Goal: Task Accomplishment & Management: Use online tool/utility

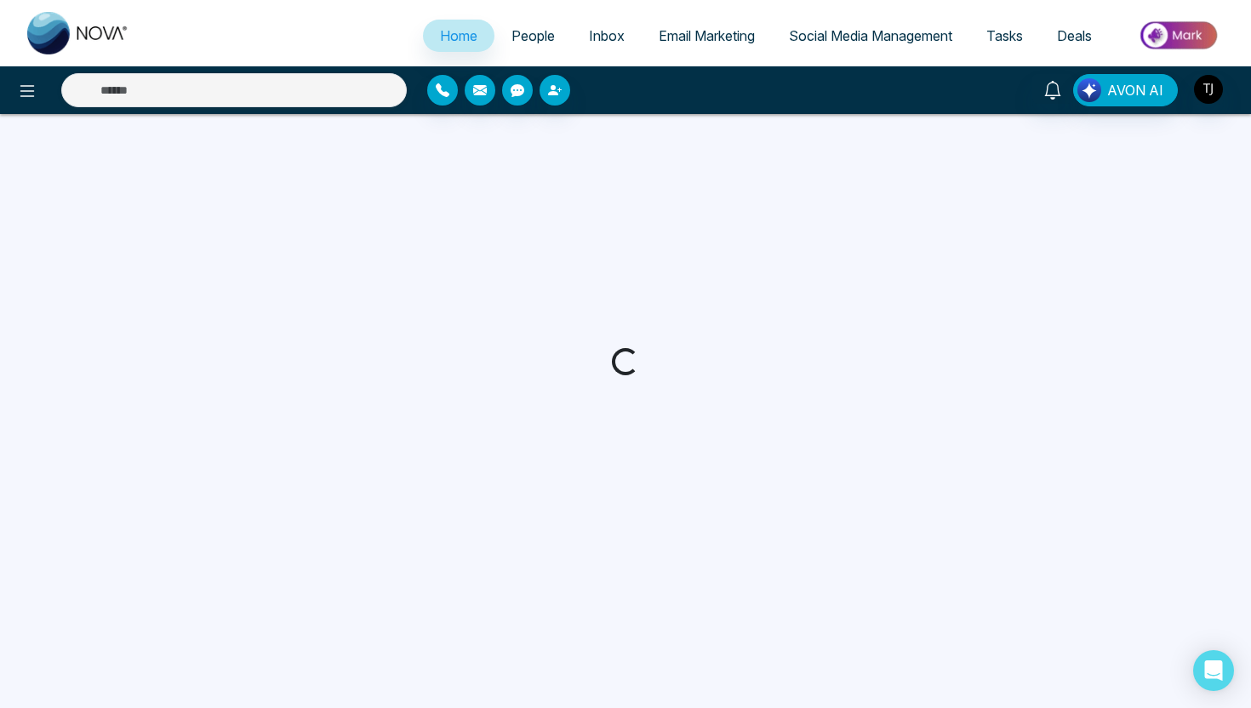
select select "*"
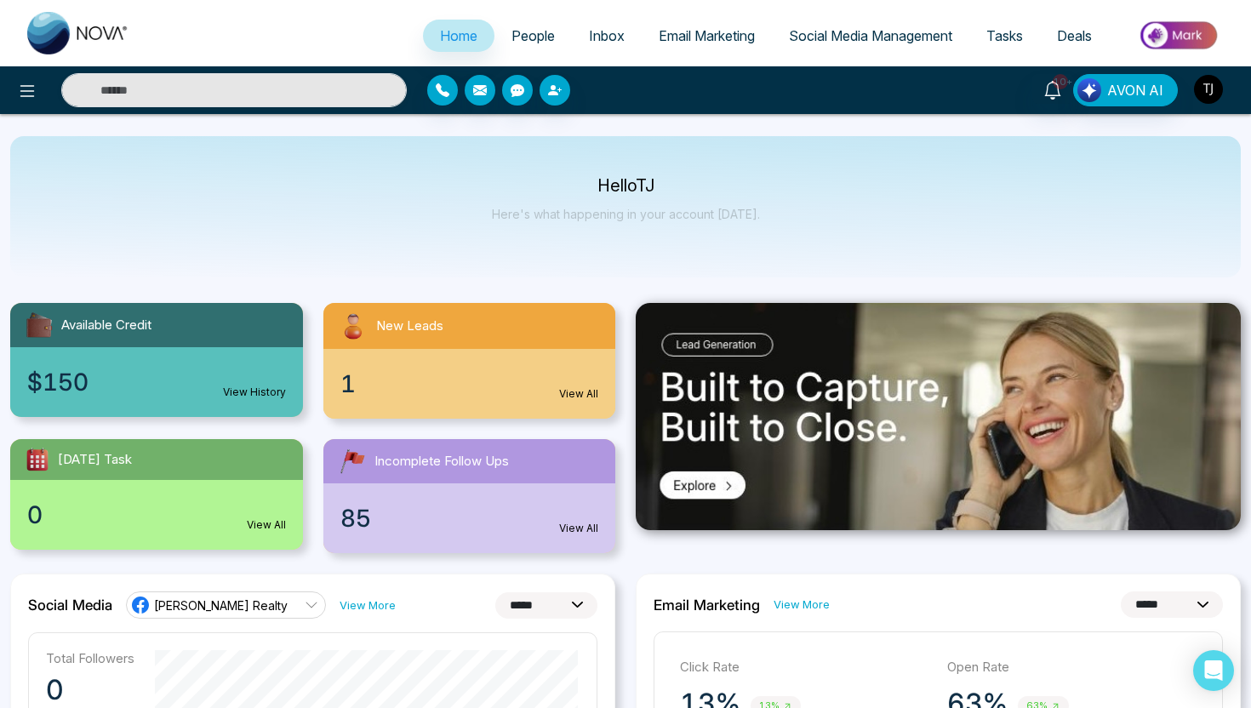
click at [1216, 89] on img "button" at bounding box center [1208, 89] width 29 height 29
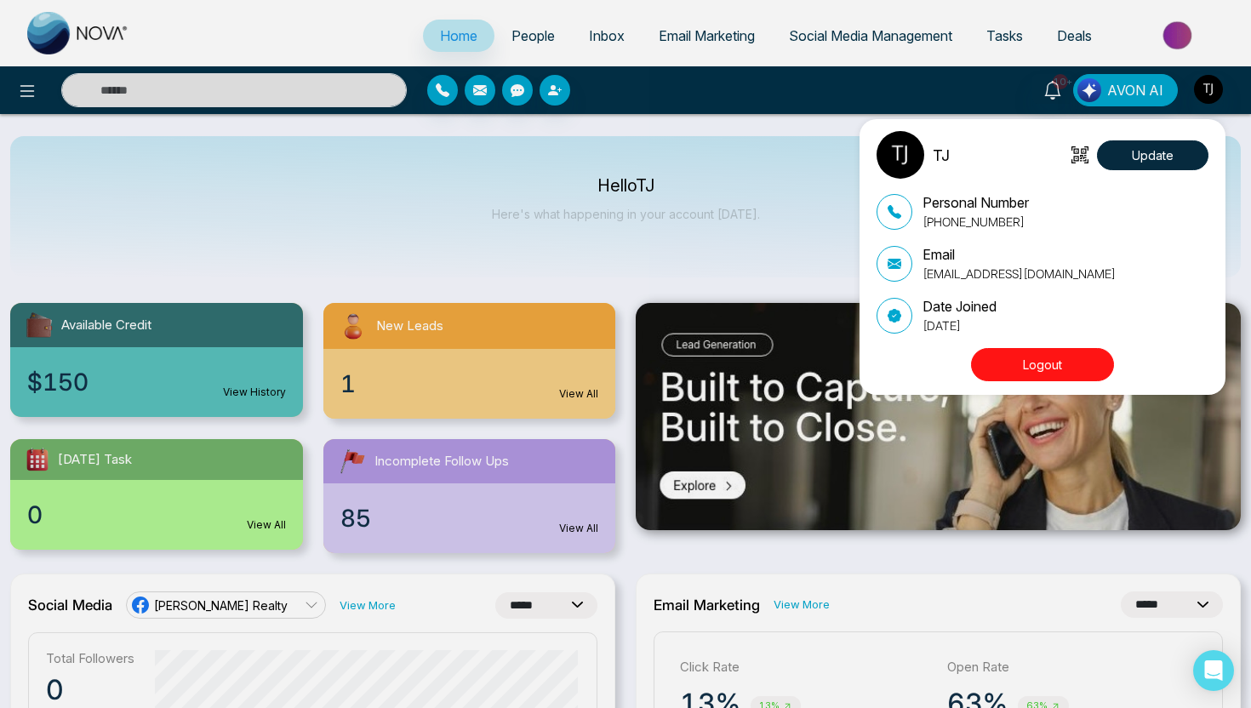
click at [1093, 363] on button "Logout" at bounding box center [1042, 364] width 143 height 33
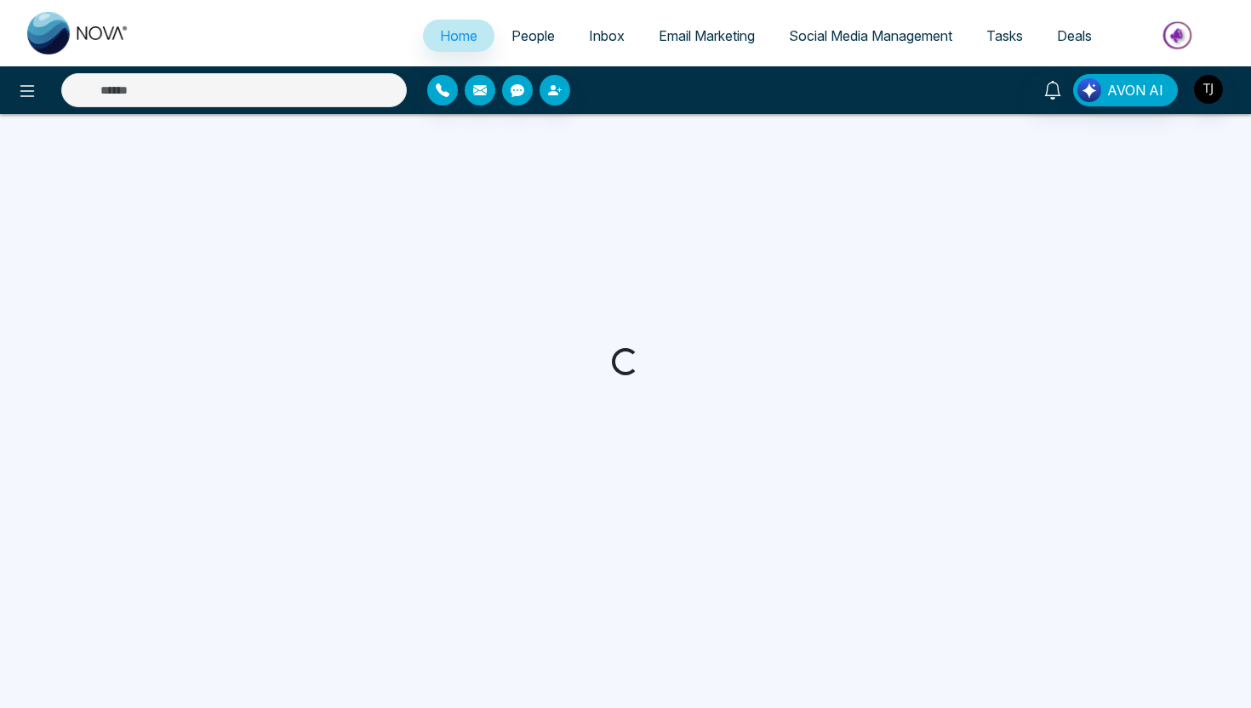
select select "*"
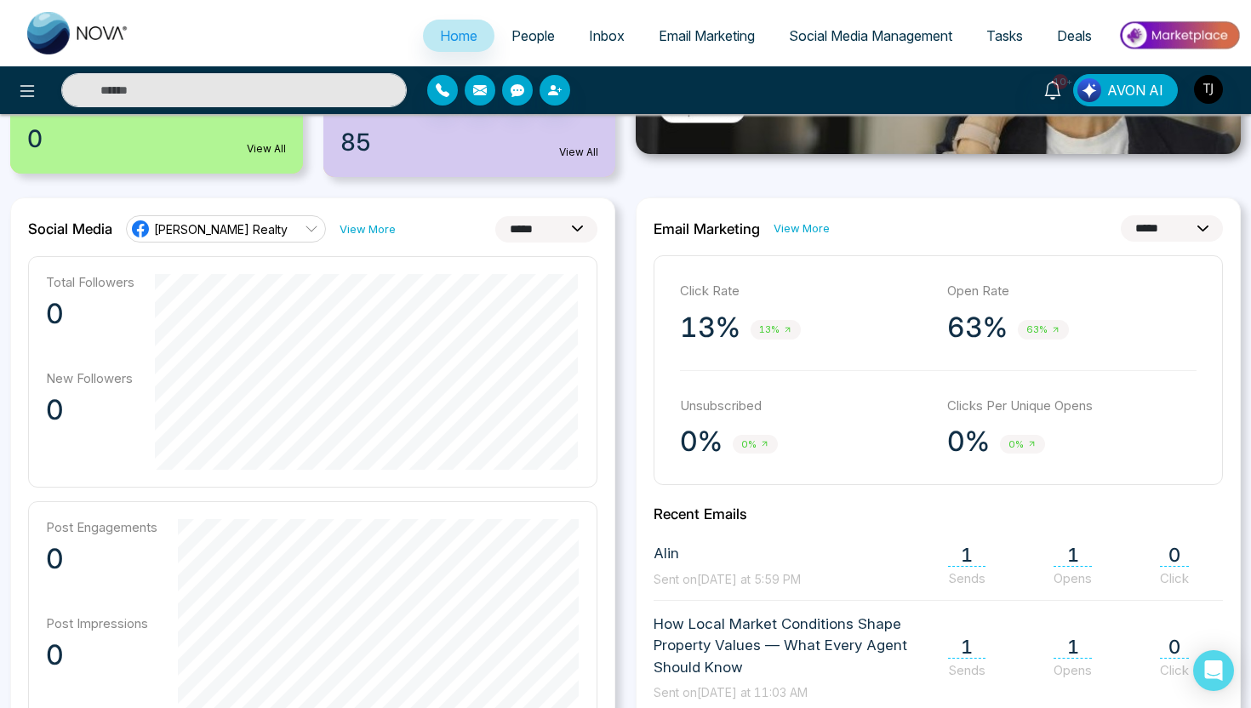
scroll to position [379, 0]
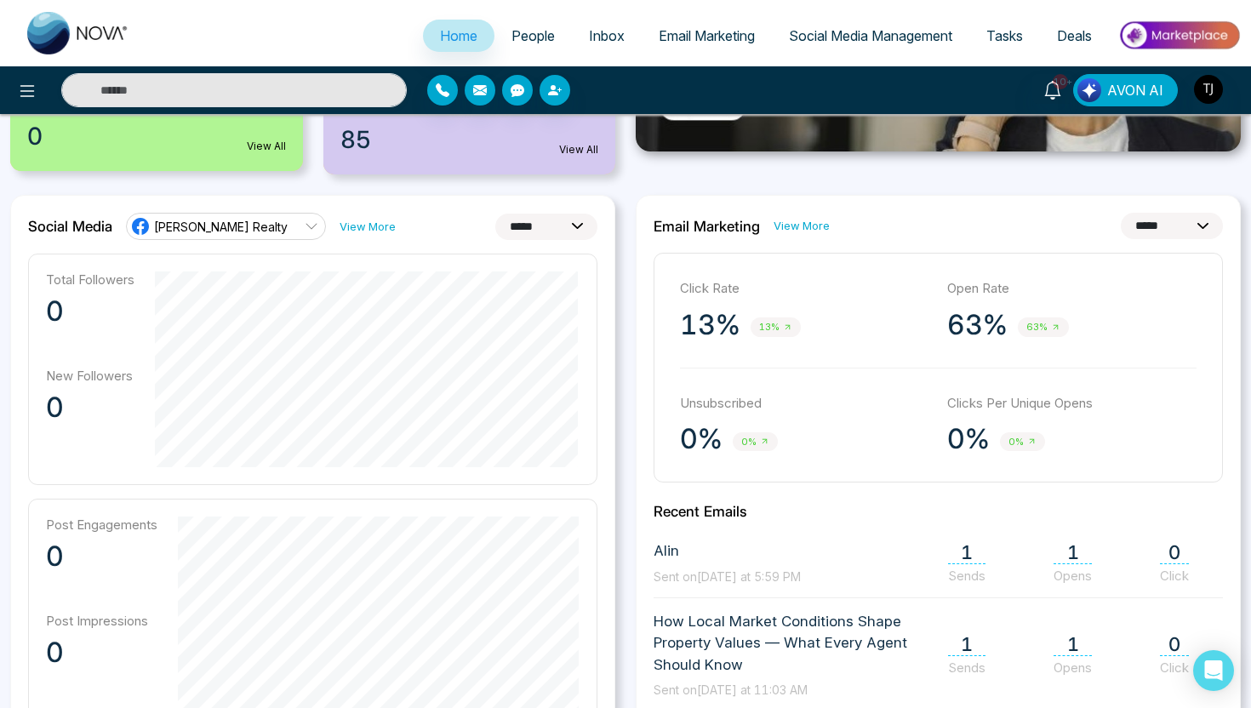
click at [497, 221] on select "**********" at bounding box center [546, 227] width 102 height 26
select select "**"
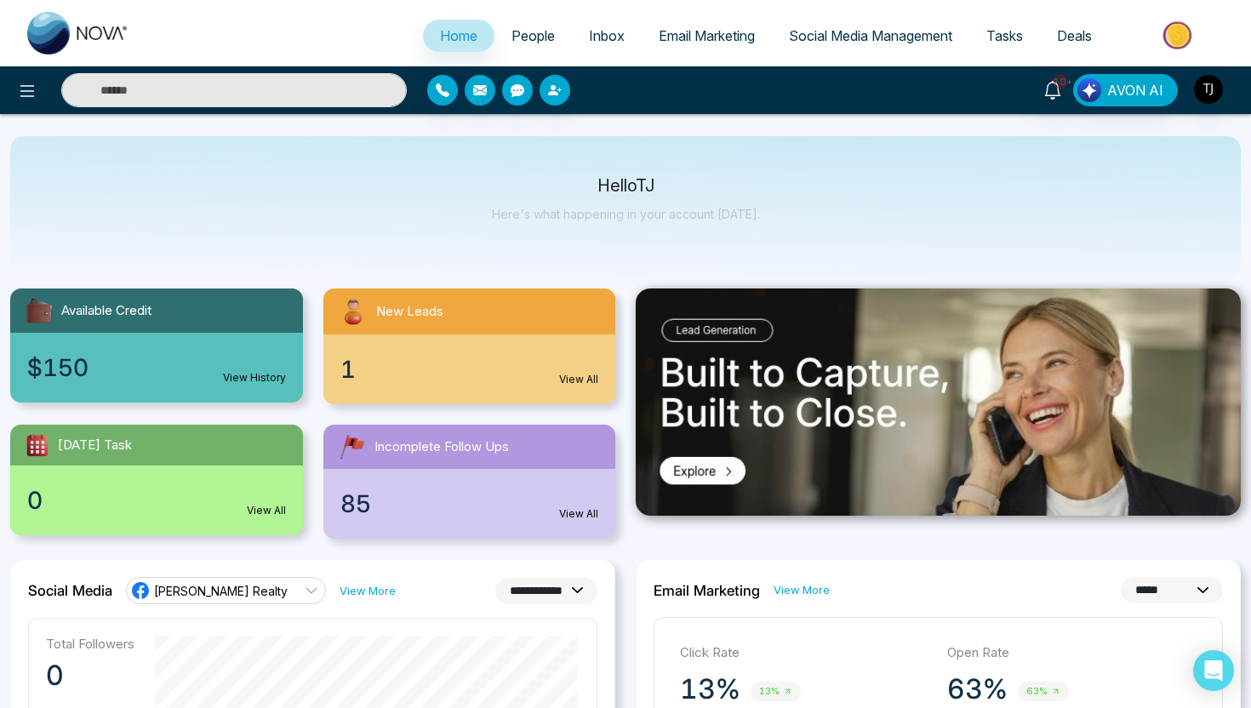
scroll to position [11, 0]
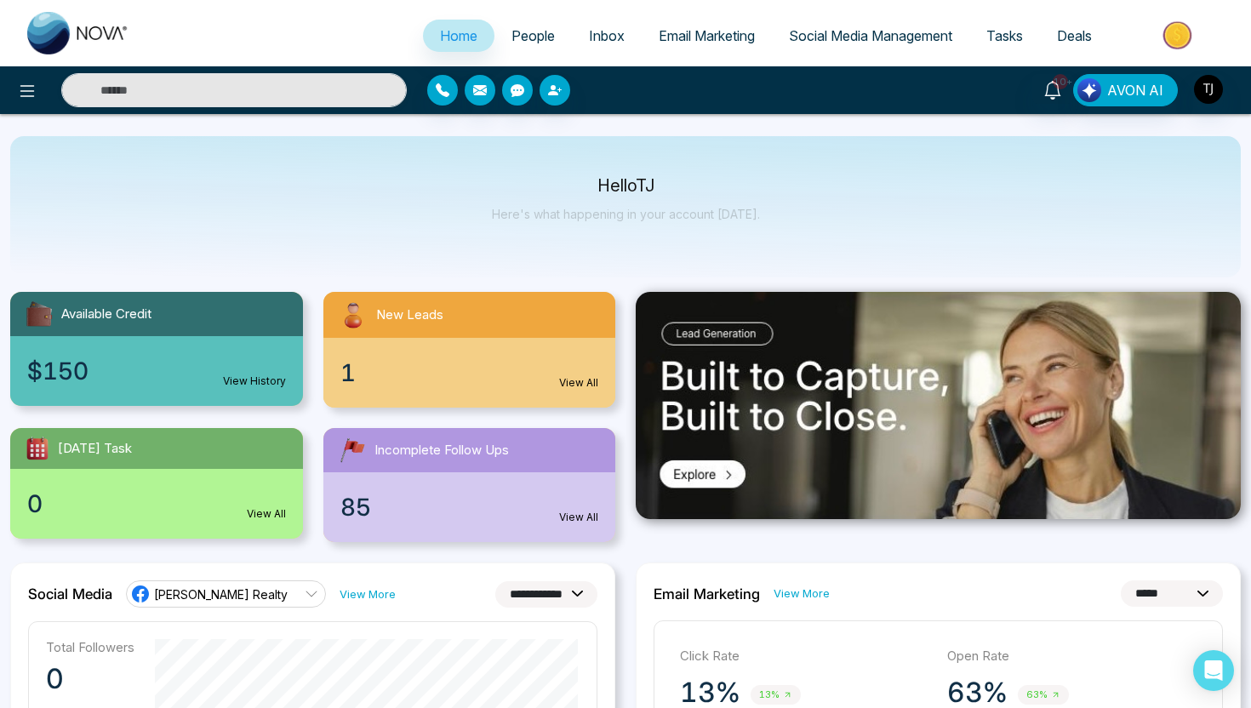
click at [525, 31] on span "People" at bounding box center [533, 35] width 43 height 17
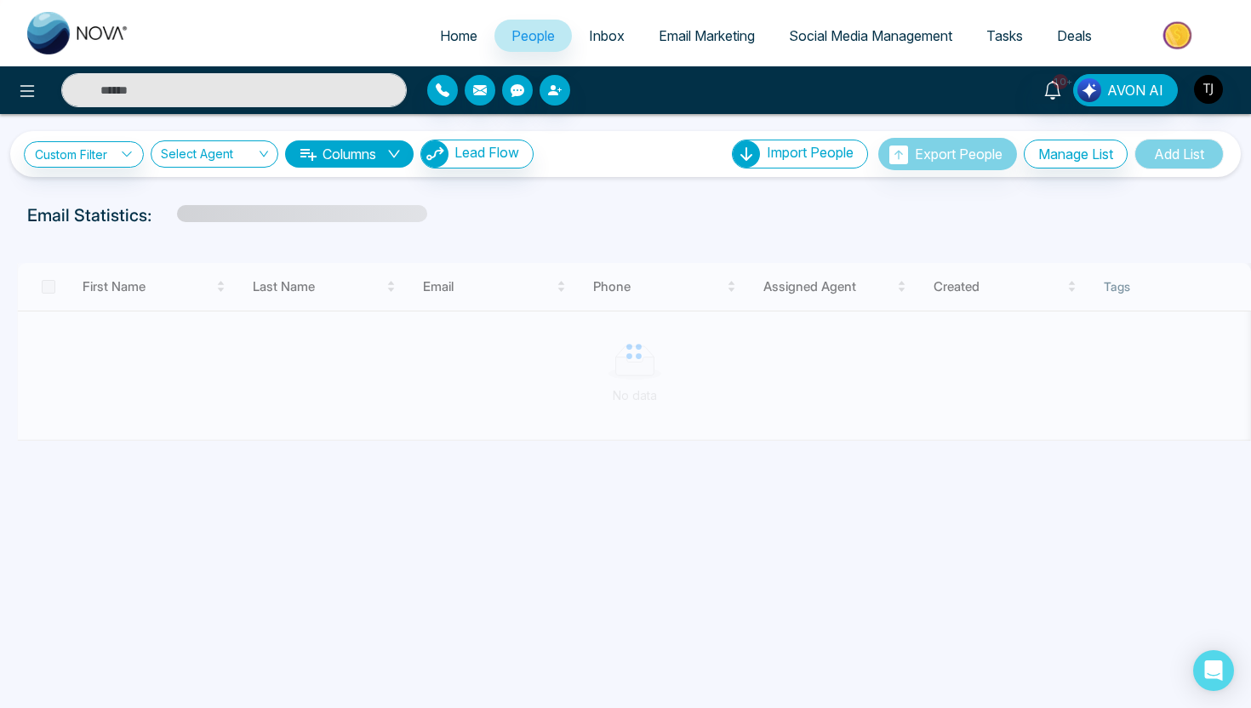
click at [461, 30] on span "Home" at bounding box center [458, 35] width 37 height 17
select select "*"
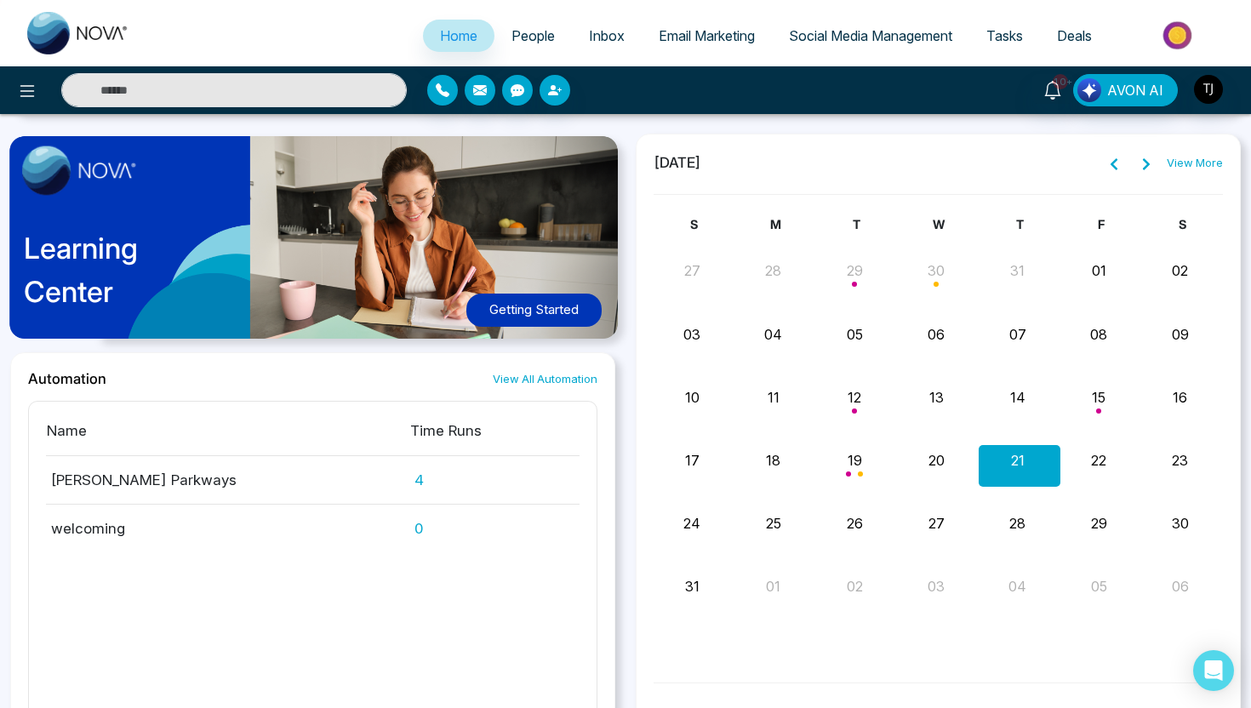
scroll to position [1551, 0]
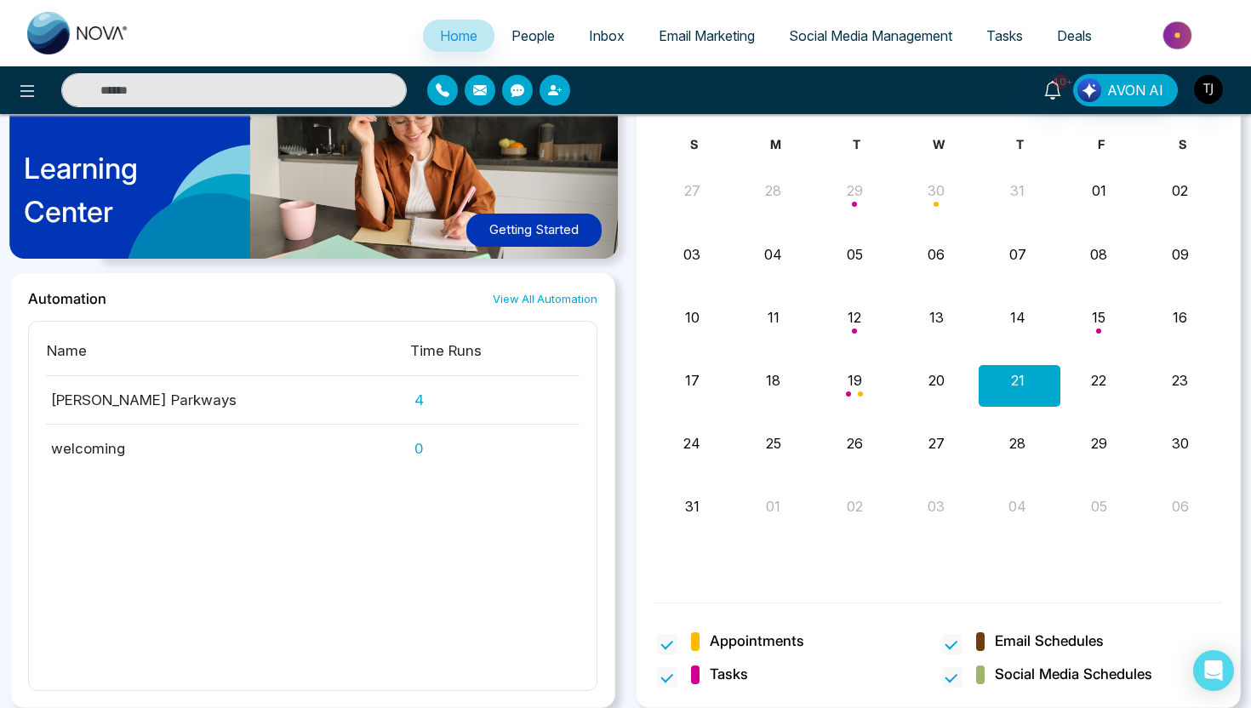
click at [532, 38] on span "People" at bounding box center [533, 35] width 43 height 17
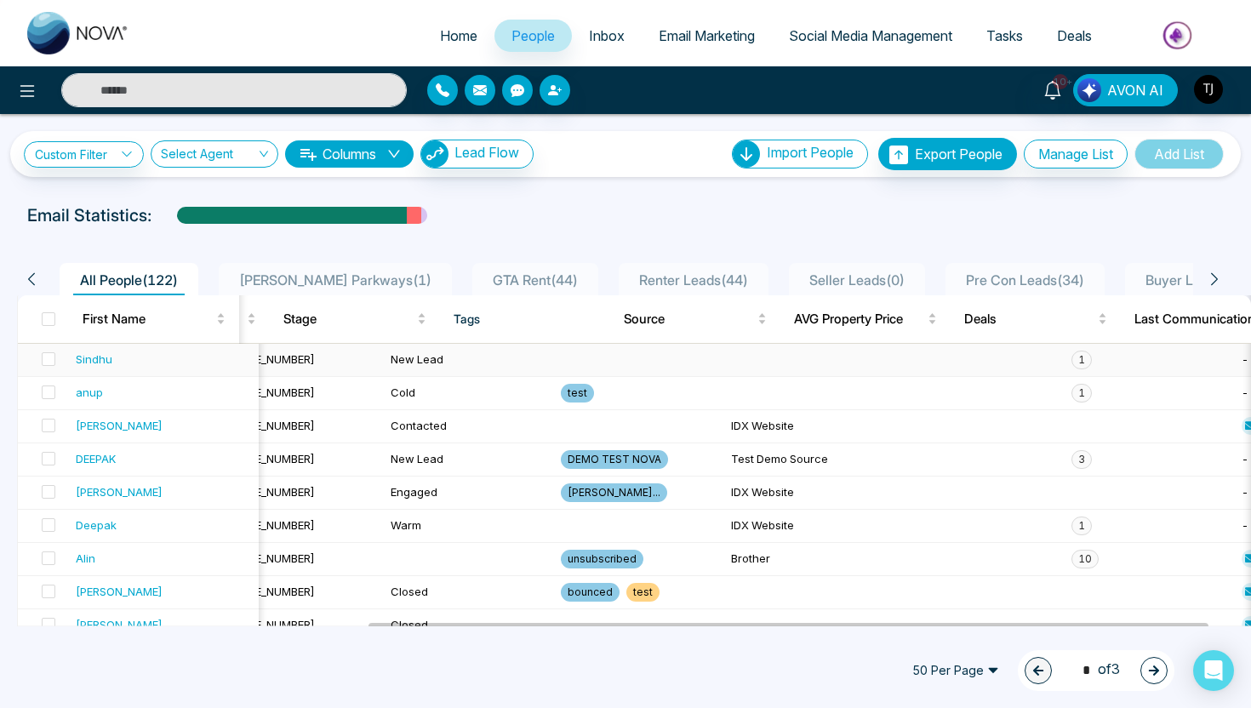
scroll to position [0, 577]
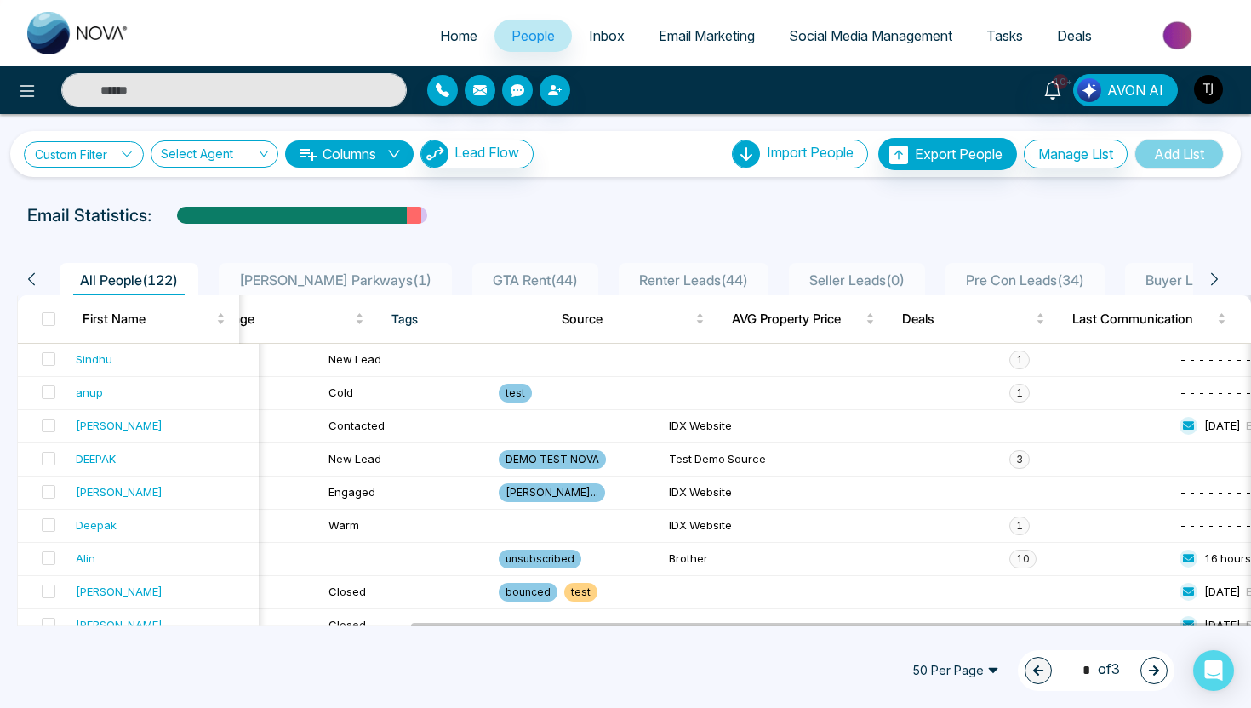
click at [72, 158] on link "Custom Filter" at bounding box center [84, 154] width 120 height 26
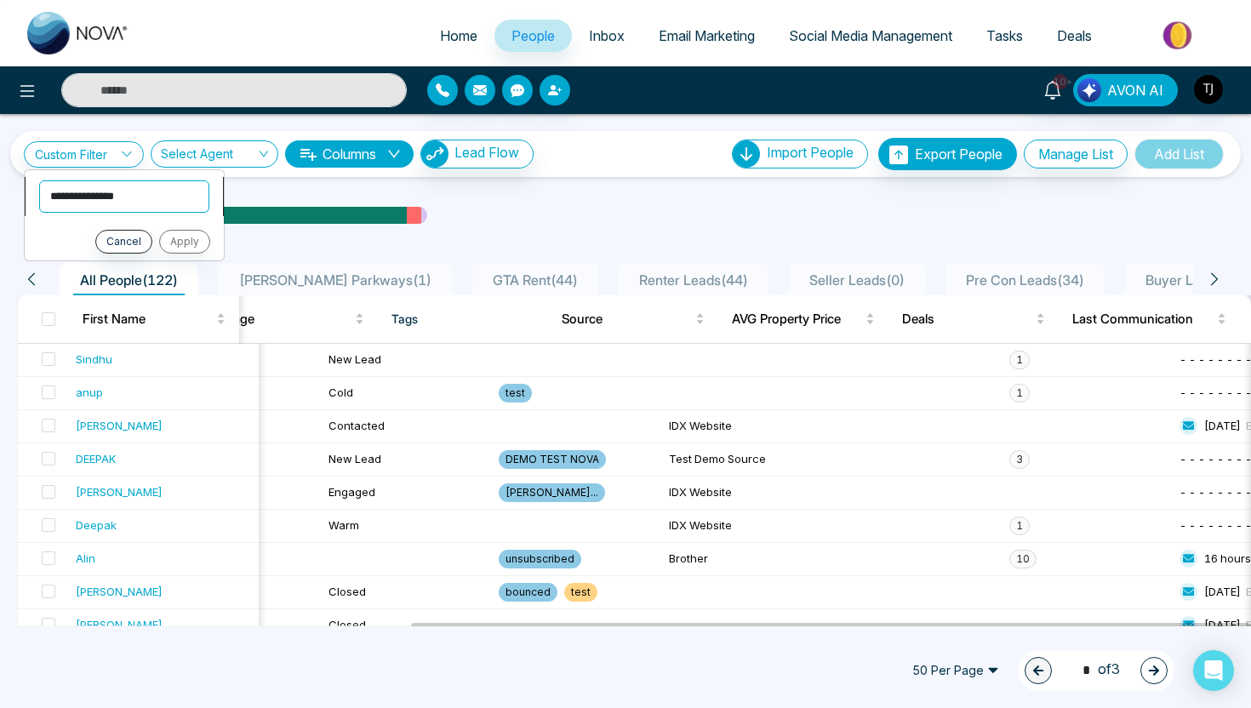
click at [71, 203] on select "**********" at bounding box center [124, 196] width 170 height 32
select select "****"
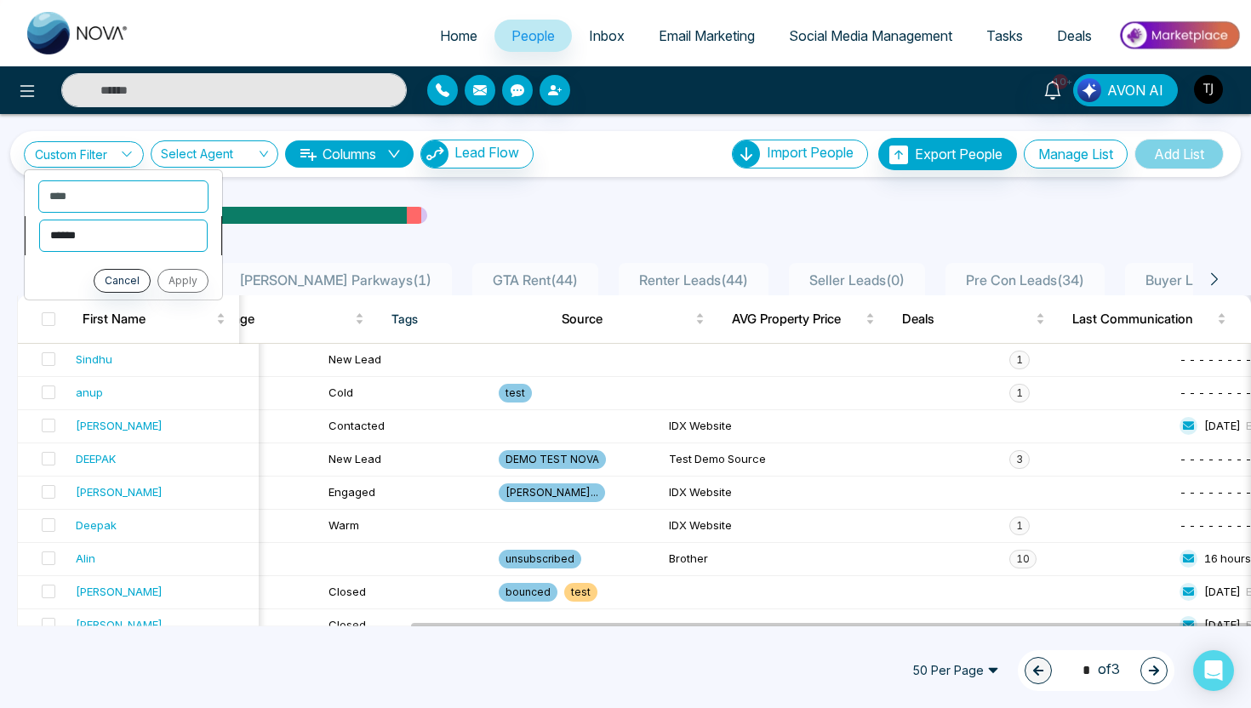
click at [106, 231] on select "**********" at bounding box center [123, 236] width 169 height 32
select select "*******"
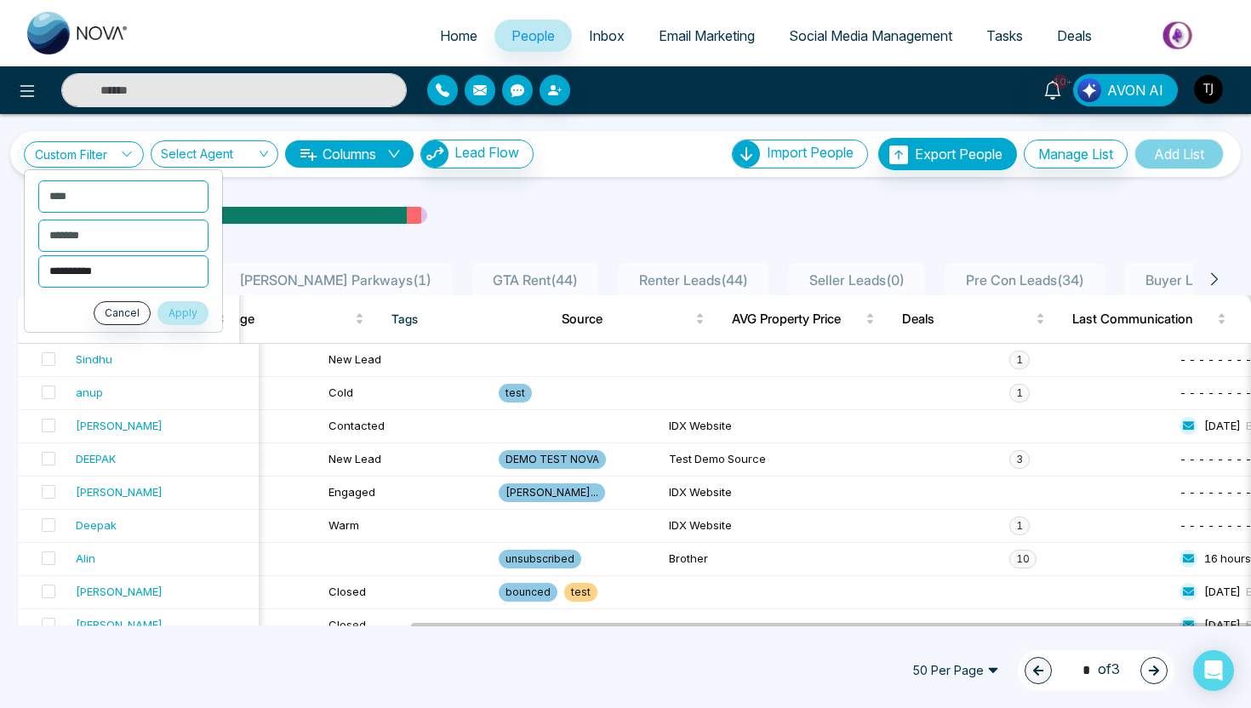
click at [169, 268] on select "**********" at bounding box center [123, 271] width 170 height 32
click at [162, 280] on select "**********" at bounding box center [123, 271] width 170 height 32
click at [161, 280] on select "**********" at bounding box center [123, 271] width 170 height 32
select select "******"
click at [193, 311] on button "Apply" at bounding box center [182, 313] width 51 height 24
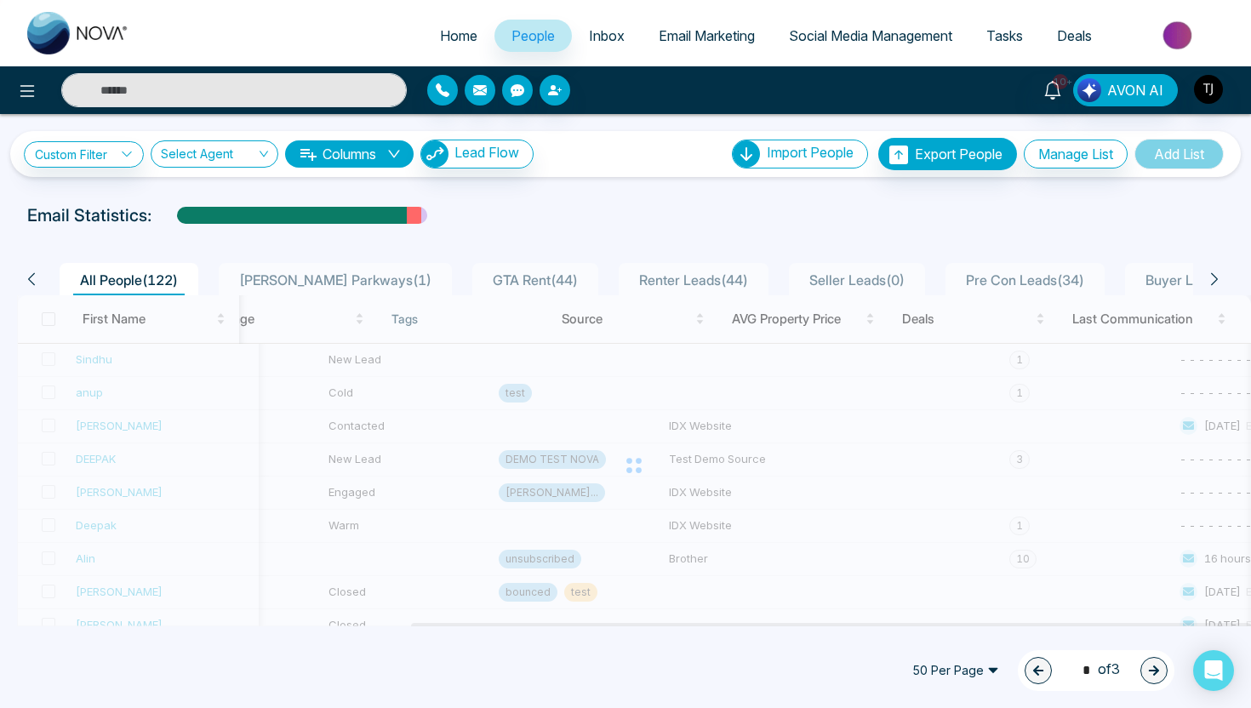
scroll to position [0, 575]
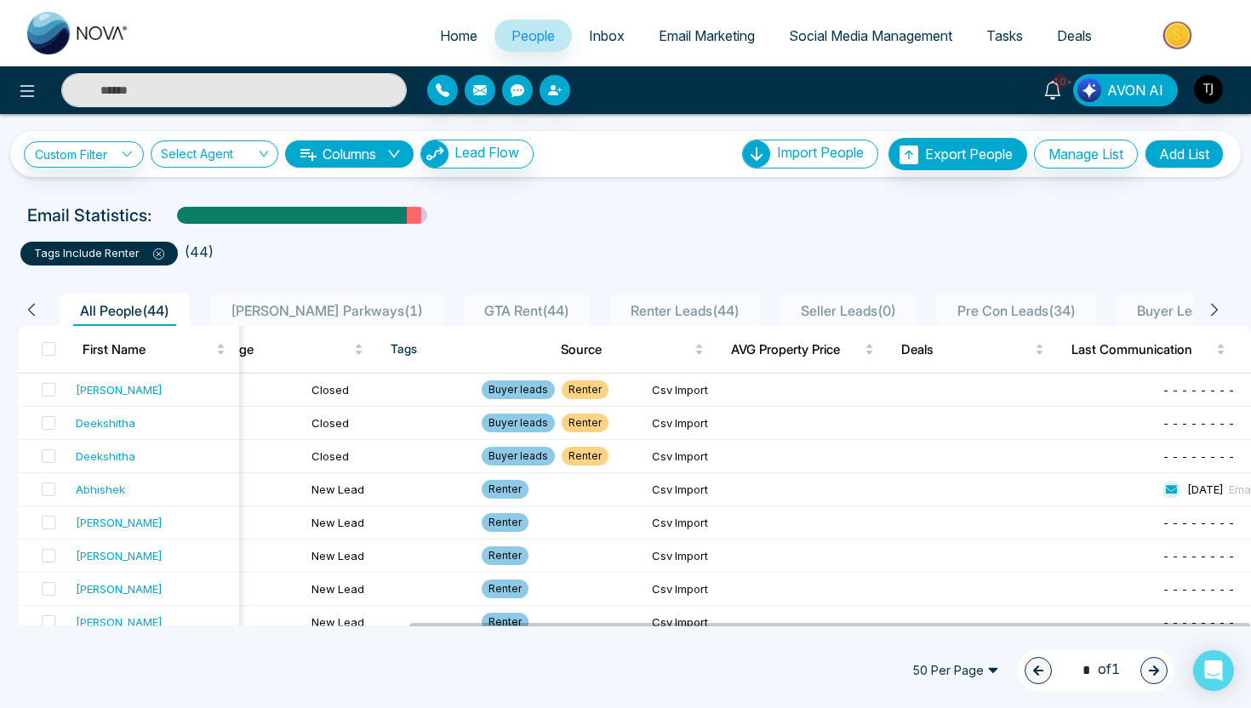
click at [1205, 151] on button "Add List" at bounding box center [1184, 154] width 79 height 29
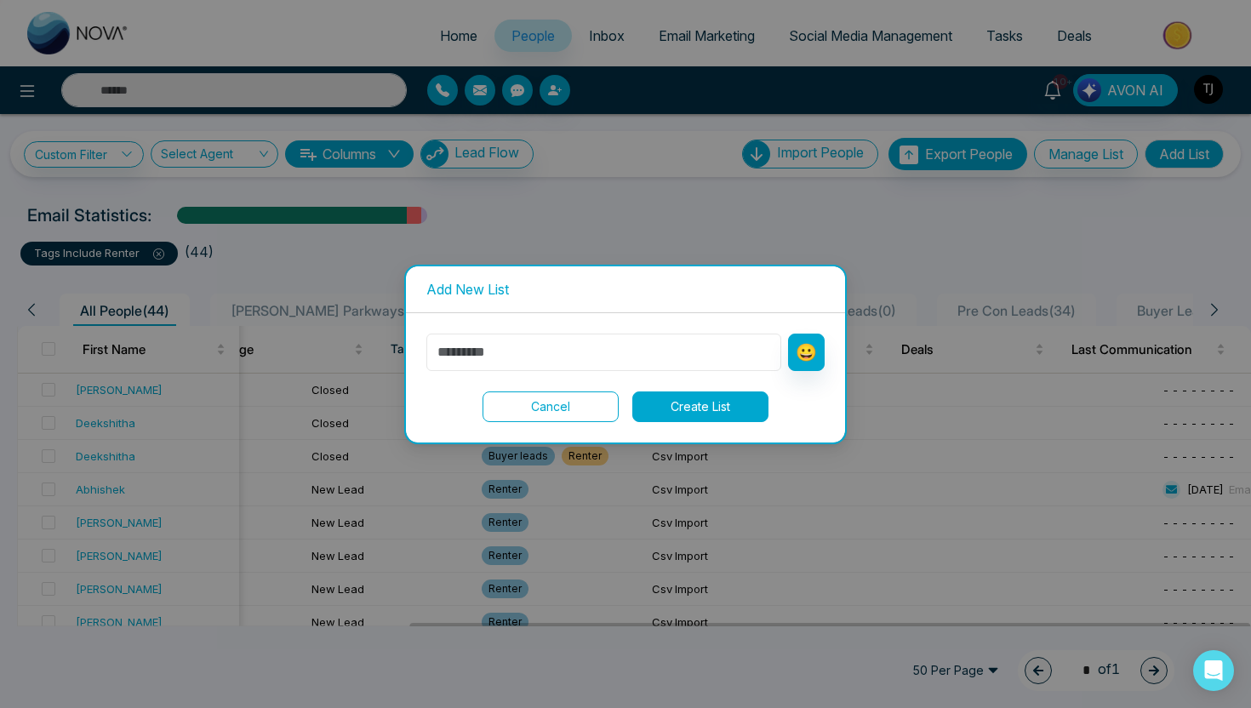
click at [676, 353] on input "text" at bounding box center [603, 352] width 355 height 37
type input "**********"
click at [698, 421] on button "Create List" at bounding box center [700, 407] width 136 height 31
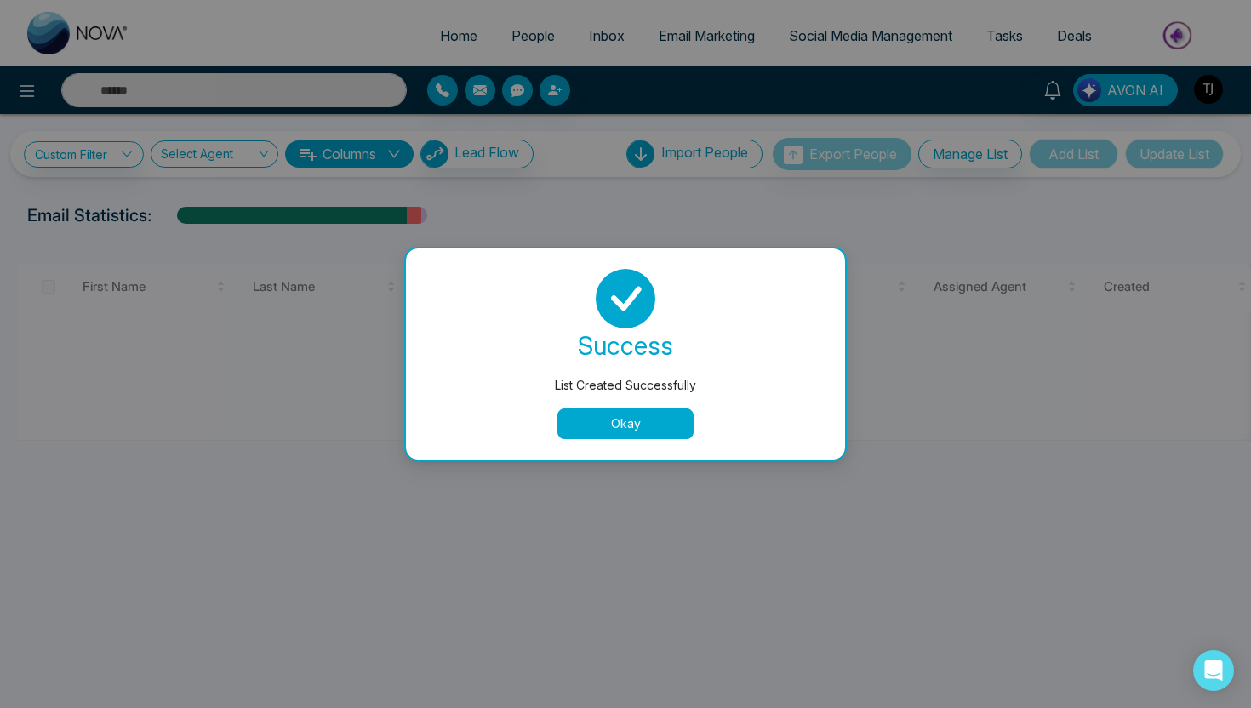
click at [620, 418] on button "Okay" at bounding box center [626, 424] width 136 height 31
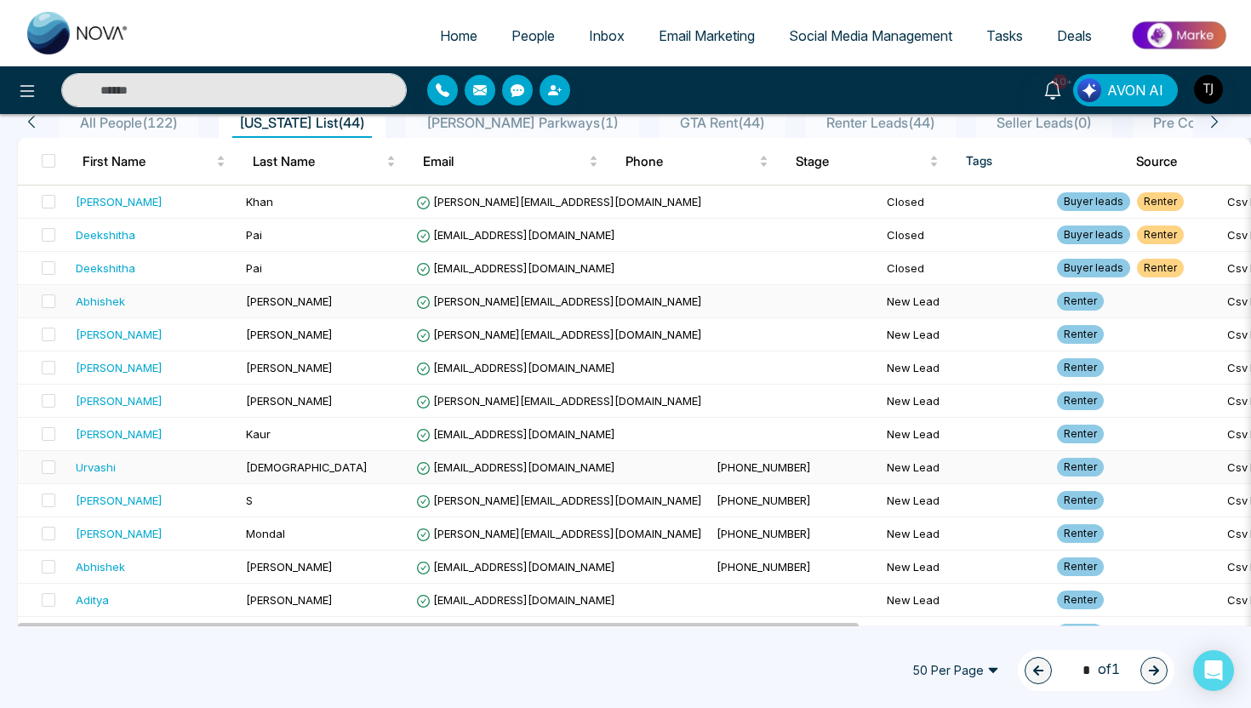
scroll to position [174, 0]
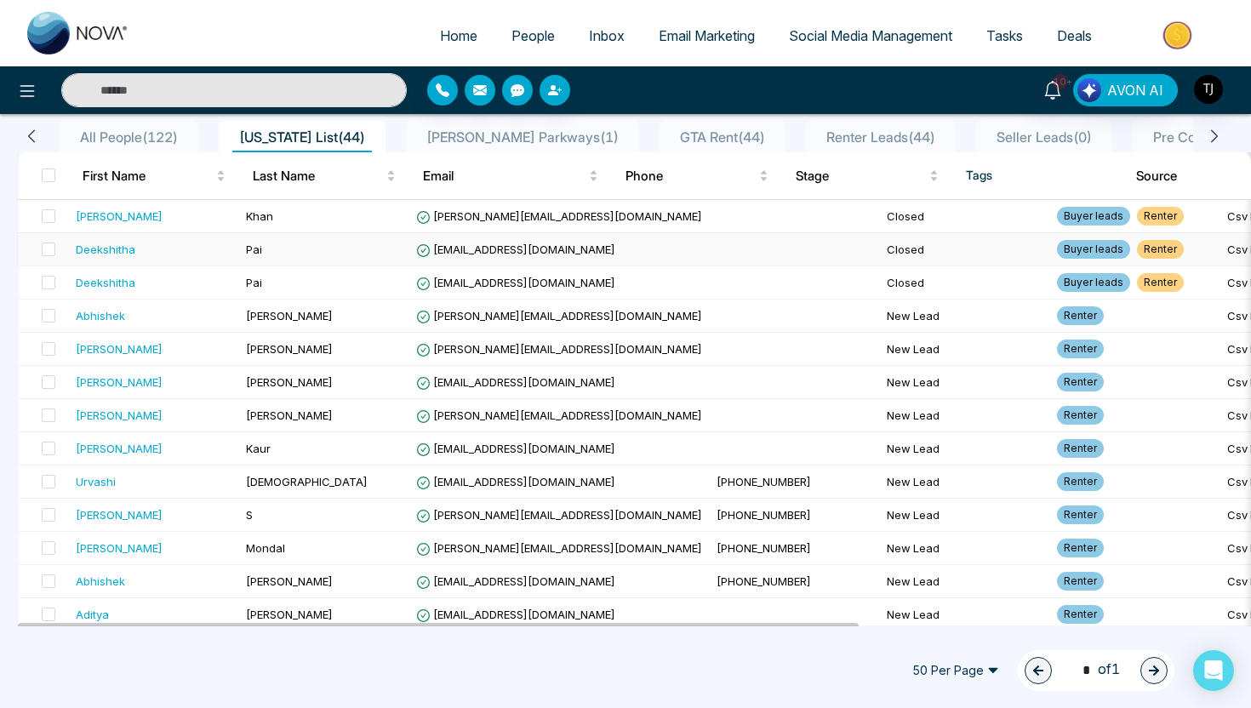
click at [109, 258] on td "Deekshitha" at bounding box center [154, 249] width 170 height 33
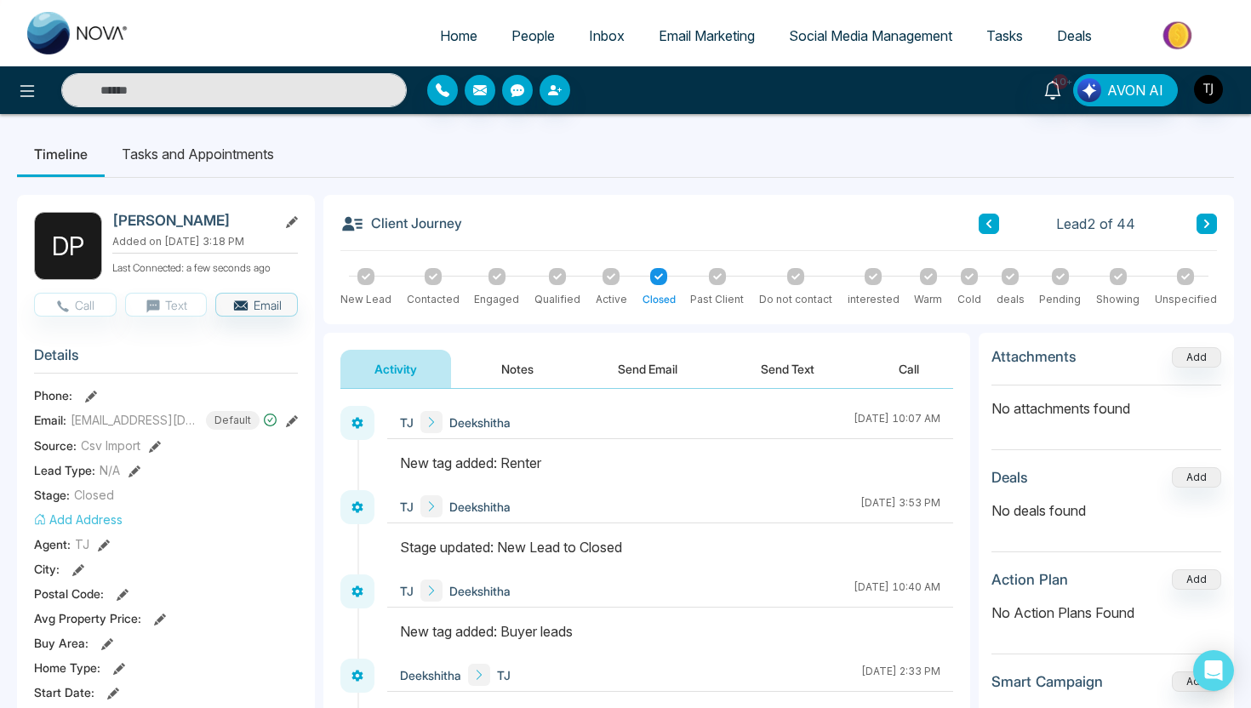
click at [797, 369] on button "Send Text" at bounding box center [788, 369] width 122 height 38
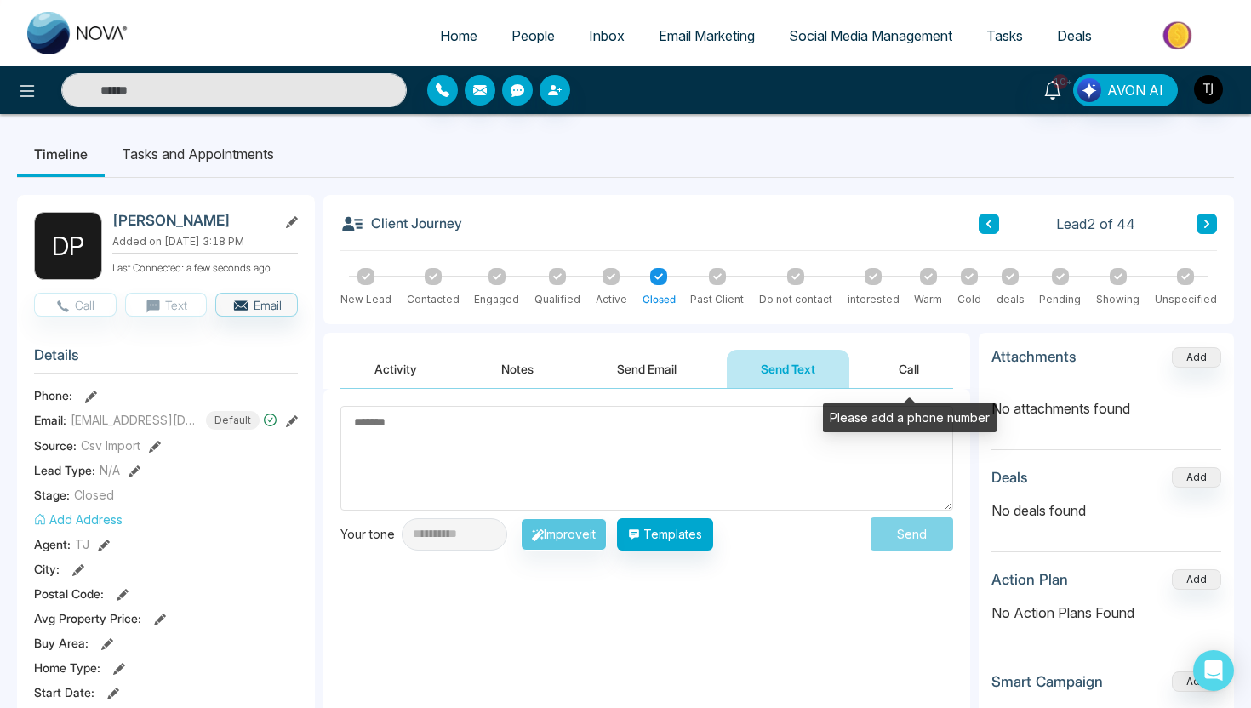
click at [905, 372] on button "Call" at bounding box center [909, 369] width 89 height 38
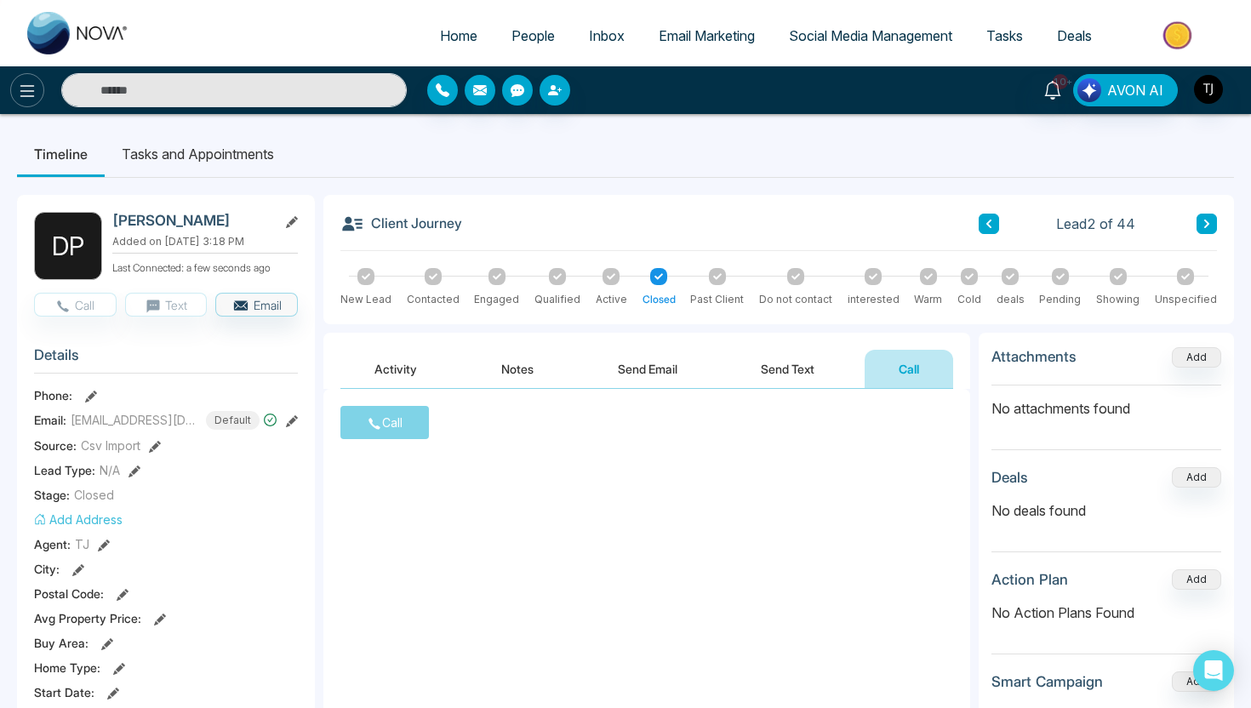
click at [29, 92] on icon at bounding box center [27, 91] width 20 height 20
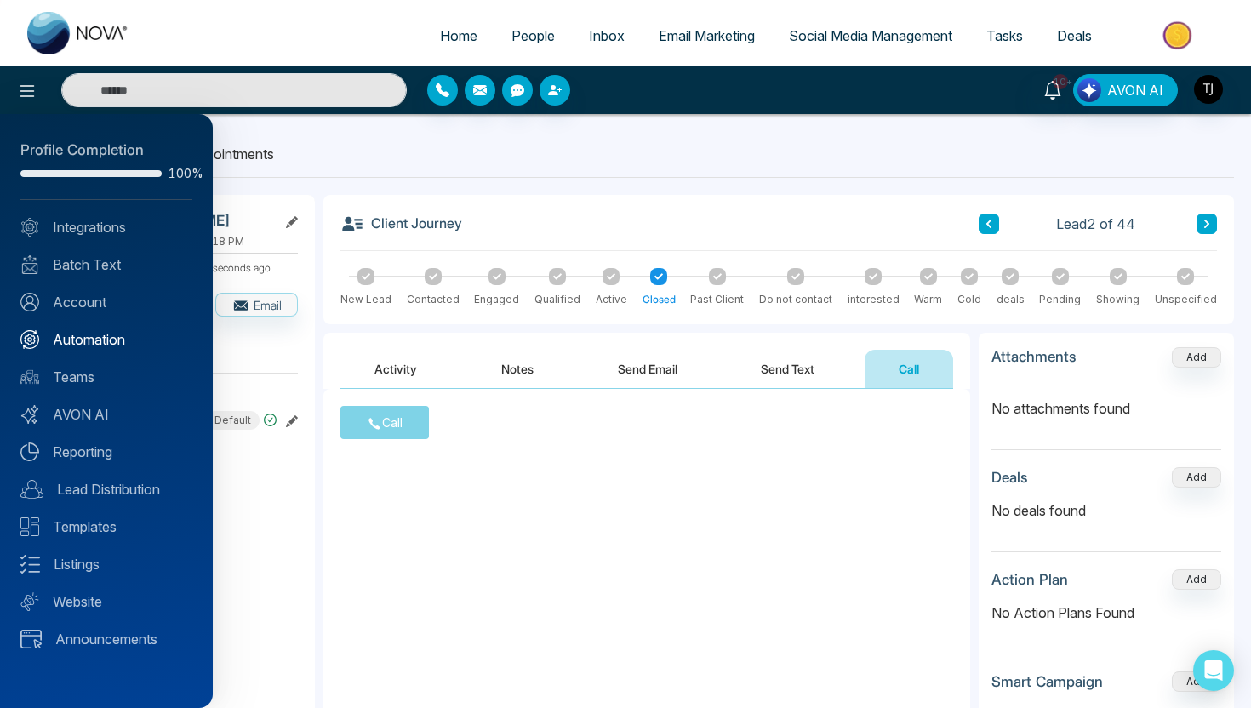
click at [75, 340] on link "Automation" at bounding box center [106, 339] width 172 height 20
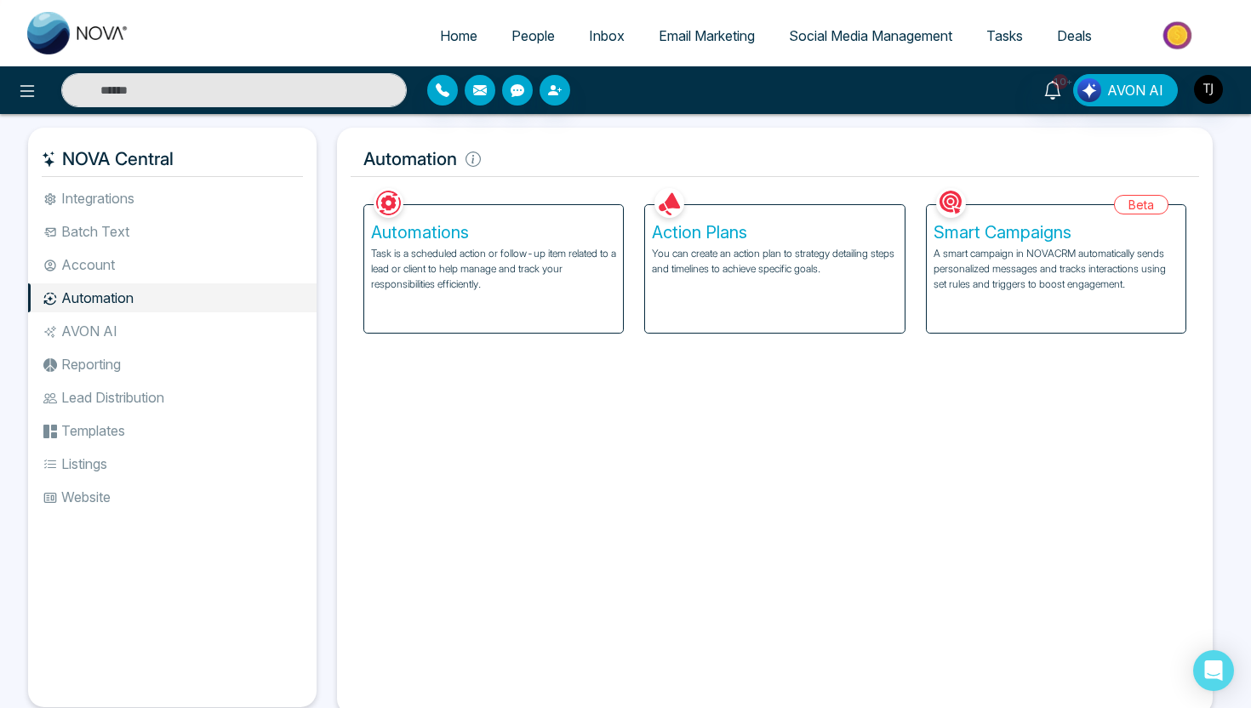
click at [1027, 243] on div "Smart Campaigns A smart campaign in NOVACRM automatically sends personalized me…" at bounding box center [1056, 269] width 259 height 128
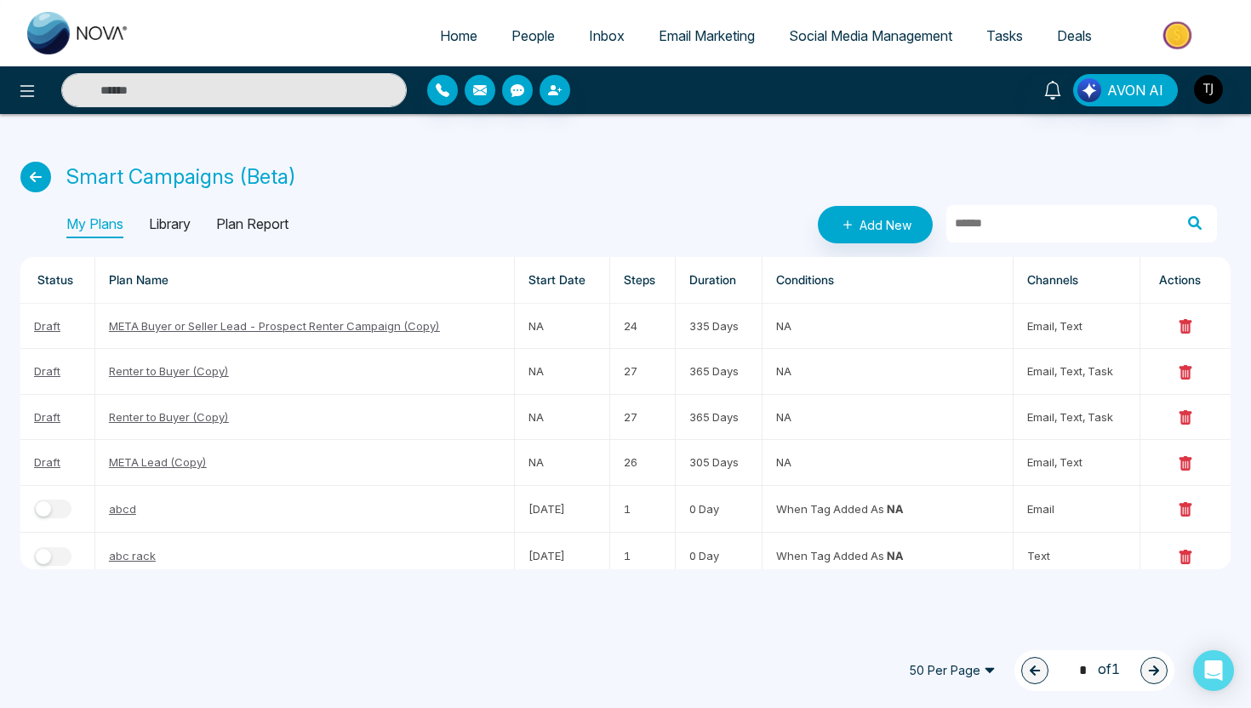
click at [186, 225] on p "Library" at bounding box center [170, 224] width 42 height 27
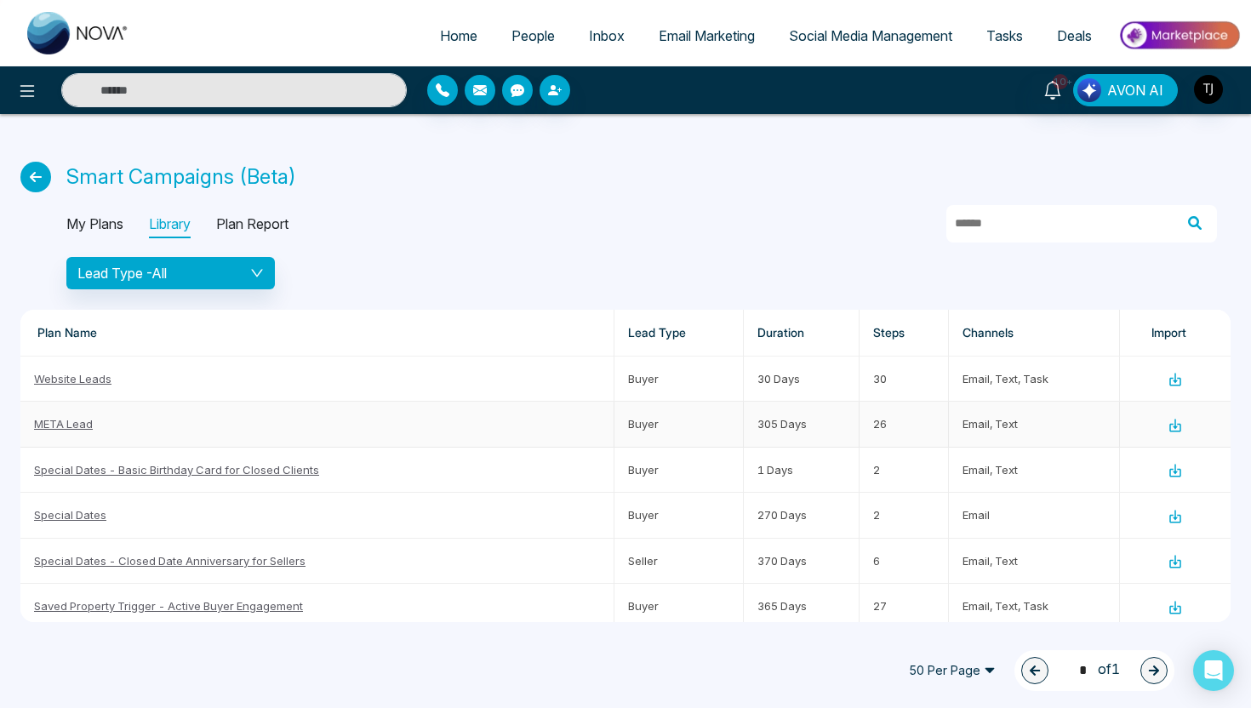
click at [74, 425] on link "META Lead" at bounding box center [63, 424] width 59 height 14
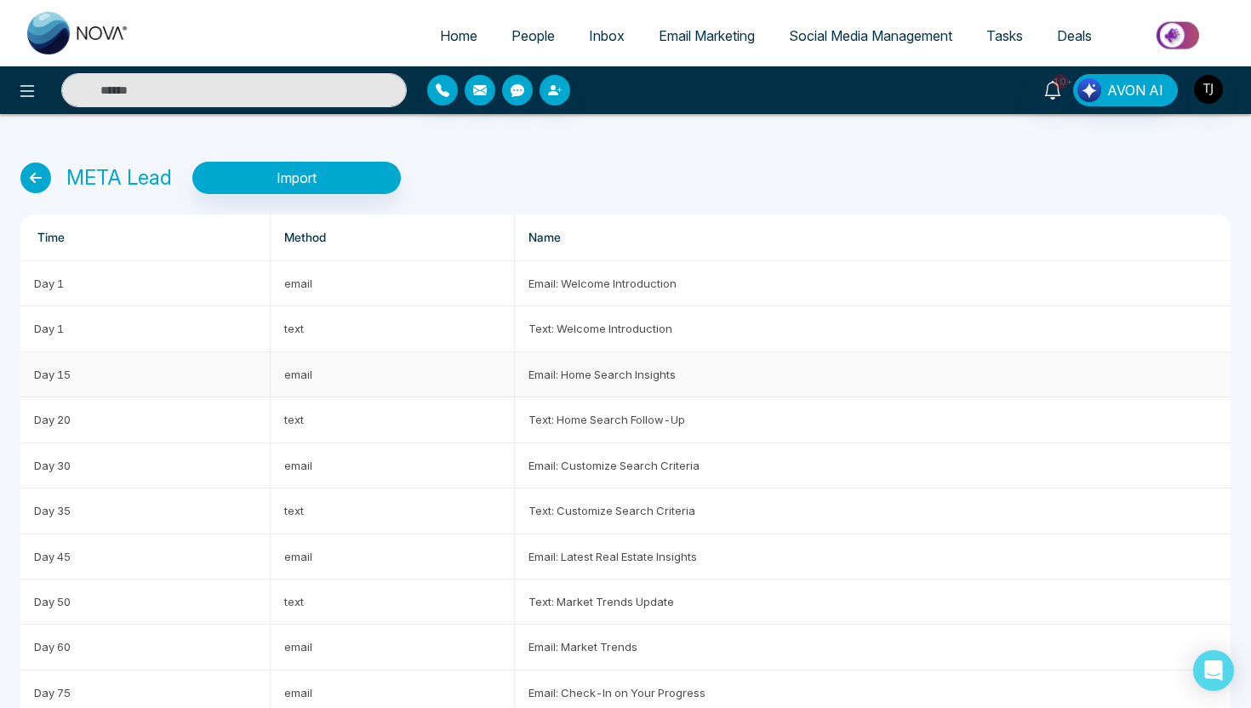
click at [582, 377] on td "Email: Home Search Insights" at bounding box center [873, 374] width 716 height 45
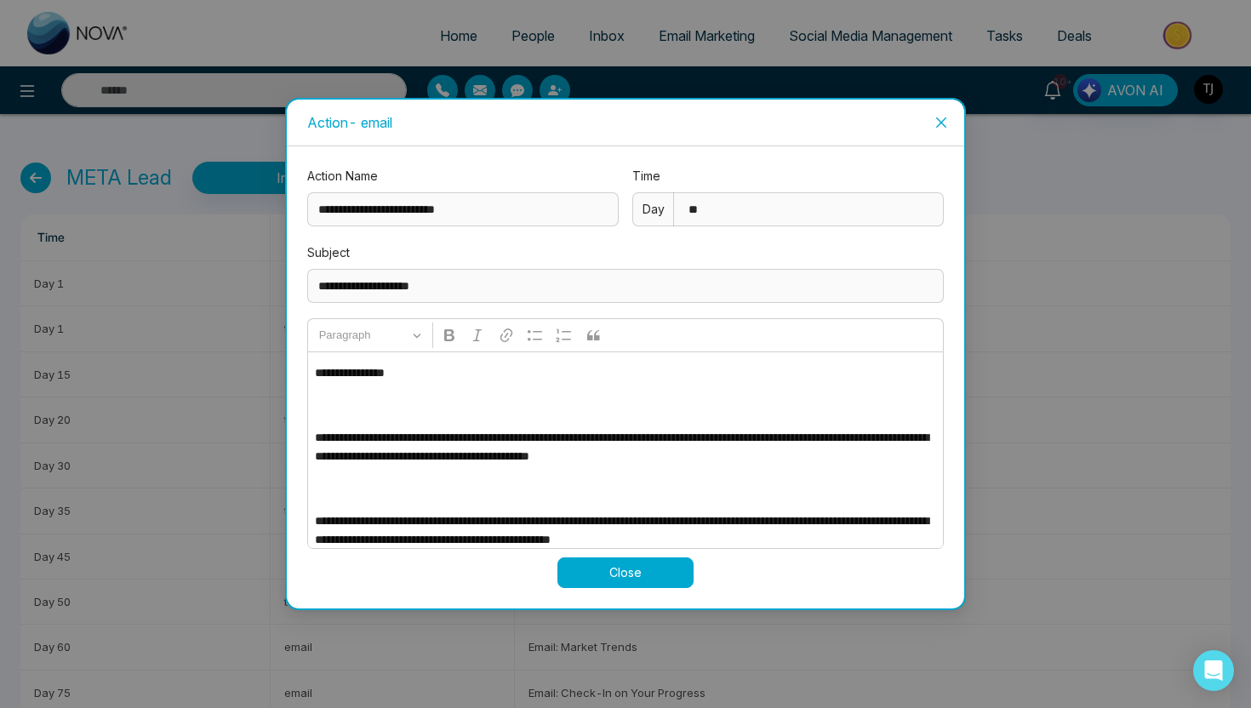
click at [947, 110] on span "Close" at bounding box center [941, 123] width 46 height 46
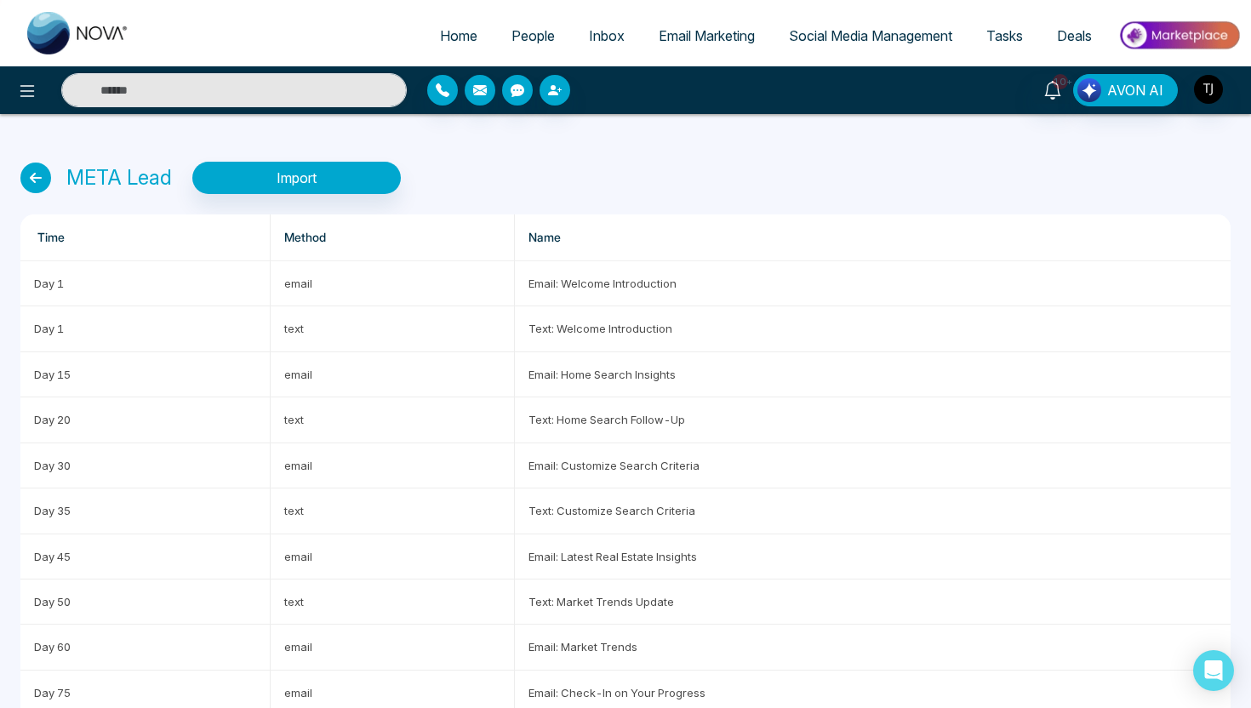
click at [709, 30] on span "Email Marketing" at bounding box center [707, 35] width 96 height 17
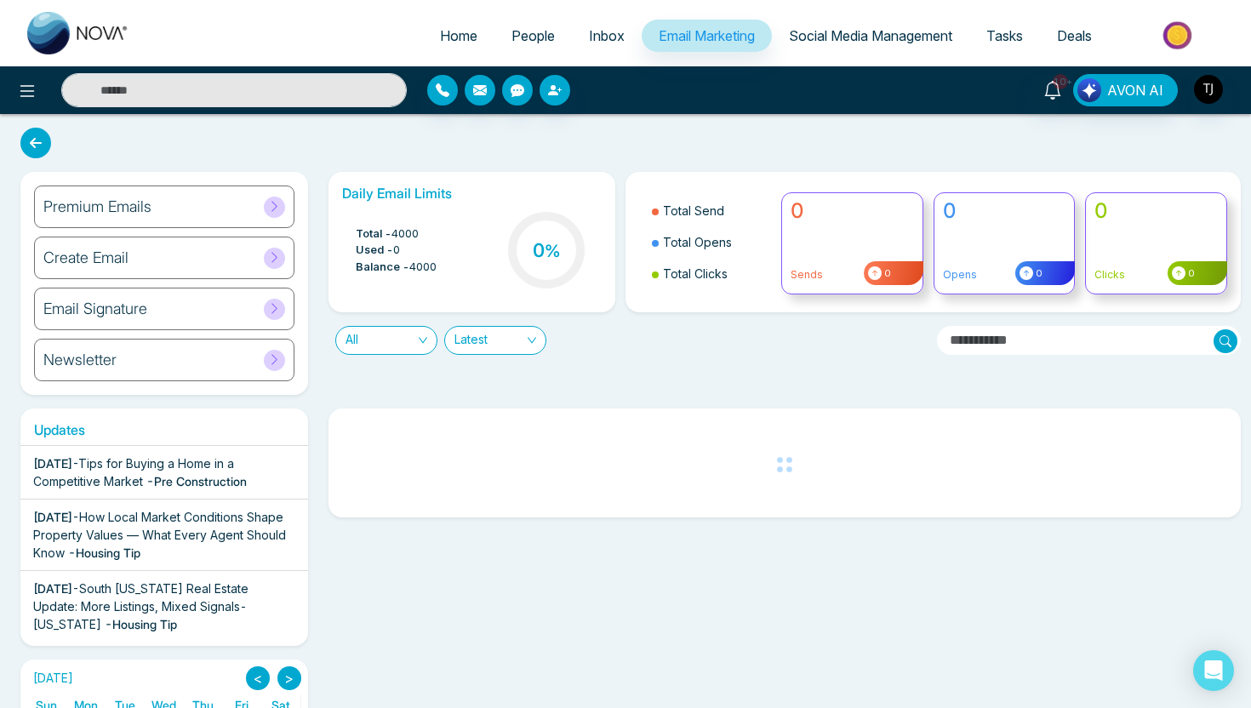
click at [86, 266] on h6 "Create Email" at bounding box center [85, 258] width 85 height 19
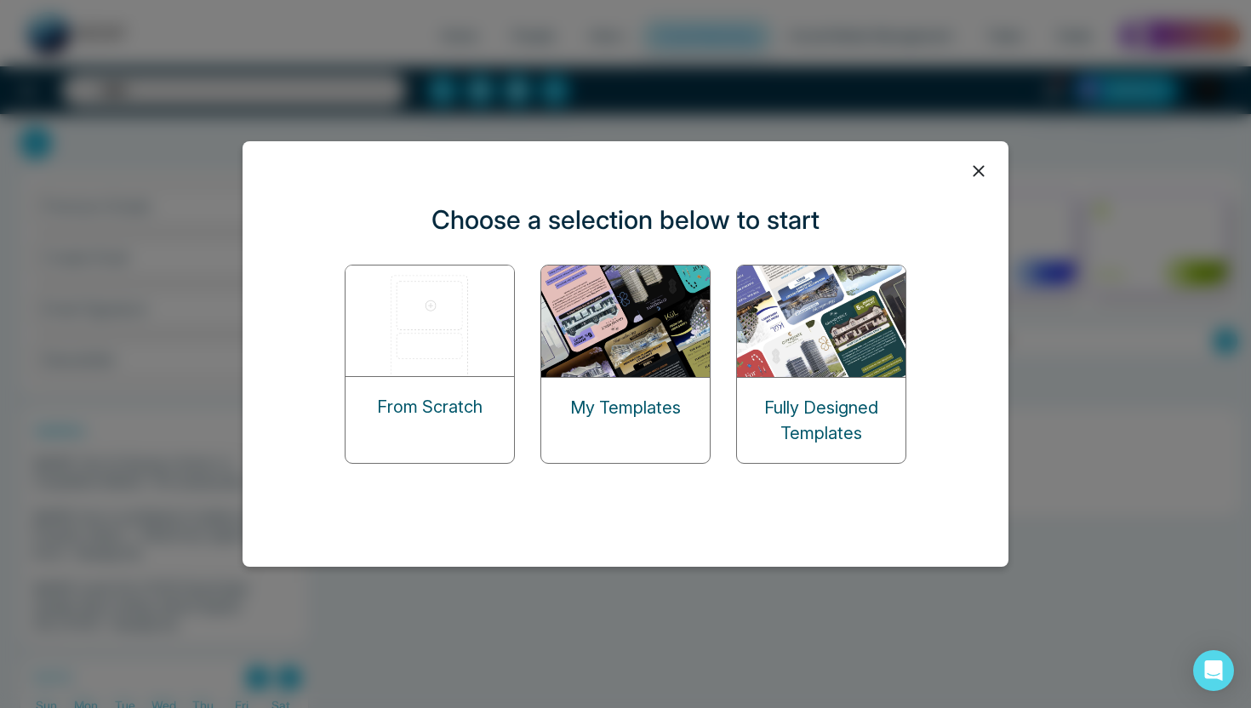
click at [372, 341] on img at bounding box center [431, 321] width 170 height 111
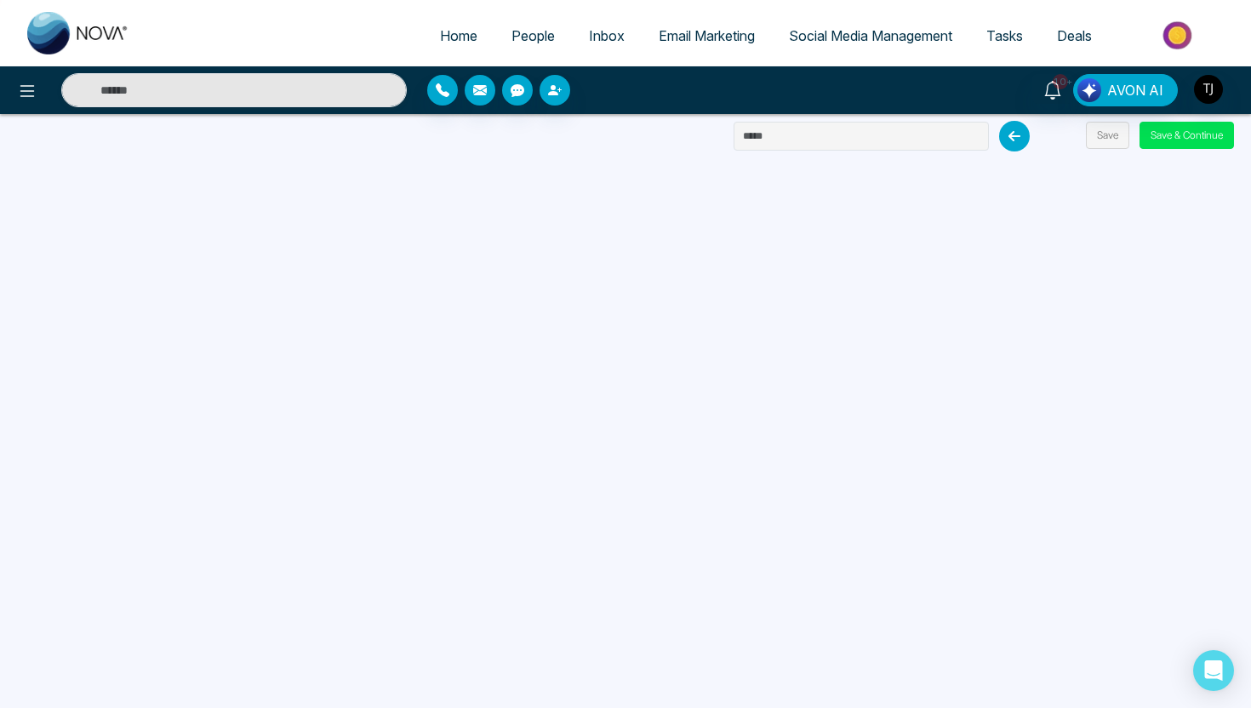
click at [710, 36] on span "Email Marketing" at bounding box center [707, 35] width 96 height 17
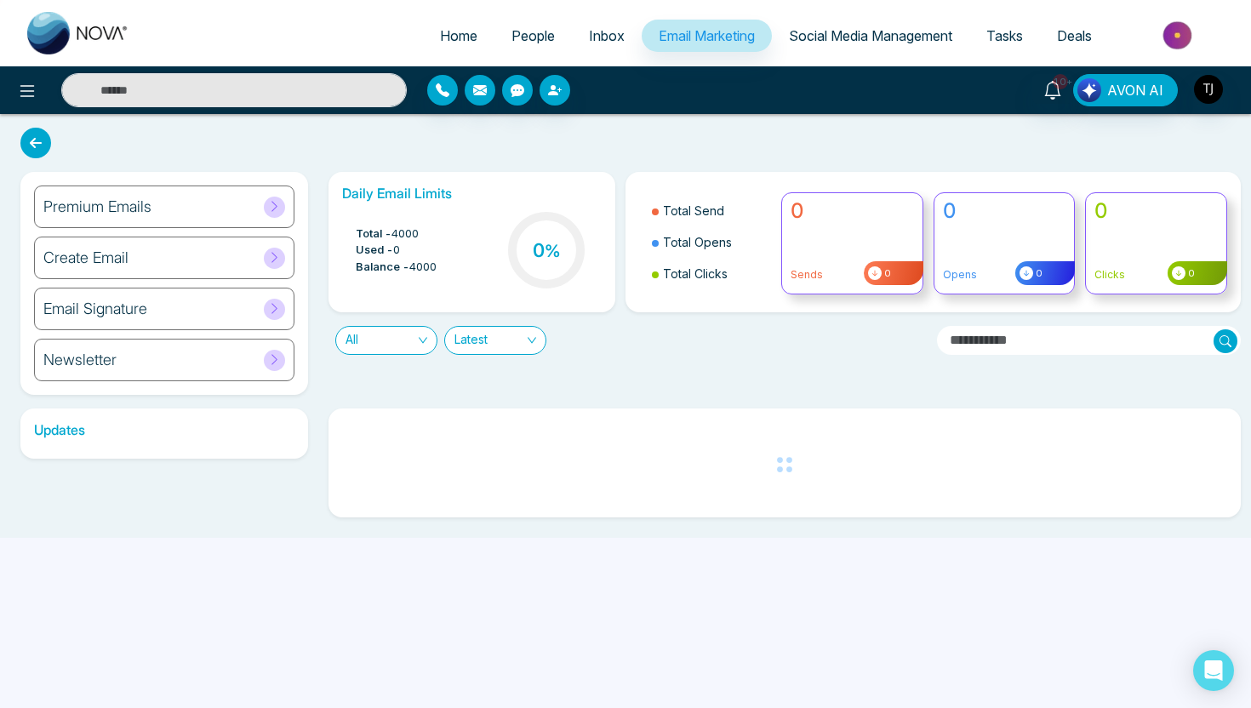
click at [123, 369] on div "Newsletter" at bounding box center [164, 360] width 260 height 43
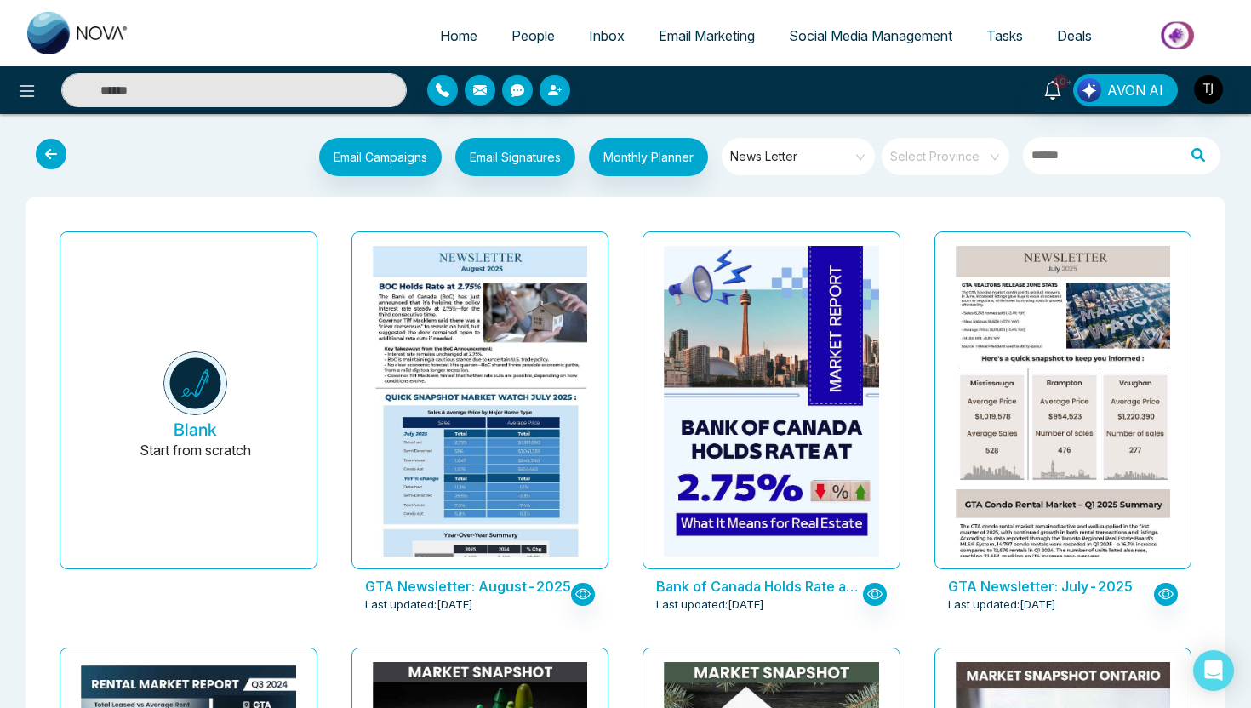
click at [712, 29] on span "Email Marketing" at bounding box center [707, 35] width 96 height 17
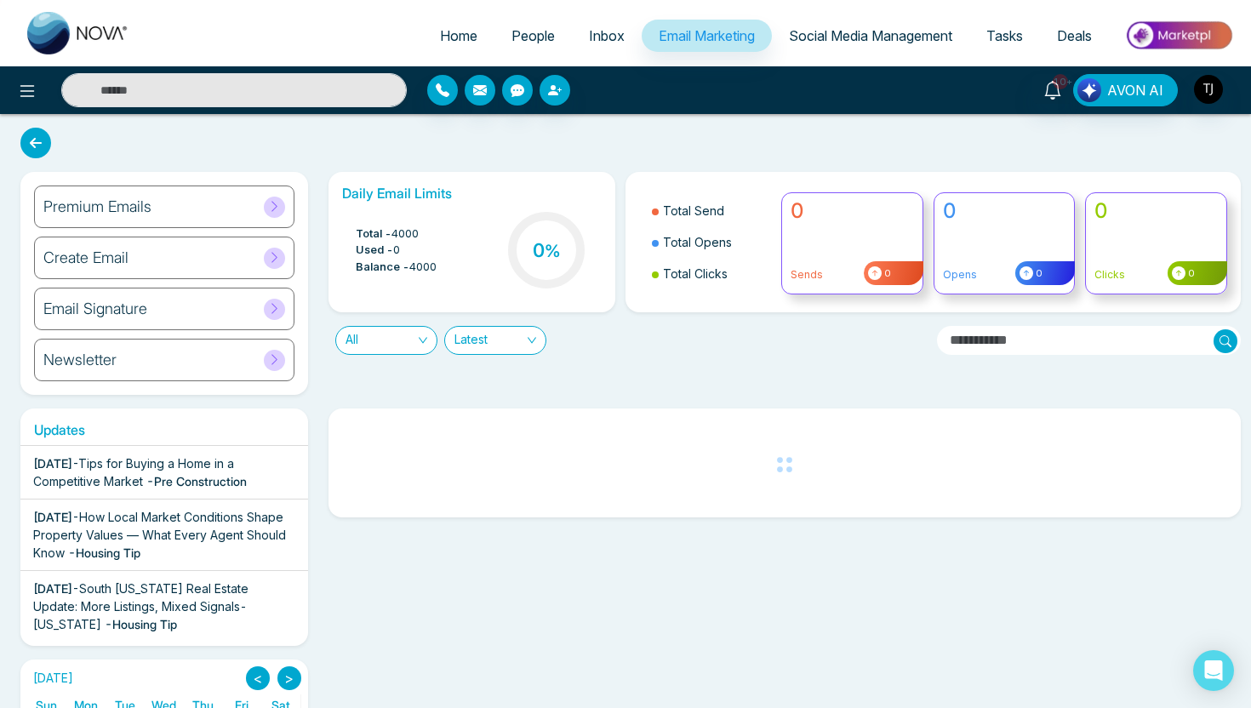
click at [107, 207] on h6 "Premium Emails" at bounding box center [97, 206] width 108 height 19
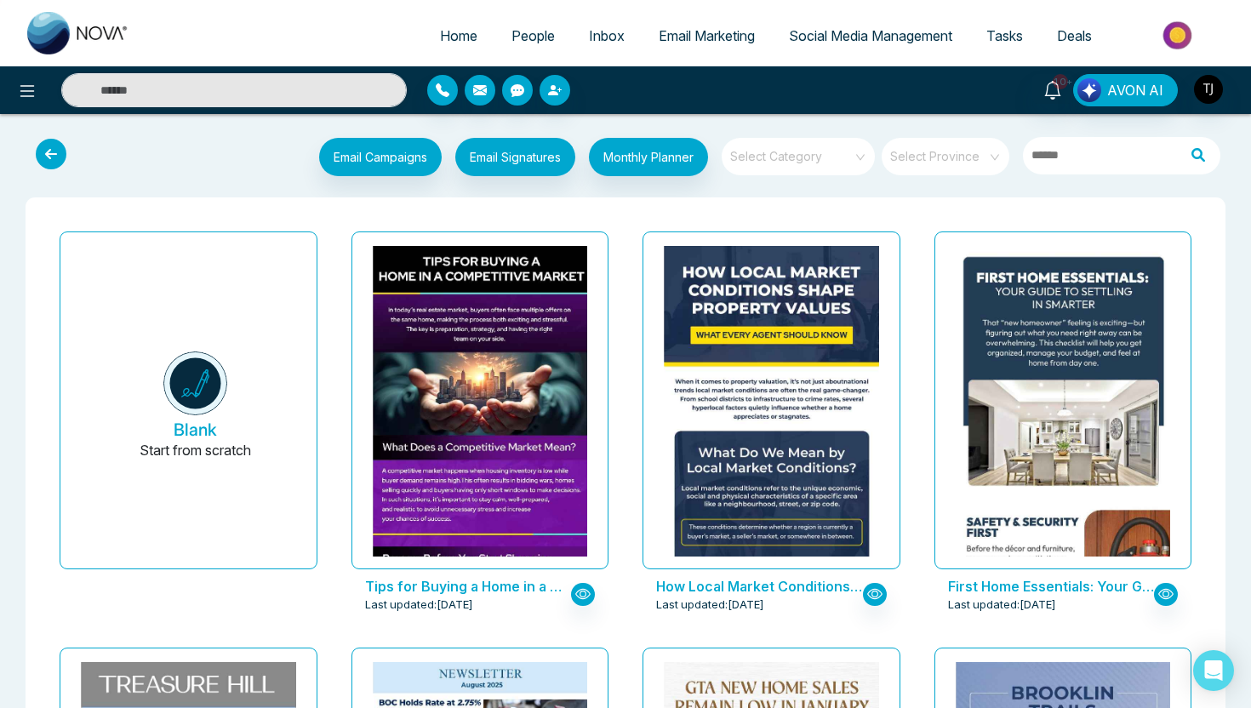
click at [821, 163] on input "search" at bounding box center [792, 151] width 123 height 26
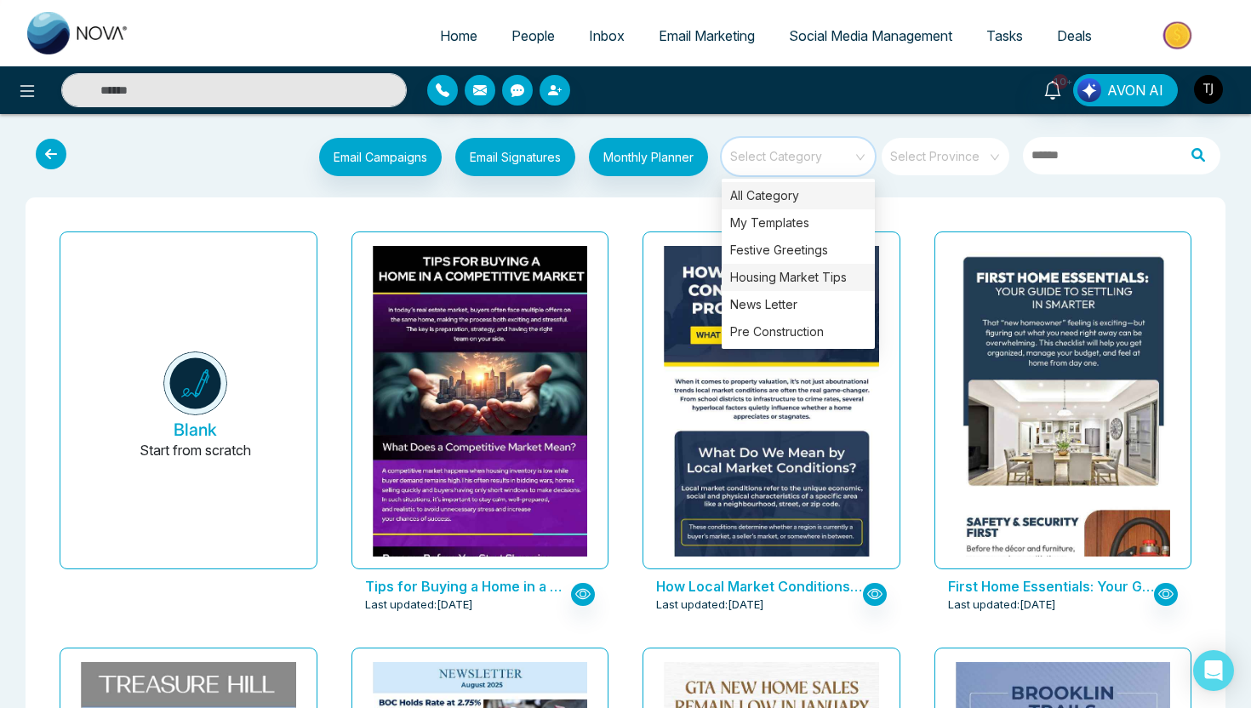
click at [793, 283] on div "Housing Market Tips" at bounding box center [798, 277] width 153 height 27
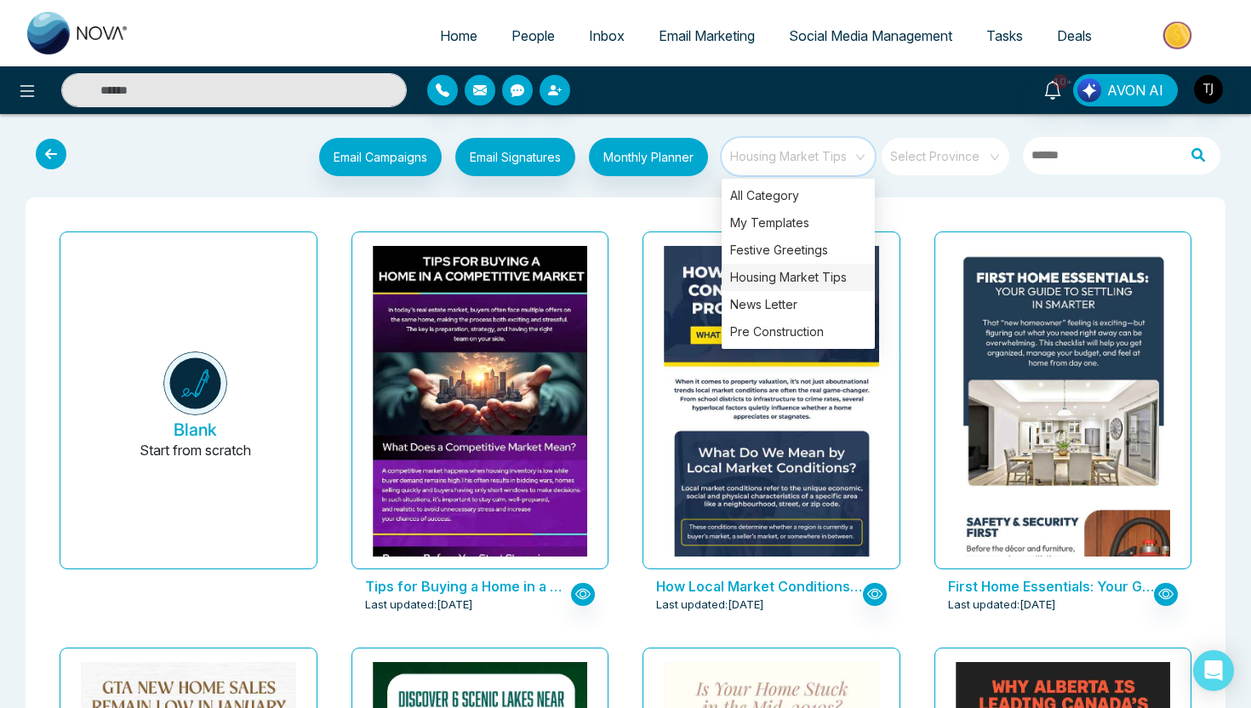
click at [623, 522] on div "Tips for Buying a Home in a Competitive Market Last updated: [DATE]" at bounding box center [481, 433] width 292 height 416
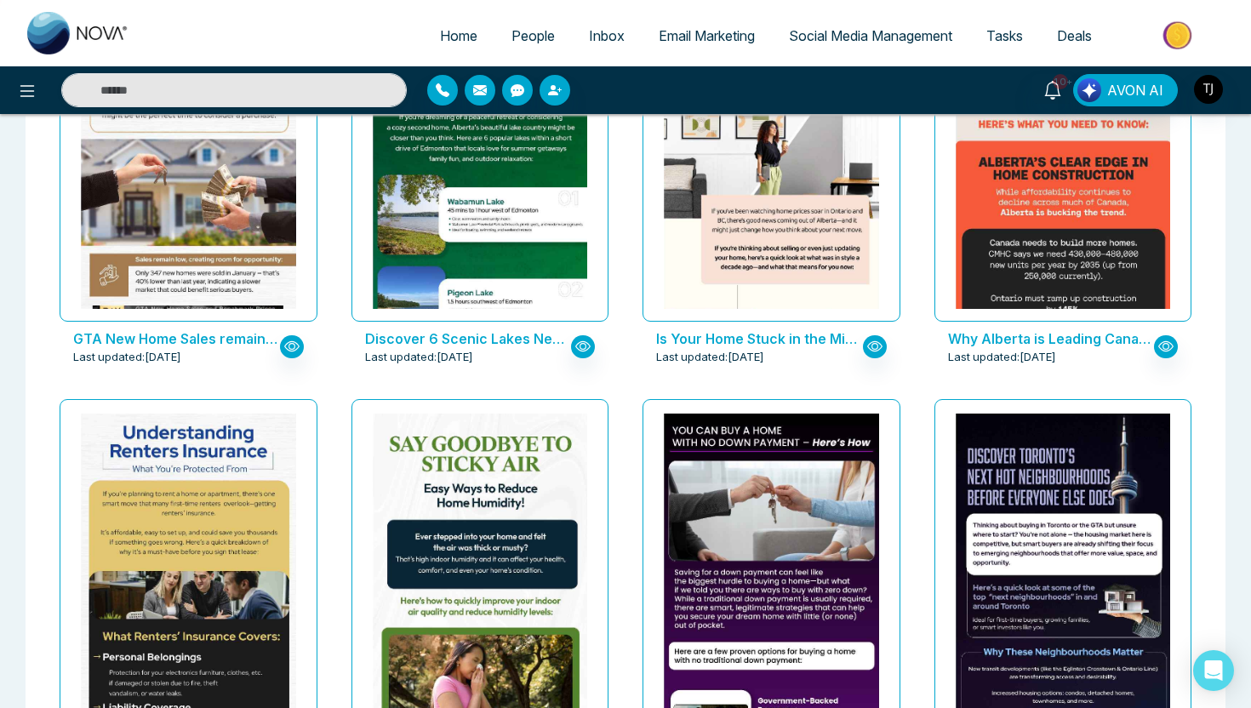
scroll to position [665, 0]
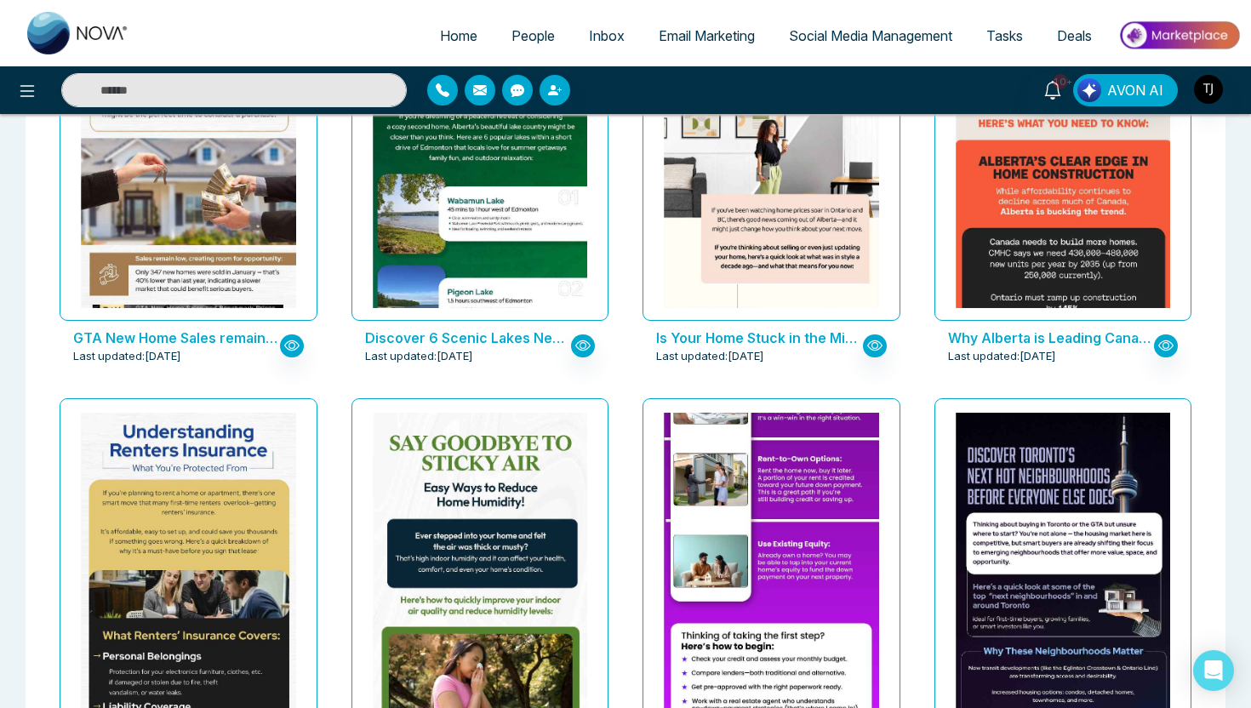
click at [762, 465] on img at bounding box center [772, 319] width 430 height 805
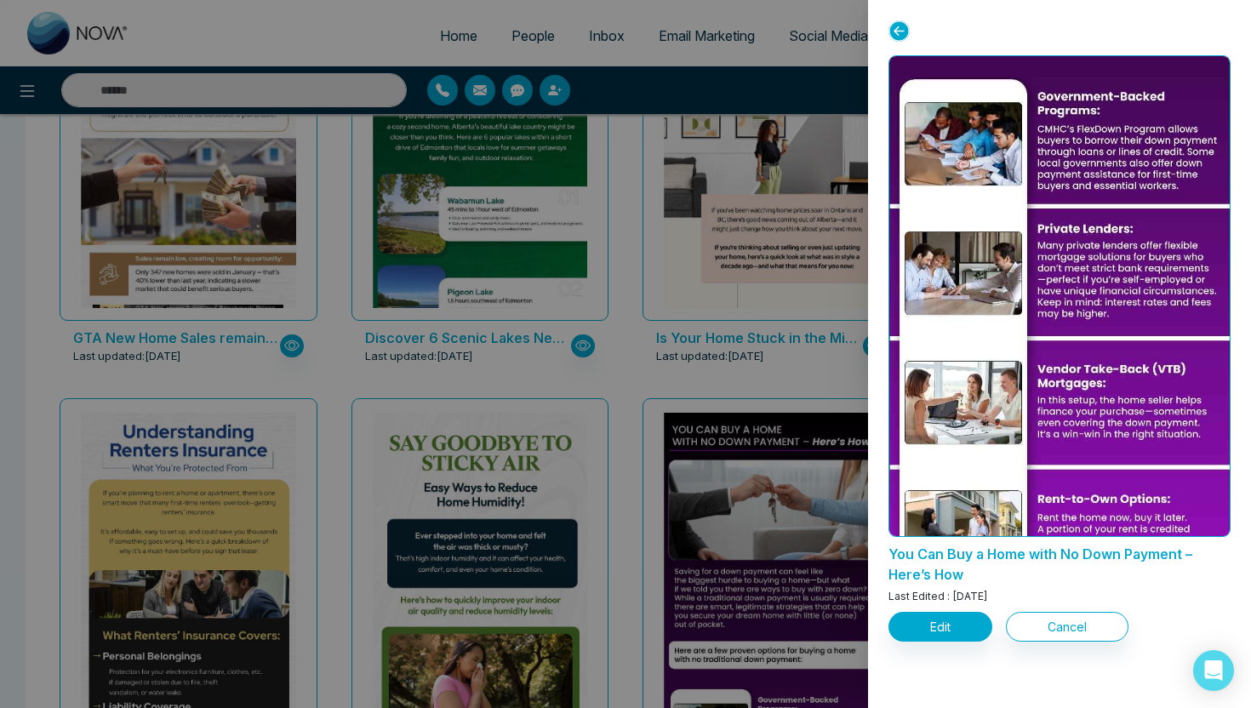
scroll to position [416, 0]
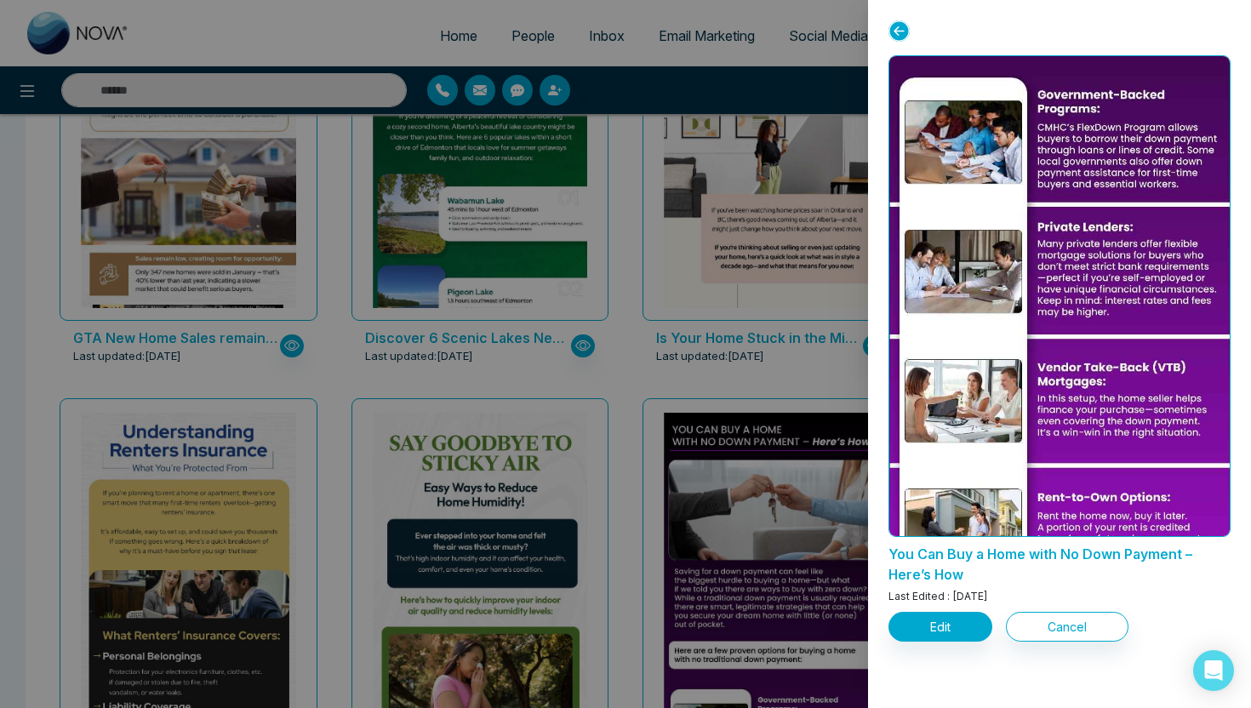
click at [728, 347] on div at bounding box center [625, 354] width 1251 height 708
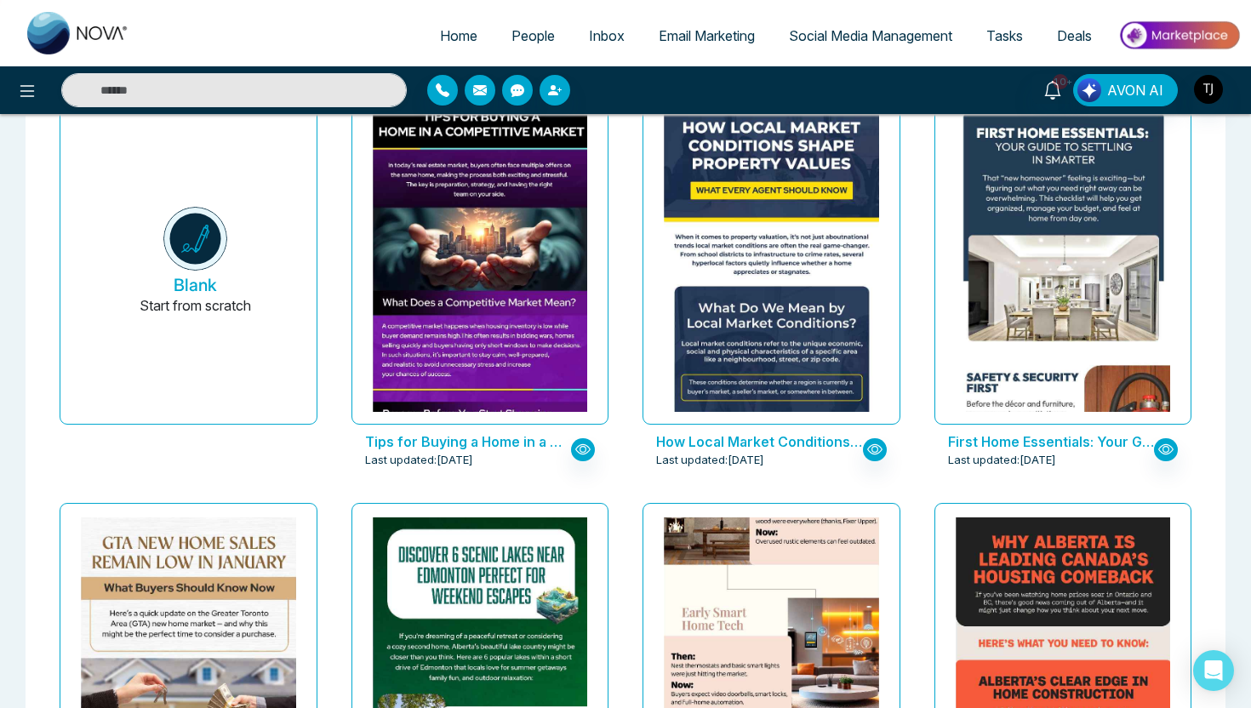
scroll to position [0, 0]
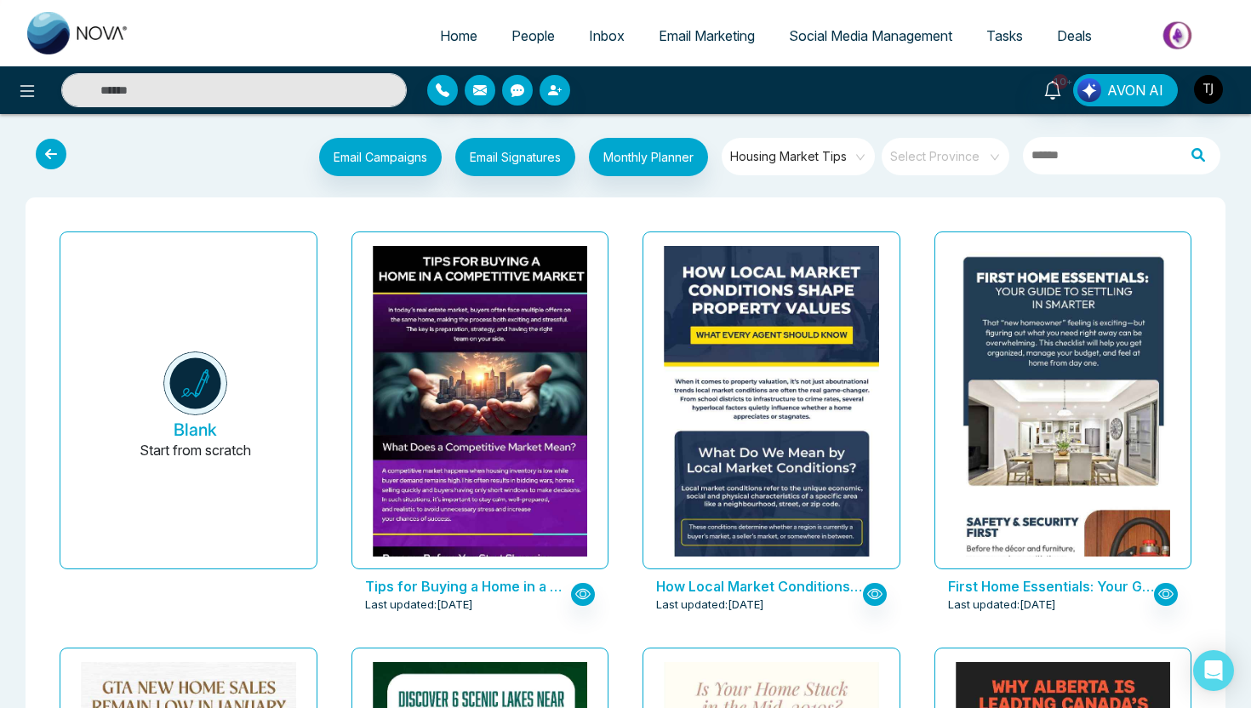
click at [828, 180] on div "Housing Market Tips" at bounding box center [798, 159] width 153 height 43
click at [832, 159] on span "Housing Market Tips" at bounding box center [799, 157] width 139 height 26
click at [701, 40] on span "Email Marketing" at bounding box center [707, 35] width 96 height 17
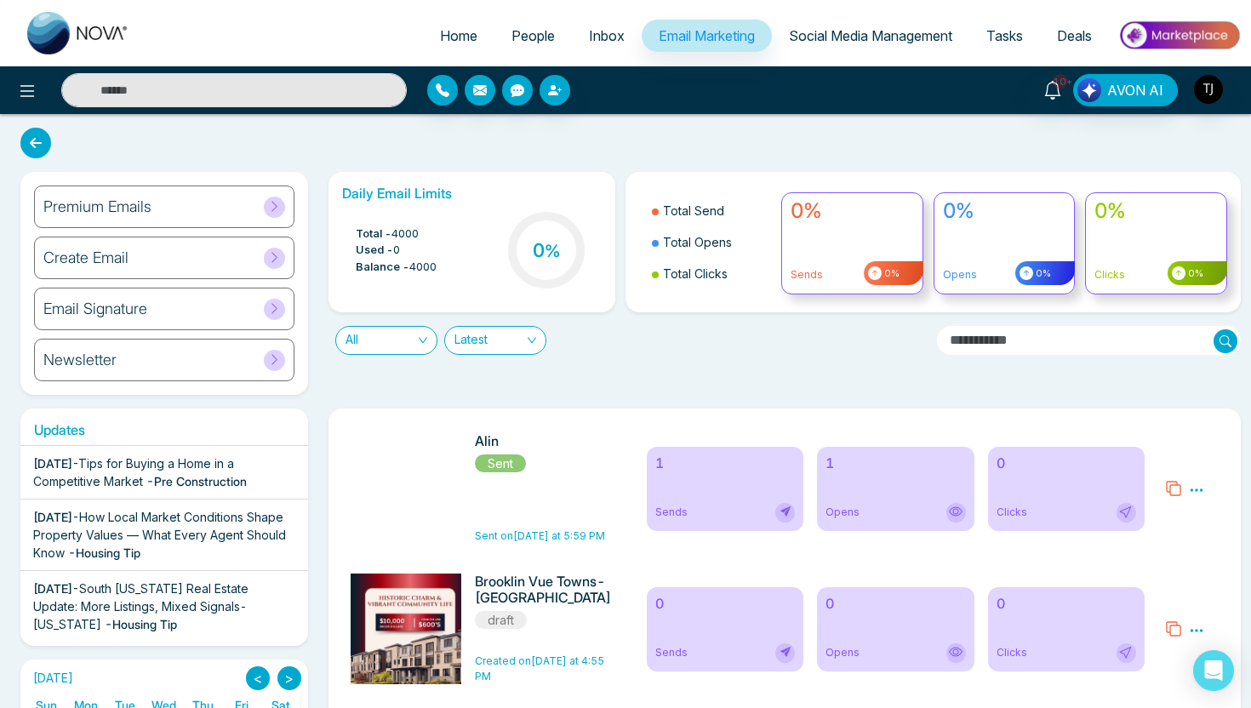
click at [83, 197] on div "Premium Emails" at bounding box center [164, 207] width 260 height 43
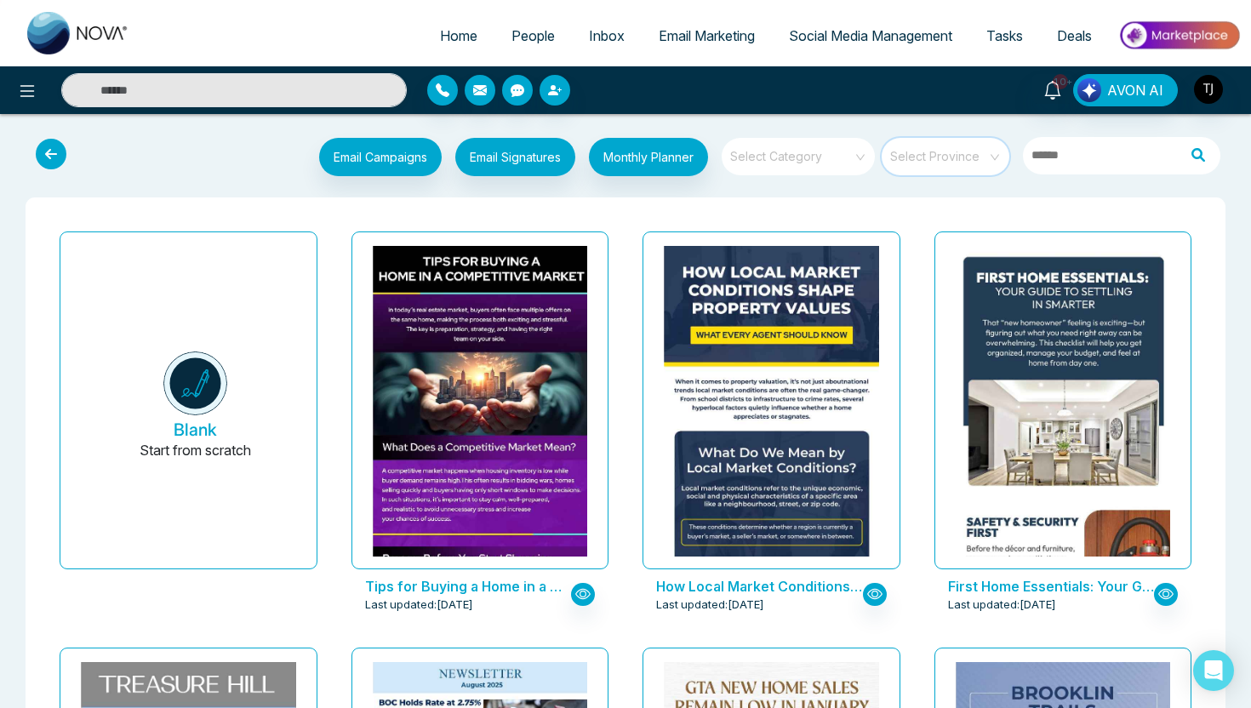
click at [909, 146] on input "search" at bounding box center [939, 151] width 97 height 26
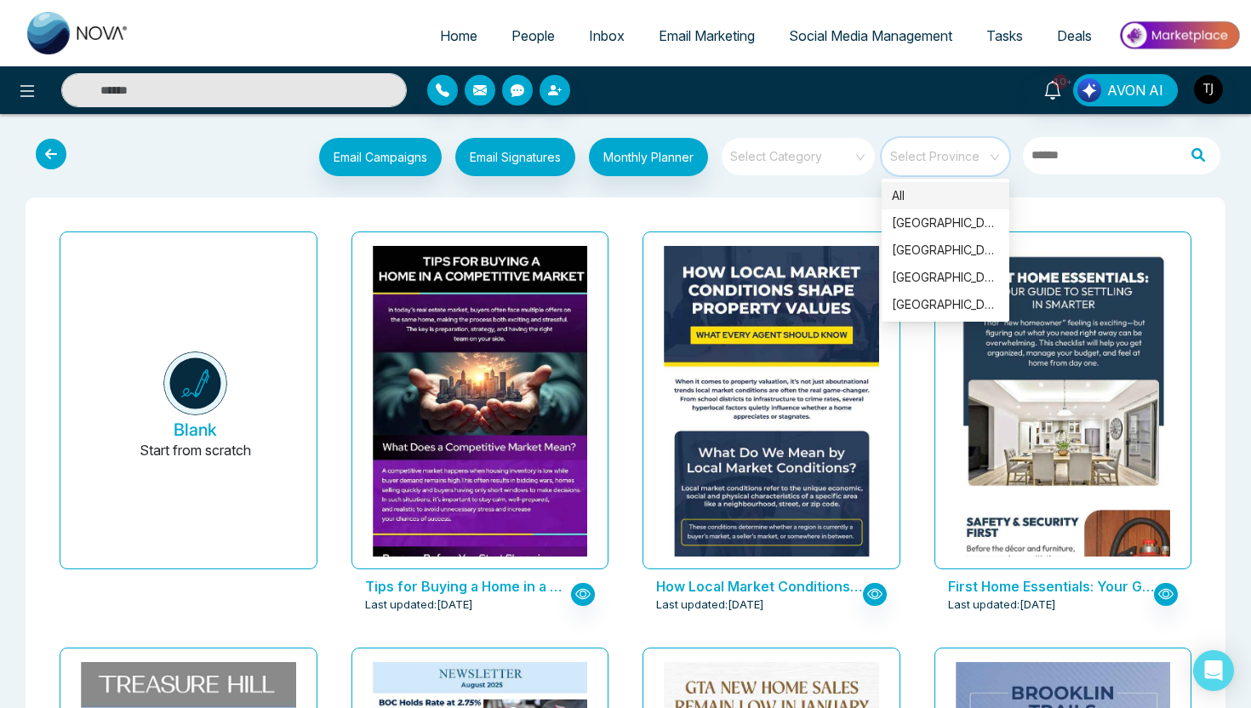
click at [947, 208] on div "All" at bounding box center [946, 195] width 128 height 27
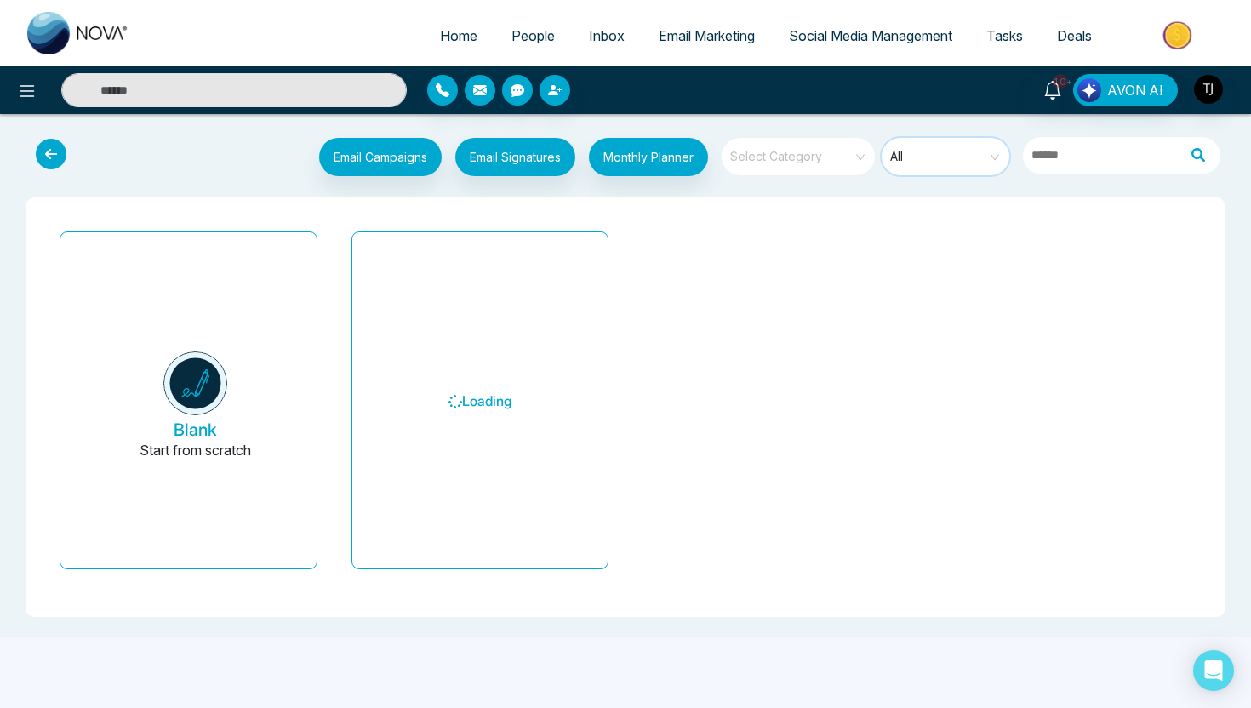
click at [918, 162] on span "All" at bounding box center [946, 157] width 113 height 26
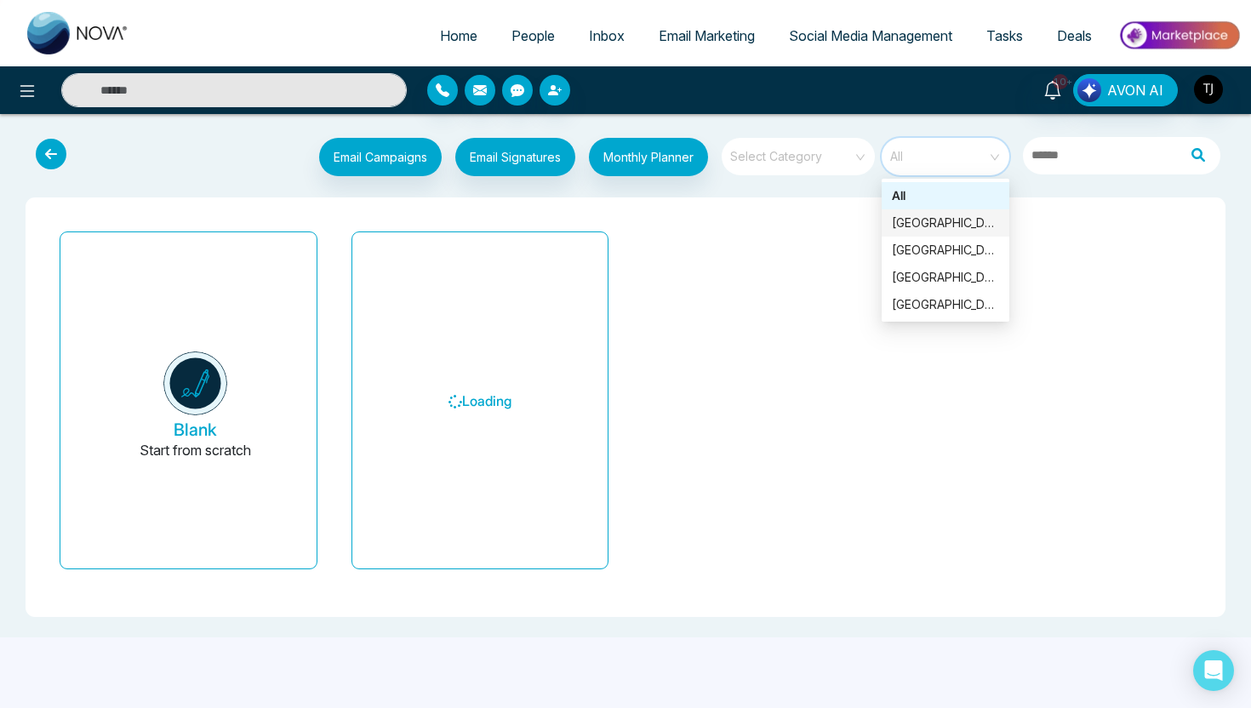
click at [930, 220] on div "[GEOGRAPHIC_DATA]" at bounding box center [945, 223] width 107 height 19
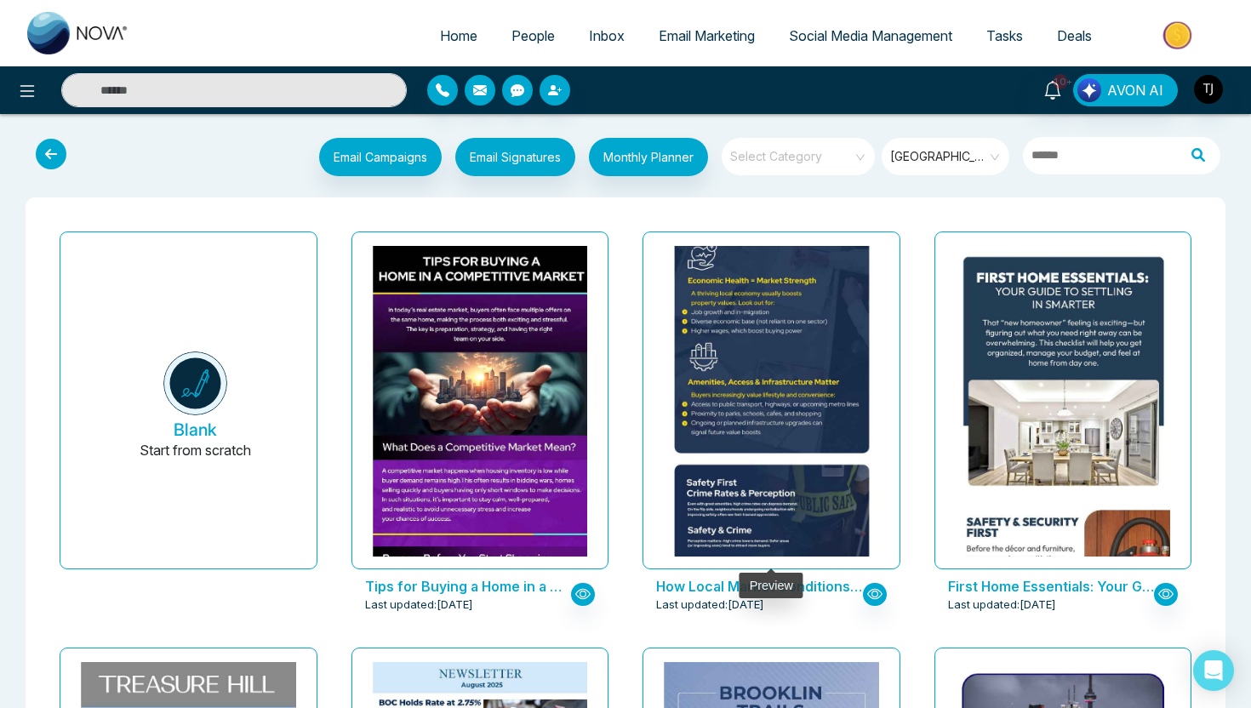
click at [762, 330] on img at bounding box center [772, 211] width 430 height 727
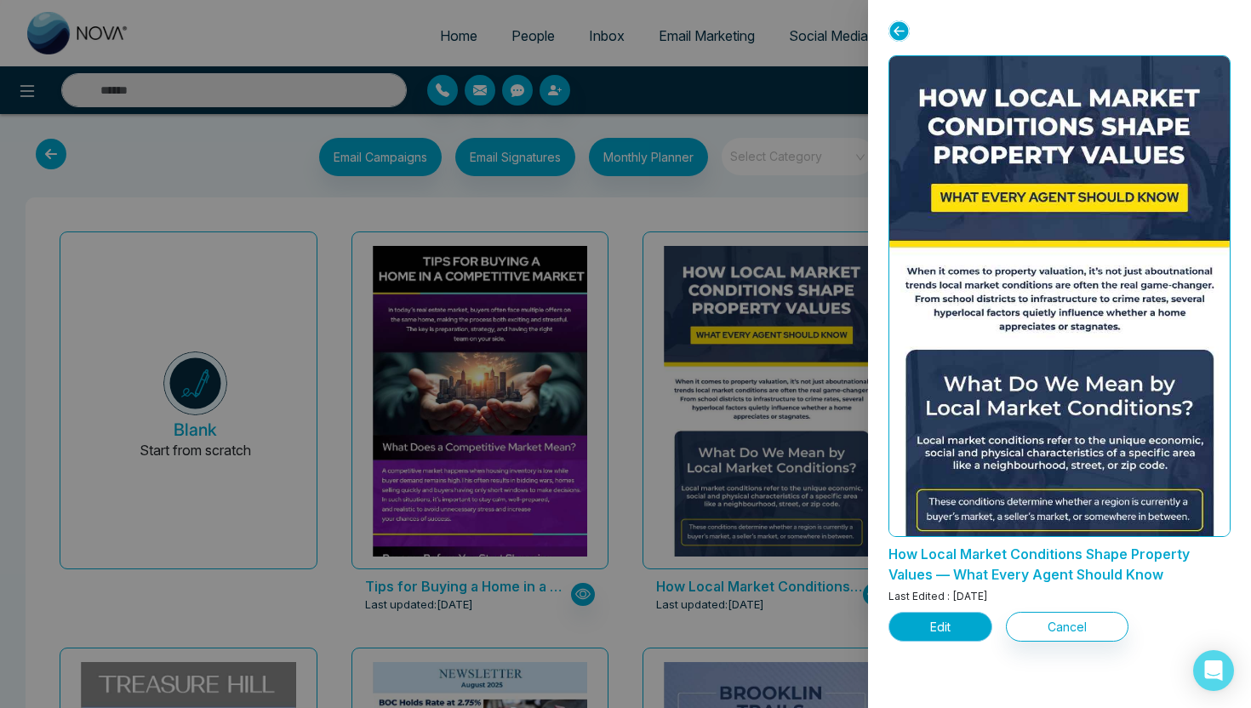
click at [948, 628] on button "Edit" at bounding box center [941, 627] width 104 height 30
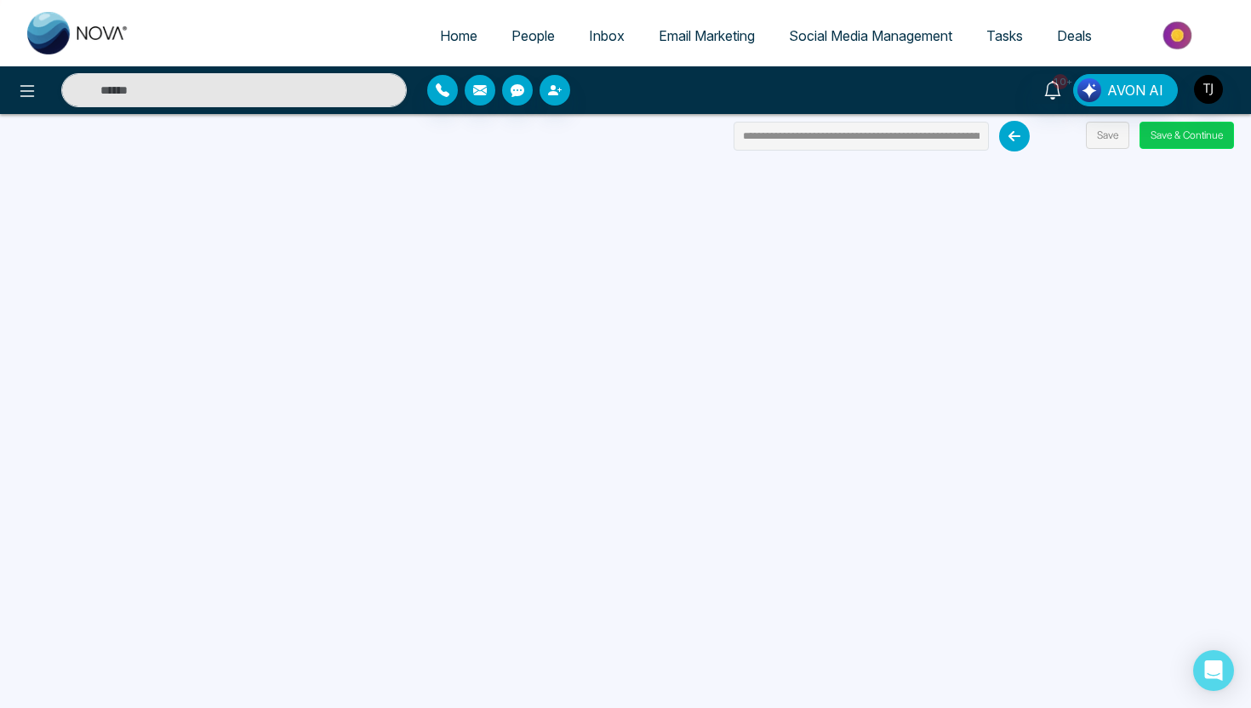
click at [1180, 140] on button "Save & Continue" at bounding box center [1187, 135] width 94 height 27
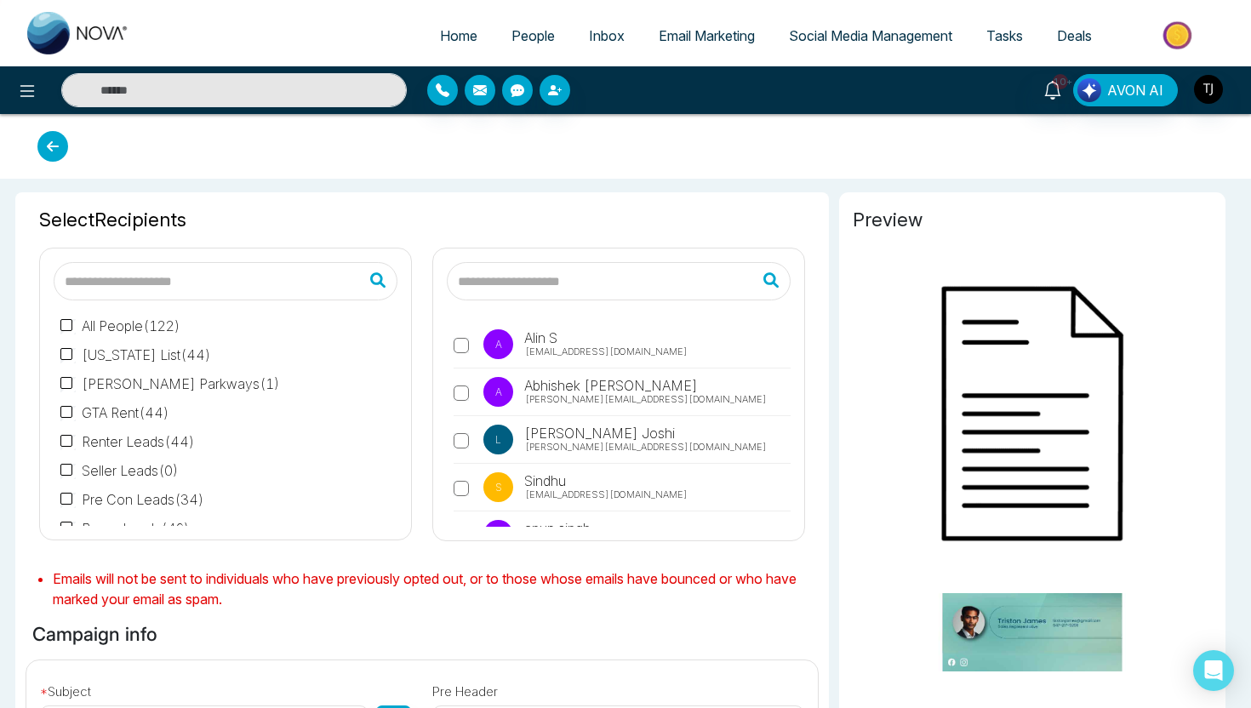
type input "**********"
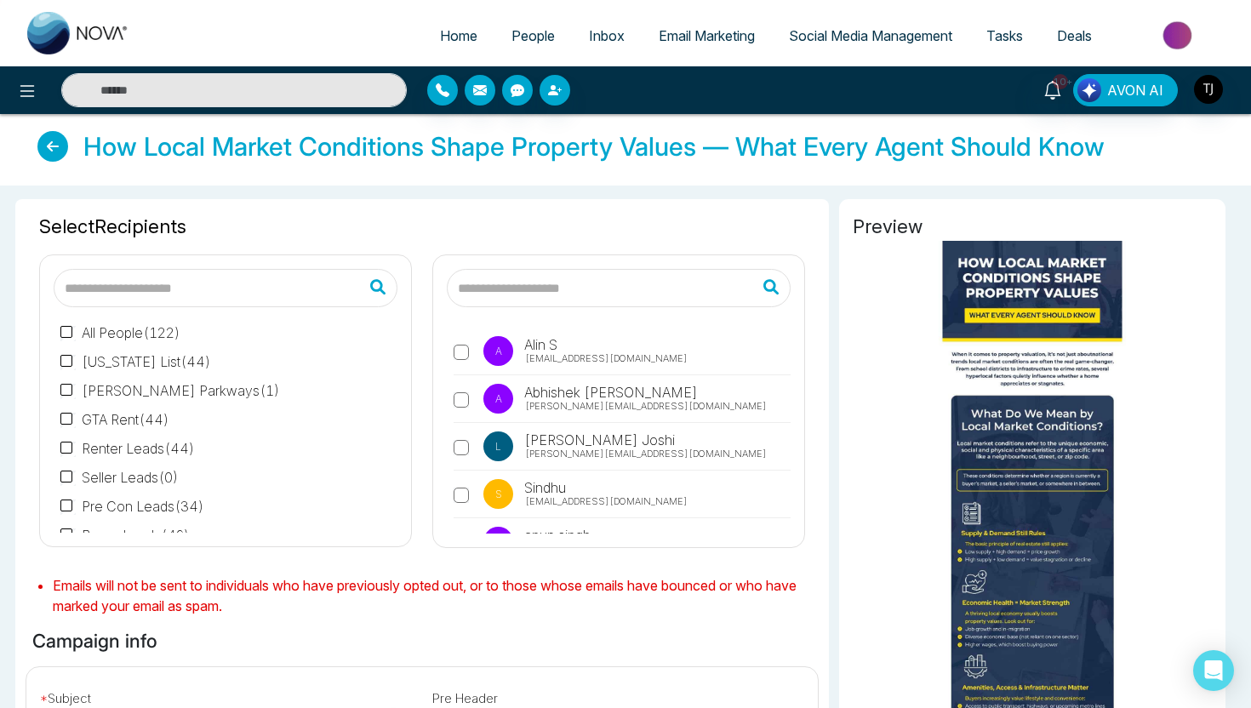
click at [698, 16] on ul "Home People Inbox Email Marketing Social Media Management Tasks Deals" at bounding box center [693, 37] width 1095 height 47
click at [695, 46] on link "Email Marketing" at bounding box center [707, 36] width 130 height 32
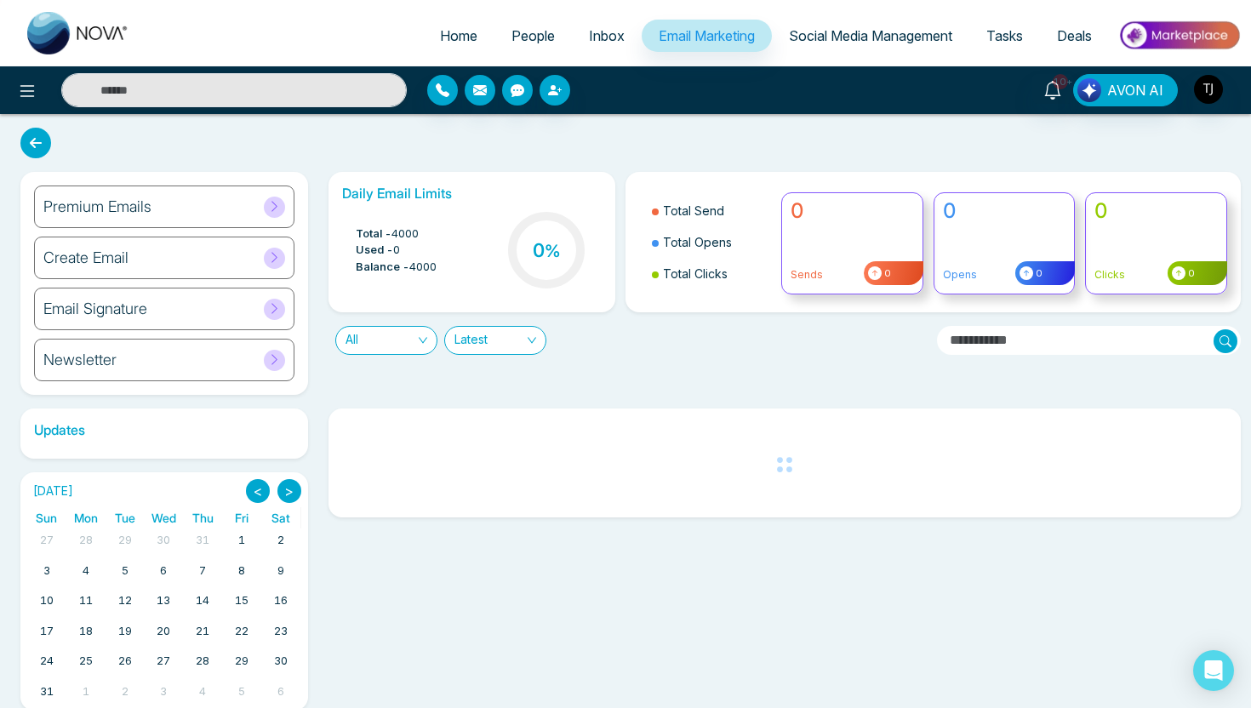
click at [77, 311] on h6 "Email Signature" at bounding box center [95, 309] width 104 height 19
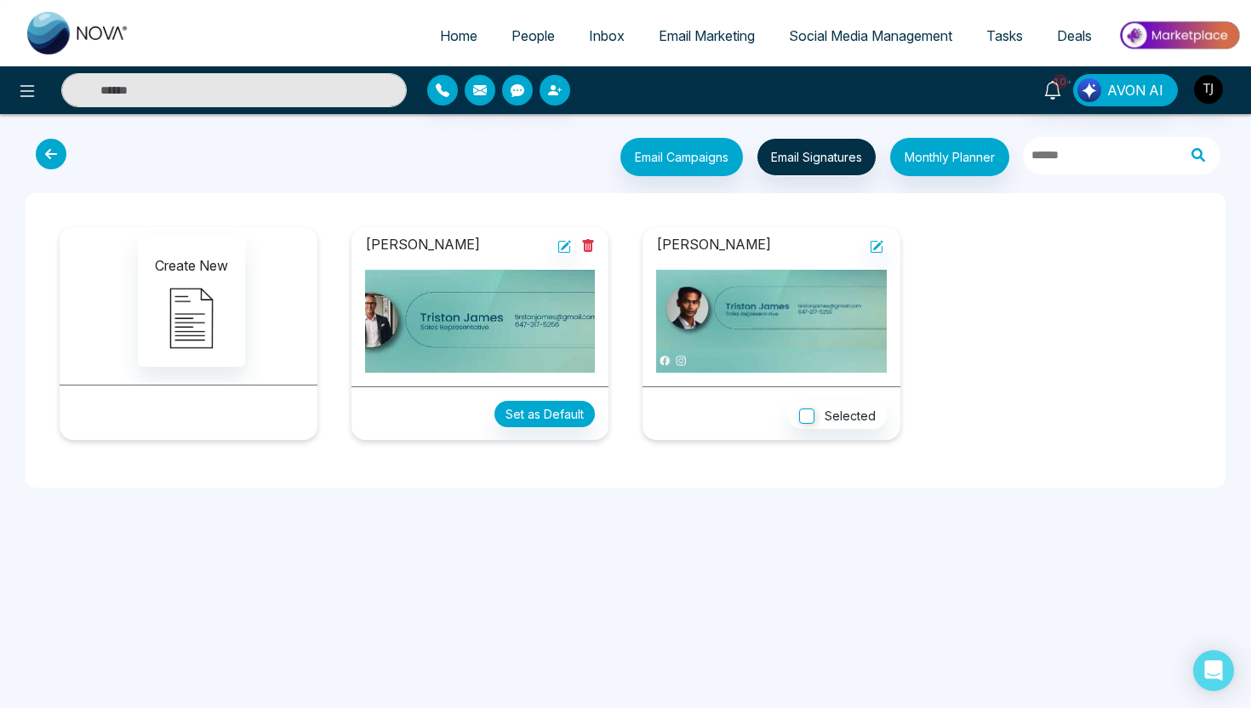
click at [667, 37] on span "Email Marketing" at bounding box center [707, 35] width 96 height 17
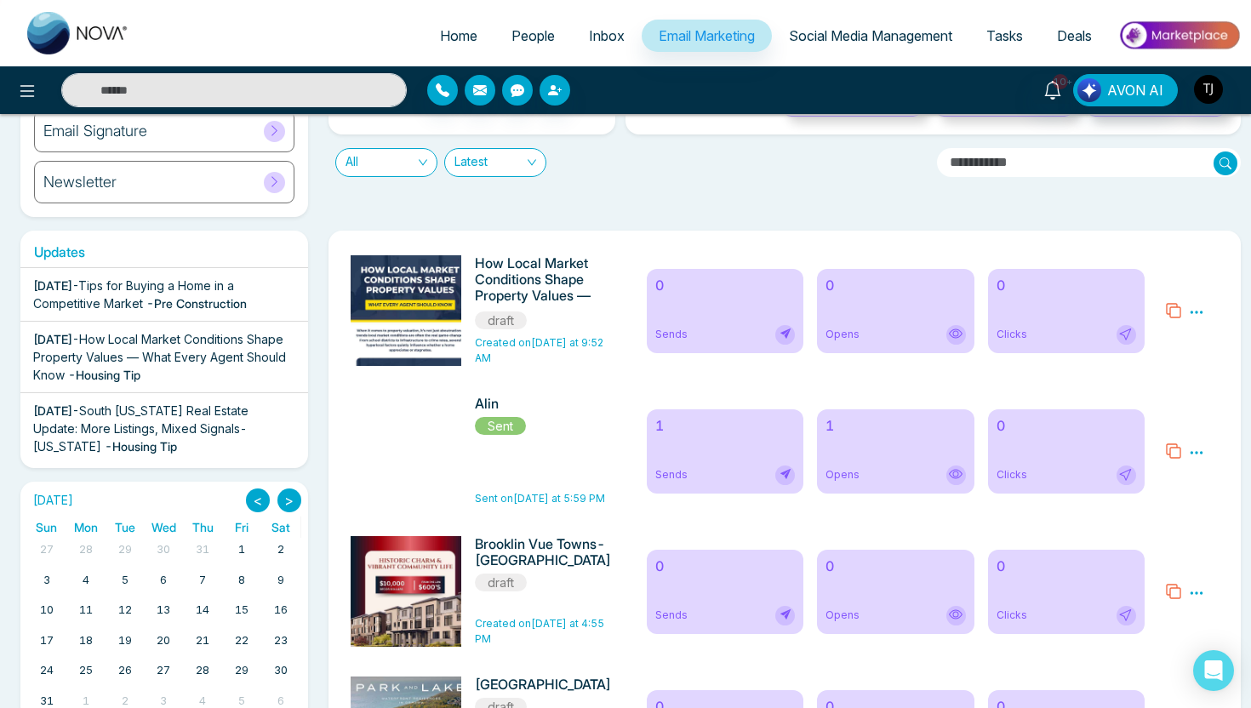
scroll to position [179, 0]
click at [707, 424] on h6 "1" at bounding box center [725, 425] width 140 height 16
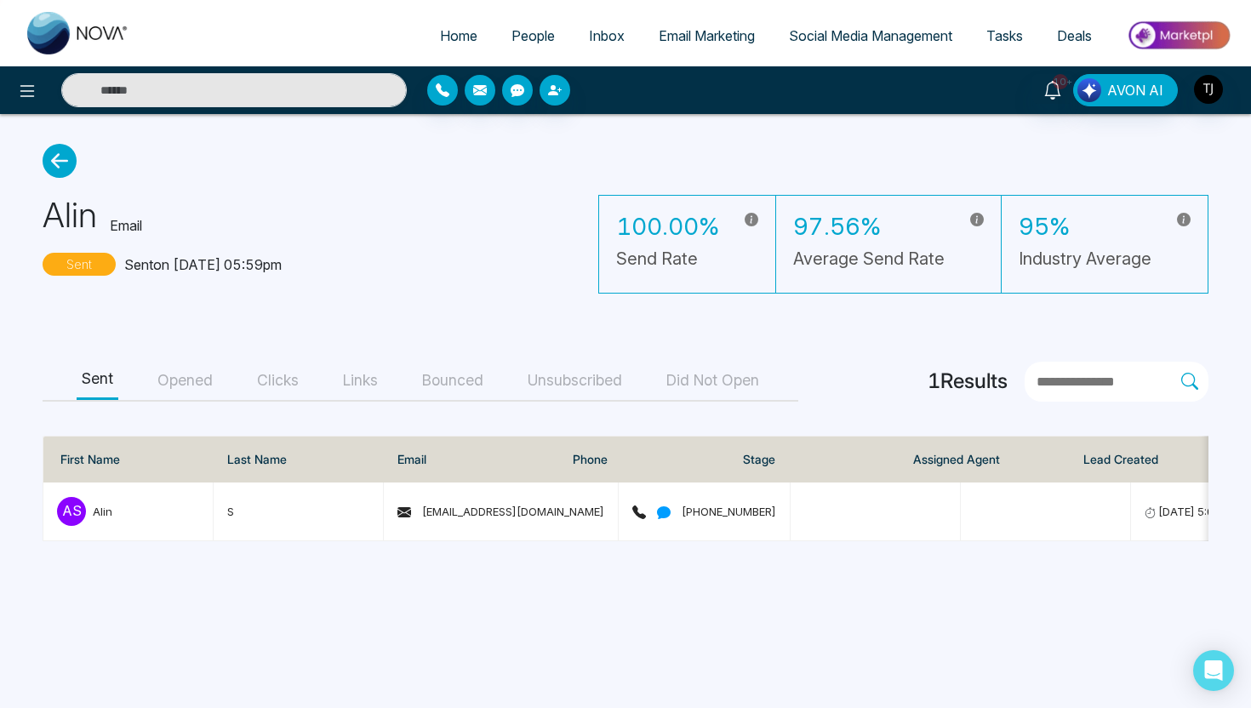
click at [189, 374] on button "Opened" at bounding box center [185, 381] width 66 height 38
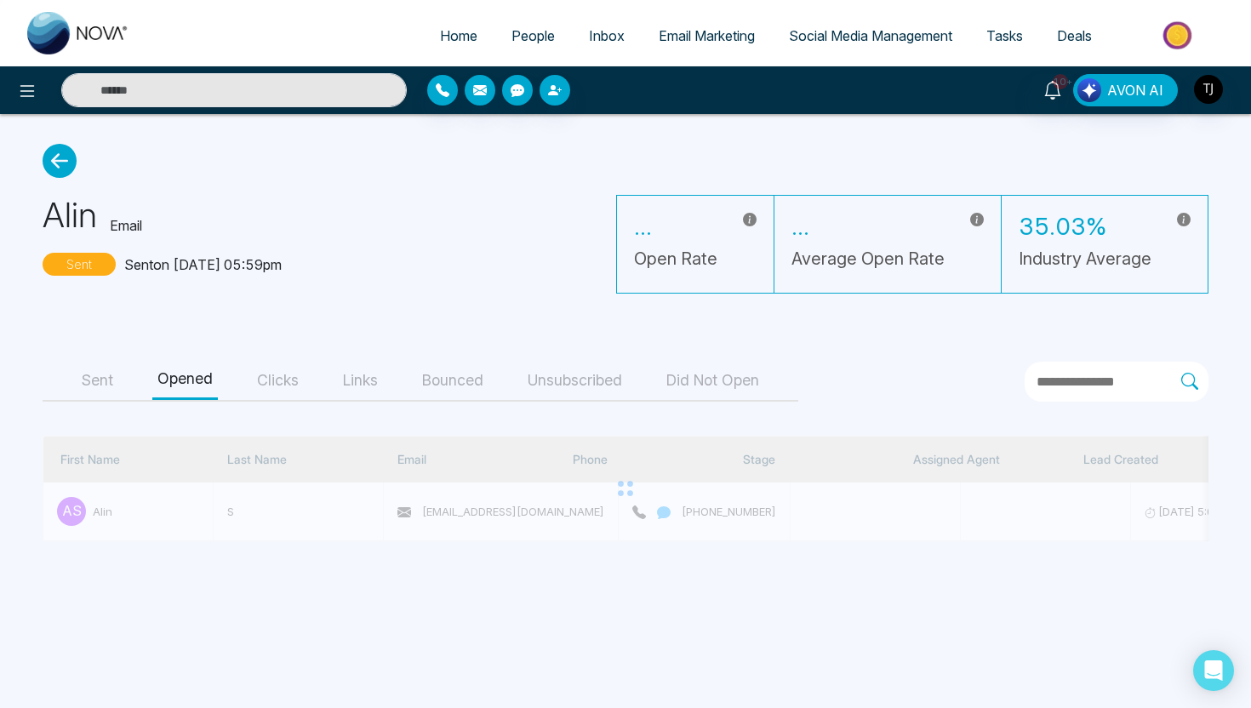
click at [269, 379] on button "Clicks" at bounding box center [278, 381] width 52 height 38
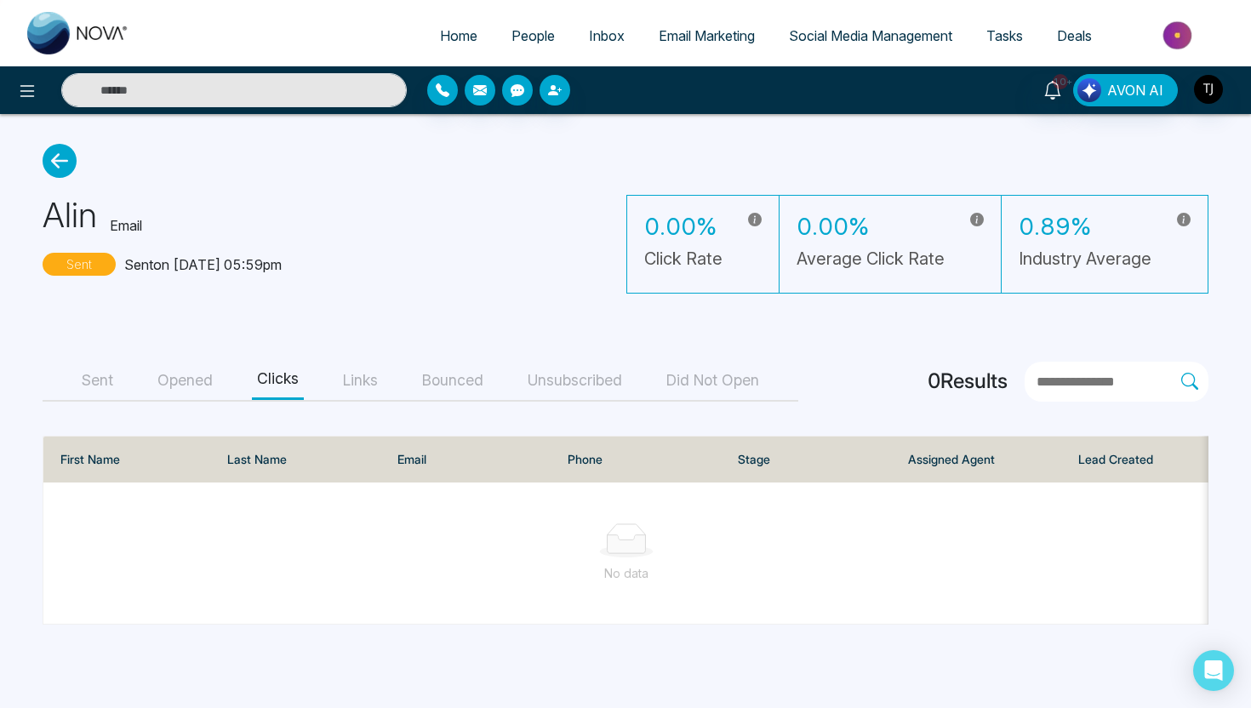
click at [112, 382] on button "Sent" at bounding box center [98, 381] width 42 height 38
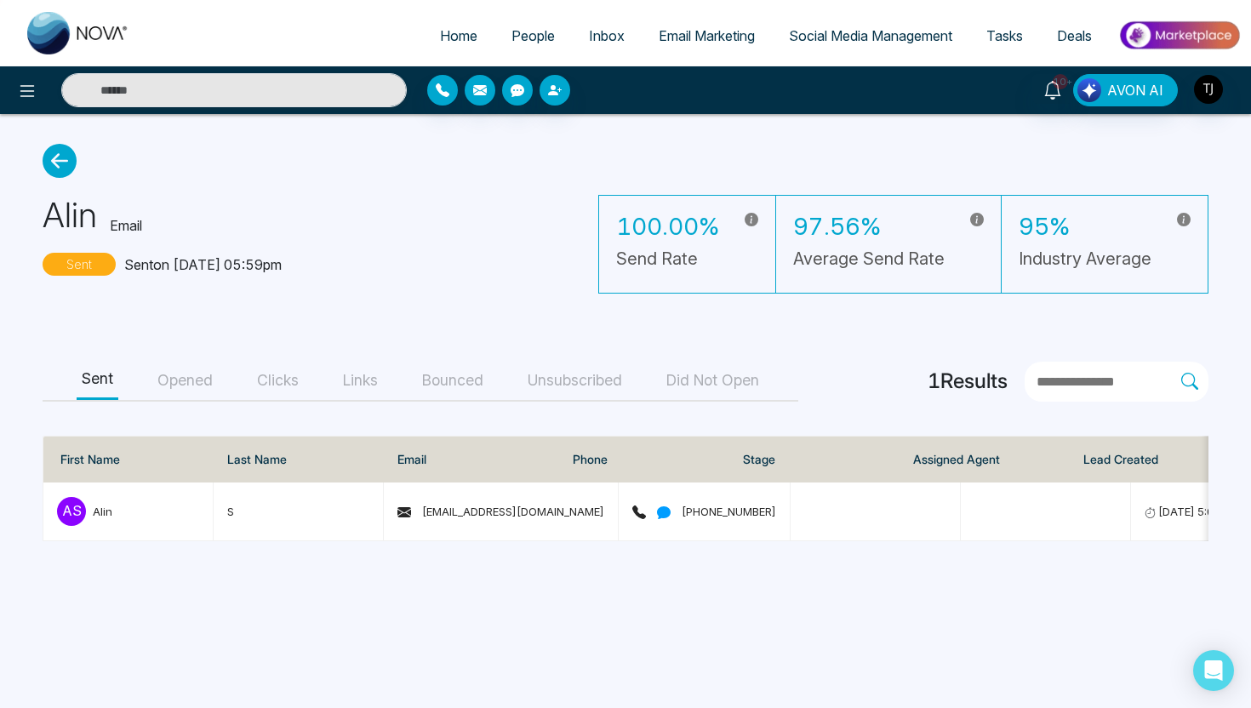
click at [695, 35] on span "Email Marketing" at bounding box center [707, 35] width 96 height 17
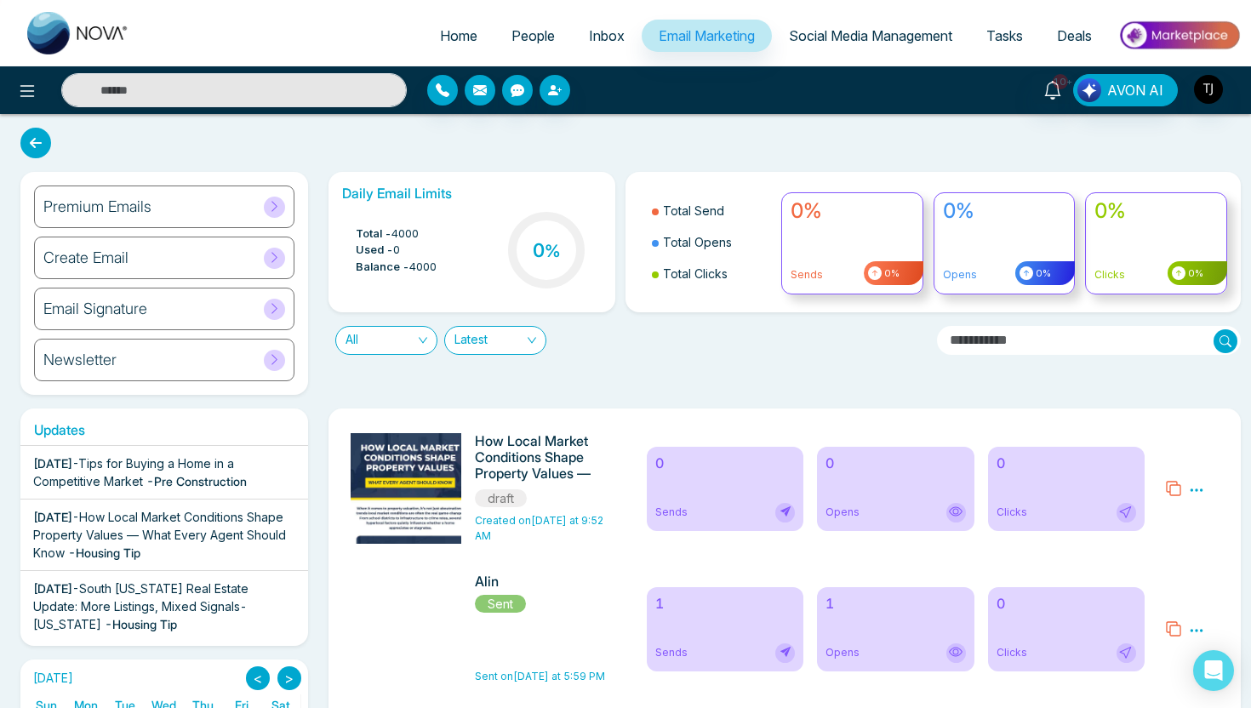
click at [881, 46] on link "Social Media Management" at bounding box center [870, 36] width 197 height 32
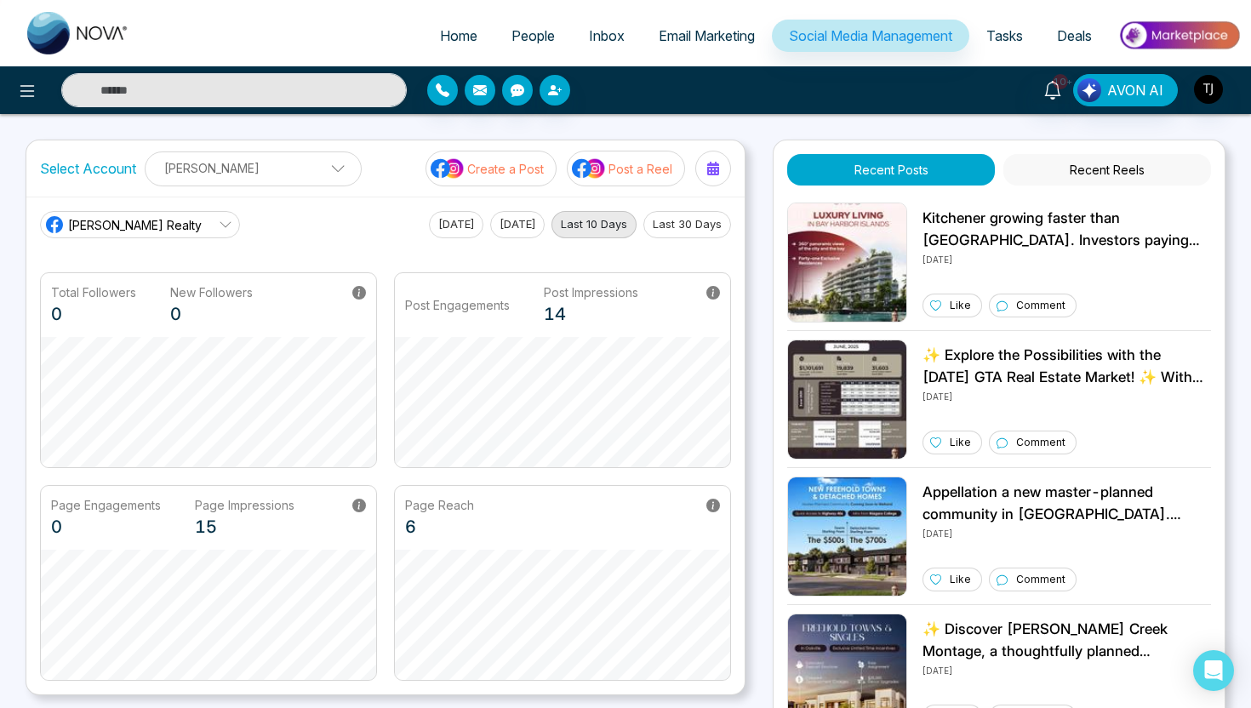
click at [645, 174] on p "Post a Reel" at bounding box center [641, 169] width 64 height 18
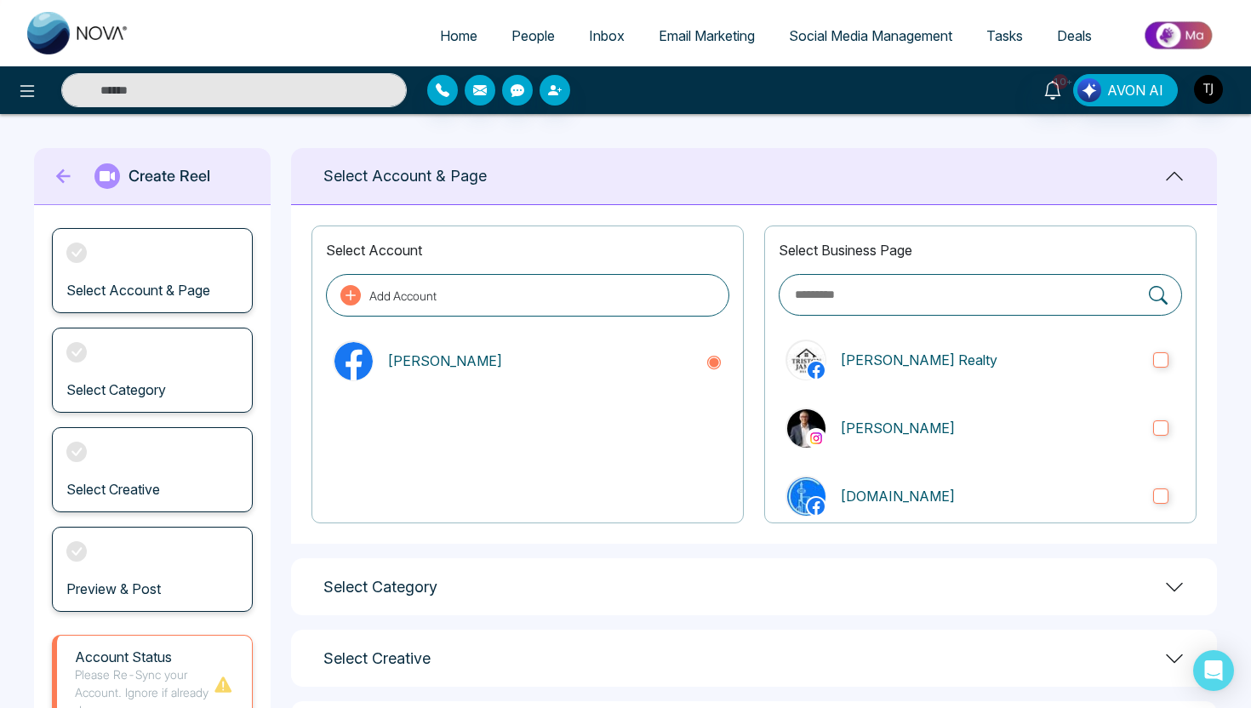
scroll to position [151, 0]
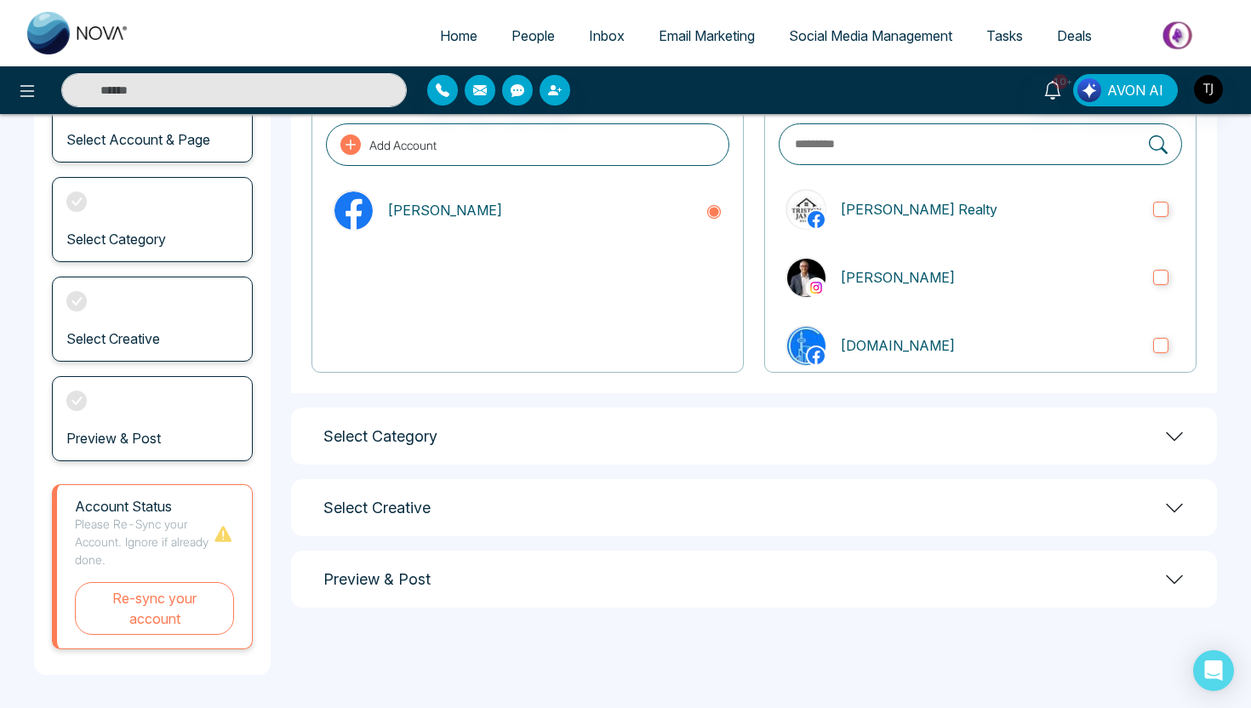
click at [578, 434] on div "Select Category" at bounding box center [754, 436] width 926 height 57
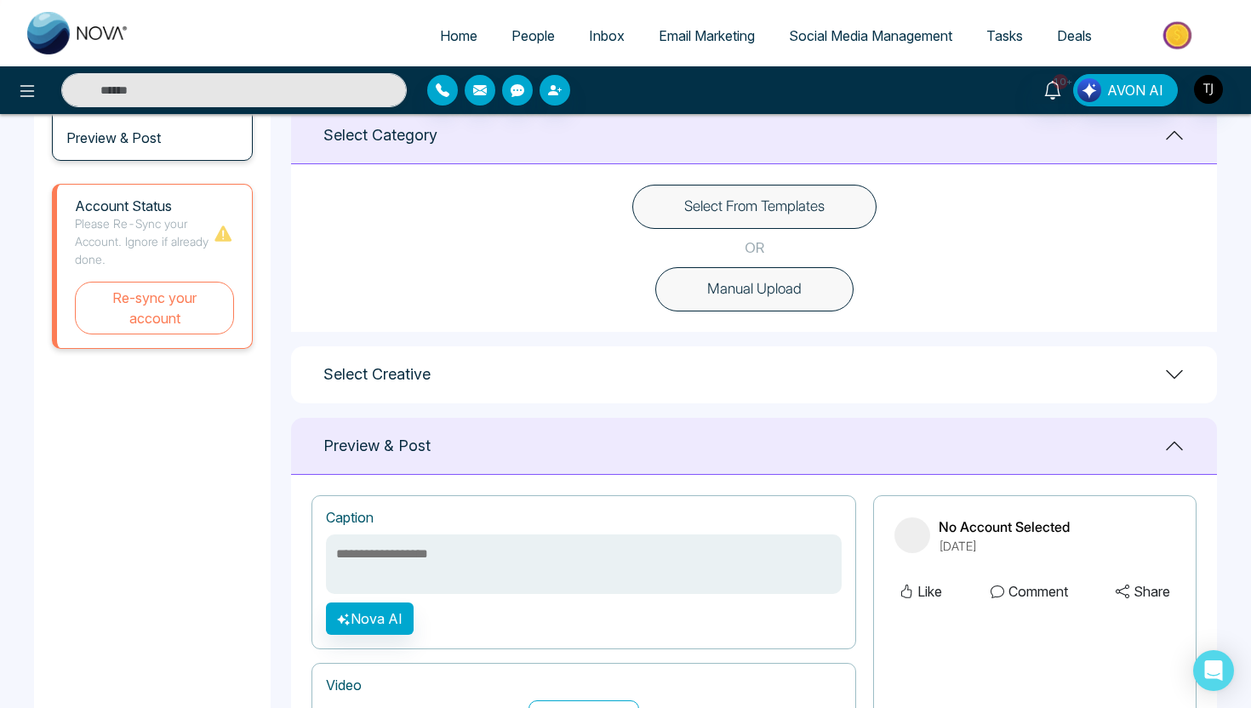
scroll to position [456, 0]
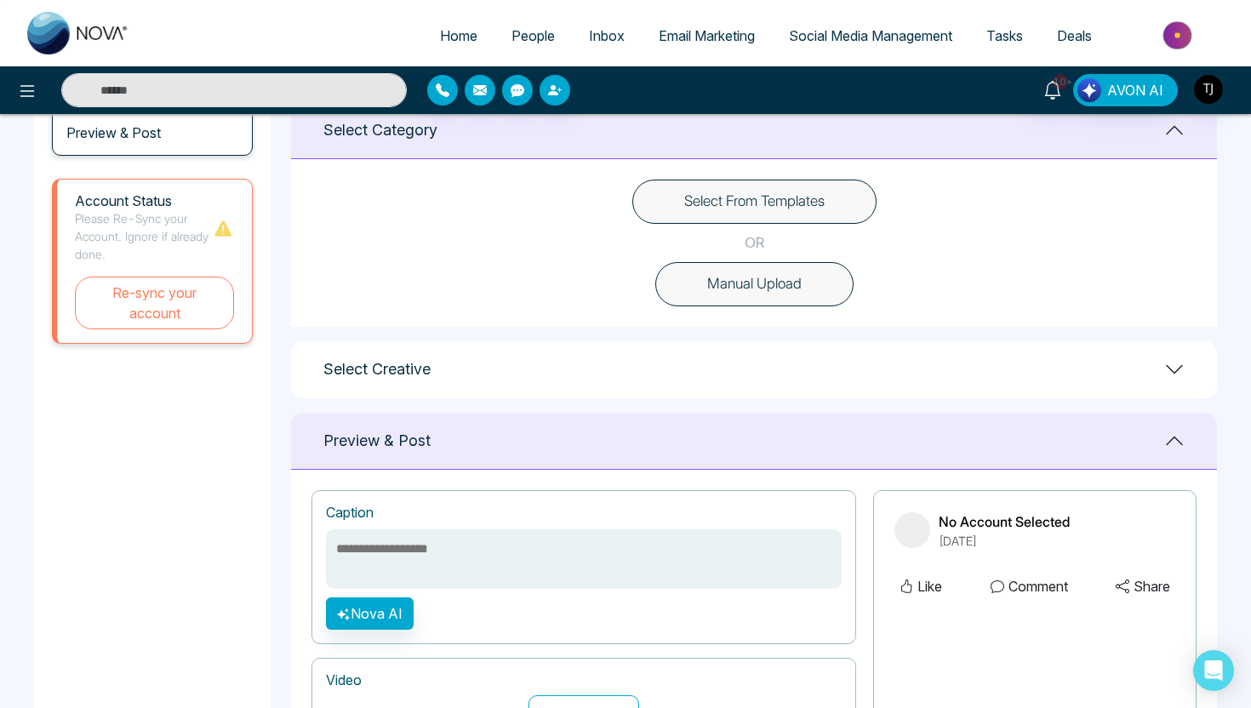
click at [567, 370] on div "Select Creative" at bounding box center [754, 369] width 926 height 57
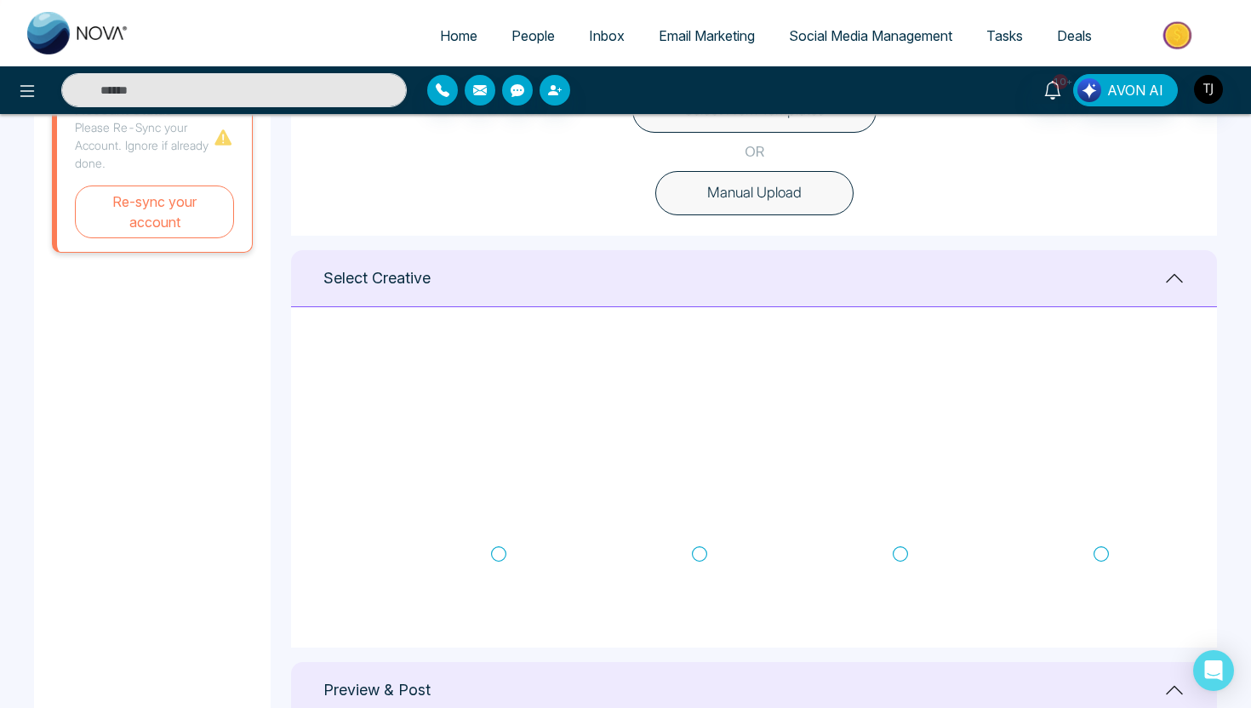
scroll to position [60, 0]
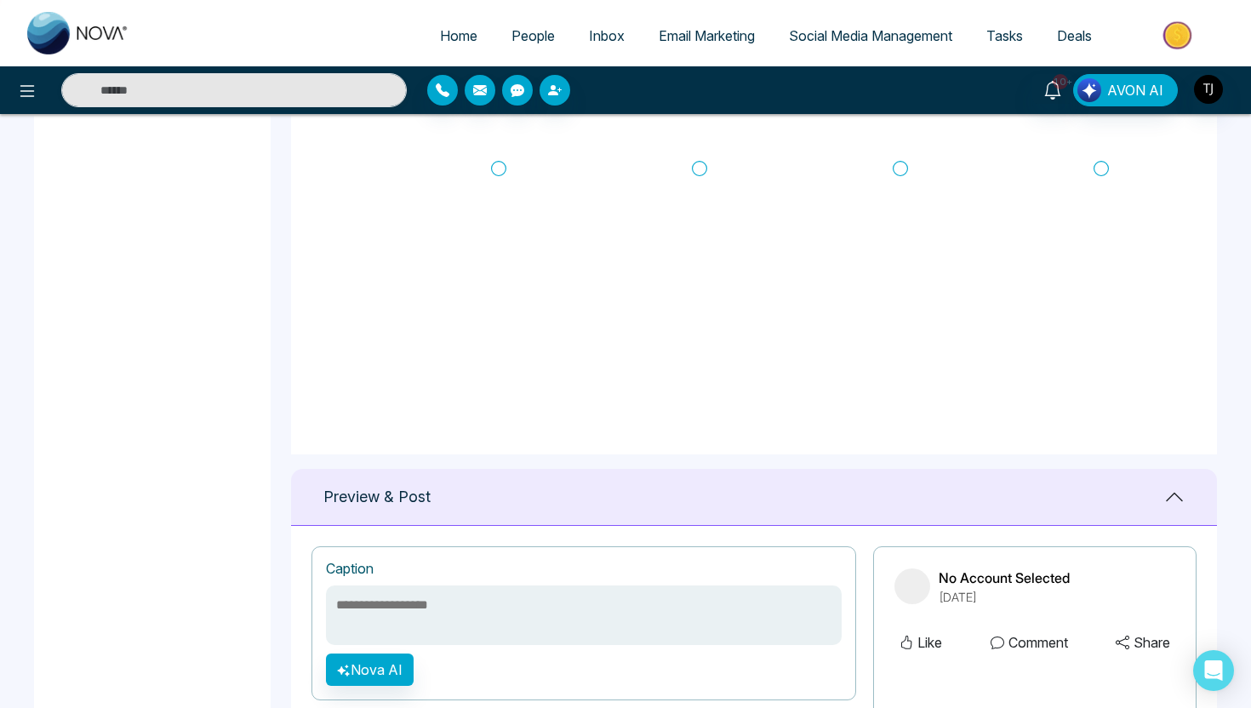
scroll to position [1, 0]
click at [698, 168] on icon at bounding box center [699, 167] width 15 height 17
type textarea "**********"
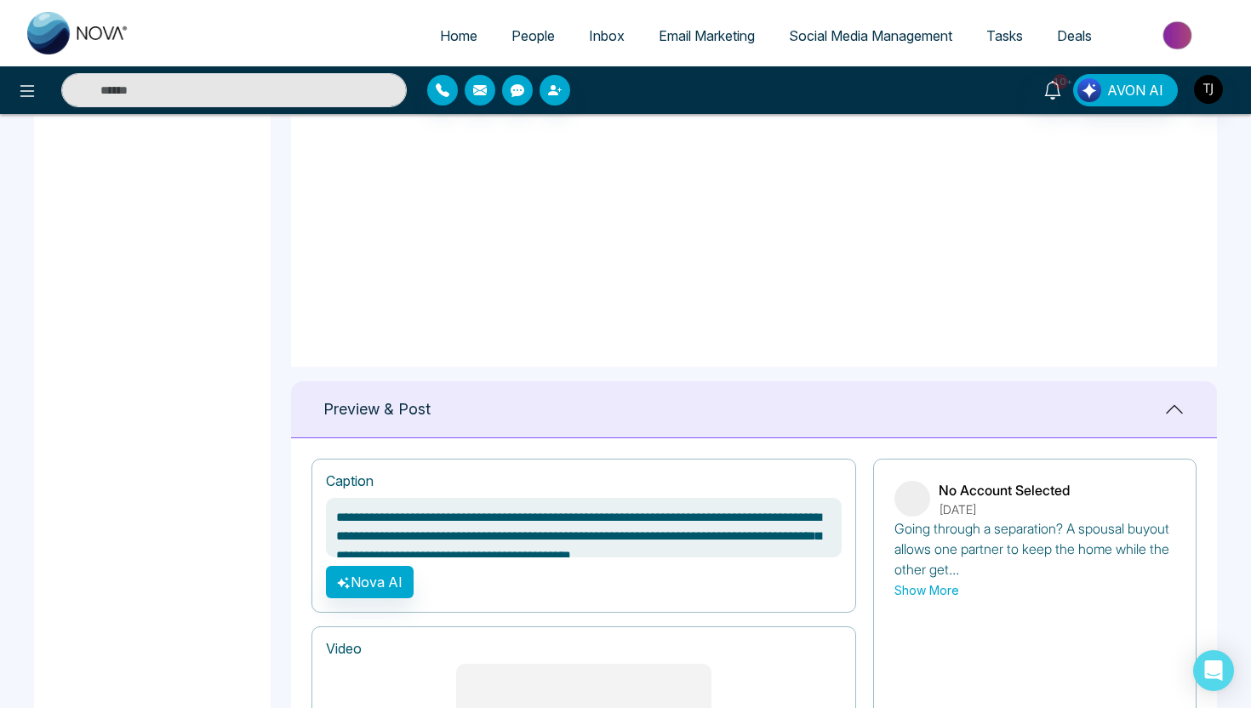
scroll to position [836, 0]
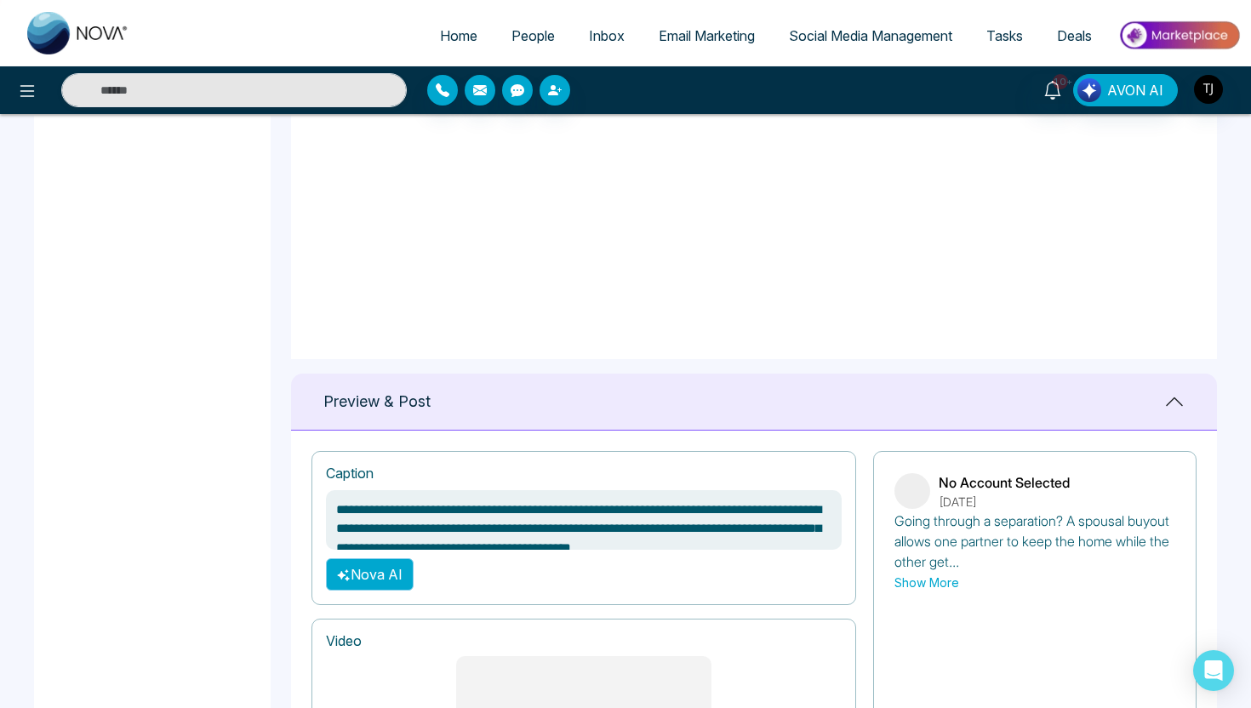
click at [367, 575] on button "Nova AI" at bounding box center [370, 574] width 88 height 32
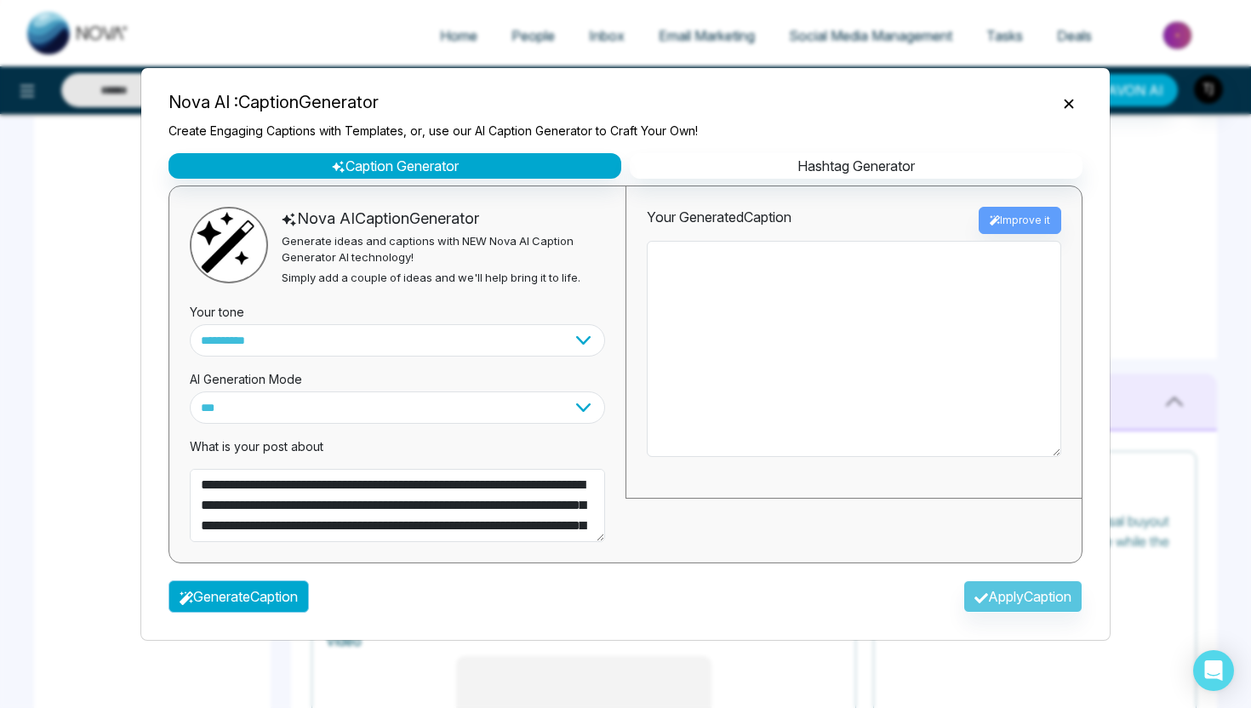
click at [216, 601] on button "Generate Caption" at bounding box center [239, 597] width 140 height 32
type textarea "**********"
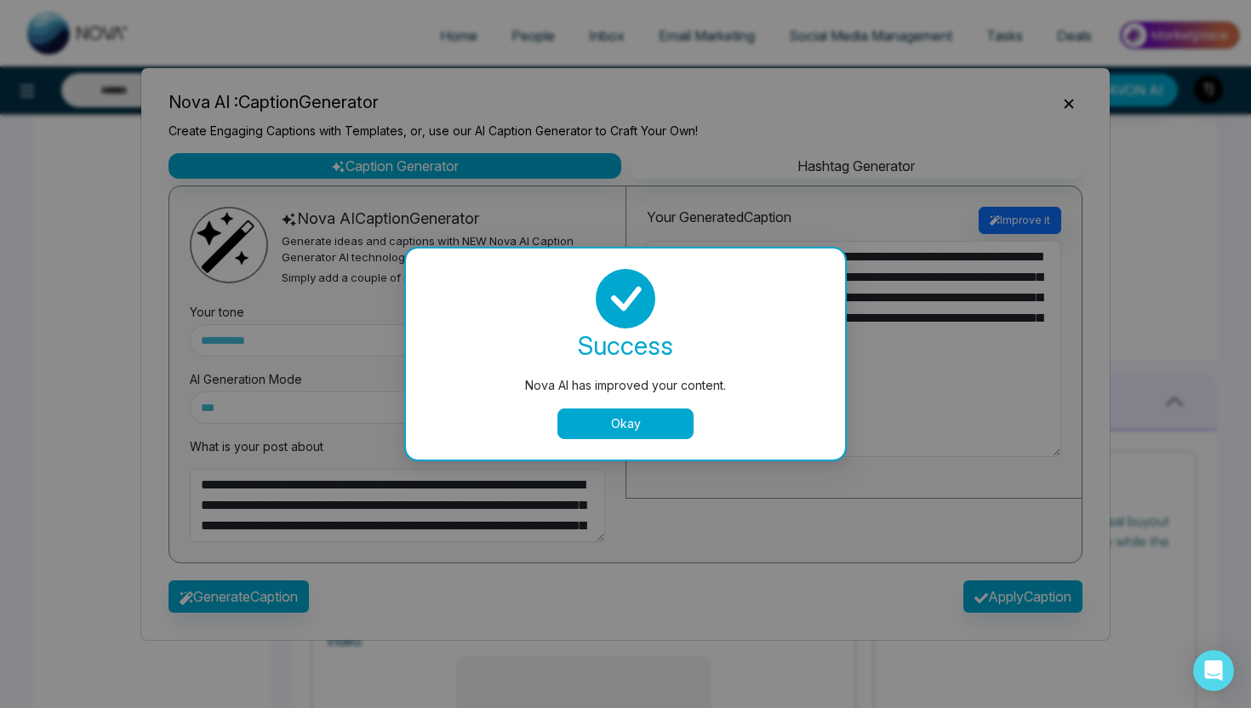
click at [660, 397] on div "success Nova AI has improved your content. Okay" at bounding box center [625, 354] width 398 height 170
click at [661, 429] on button "Okay" at bounding box center [626, 424] width 136 height 31
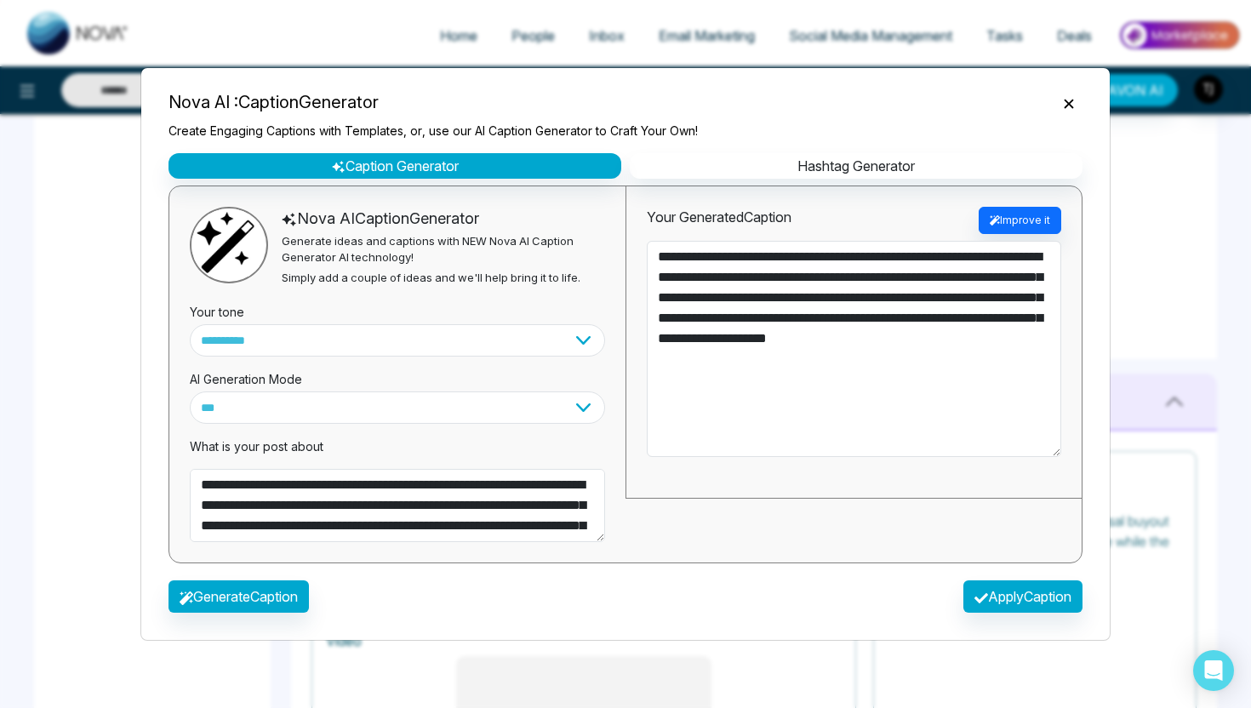
click at [1071, 105] on icon "Close" at bounding box center [1068, 104] width 9 height 9
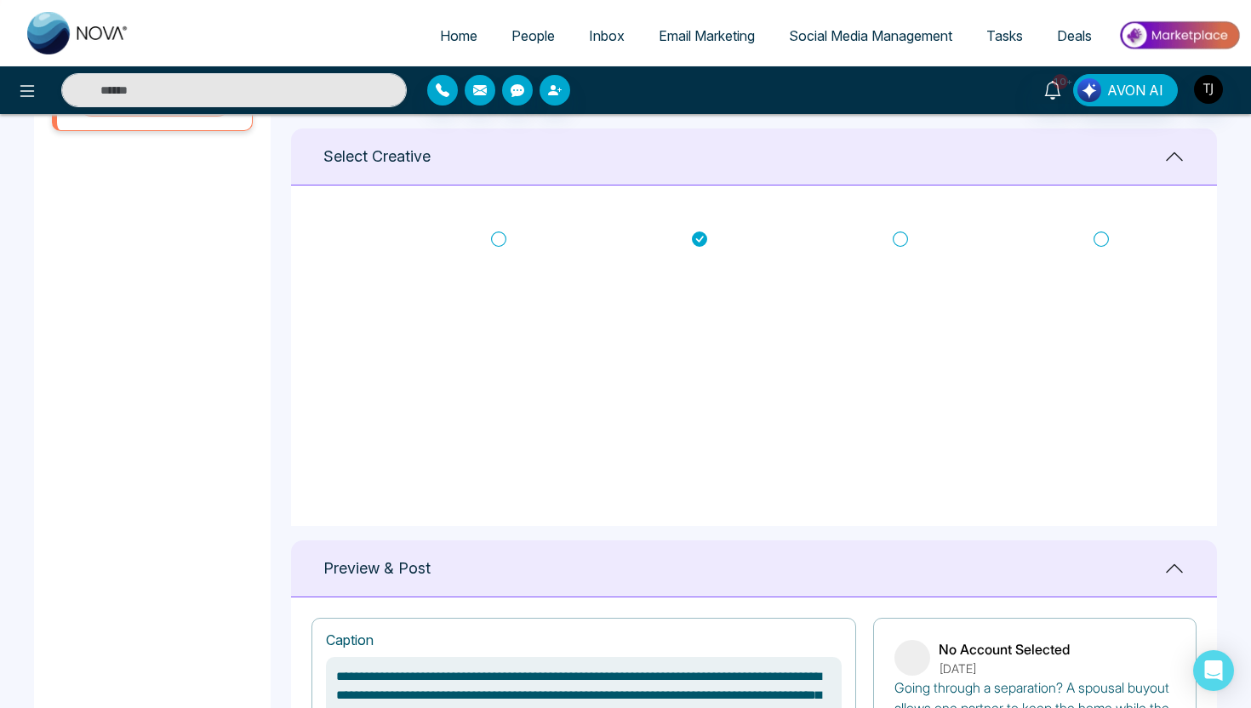
scroll to position [1348, 0]
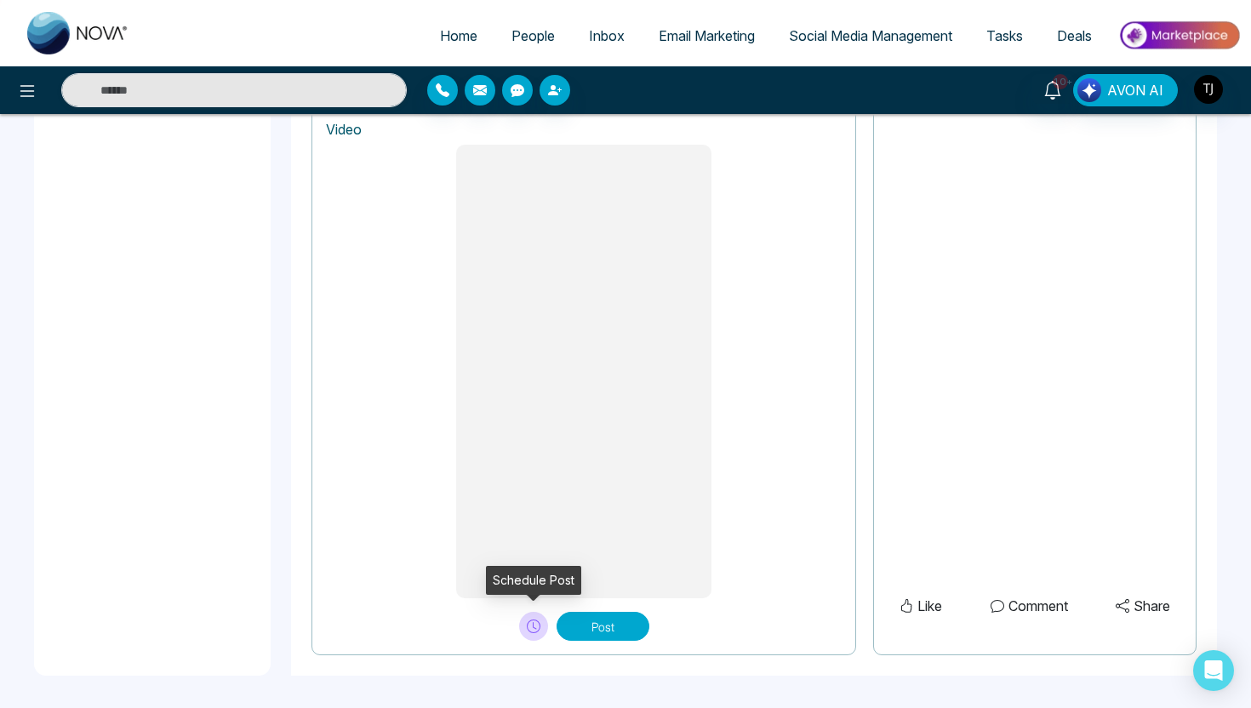
click at [530, 615] on button at bounding box center [533, 626] width 29 height 29
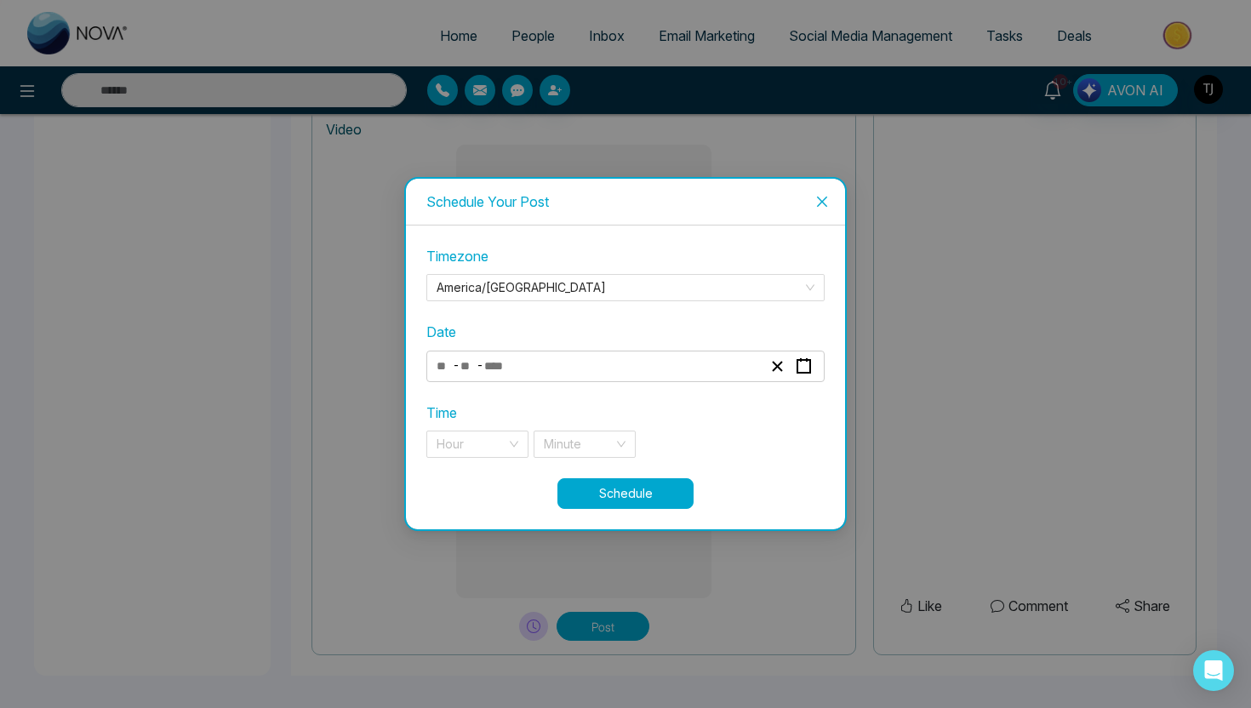
click at [826, 196] on icon "close" at bounding box center [822, 202] width 14 height 14
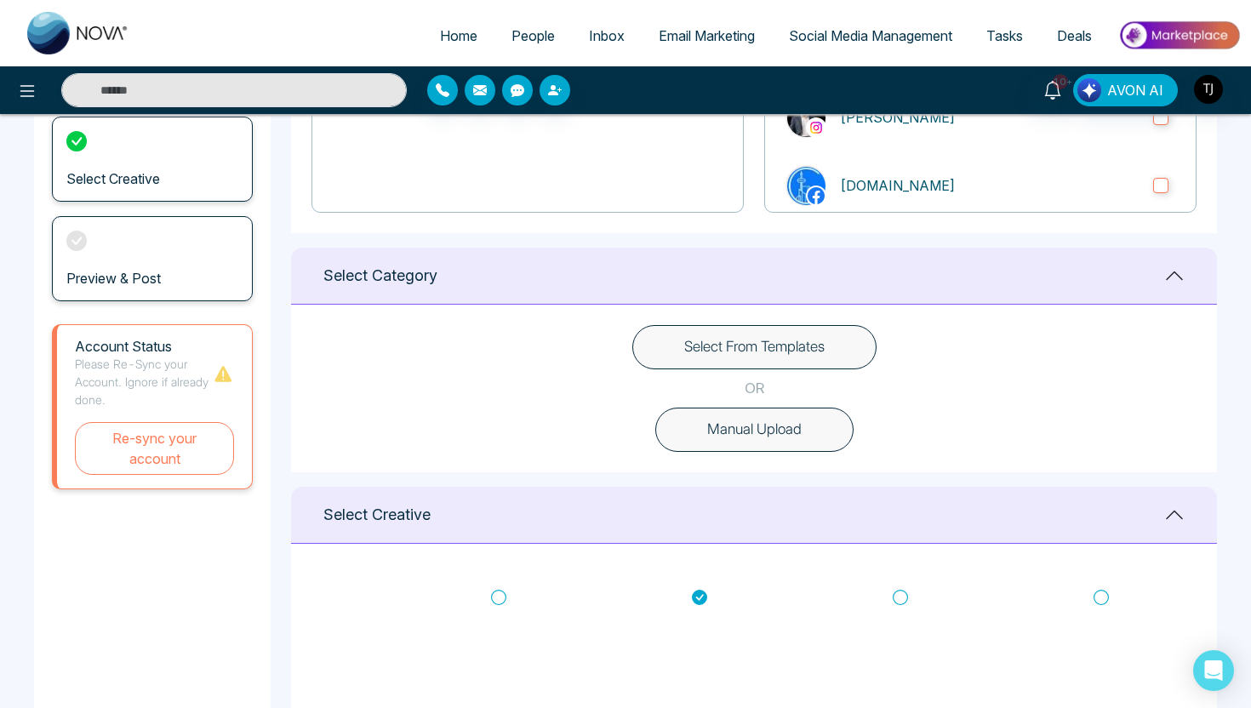
scroll to position [280, 0]
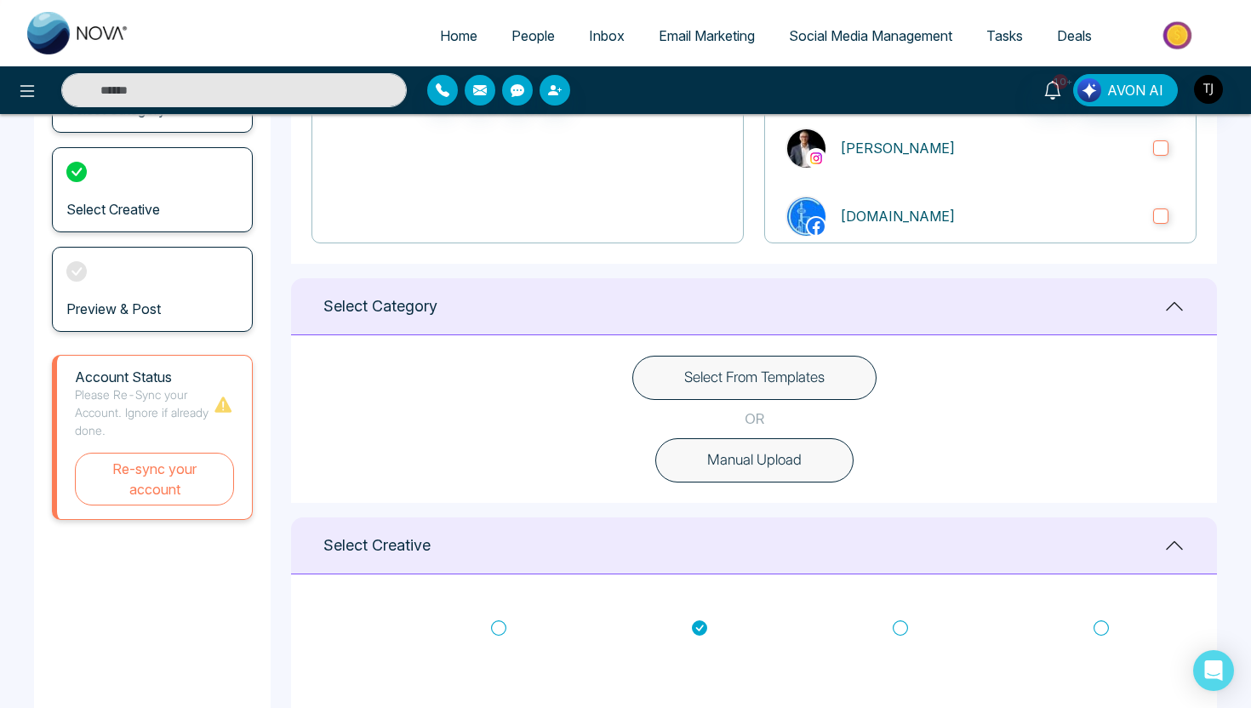
click at [885, 27] on span "Social Media Management" at bounding box center [870, 35] width 163 height 17
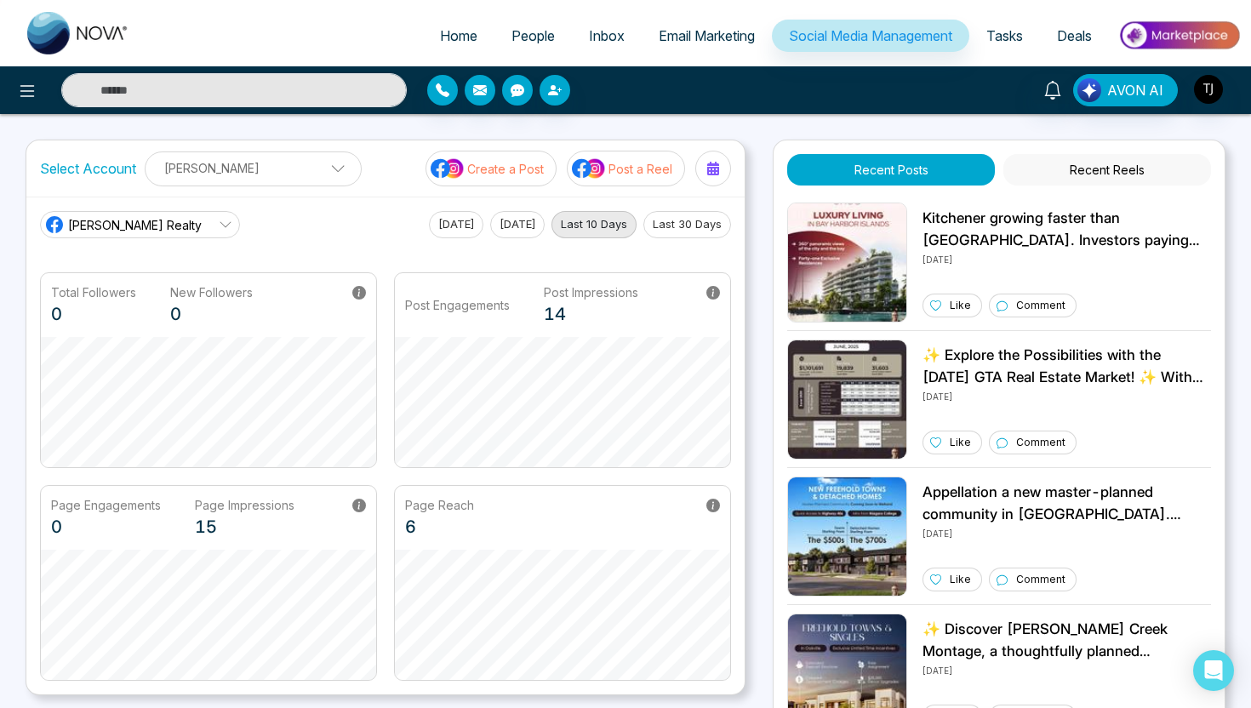
click at [1083, 33] on span "Deals" at bounding box center [1074, 35] width 35 height 17
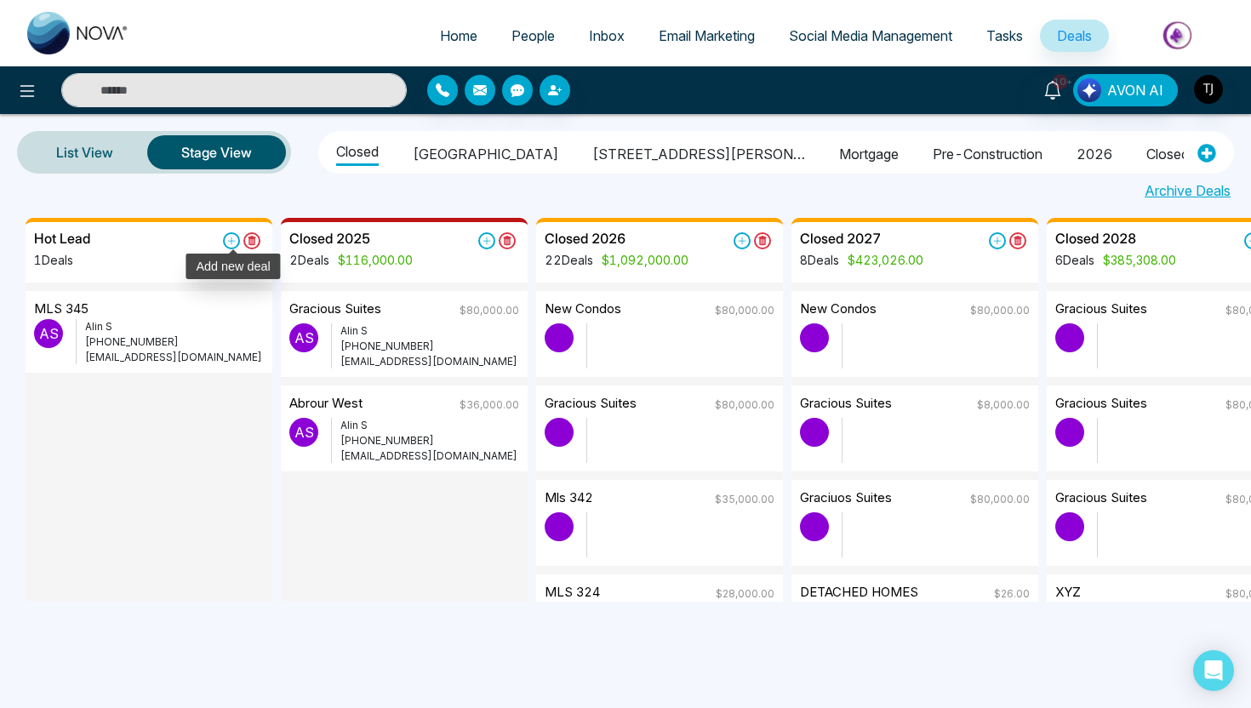
click at [232, 241] on icon at bounding box center [231, 240] width 17 height 17
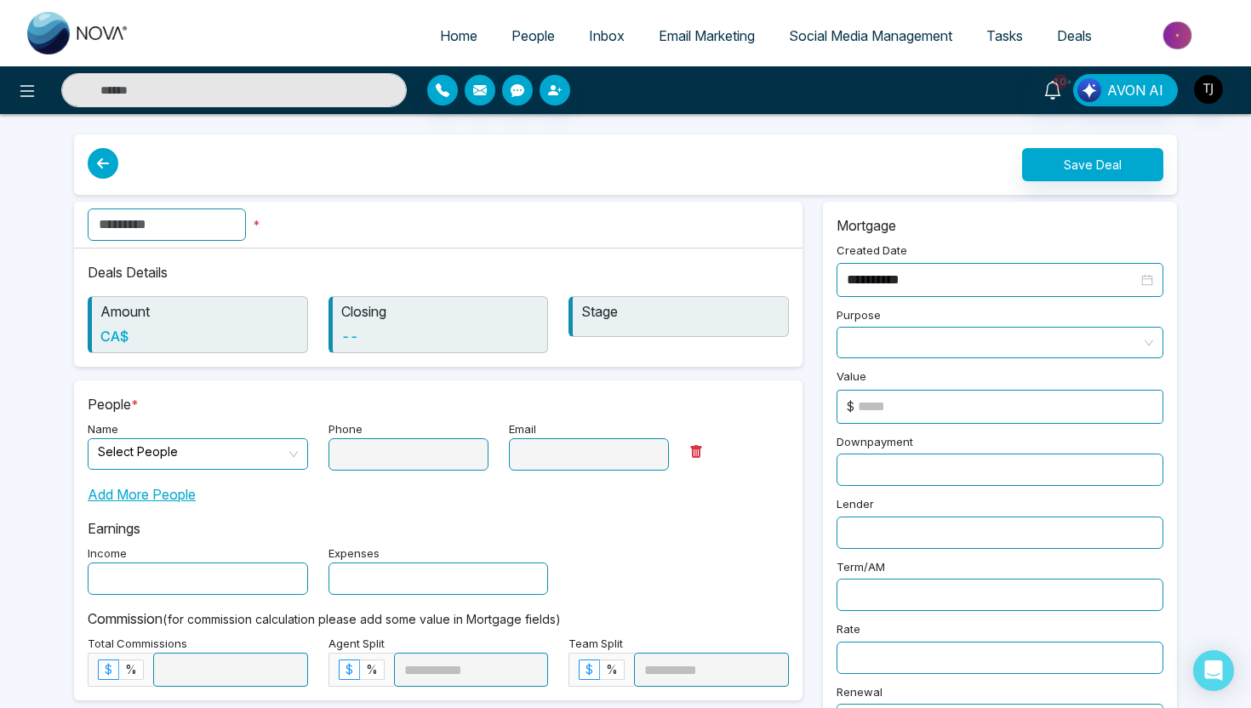
click at [195, 237] on input "text" at bounding box center [167, 225] width 158 height 32
type input "***"
click at [205, 455] on input "search" at bounding box center [192, 452] width 188 height 26
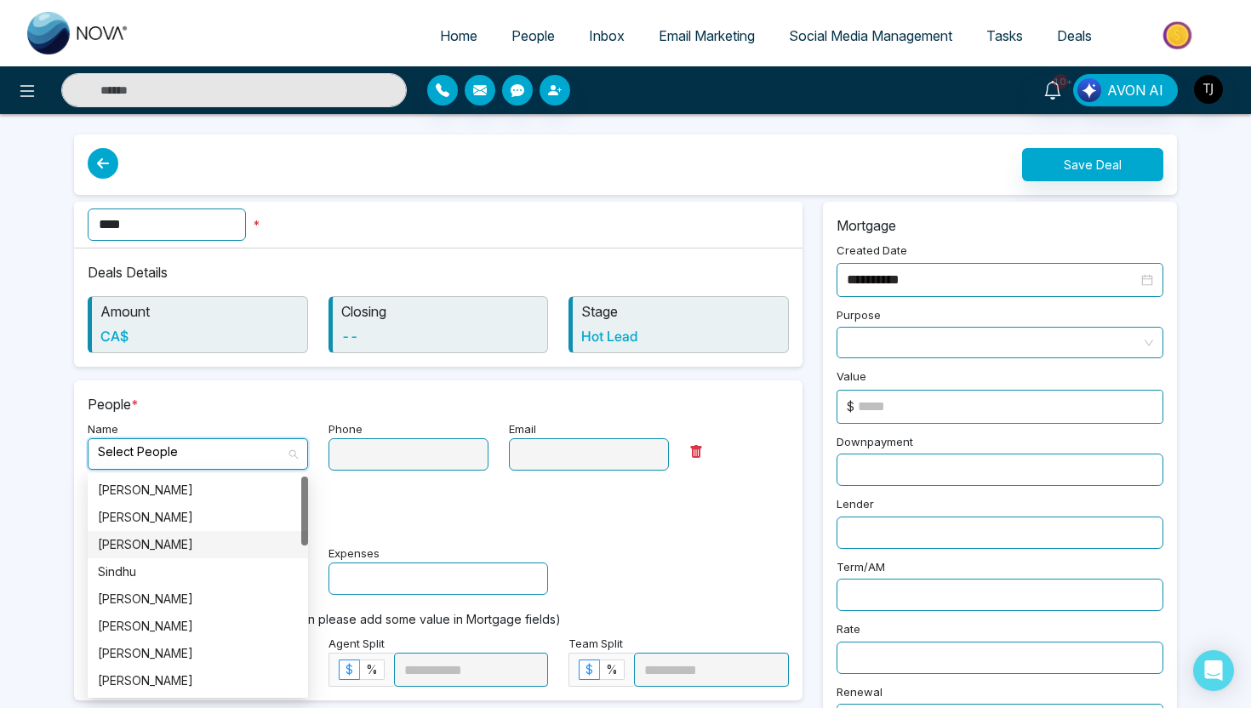
click at [178, 545] on div "[PERSON_NAME]" at bounding box center [198, 544] width 200 height 19
type input "**********"
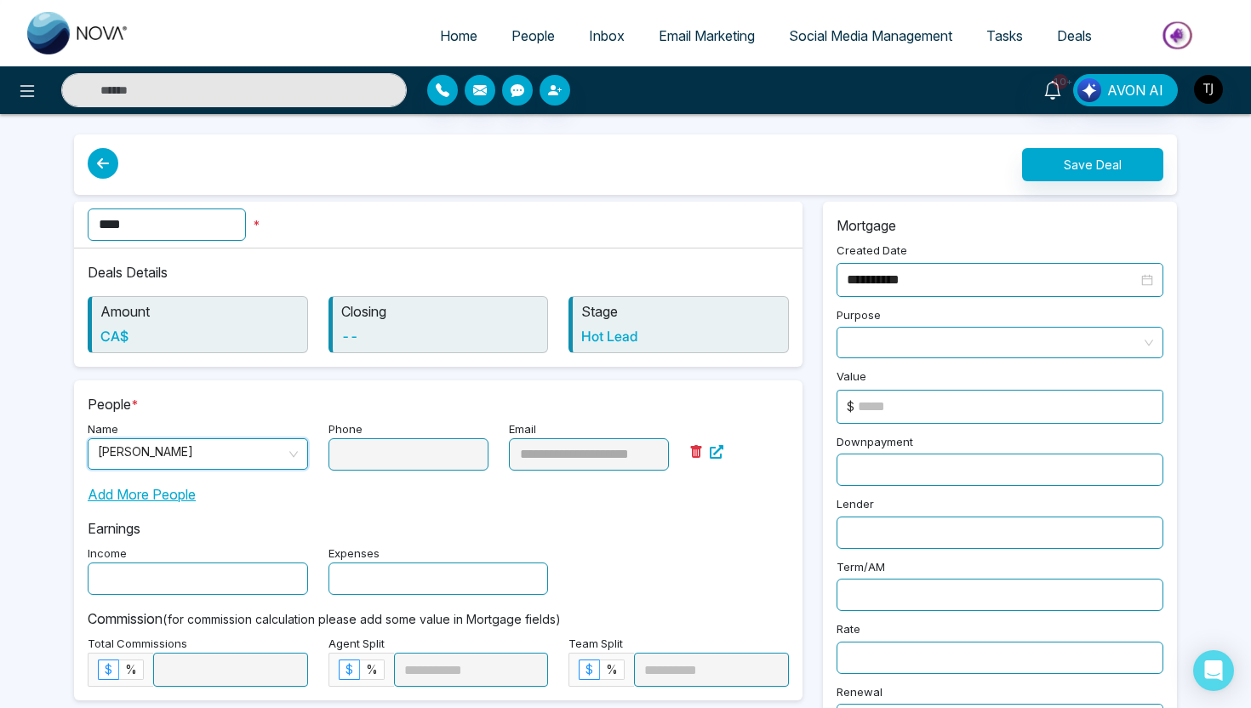
click at [867, 346] on span at bounding box center [1000, 343] width 306 height 30
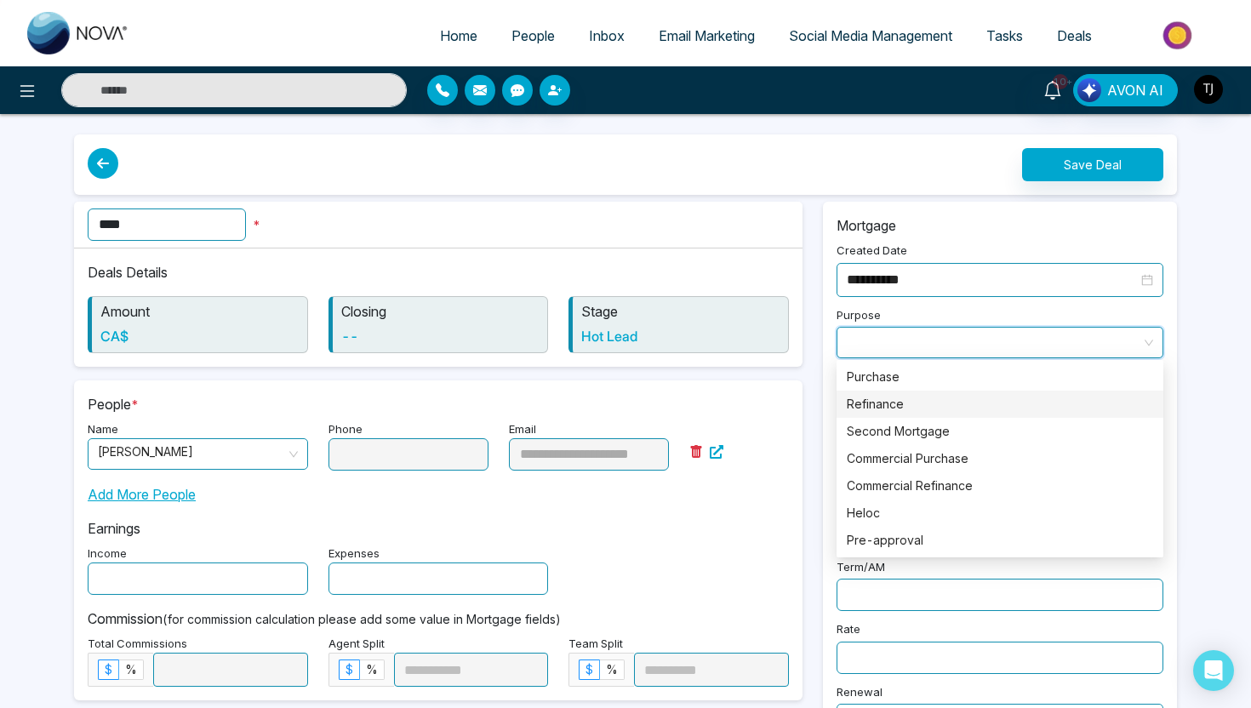
click at [790, 424] on div at bounding box center [739, 444] width 120 height 53
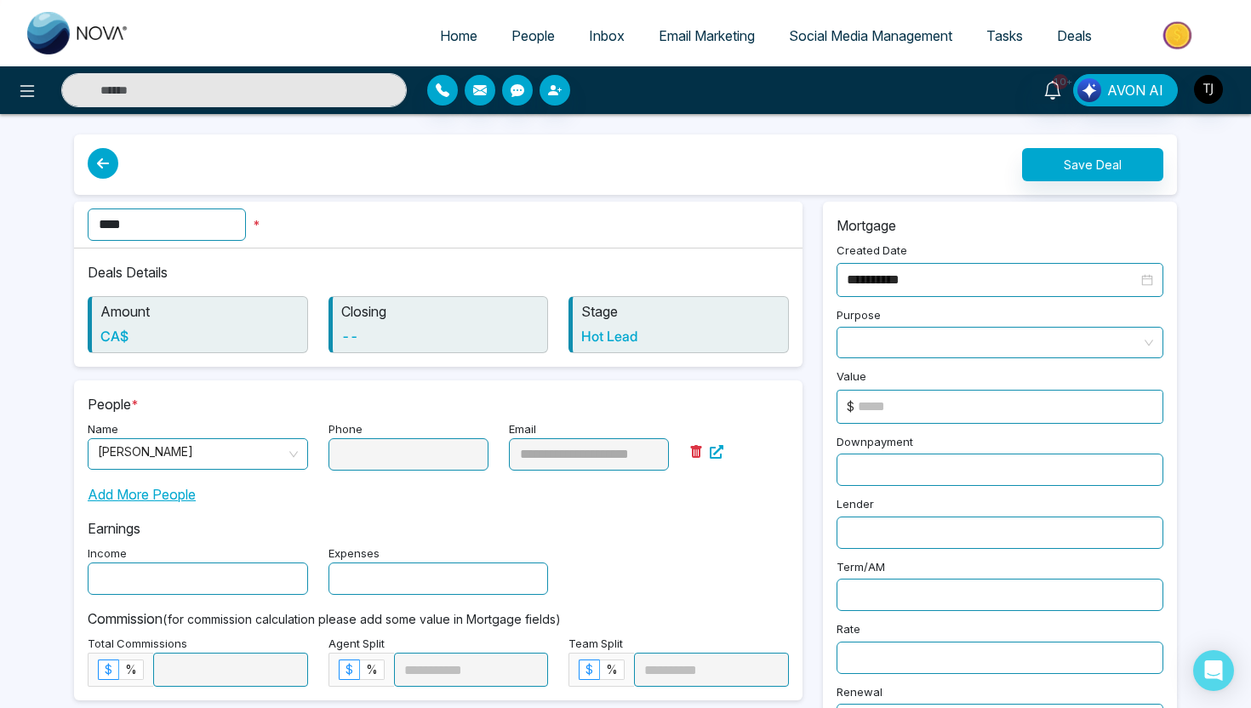
click at [868, 400] on input at bounding box center [1010, 407] width 305 height 32
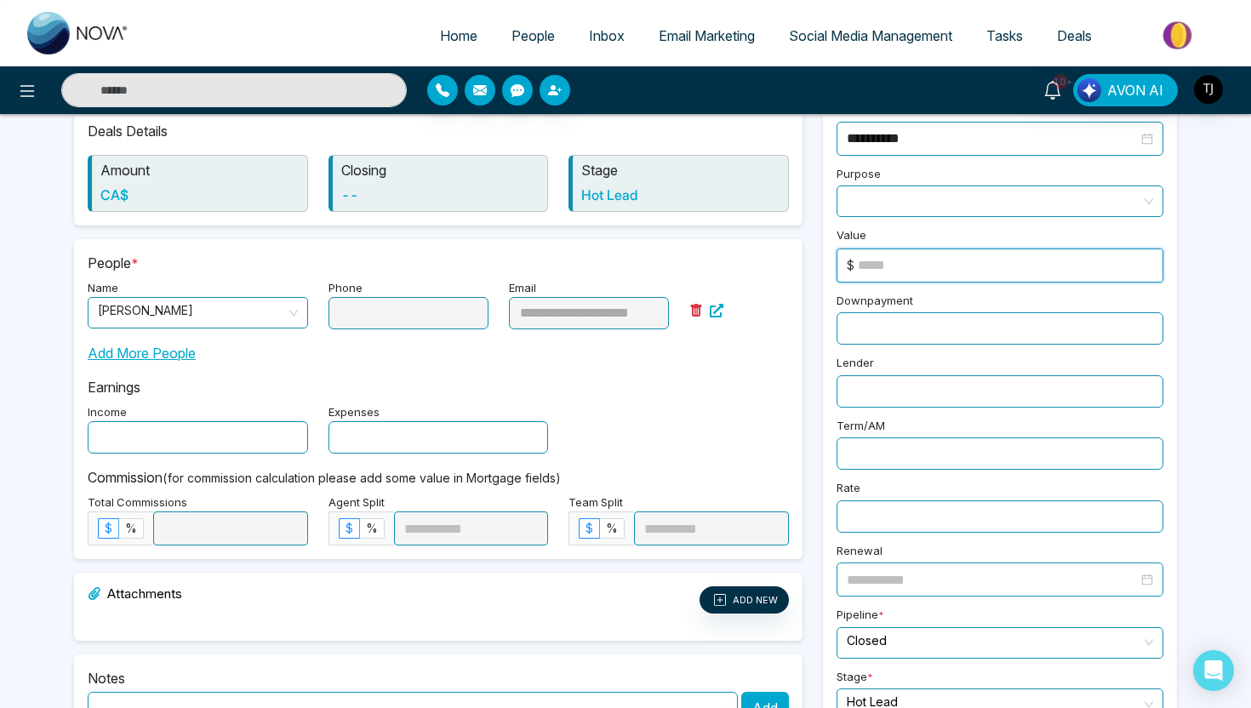
scroll to position [170, 0]
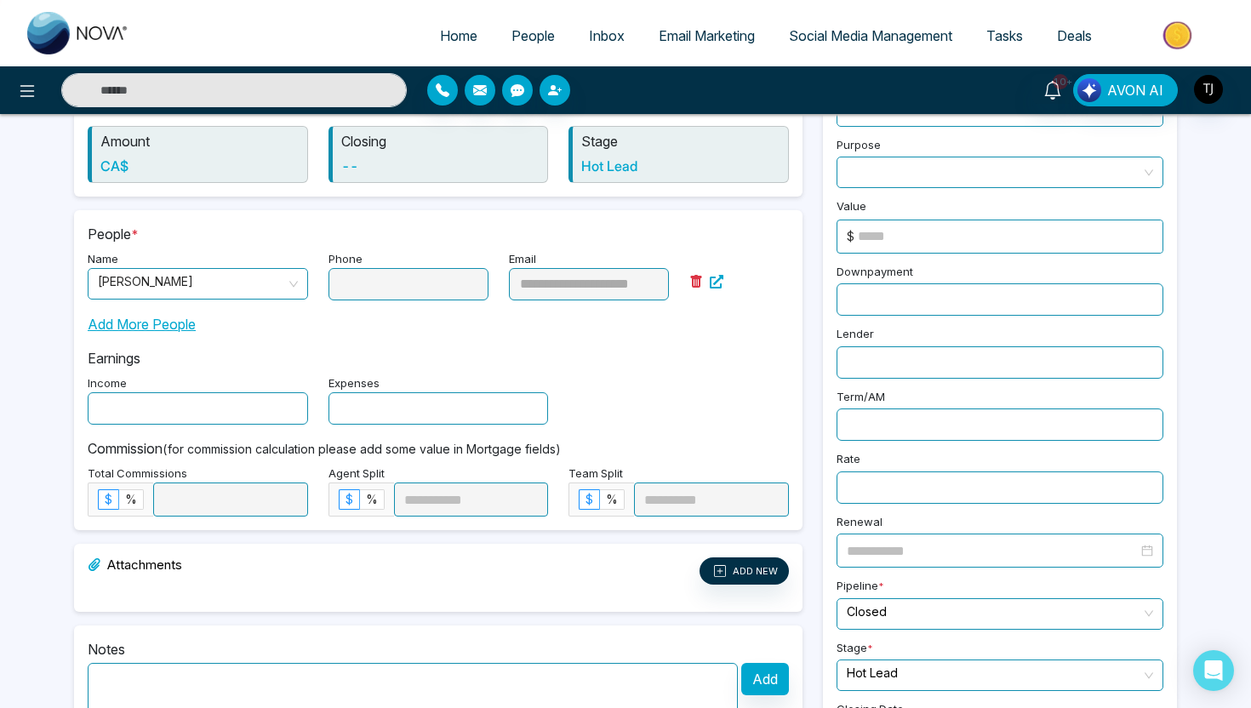
click at [261, 424] on input "text" at bounding box center [198, 408] width 220 height 32
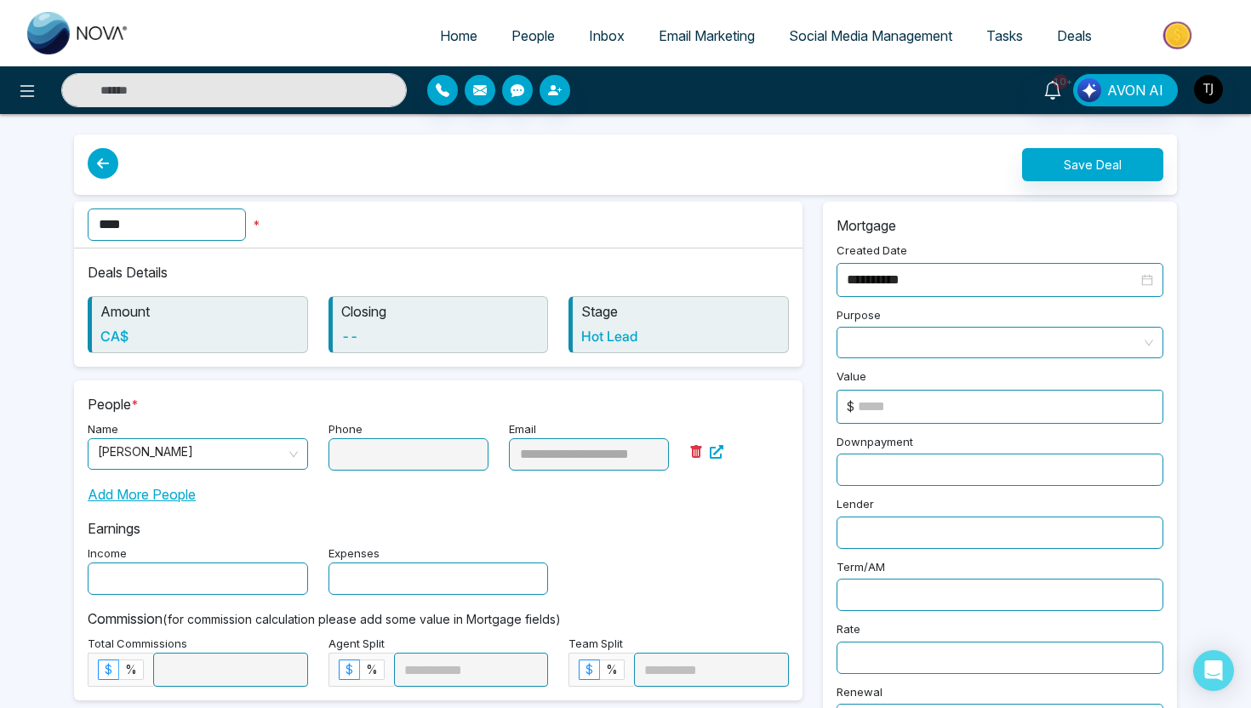
click at [94, 149] on link at bounding box center [107, 164] width 39 height 33
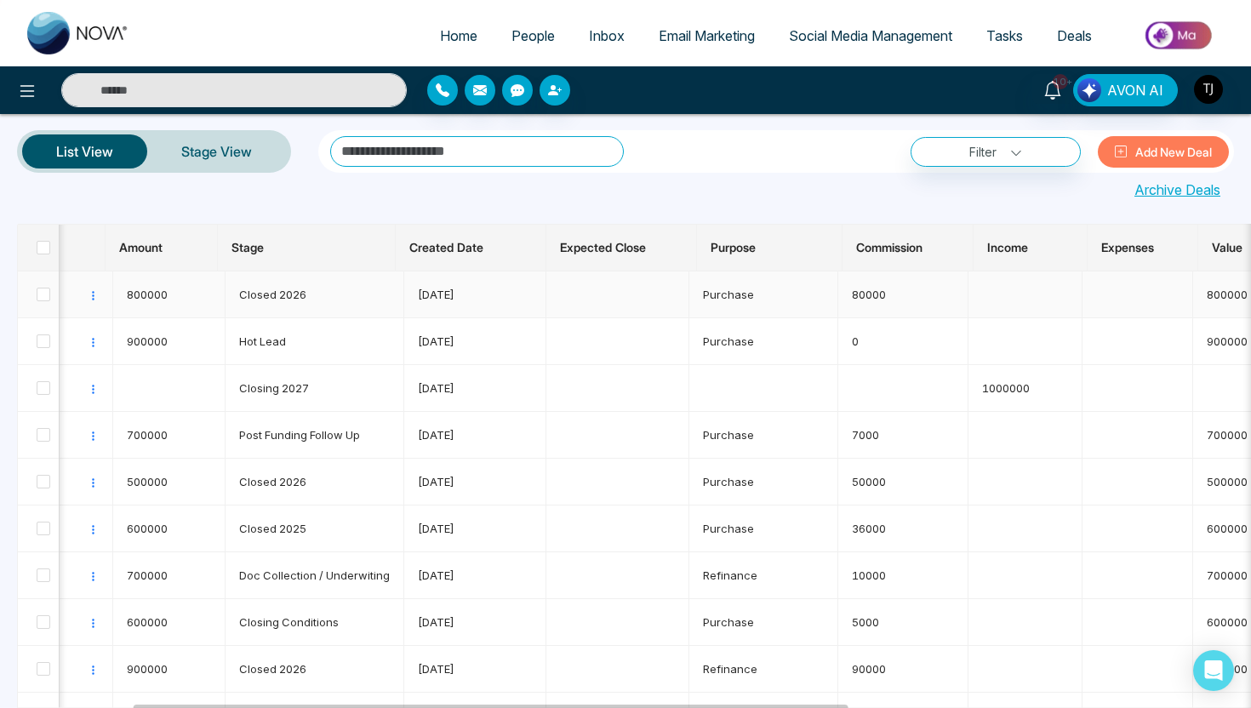
scroll to position [0, 285]
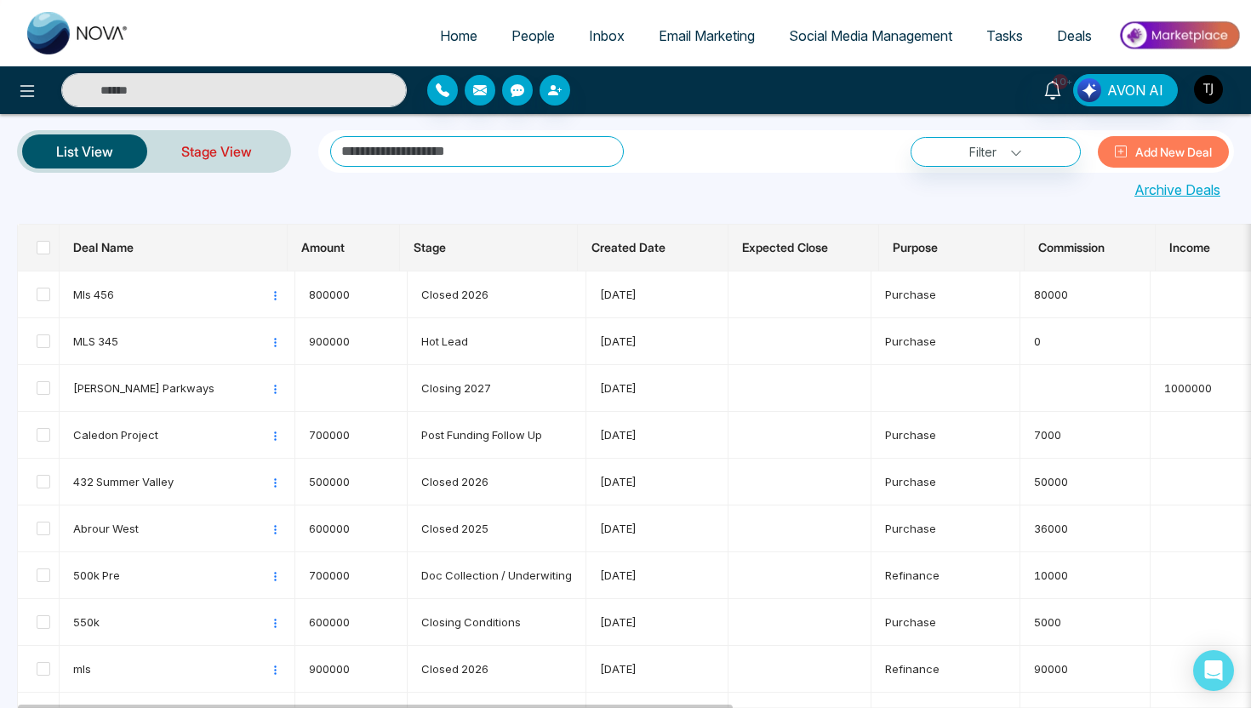
click at [219, 164] on link "Stage View" at bounding box center [216, 151] width 139 height 41
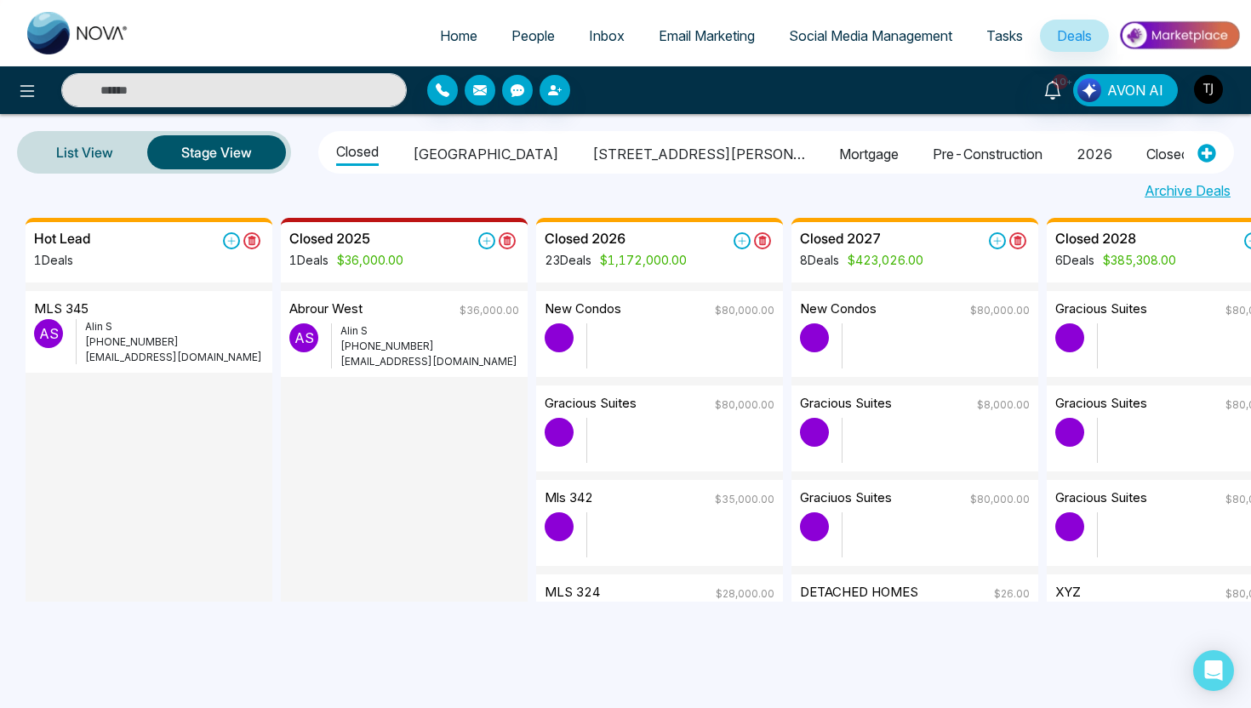
click at [512, 35] on span "People" at bounding box center [533, 35] width 43 height 17
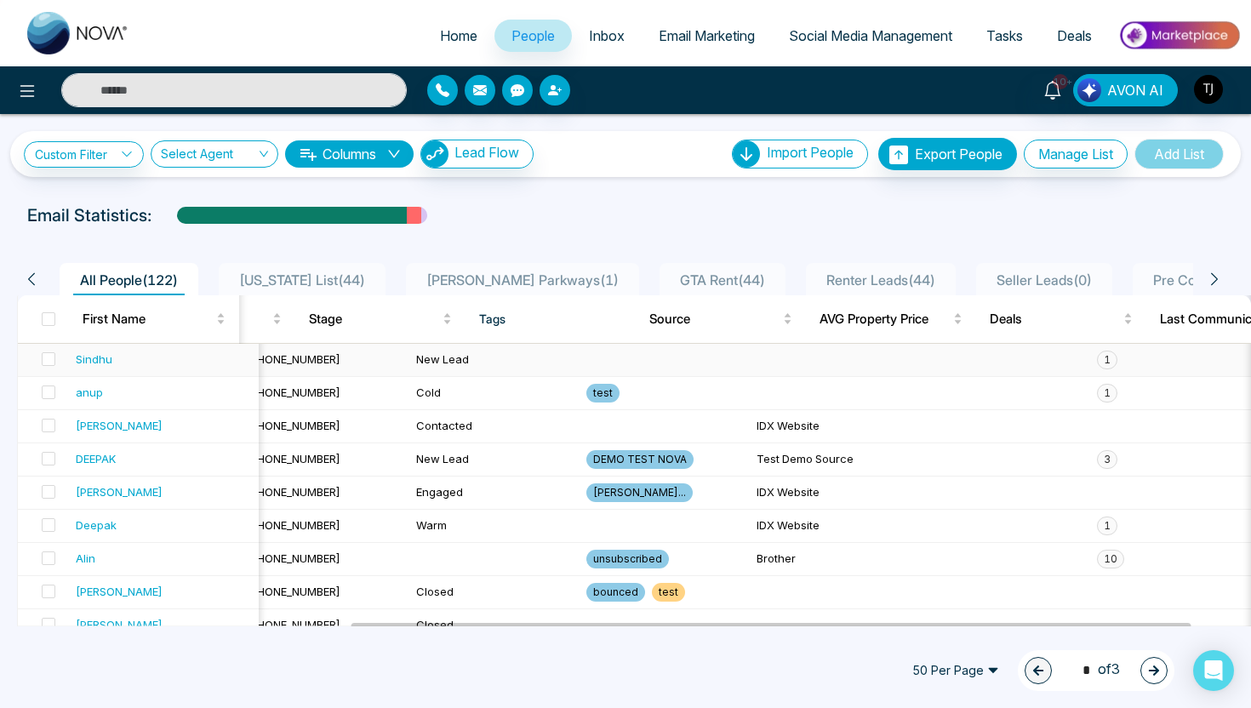
click at [1097, 362] on span "1" at bounding box center [1107, 360] width 20 height 19
click at [1097, 457] on span "3" at bounding box center [1107, 459] width 20 height 19
click at [109, 461] on div "DEEPAK" at bounding box center [96, 458] width 40 height 17
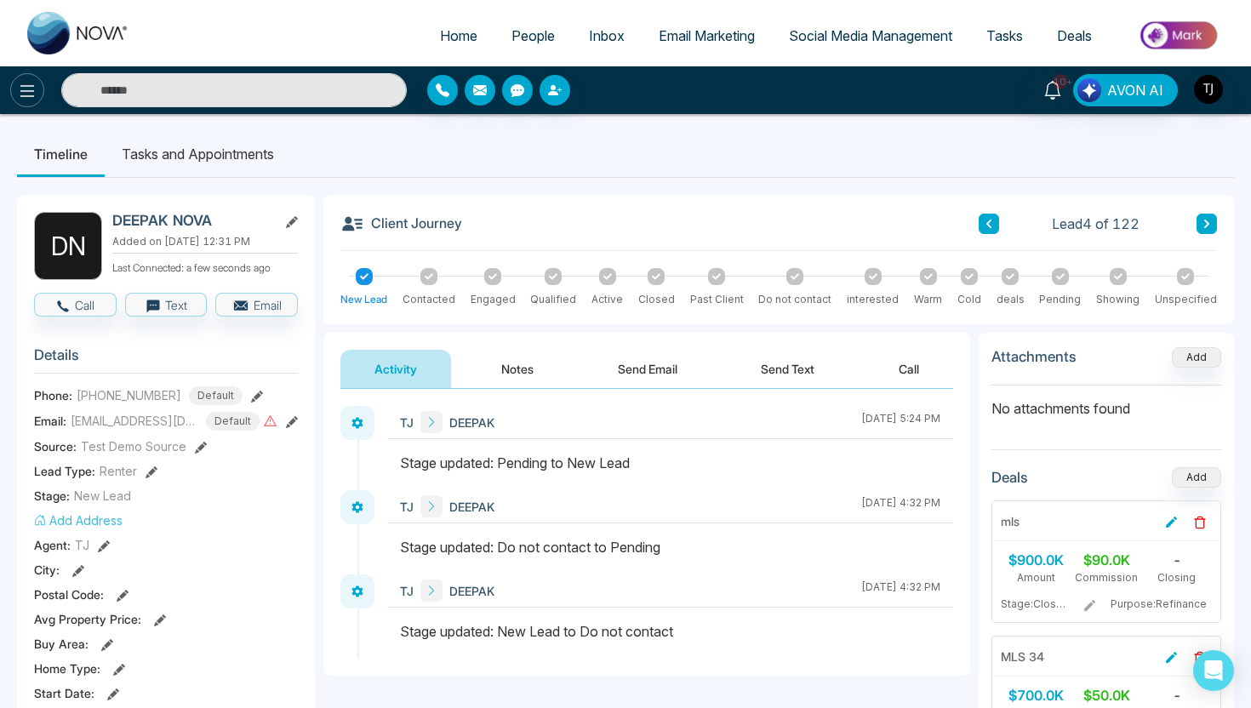
click at [38, 87] on button at bounding box center [27, 90] width 34 height 34
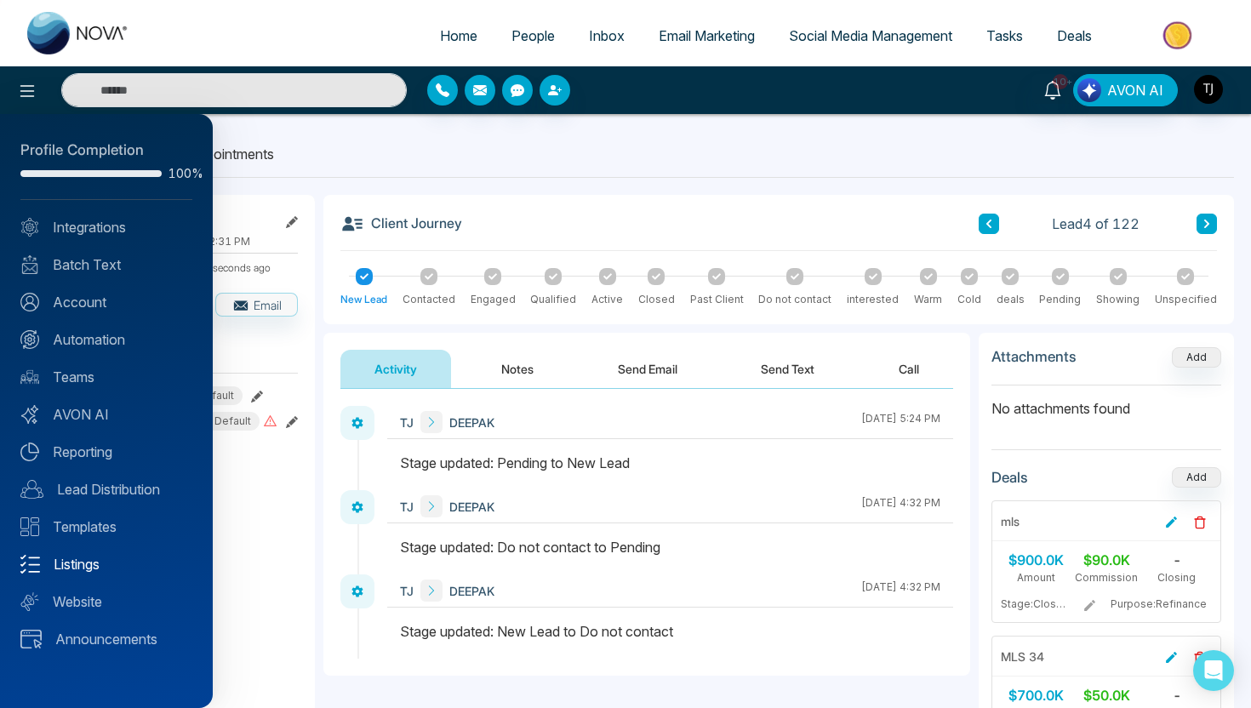
click at [49, 566] on link "Listings" at bounding box center [106, 564] width 172 height 20
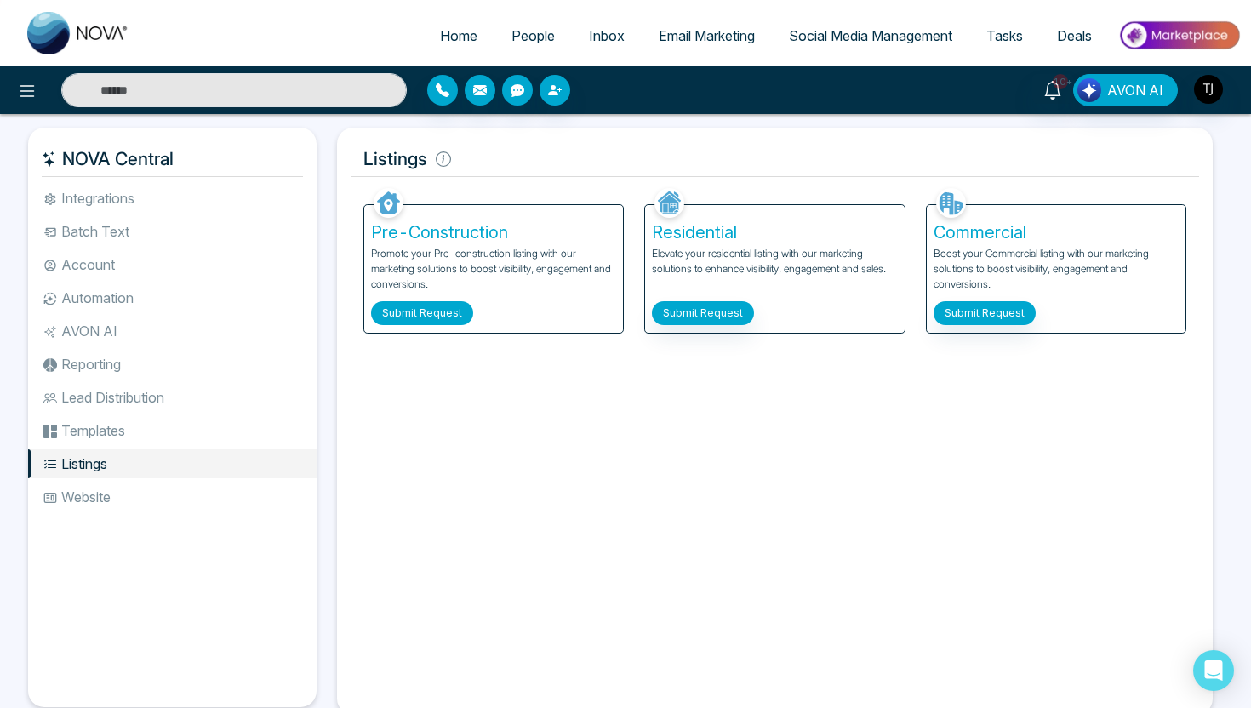
click at [441, 314] on button "Submit Request" at bounding box center [422, 313] width 102 height 24
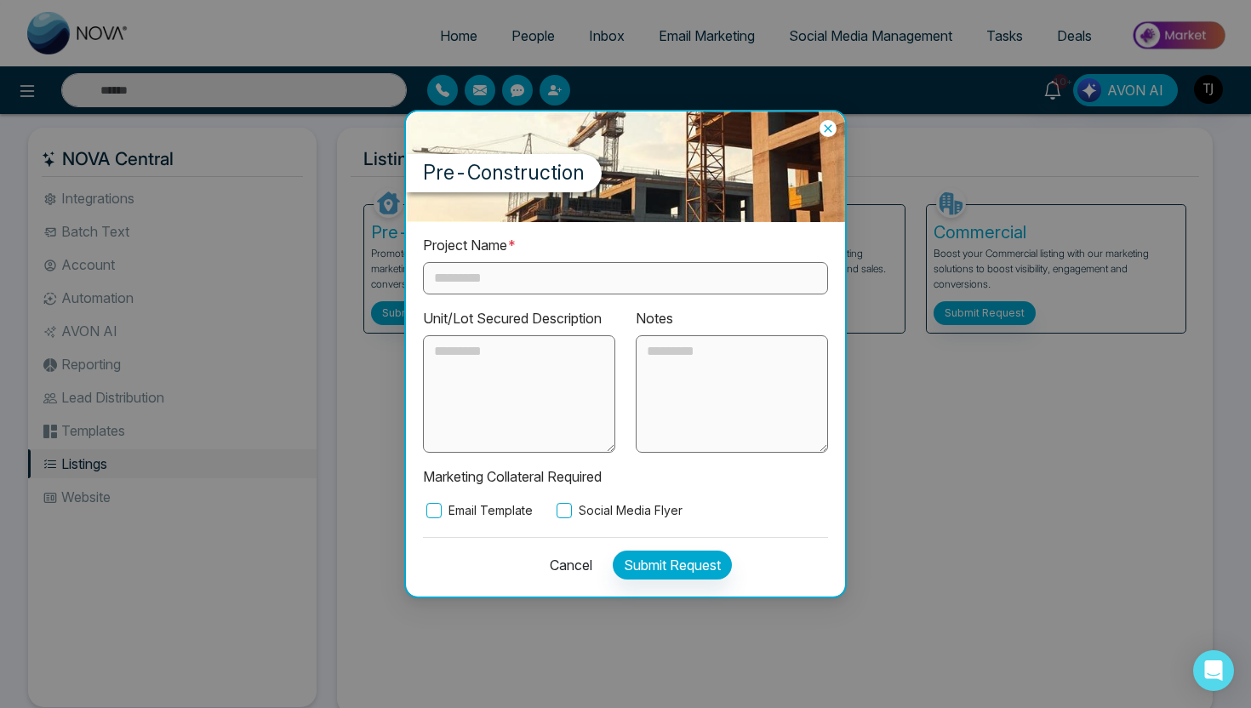
click at [496, 281] on input "text" at bounding box center [625, 278] width 405 height 32
click at [483, 506] on label "Email Template" at bounding box center [478, 510] width 110 height 19
click at [820, 128] on icon at bounding box center [828, 128] width 17 height 17
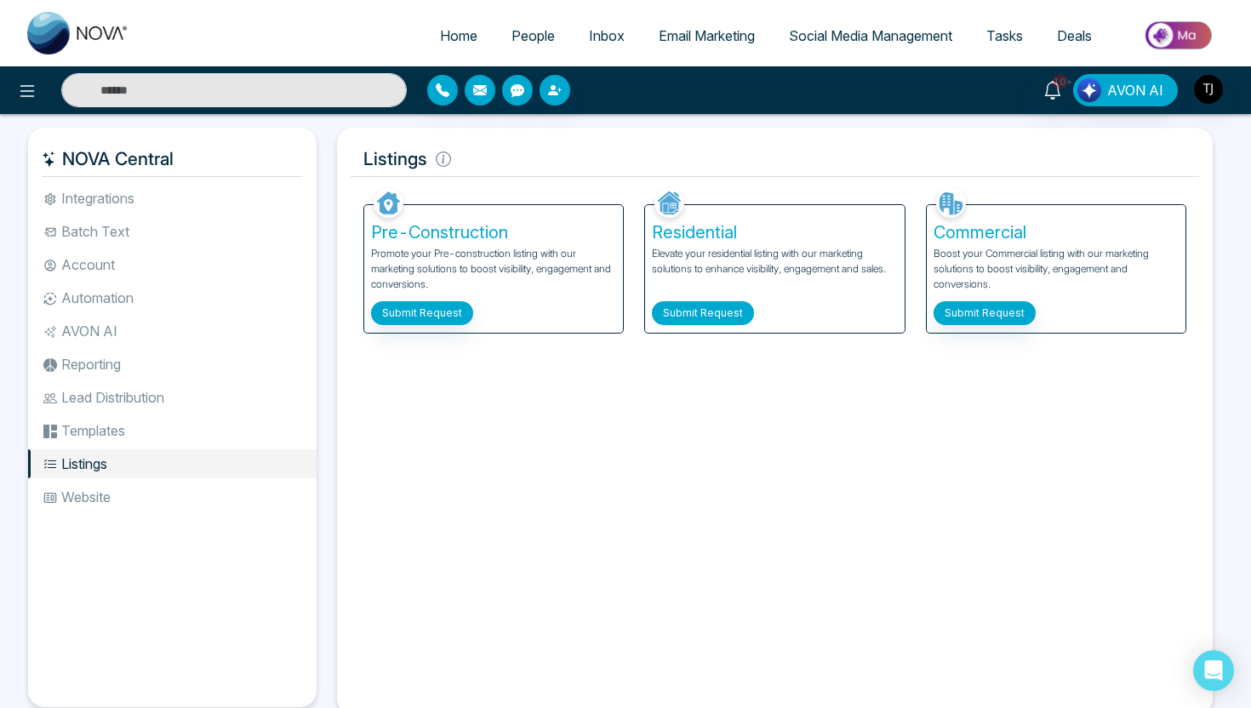
click at [735, 309] on button "Submit Request" at bounding box center [703, 313] width 102 height 24
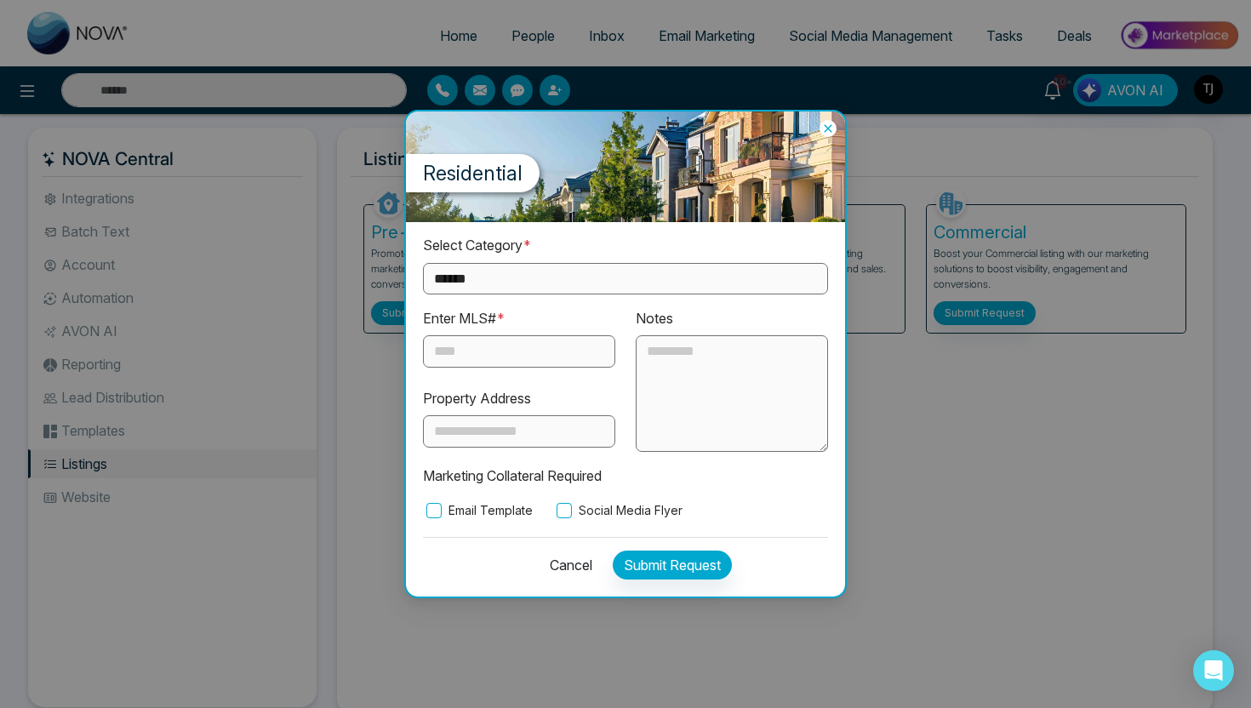
click at [575, 271] on select "**********" at bounding box center [625, 278] width 405 height 31
click at [568, 282] on select "**********" at bounding box center [625, 278] width 405 height 31
click at [561, 267] on select "**********" at bounding box center [625, 278] width 405 height 31
select select "*********"
click at [496, 341] on input "text" at bounding box center [519, 351] width 192 height 32
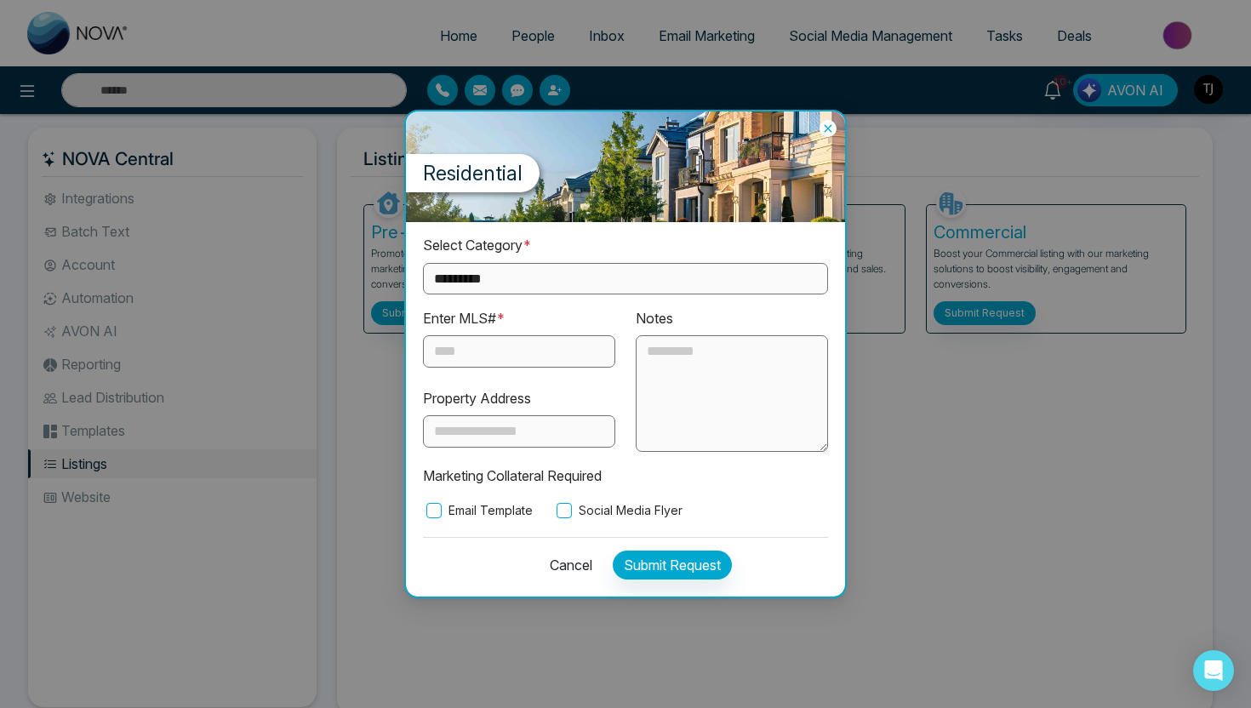
click at [455, 512] on label "Email Template" at bounding box center [478, 510] width 110 height 19
click at [584, 516] on label "Social Media Flyer" at bounding box center [617, 510] width 129 height 19
click at [831, 130] on icon at bounding box center [828, 128] width 17 height 17
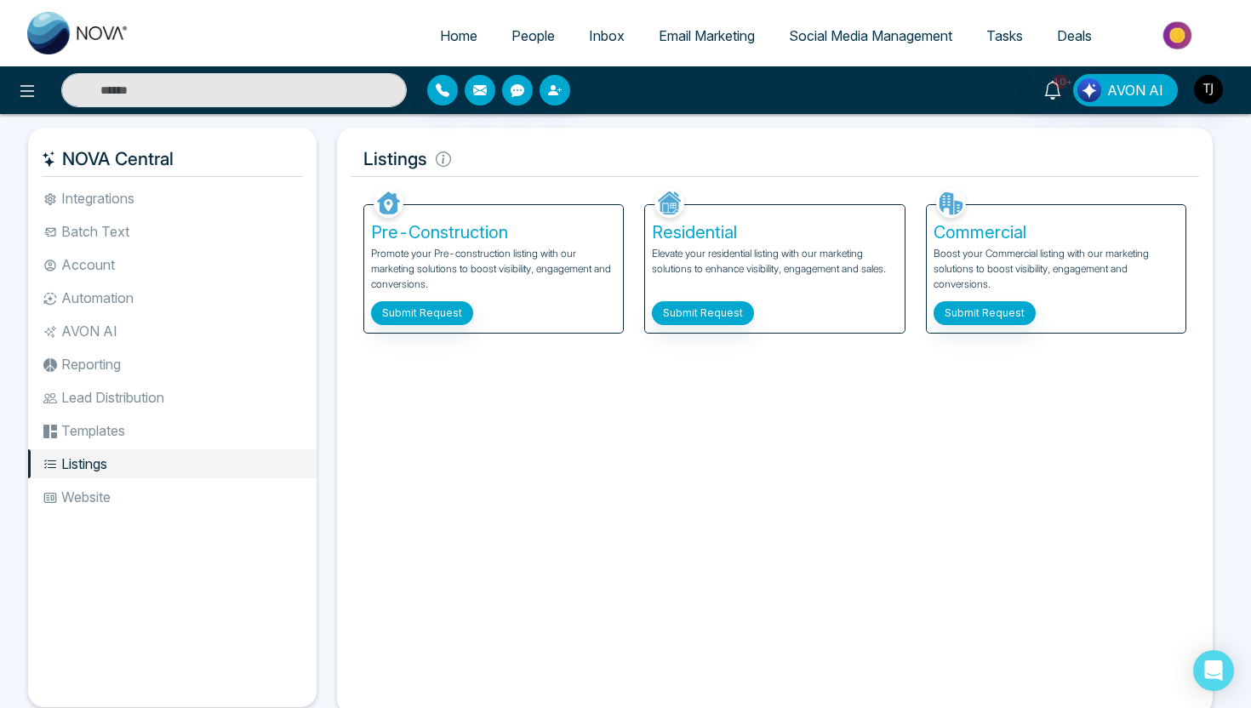
click at [71, 229] on li "Batch Text" at bounding box center [172, 231] width 289 height 29
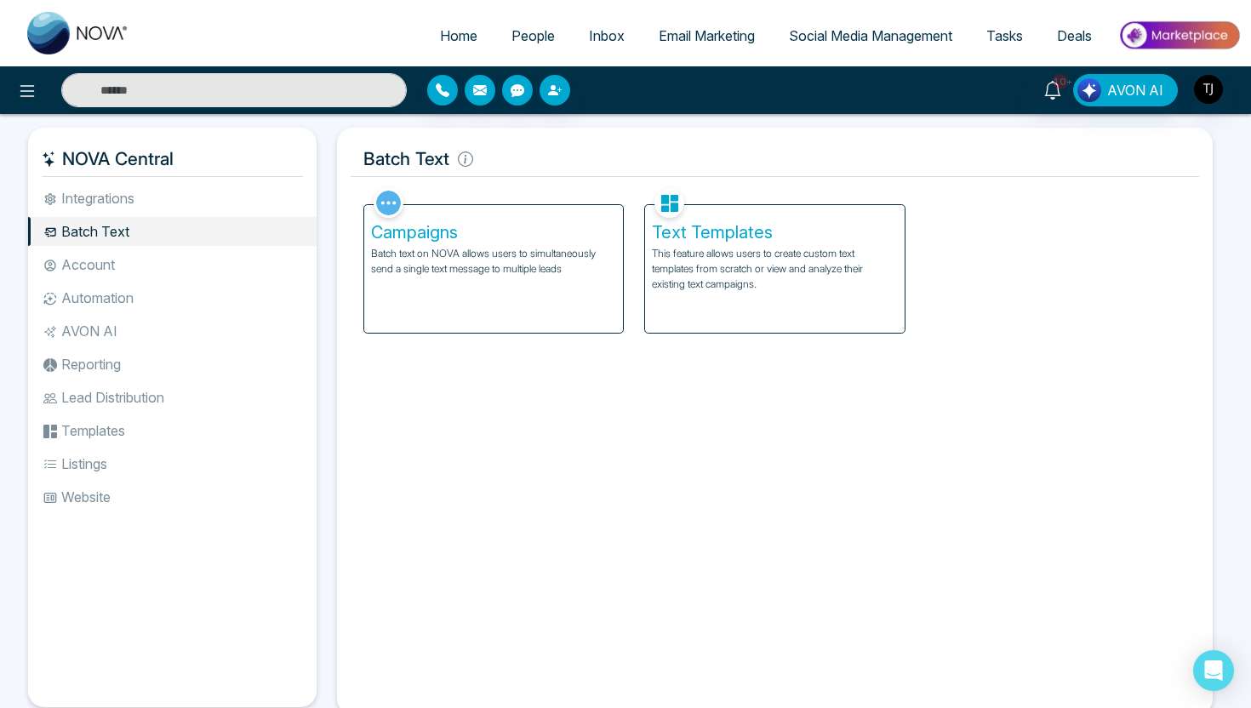
click at [506, 265] on p "Batch text on NOVA allows users to simultaneously send a single text message to…" at bounding box center [493, 261] width 245 height 31
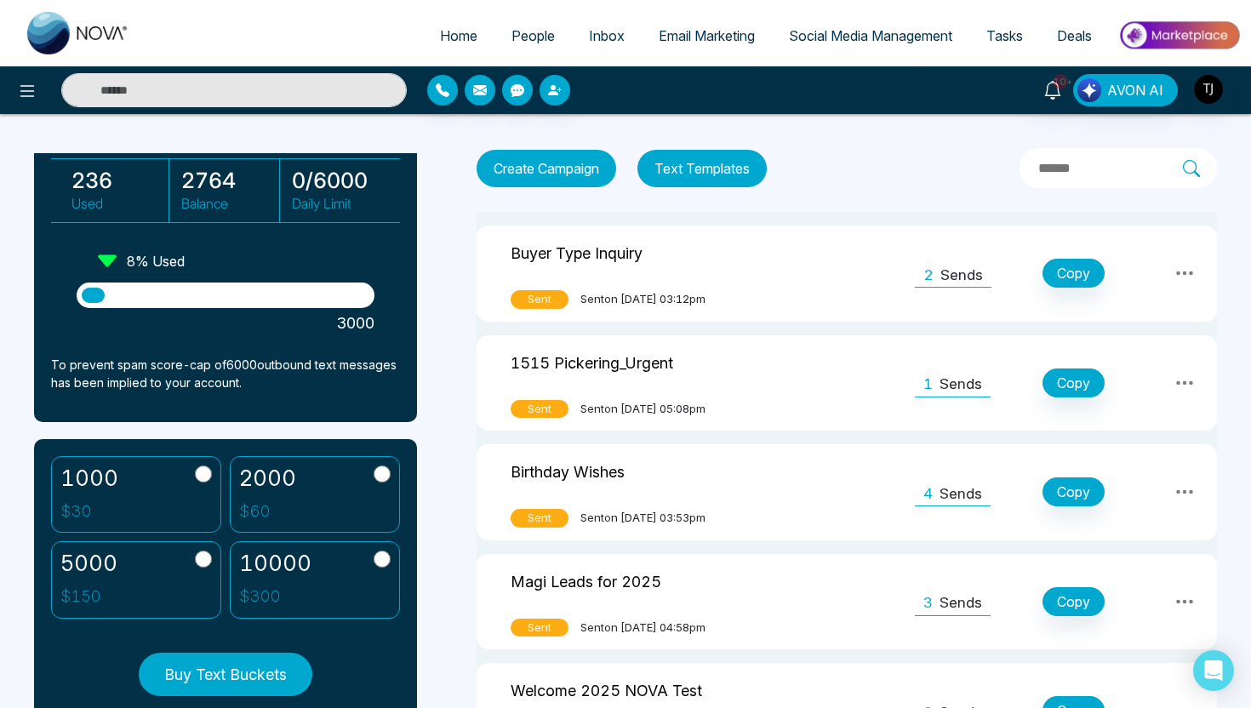
scroll to position [77, 0]
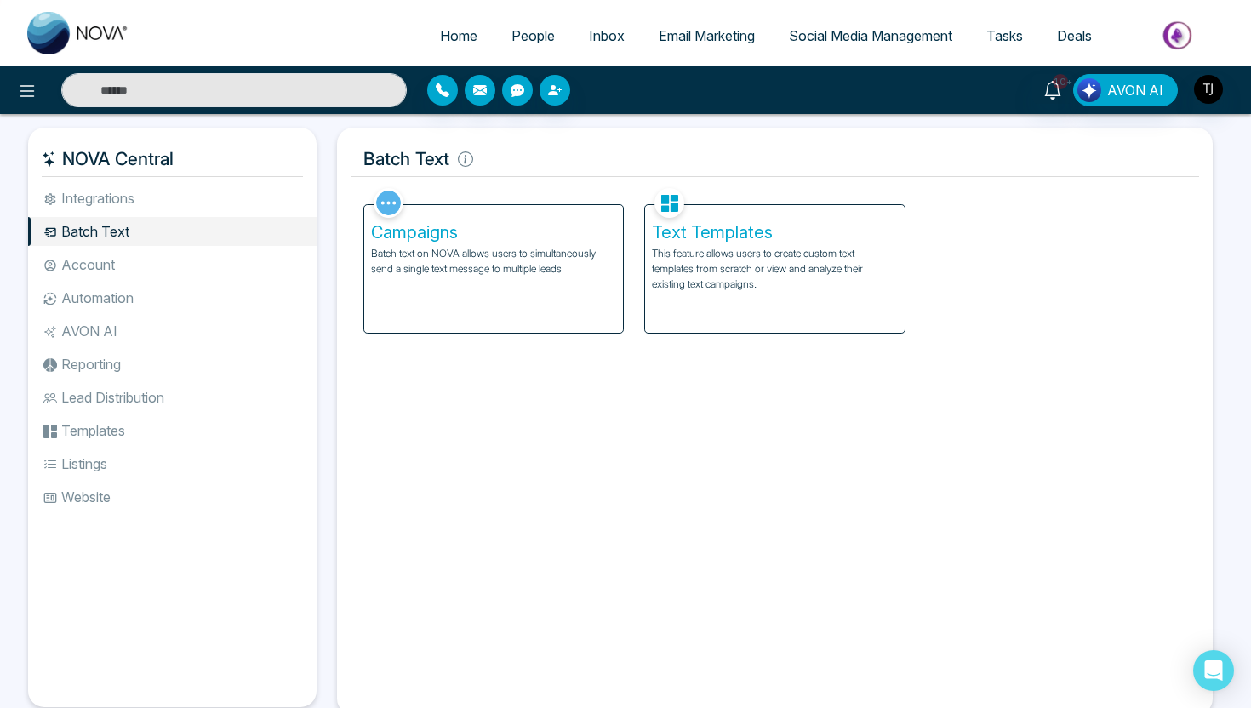
click at [112, 329] on li "AVON AI" at bounding box center [172, 331] width 289 height 29
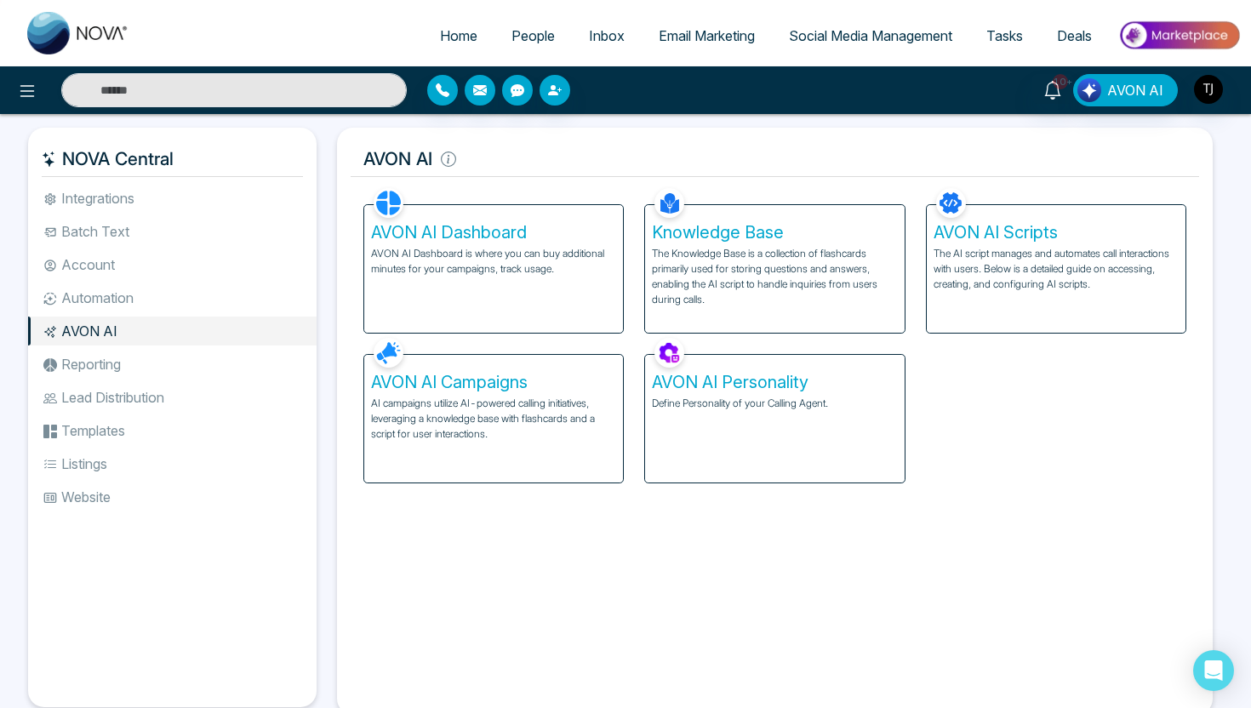
click at [694, 409] on p "Define Personality of your Calling Agent." at bounding box center [774, 403] width 245 height 15
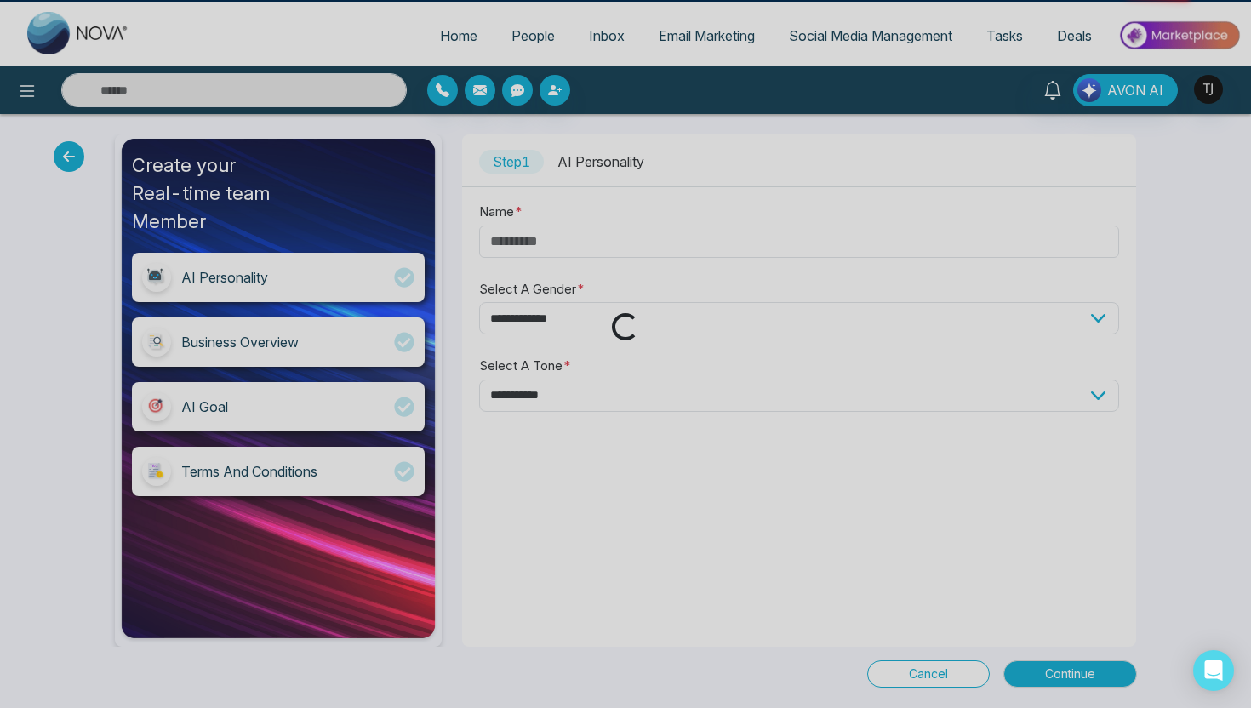
type input "****"
select select "****"
select select "*******"
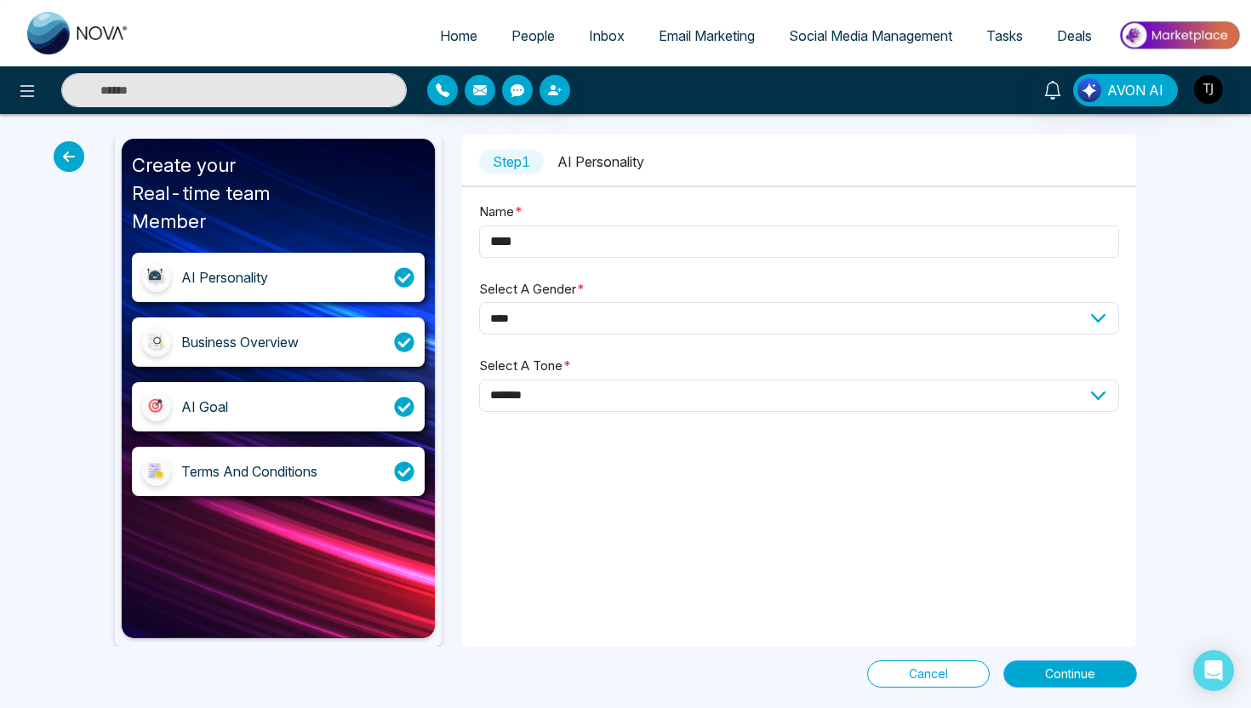
click at [1081, 672] on span "Continue" at bounding box center [1070, 674] width 50 height 19
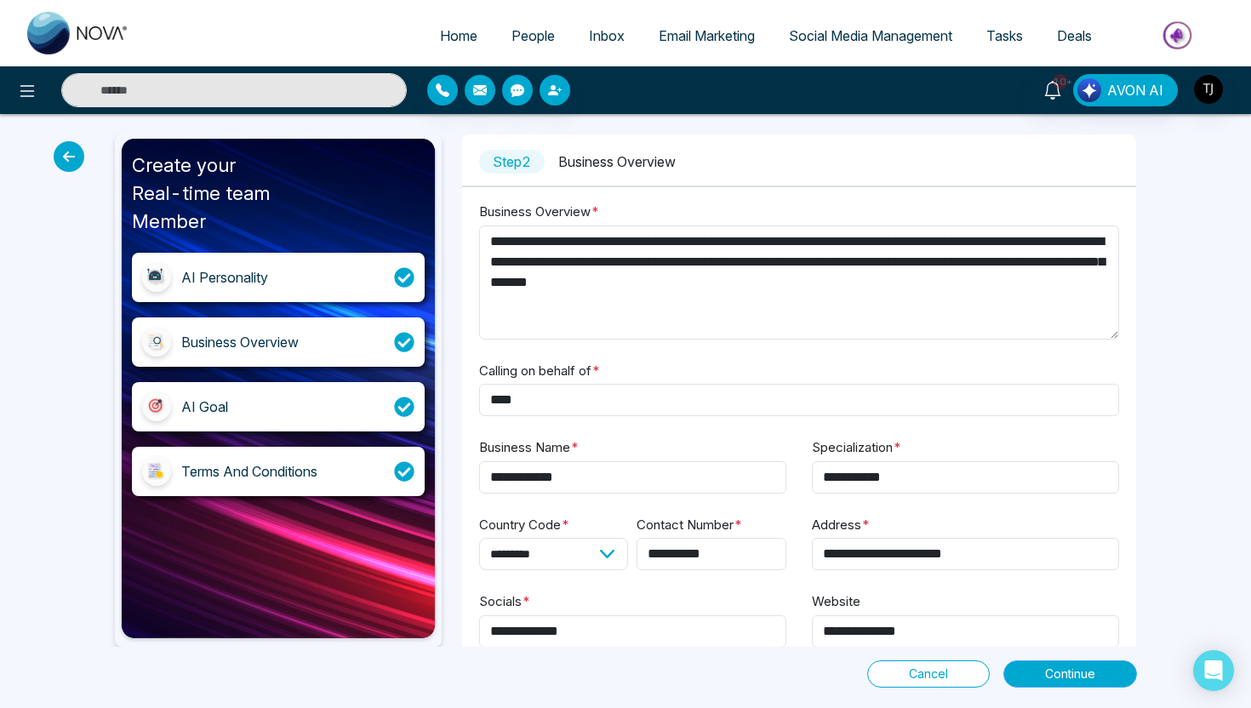
click at [1095, 681] on button "Continue" at bounding box center [1071, 674] width 134 height 27
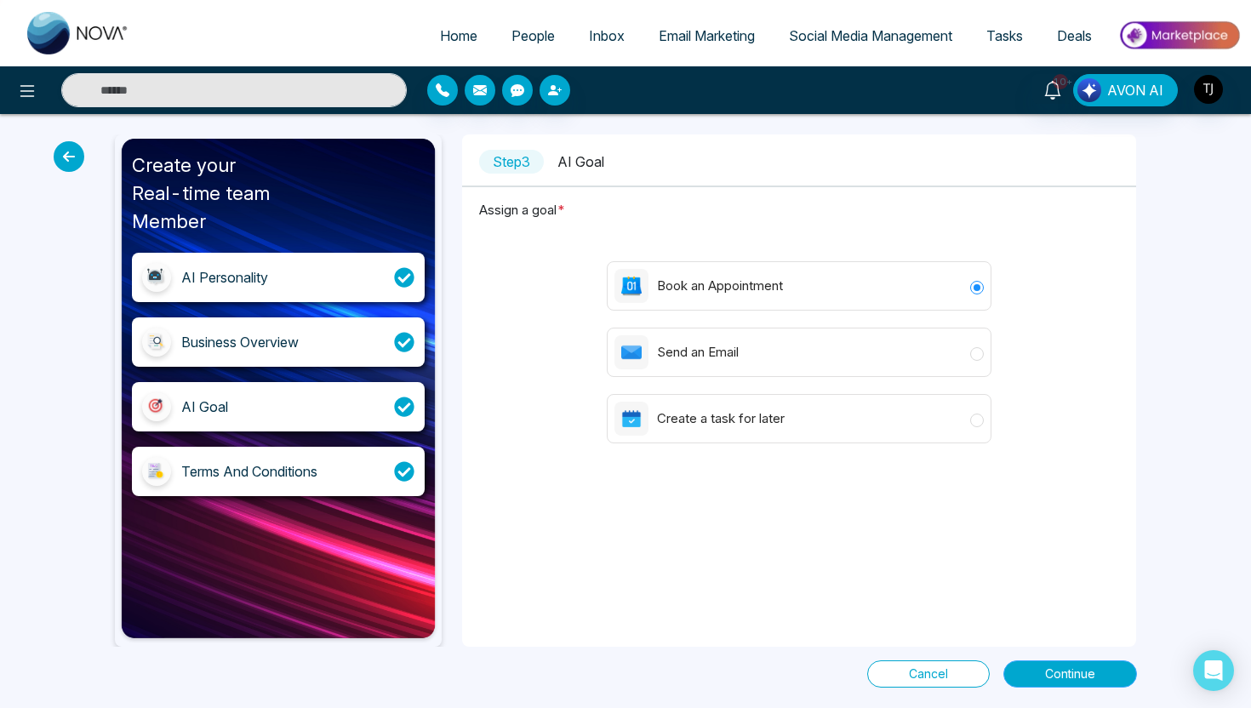
click at [1042, 677] on button "Continue" at bounding box center [1071, 674] width 134 height 27
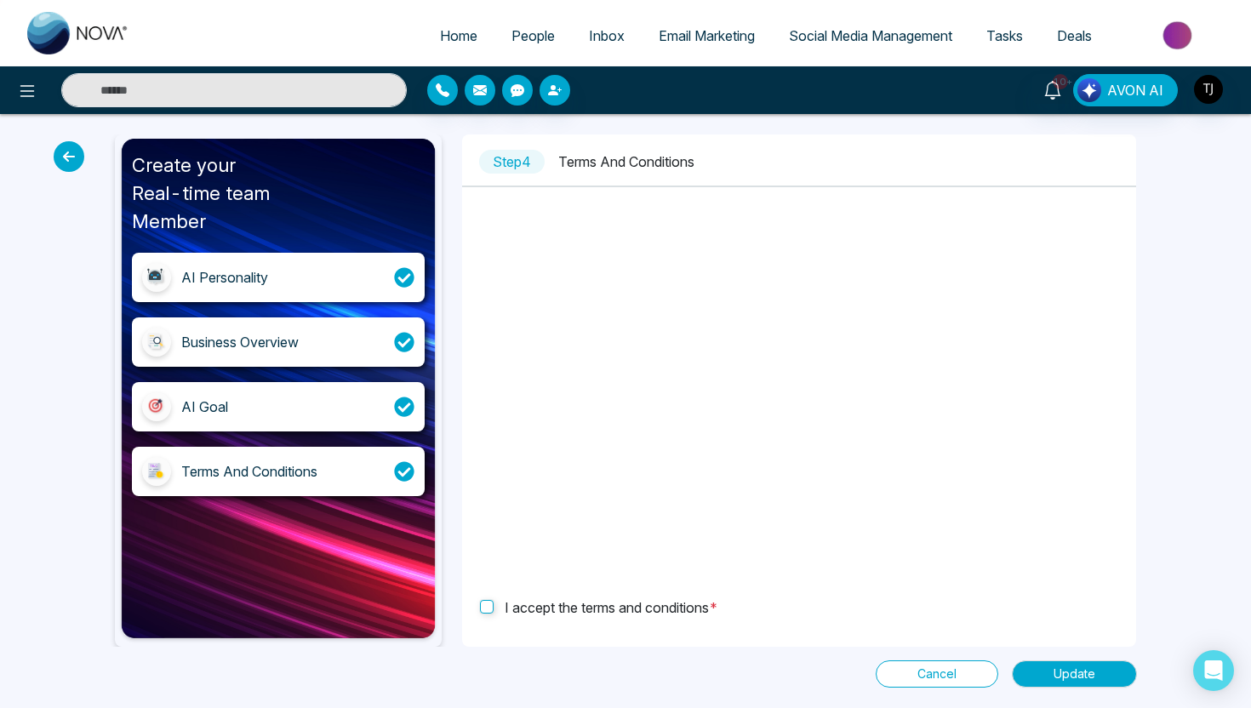
click at [954, 667] on span "Cancel" at bounding box center [937, 674] width 39 height 19
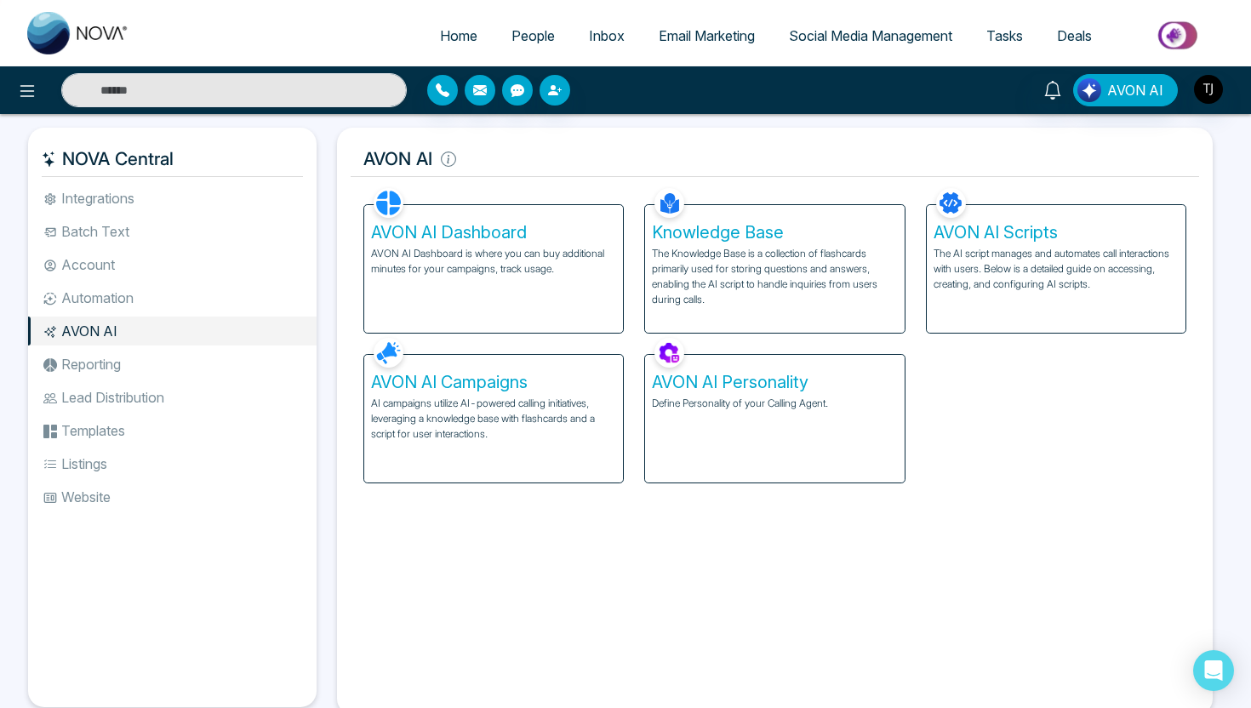
click at [762, 285] on p "The Knowledge Base is a collection of flashcards primarily used for storing que…" at bounding box center [774, 276] width 245 height 61
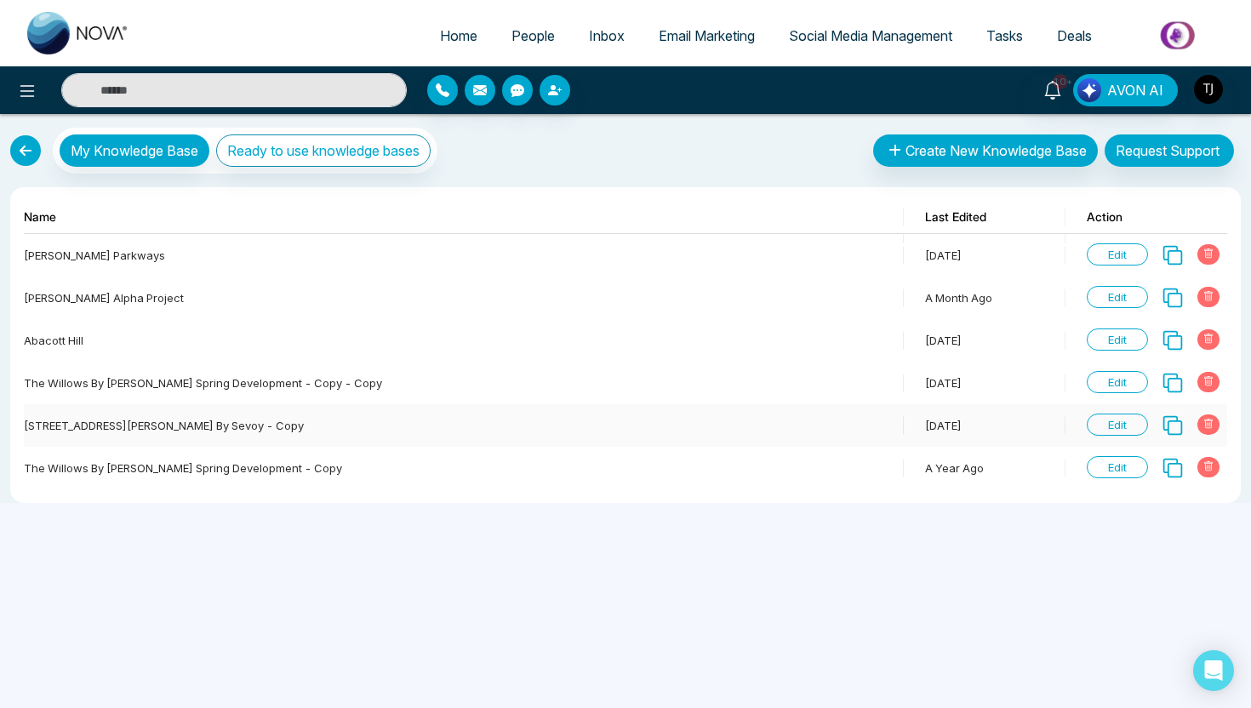
click at [1132, 424] on span "Edit" at bounding box center [1117, 425] width 61 height 22
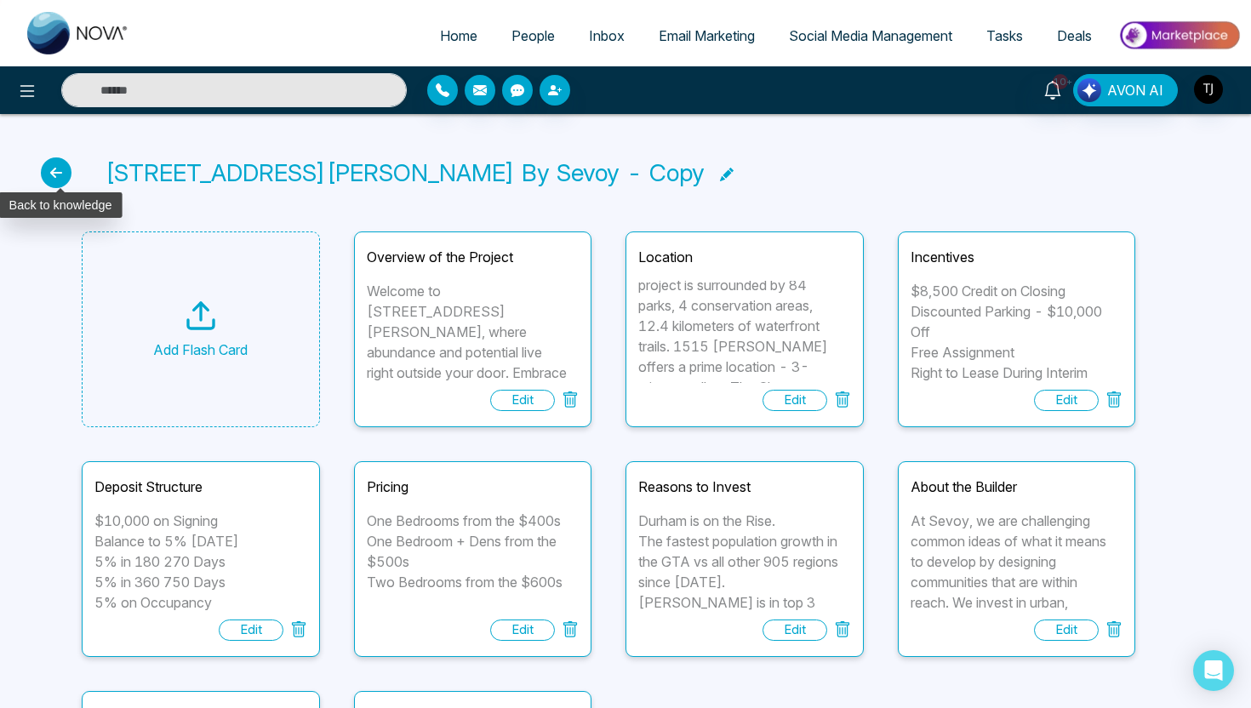
click at [60, 175] on icon at bounding box center [56, 172] width 31 height 31
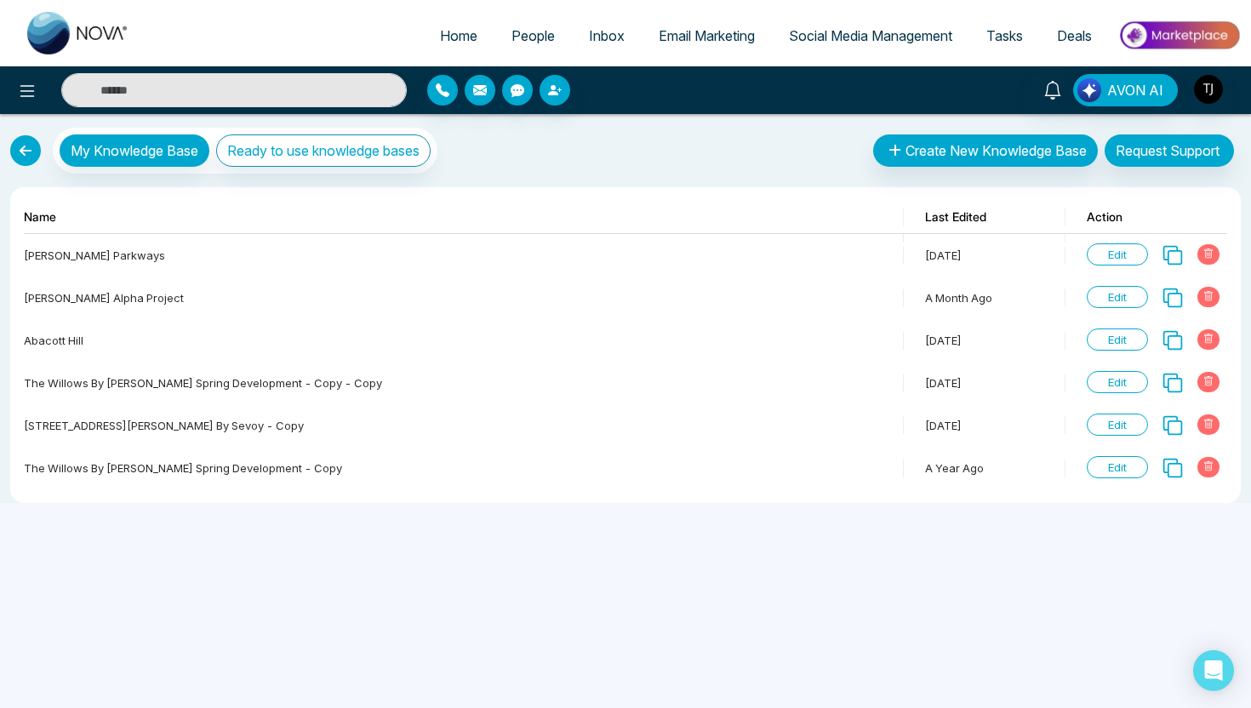
click at [28, 154] on link at bounding box center [25, 150] width 31 height 31
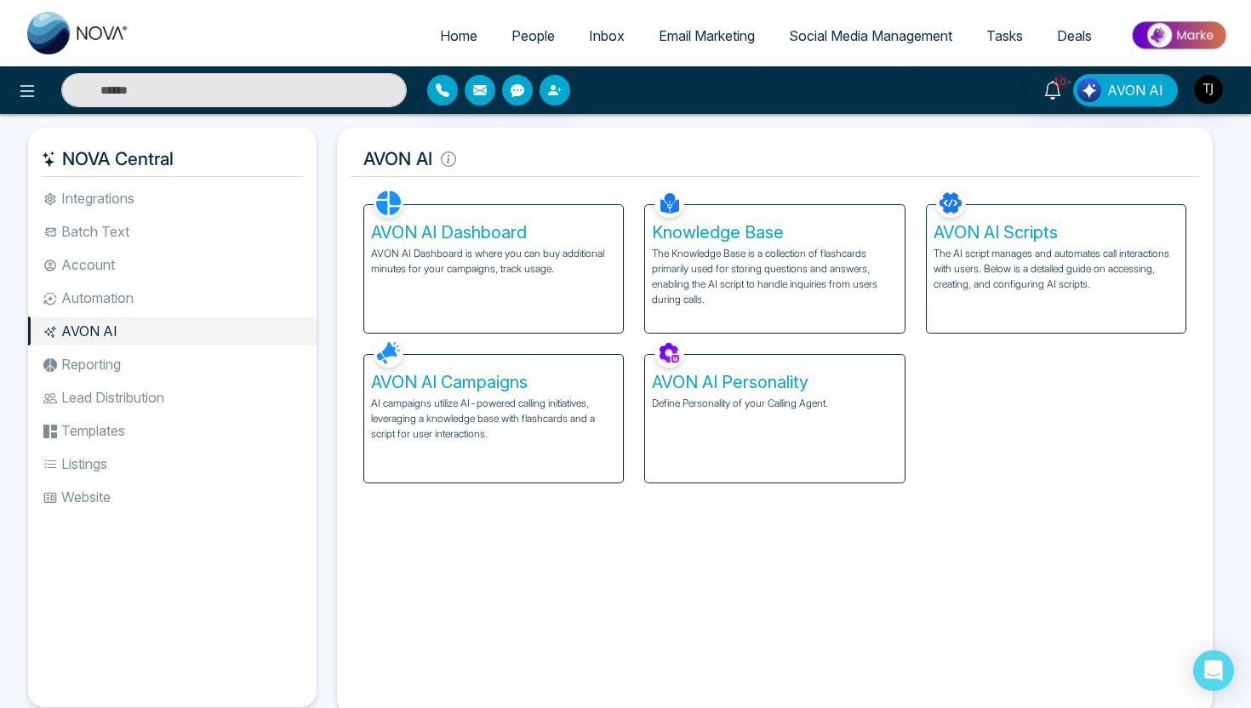
click at [498, 386] on h5 "AVON AI Campaigns" at bounding box center [493, 382] width 245 height 20
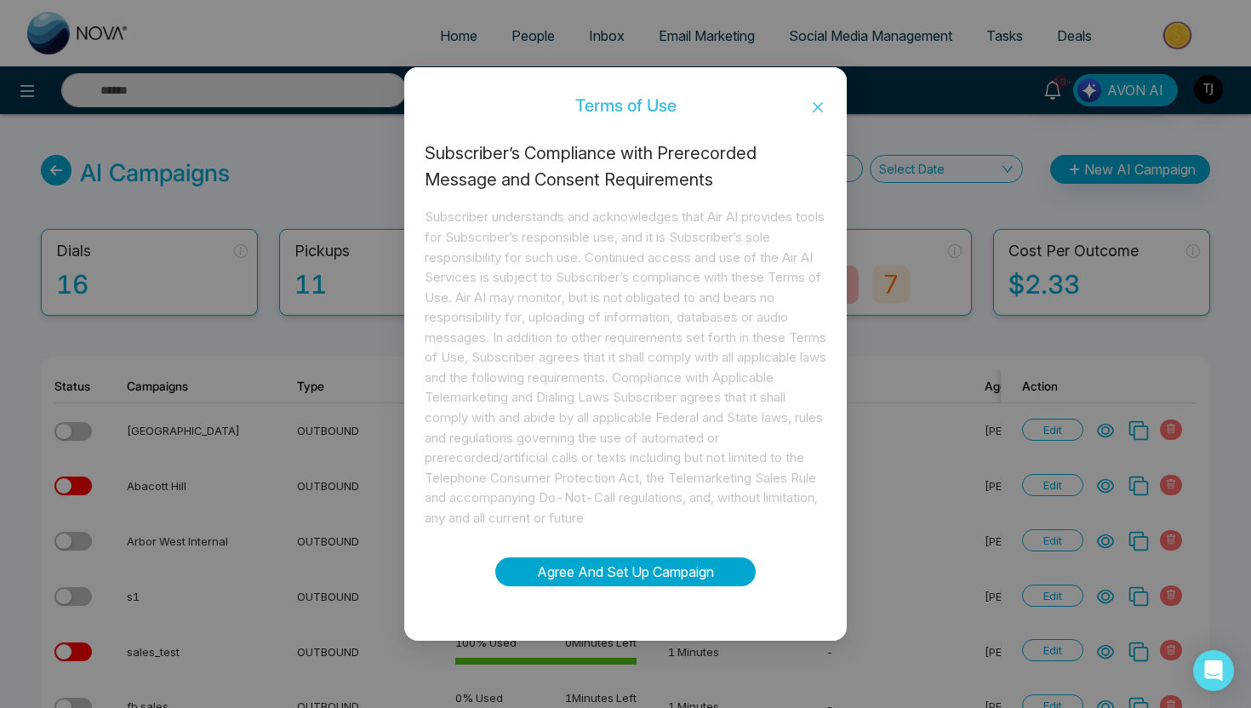
click at [552, 564] on button "Agree And Set Up Campaign" at bounding box center [625, 572] width 260 height 29
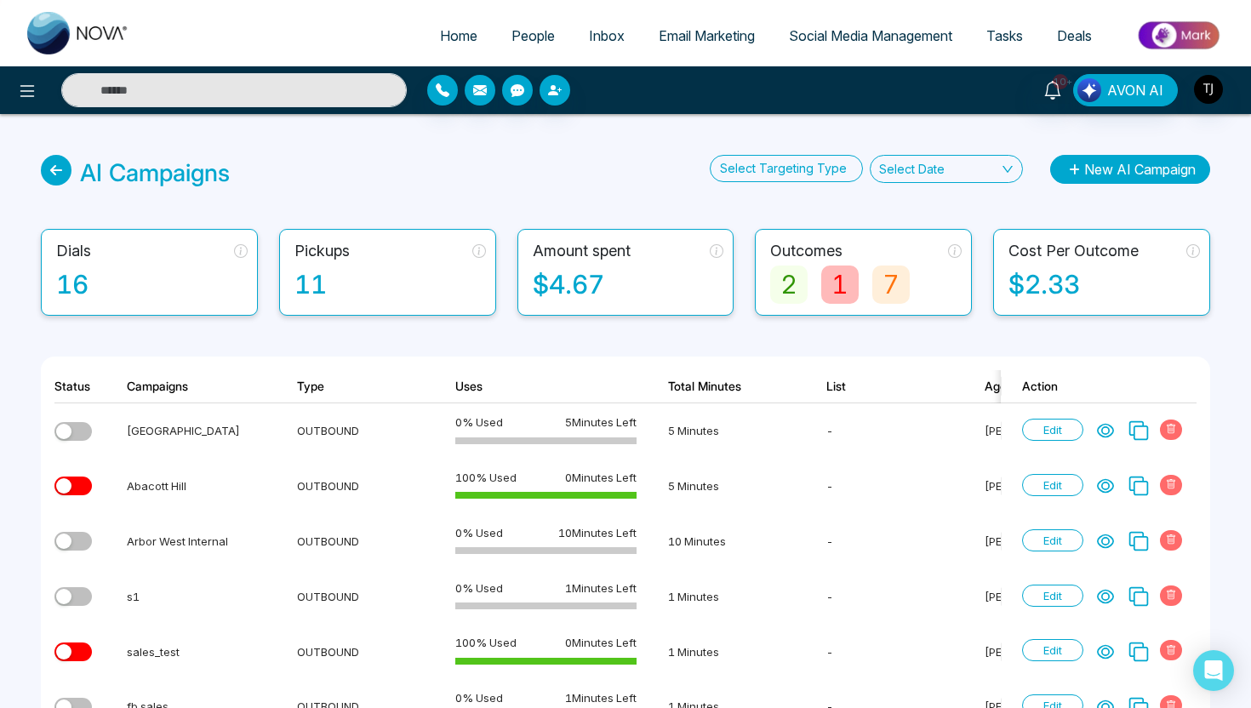
click at [1090, 176] on button "New AI Campaign" at bounding box center [1130, 169] width 160 height 29
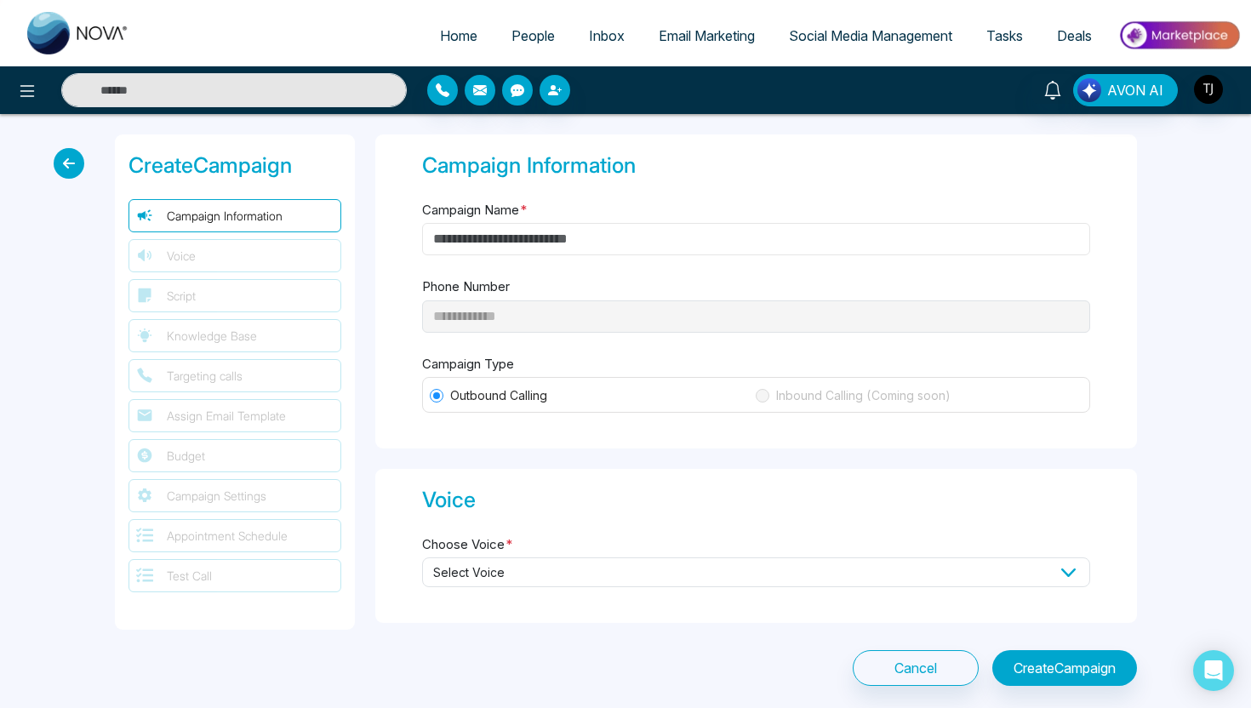
click at [543, 240] on input "Campaign Name *" at bounding box center [756, 239] width 668 height 32
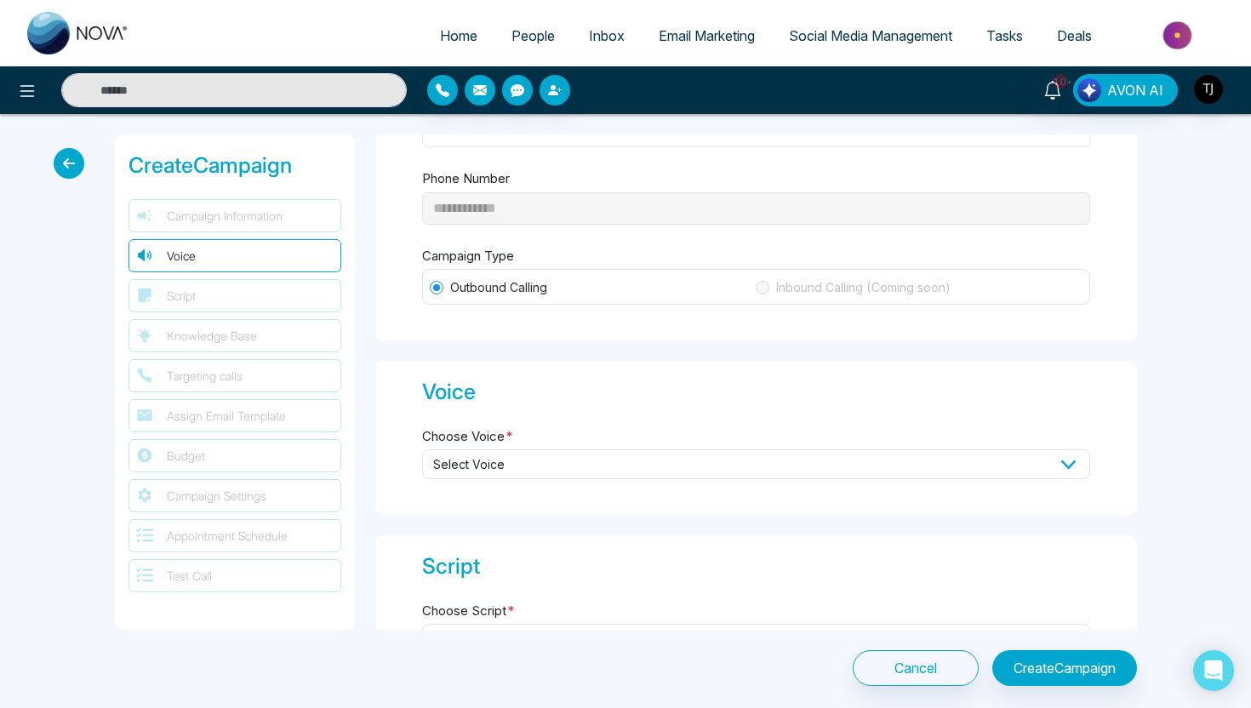
scroll to position [139, 0]
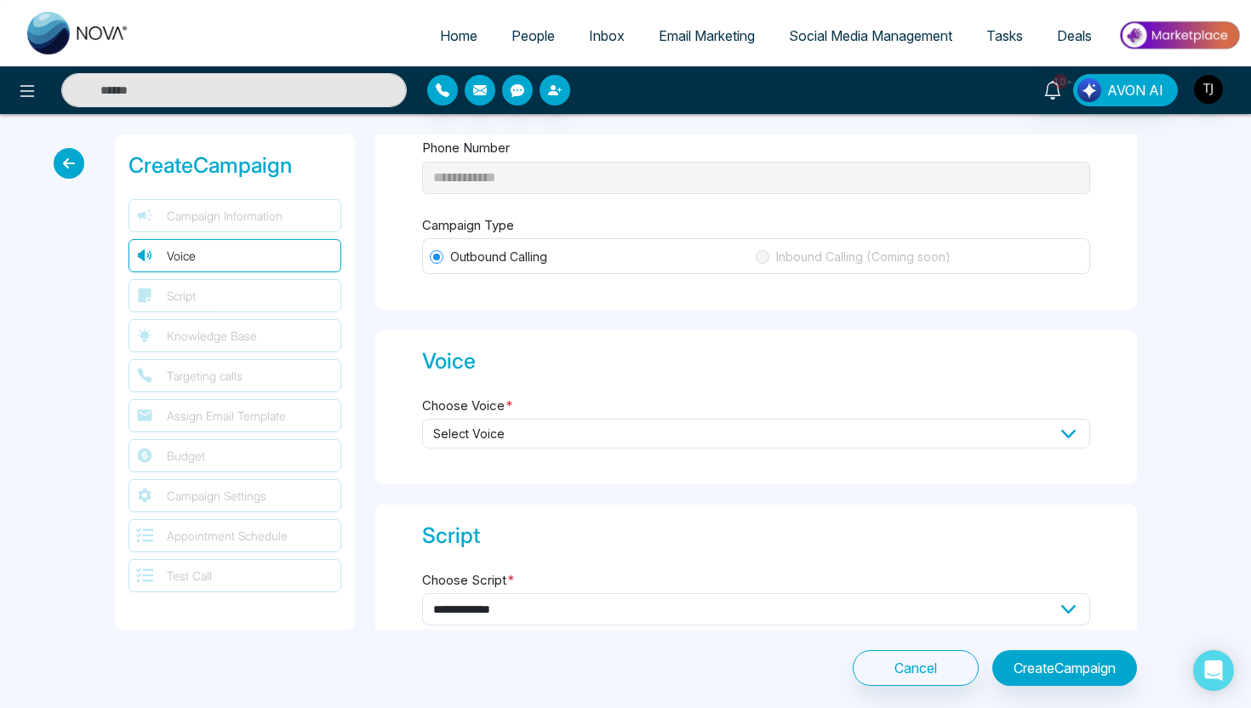
click at [484, 435] on span "Select Voice" at bounding box center [756, 434] width 668 height 30
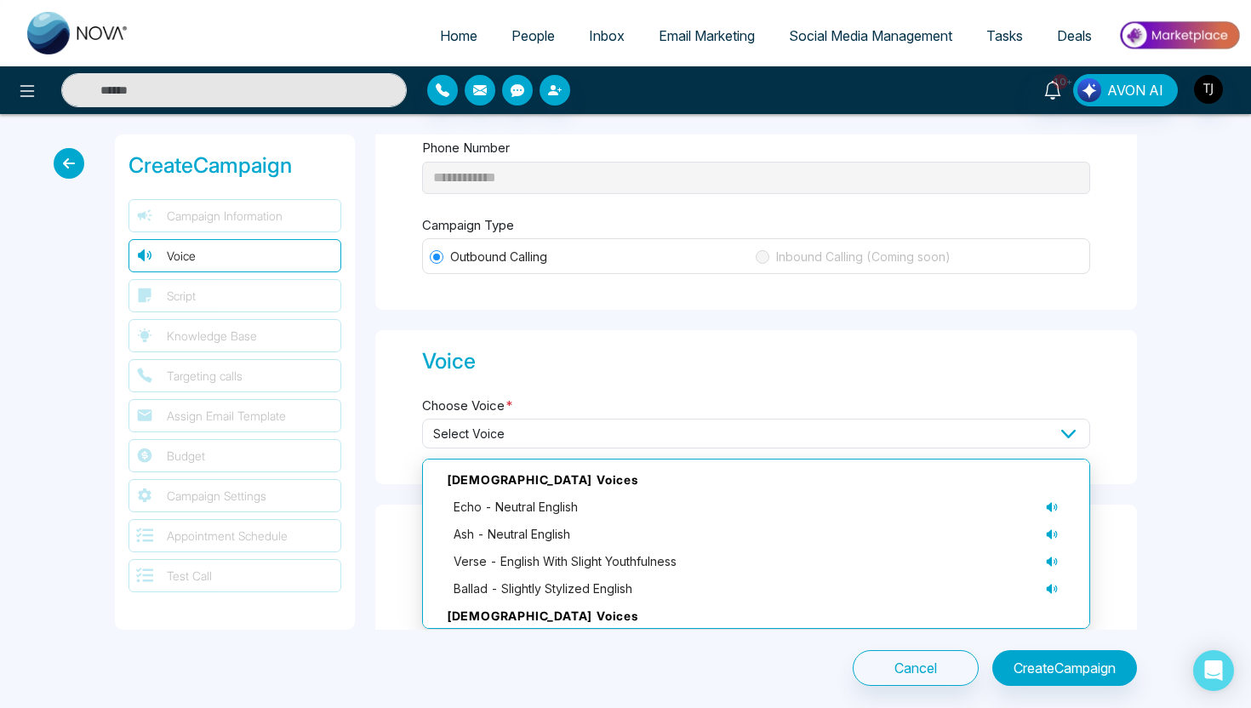
click at [389, 432] on div "Voice Choose Voice * Select Voice [DEMOGRAPHIC_DATA] Voices echo - neutral Engl…" at bounding box center [756, 407] width 762 height 154
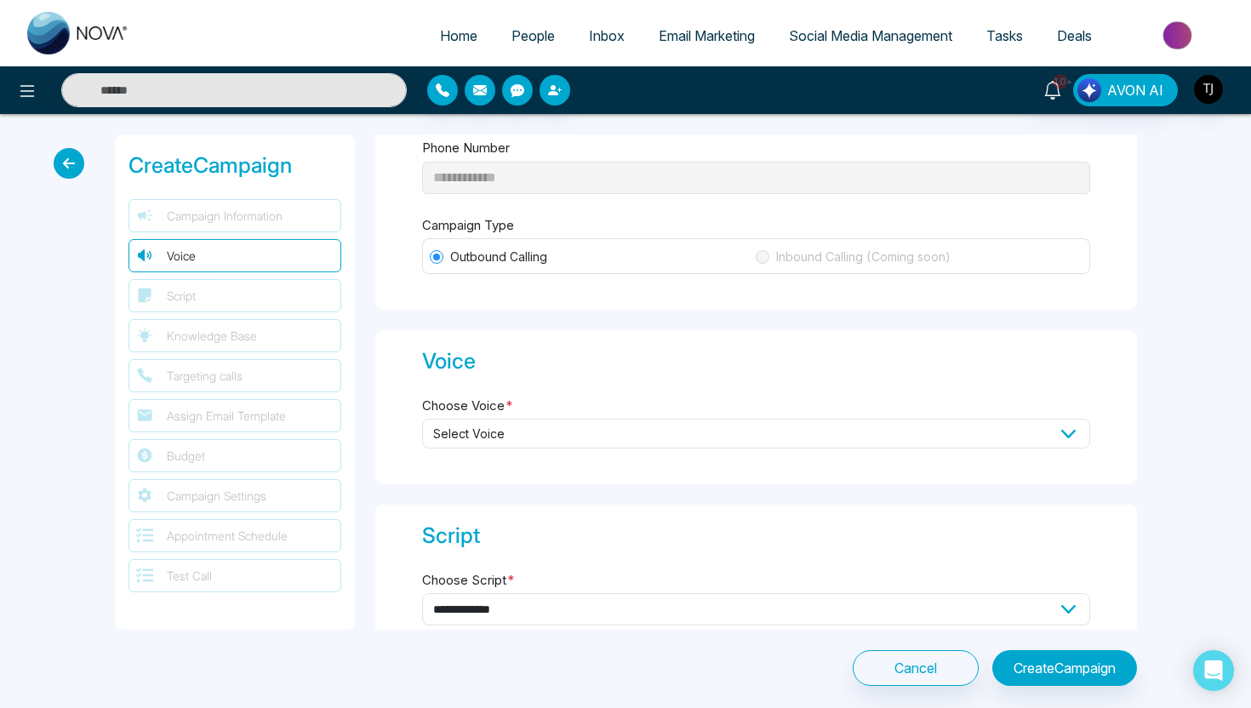
click at [464, 409] on label "Choose Voice *" at bounding box center [467, 407] width 91 height 20
click at [504, 438] on span "Select Voice" at bounding box center [756, 434] width 668 height 30
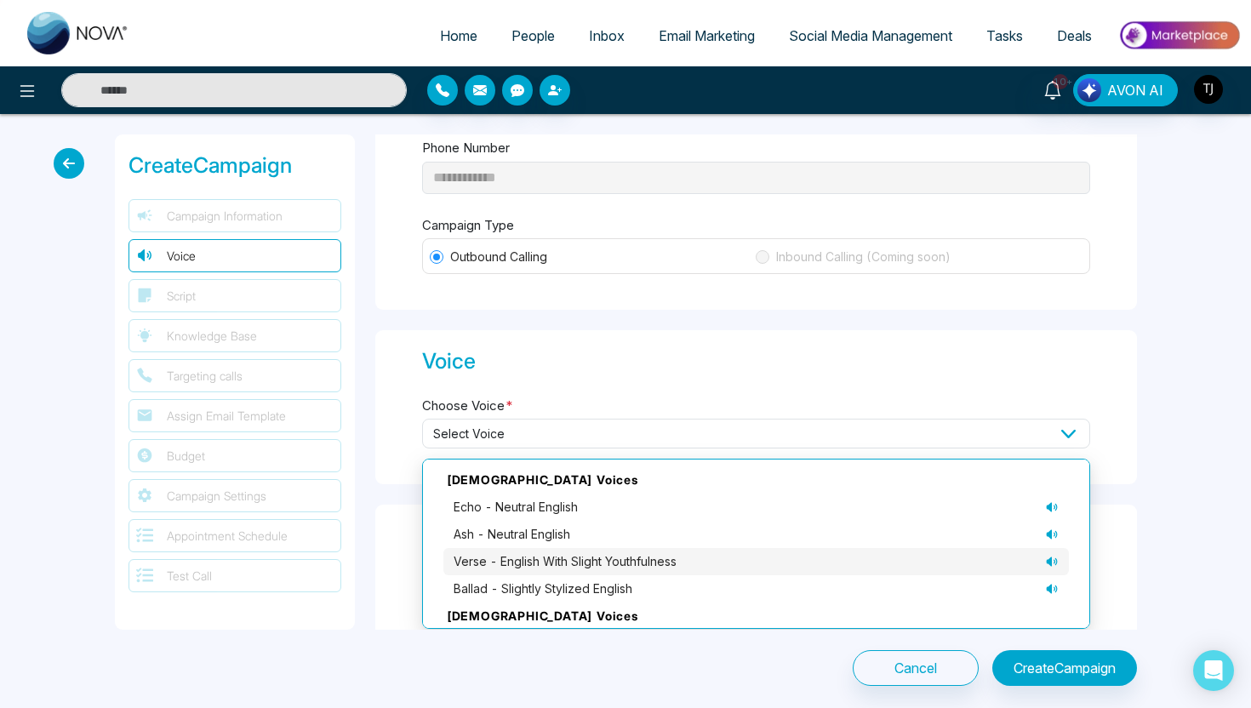
scroll to position [117, 0]
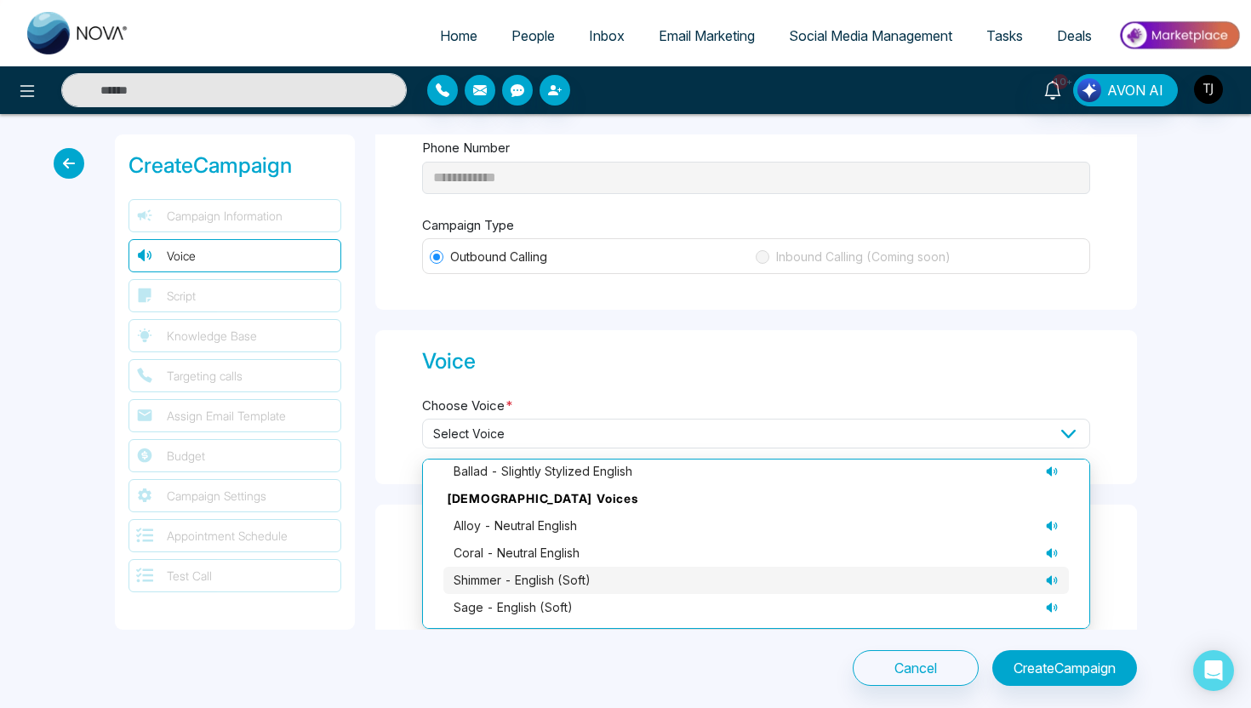
click at [1053, 575] on icon at bounding box center [1052, 581] width 14 height 14
click at [1126, 505] on div "**********" at bounding box center [756, 593] width 762 height 177
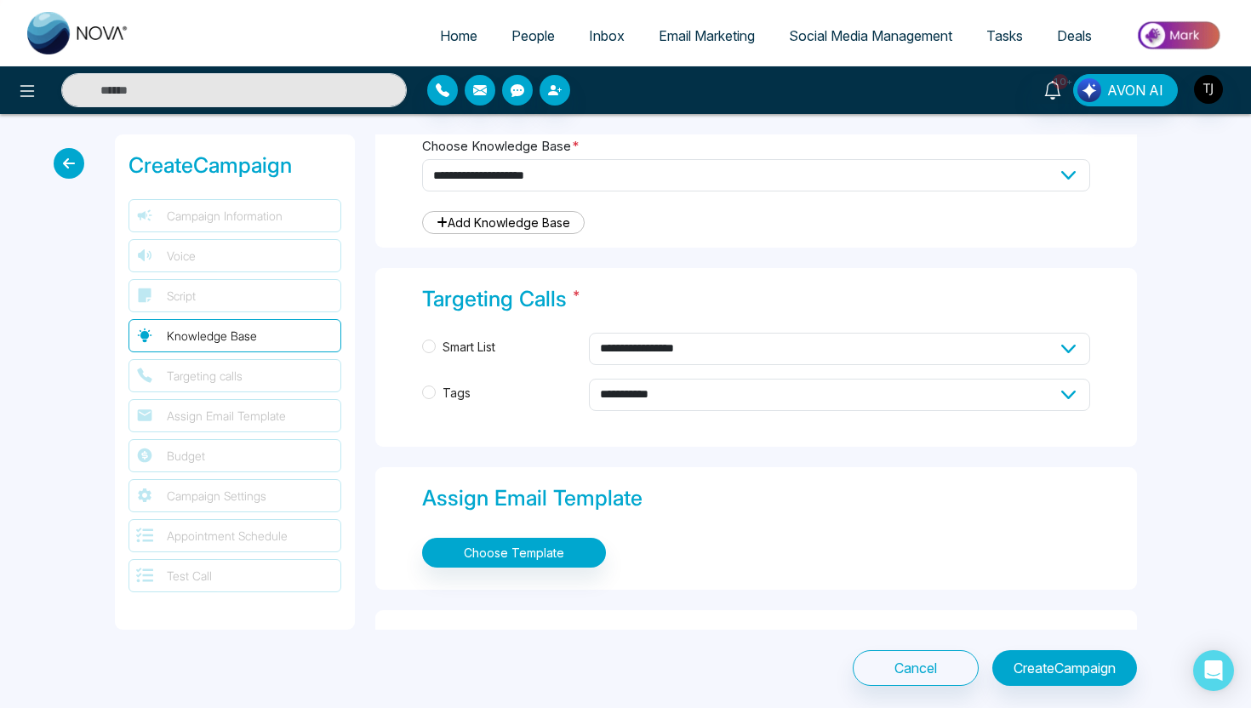
scroll to position [798, 0]
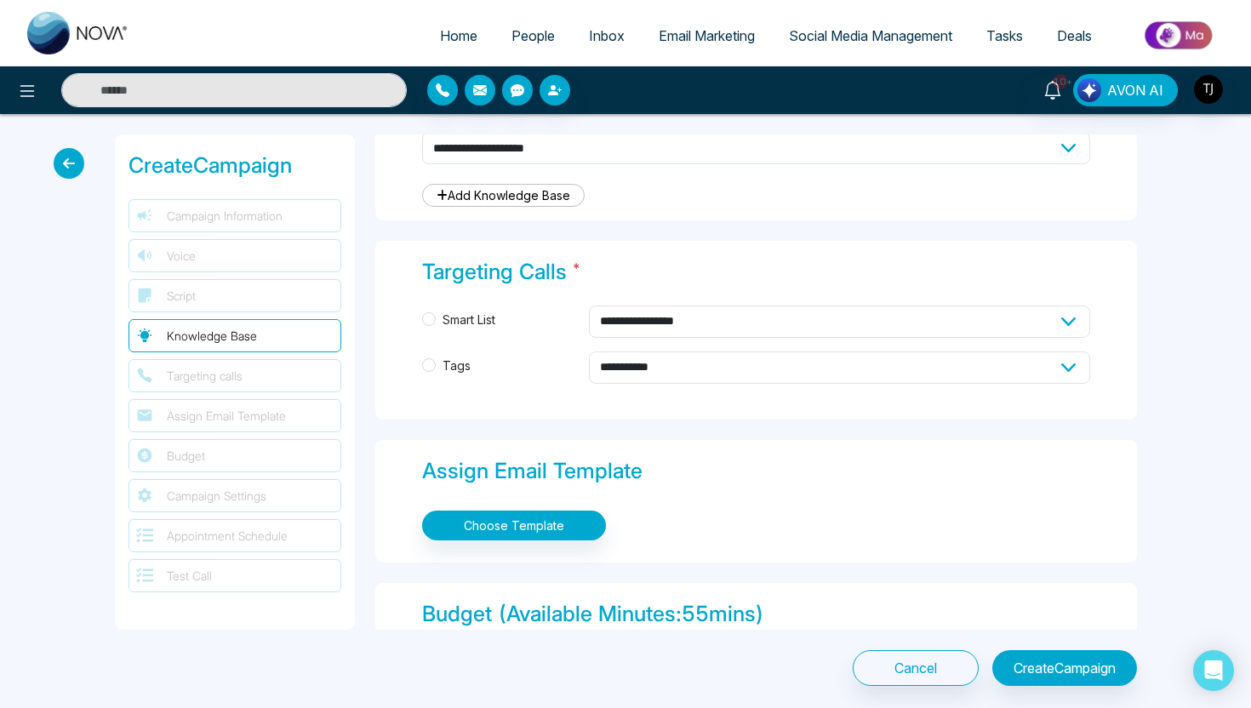
click at [439, 369] on span "Tags" at bounding box center [457, 366] width 42 height 19
click at [672, 374] on select "**********" at bounding box center [839, 368] width 501 height 32
click at [636, 362] on select "**********" at bounding box center [839, 368] width 501 height 32
select select "*****"
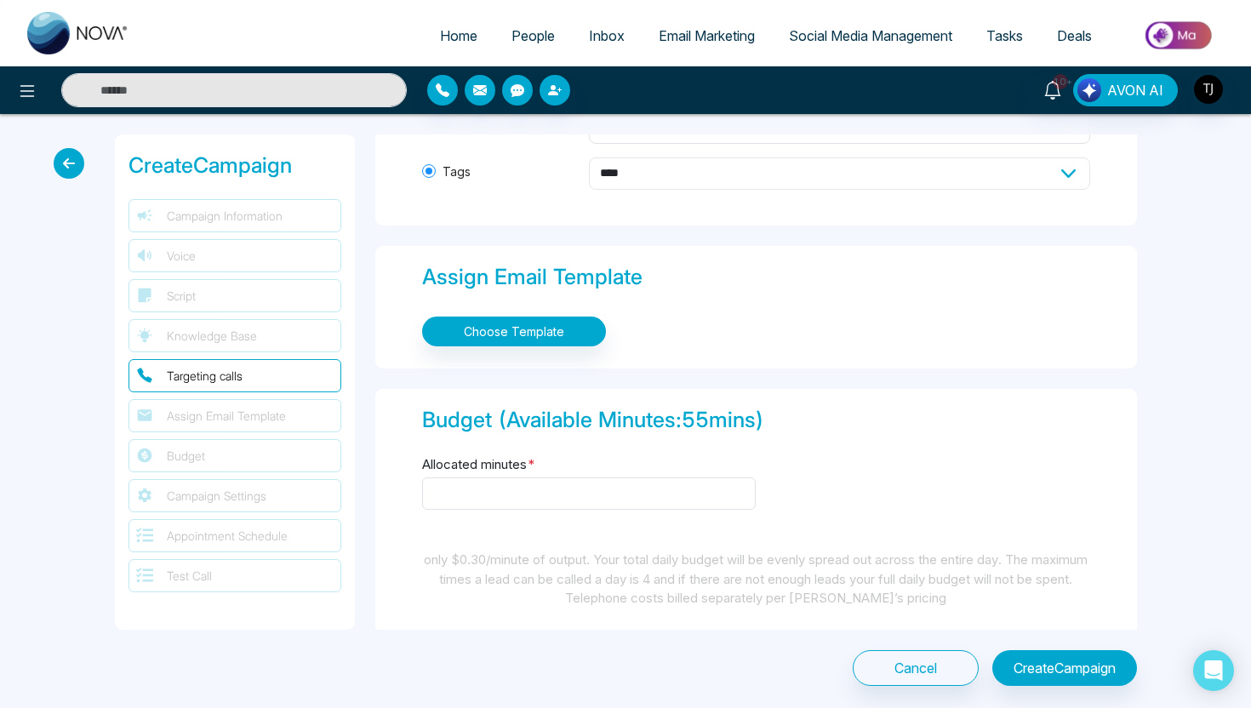
scroll to position [997, 0]
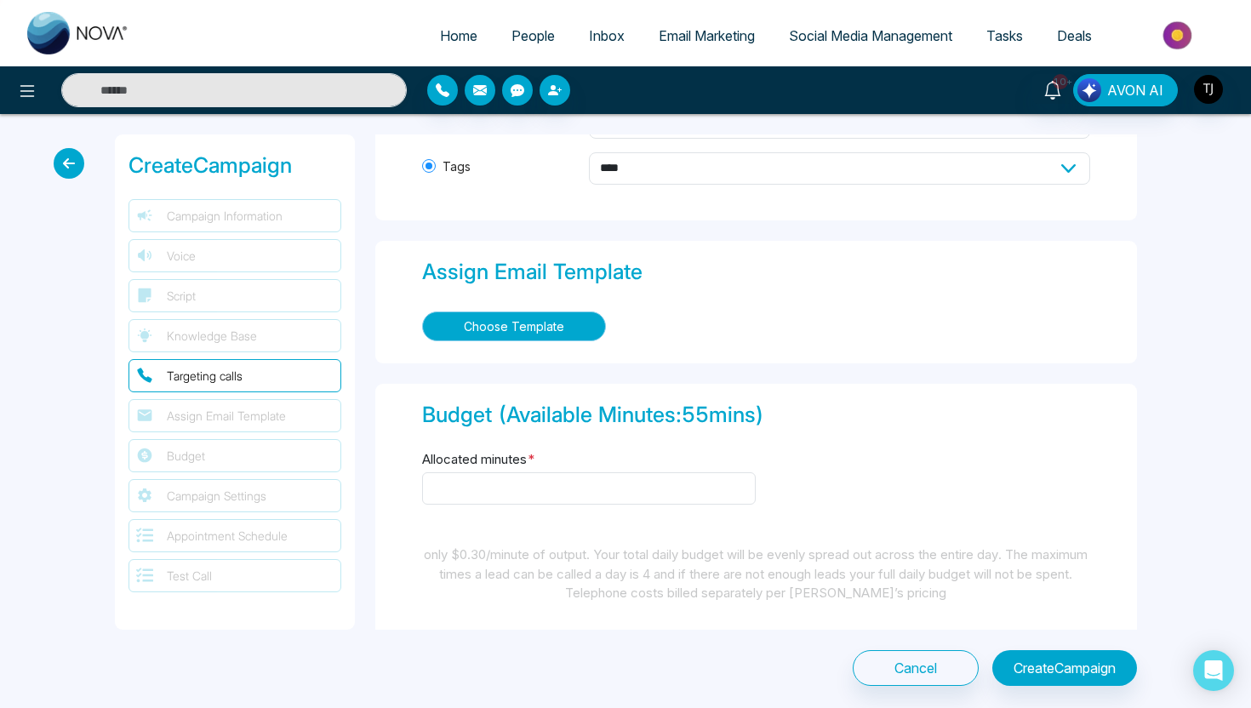
click at [488, 330] on button "Choose Template" at bounding box center [514, 327] width 184 height 30
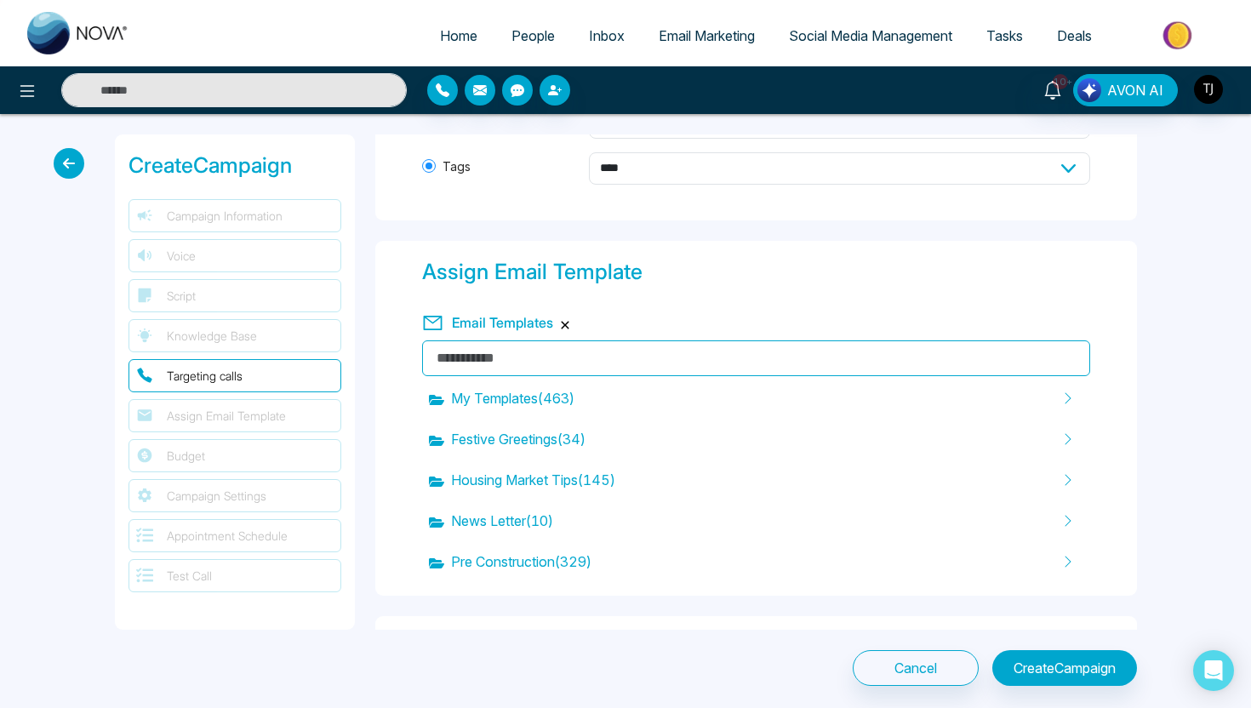
click at [563, 320] on button "button" at bounding box center [565, 325] width 10 height 10
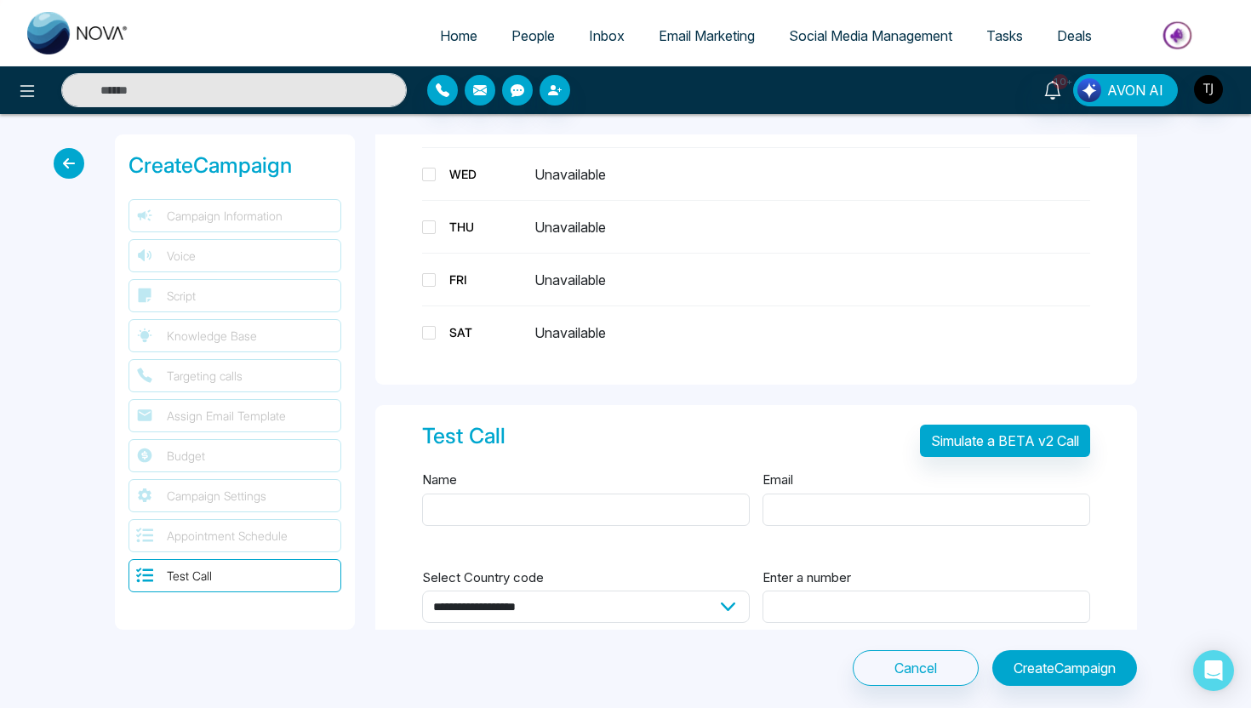
scroll to position [2056, 0]
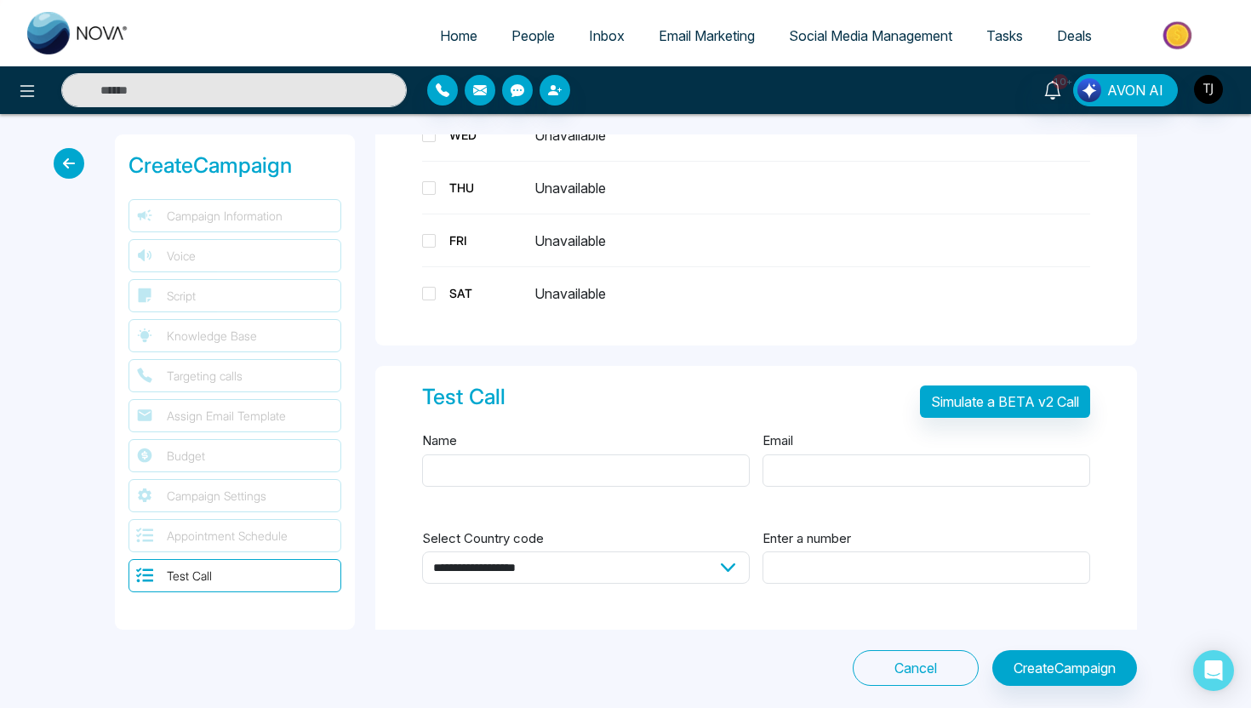
click at [908, 675] on button "Cancel" at bounding box center [916, 668] width 126 height 36
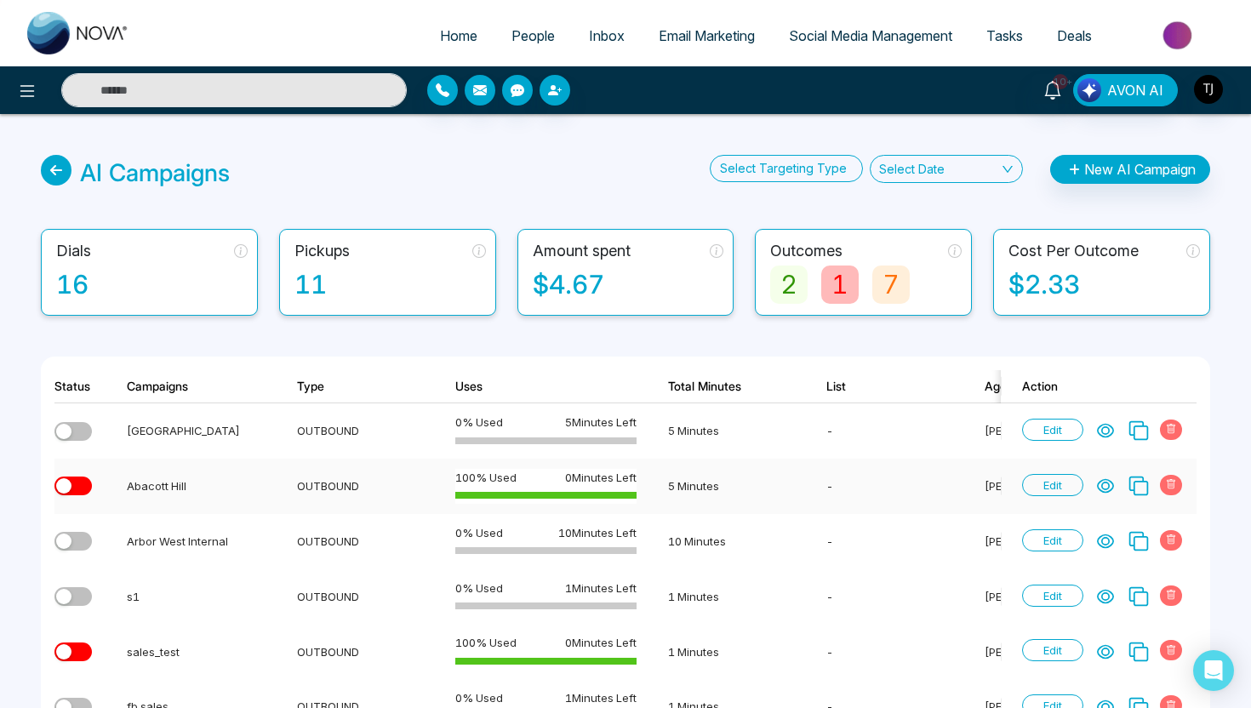
click at [1109, 484] on icon at bounding box center [1105, 486] width 15 height 13
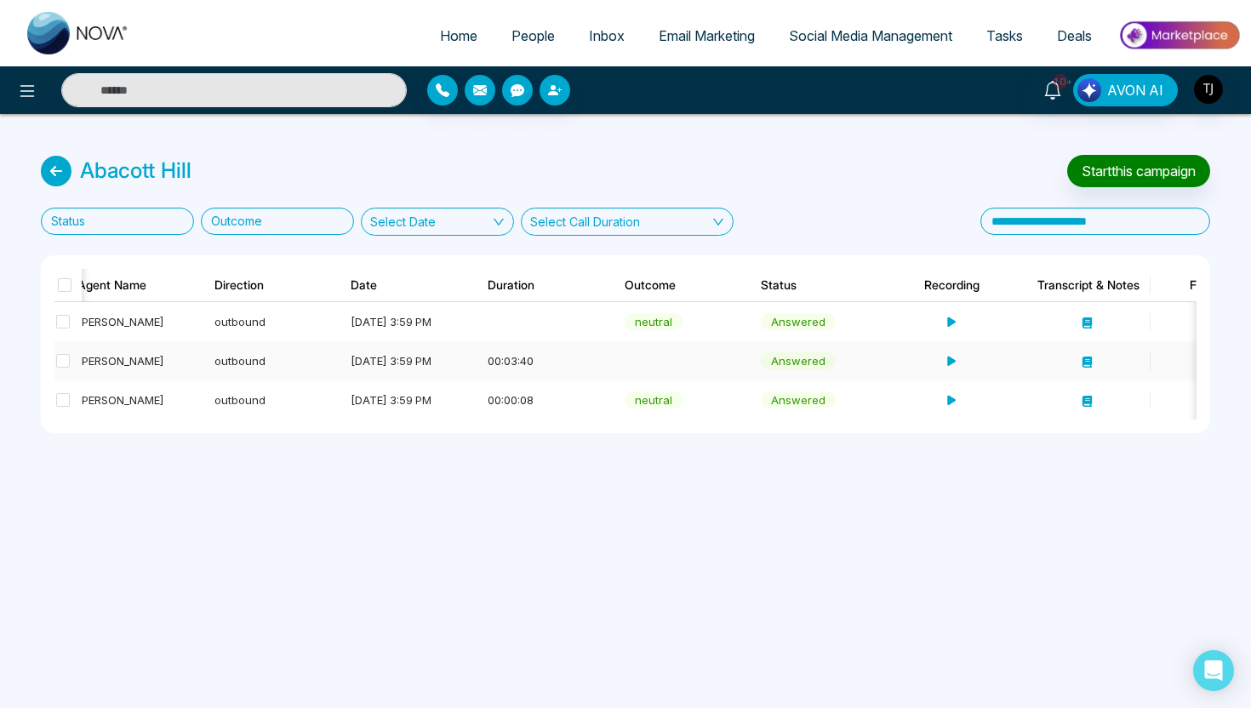
scroll to position [0, 526]
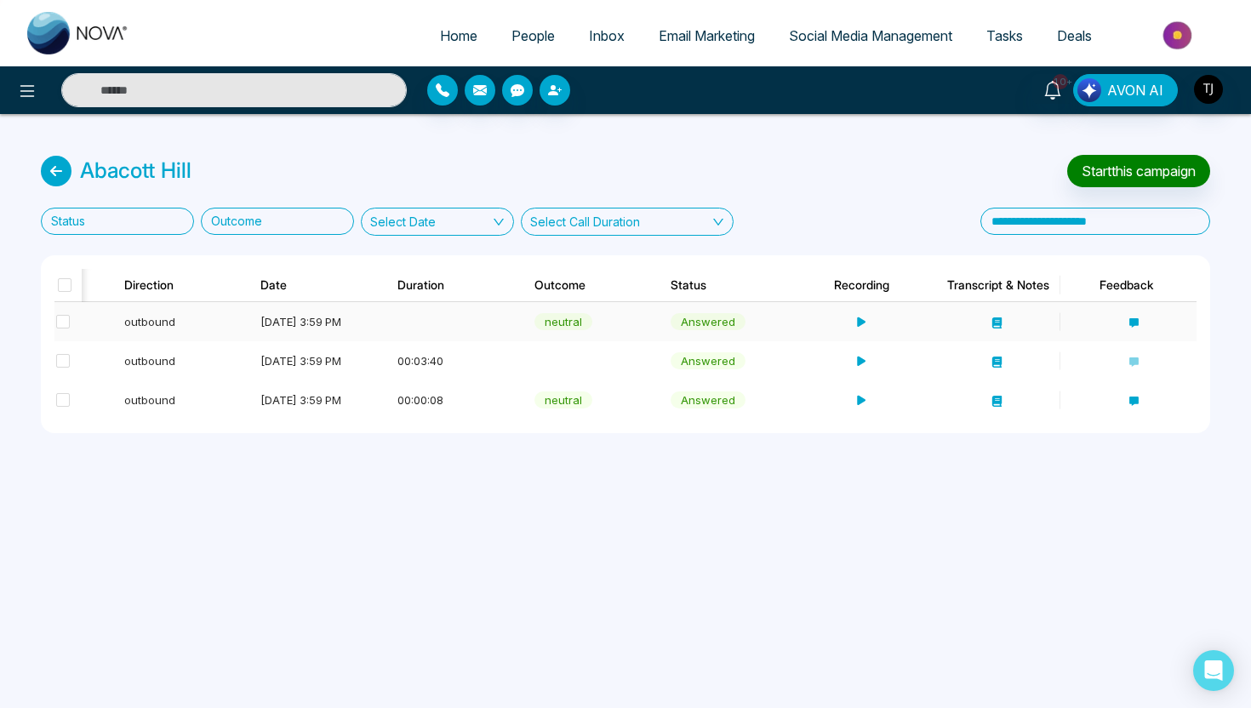
click at [996, 324] on icon at bounding box center [997, 323] width 9 height 11
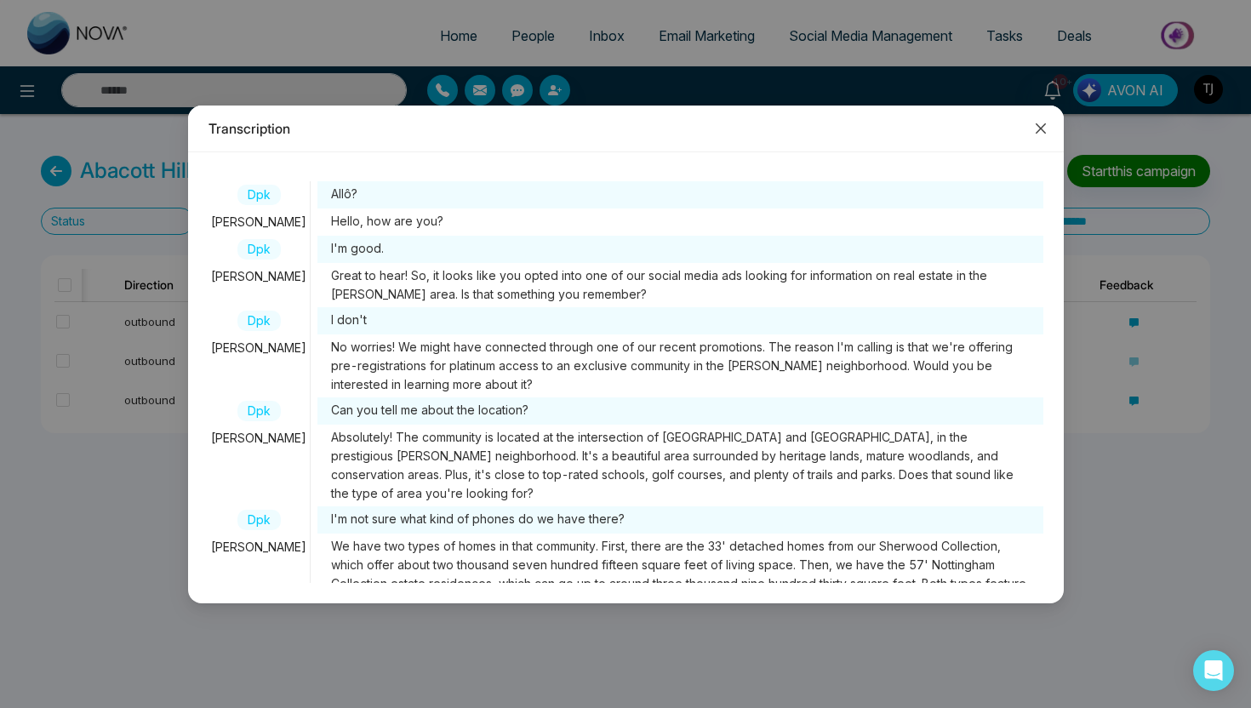
click at [1039, 132] on icon "close" at bounding box center [1041, 129] width 14 height 14
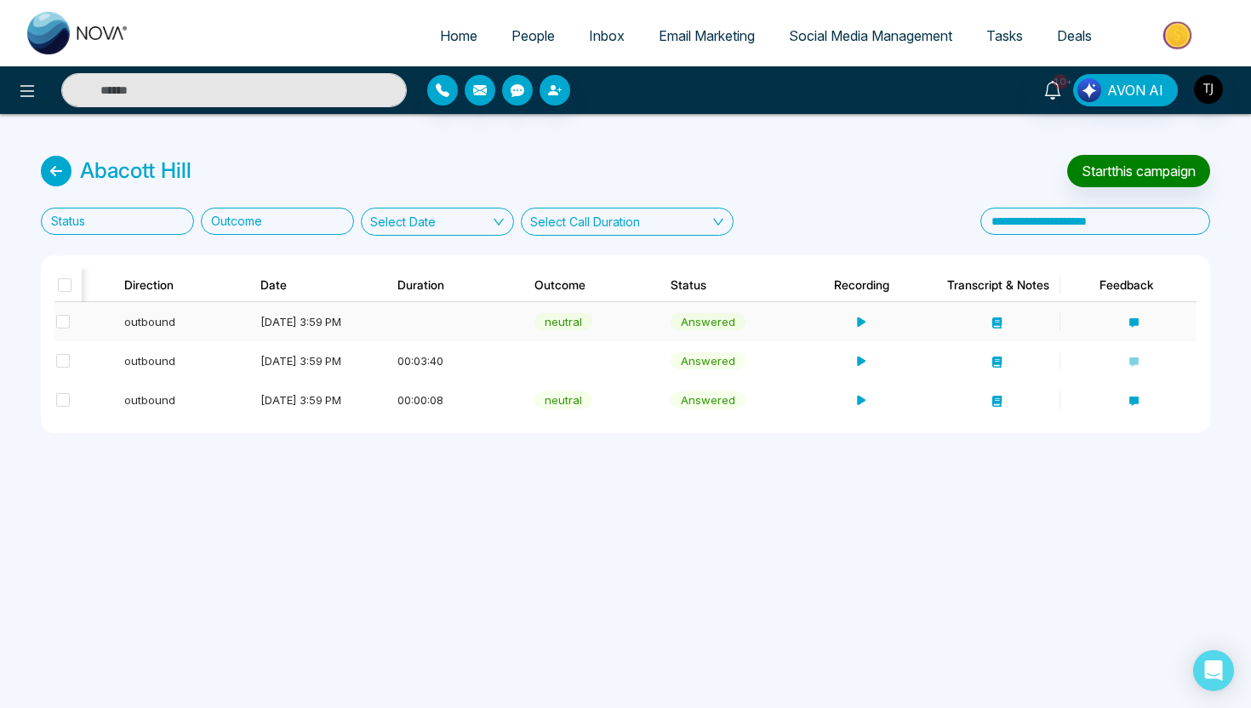
click at [410, 317] on td at bounding box center [444, 321] width 137 height 39
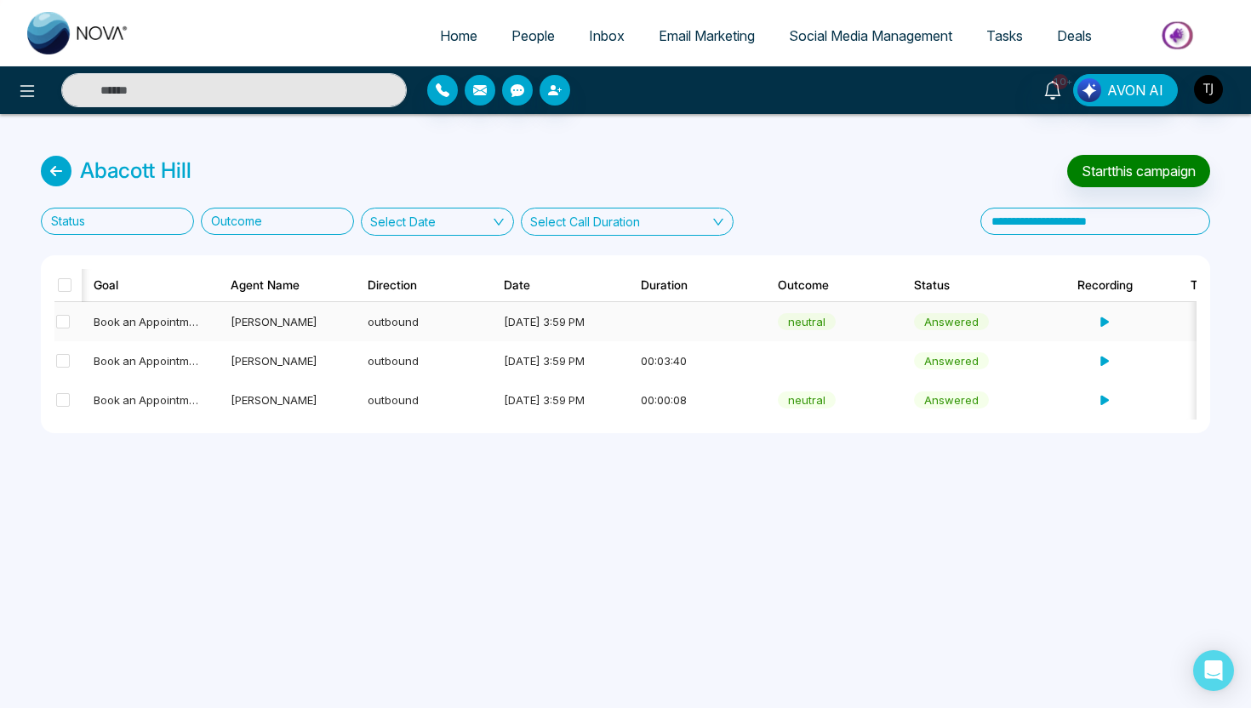
scroll to position [0, 35]
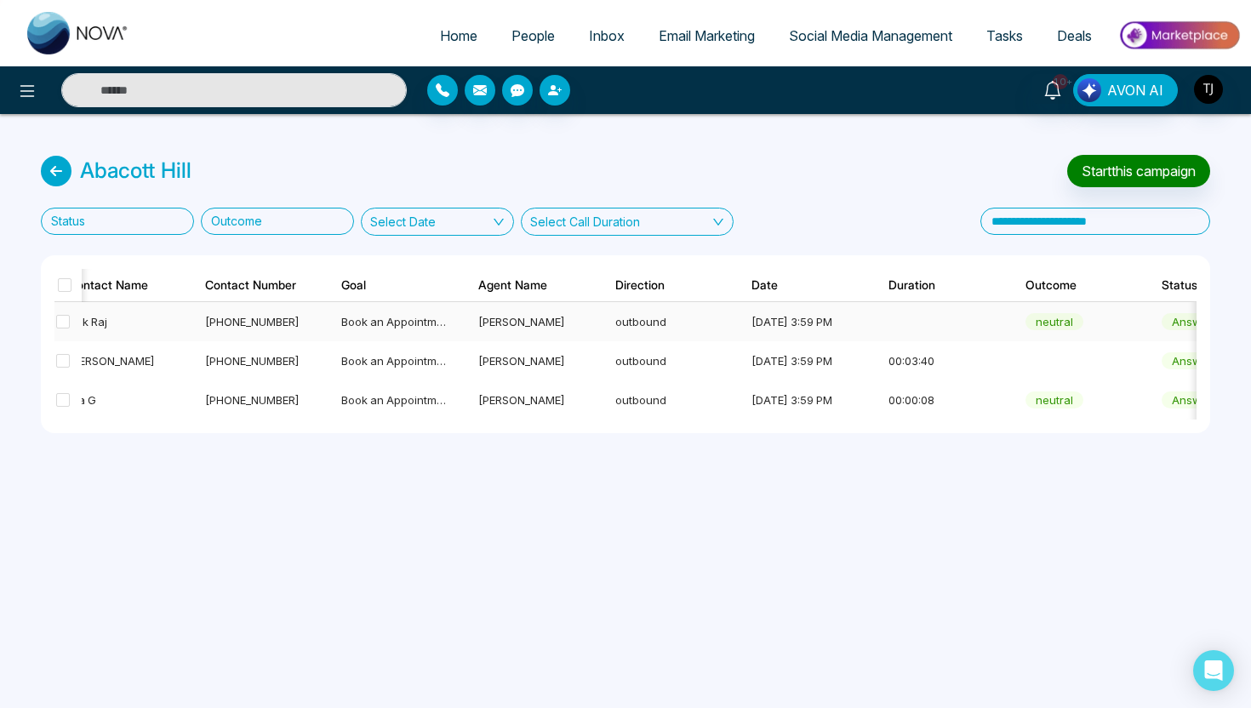
click at [97, 318] on div "Dpk Raj" at bounding box center [121, 321] width 106 height 17
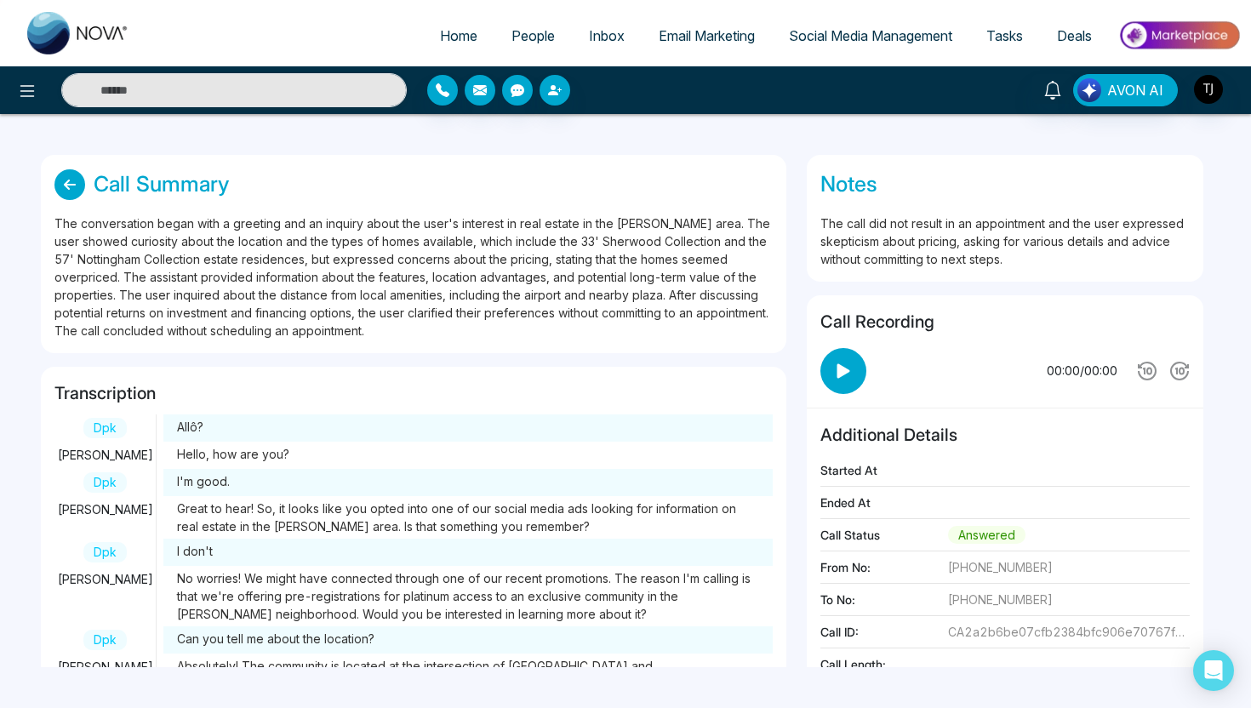
scroll to position [225, 0]
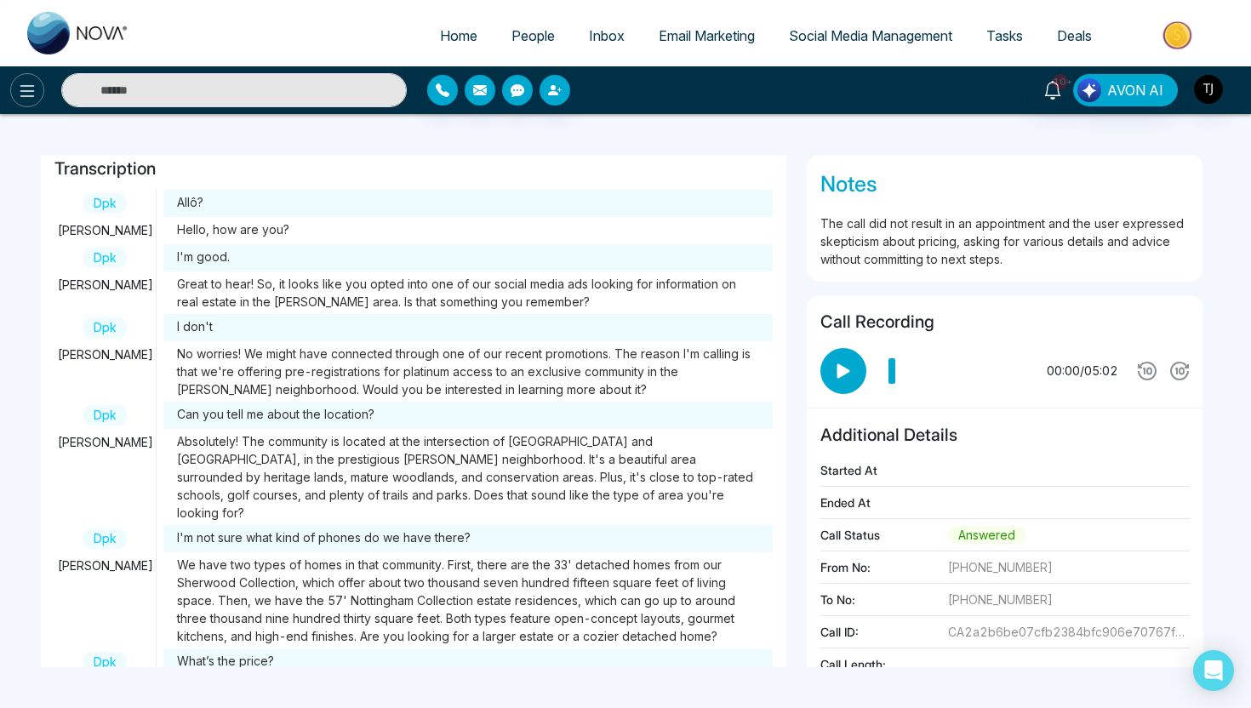
click at [20, 78] on button at bounding box center [27, 90] width 34 height 34
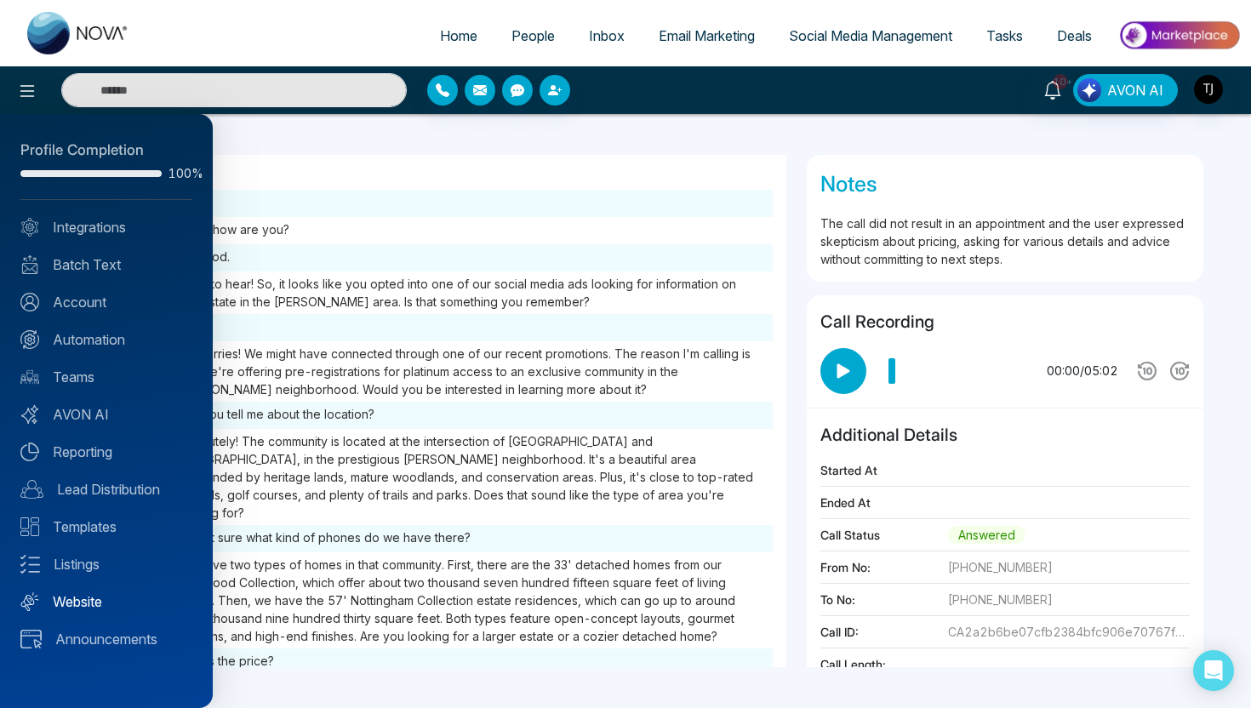
click at [82, 609] on link "Website" at bounding box center [106, 602] width 172 height 20
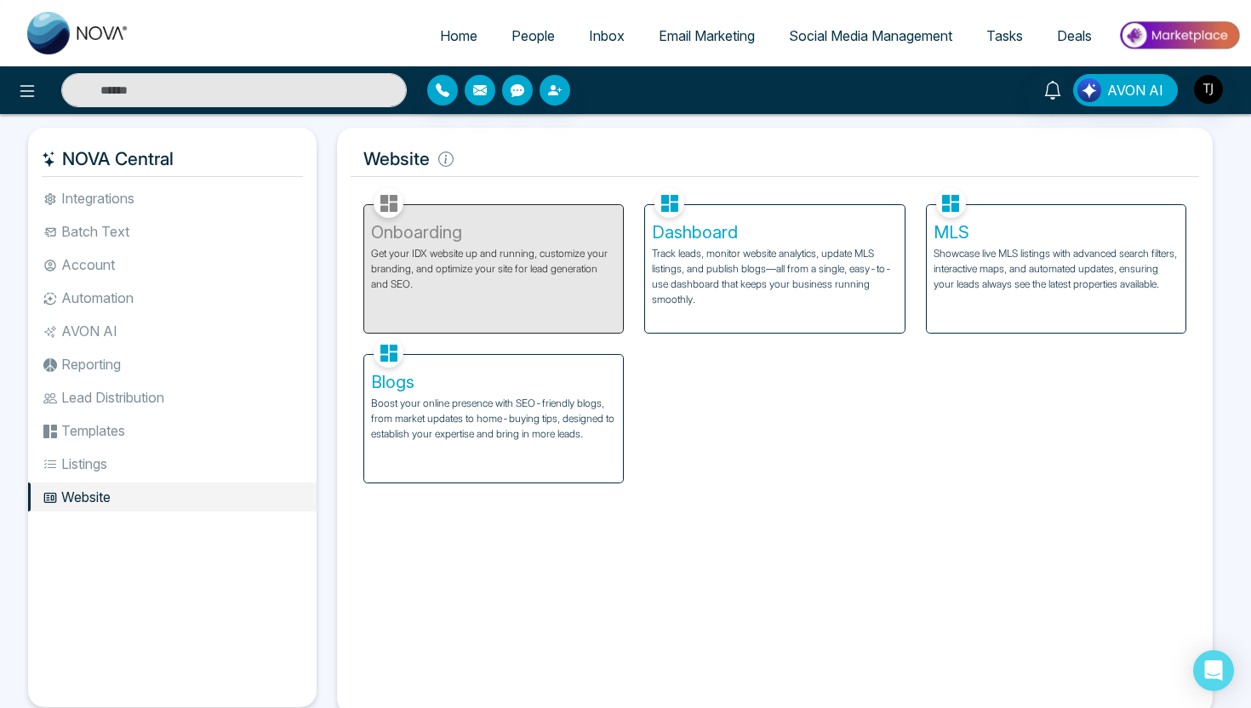
click at [677, 258] on p "Track leads, monitor website analytics, update MLS listings, and publish blogs—…" at bounding box center [774, 276] width 245 height 61
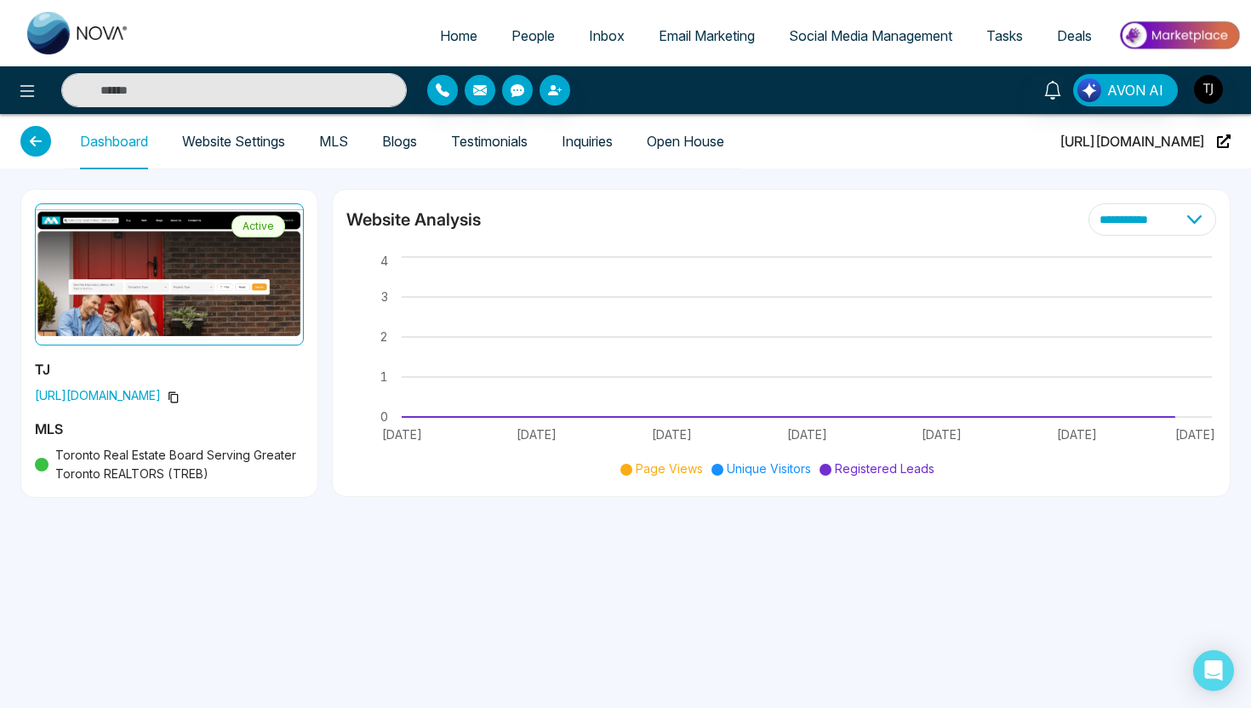
click at [240, 139] on link "Website Settings" at bounding box center [233, 141] width 103 height 14
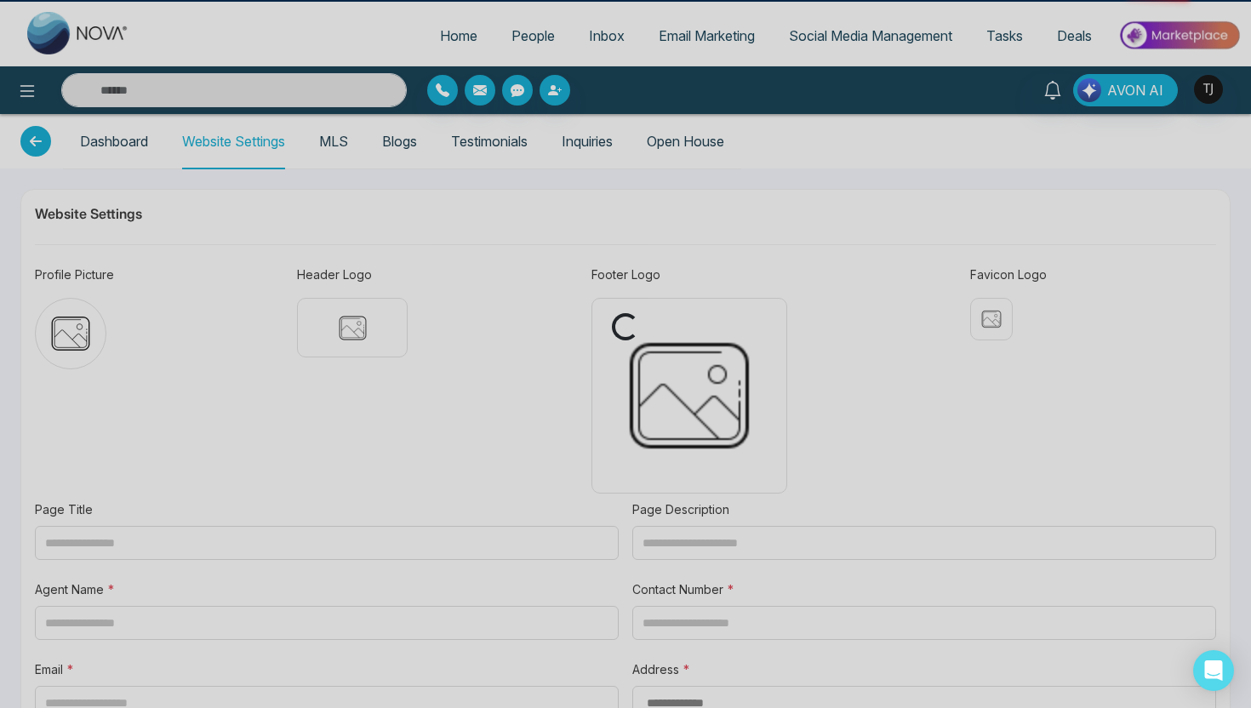
type input "**********"
type textarea "**********"
type input "**********"
type textarea "**********"
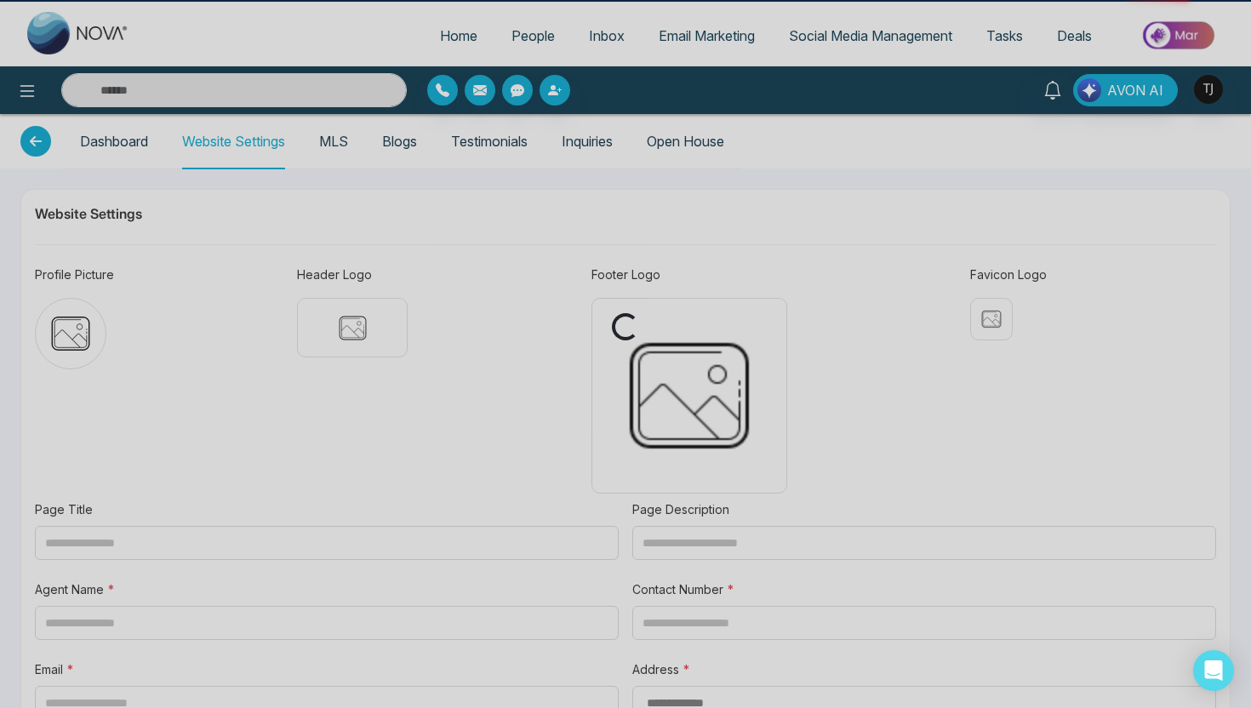
type textarea "**********"
type input "********"
type input "**********"
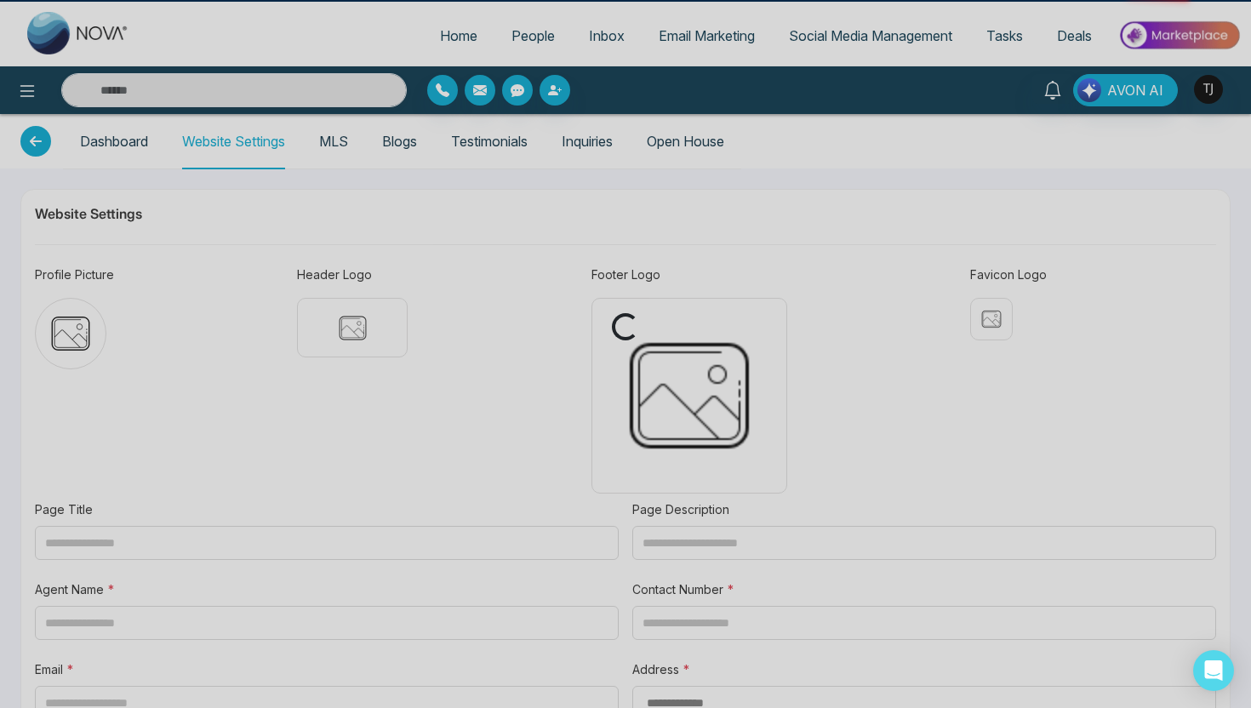
type input "**********"
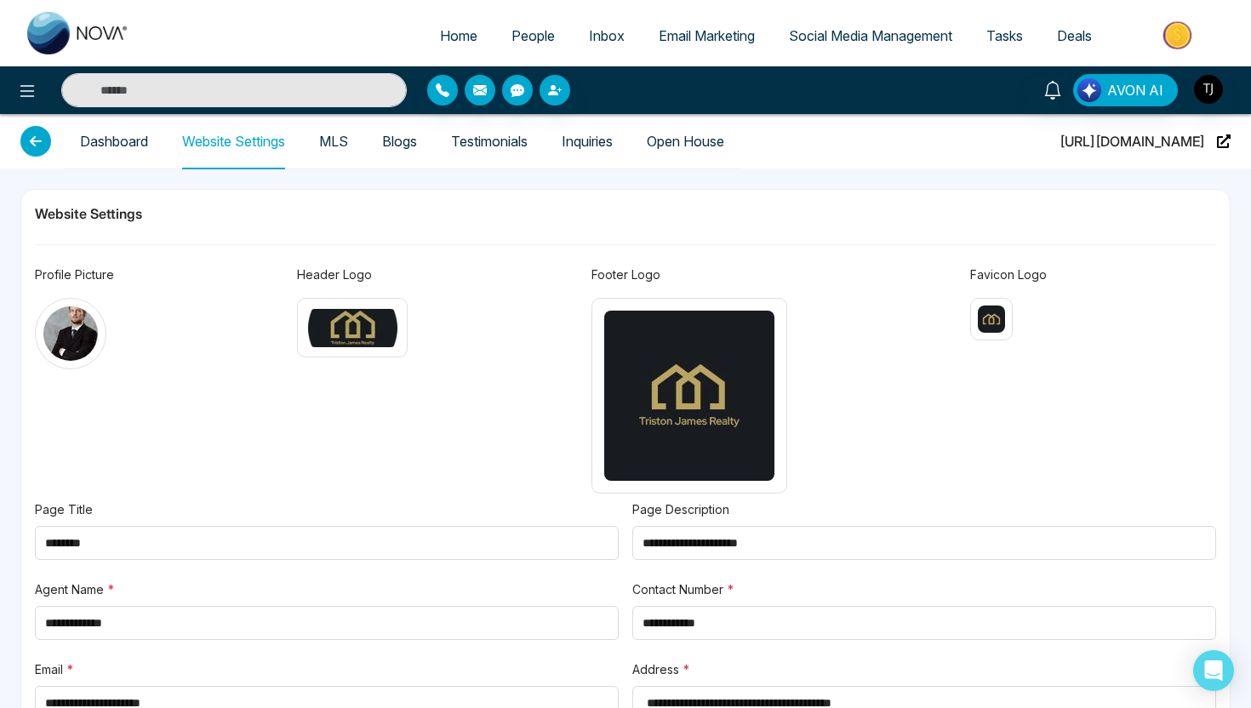
type textarea "**********"
click at [107, 142] on link "Dashboard" at bounding box center [114, 141] width 68 height 14
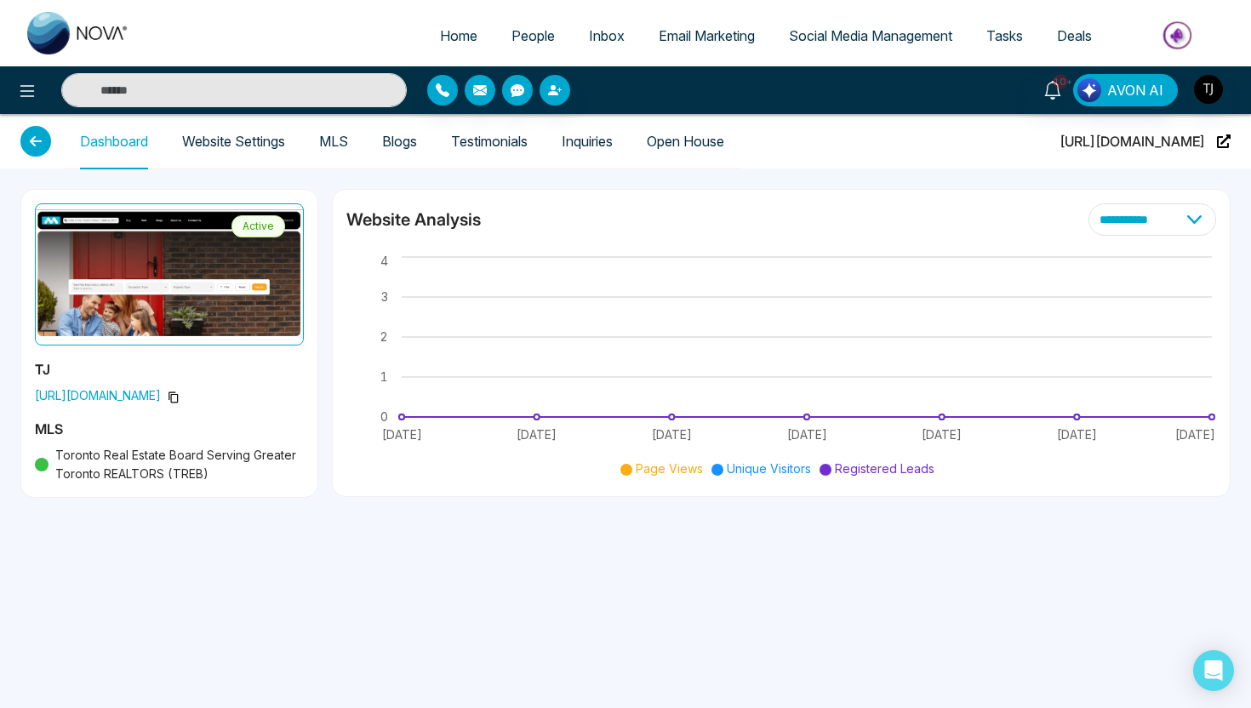
click at [463, 140] on link "Testimonials" at bounding box center [489, 141] width 77 height 14
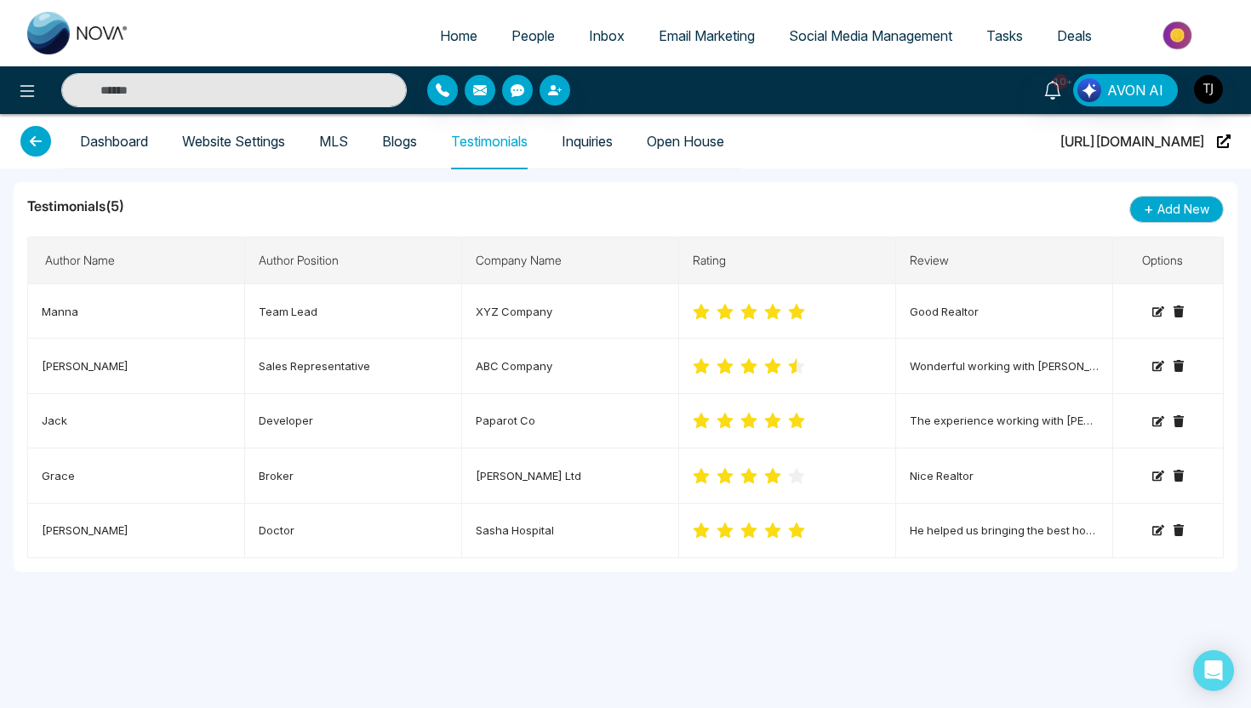
click at [527, 31] on span "People" at bounding box center [533, 35] width 43 height 17
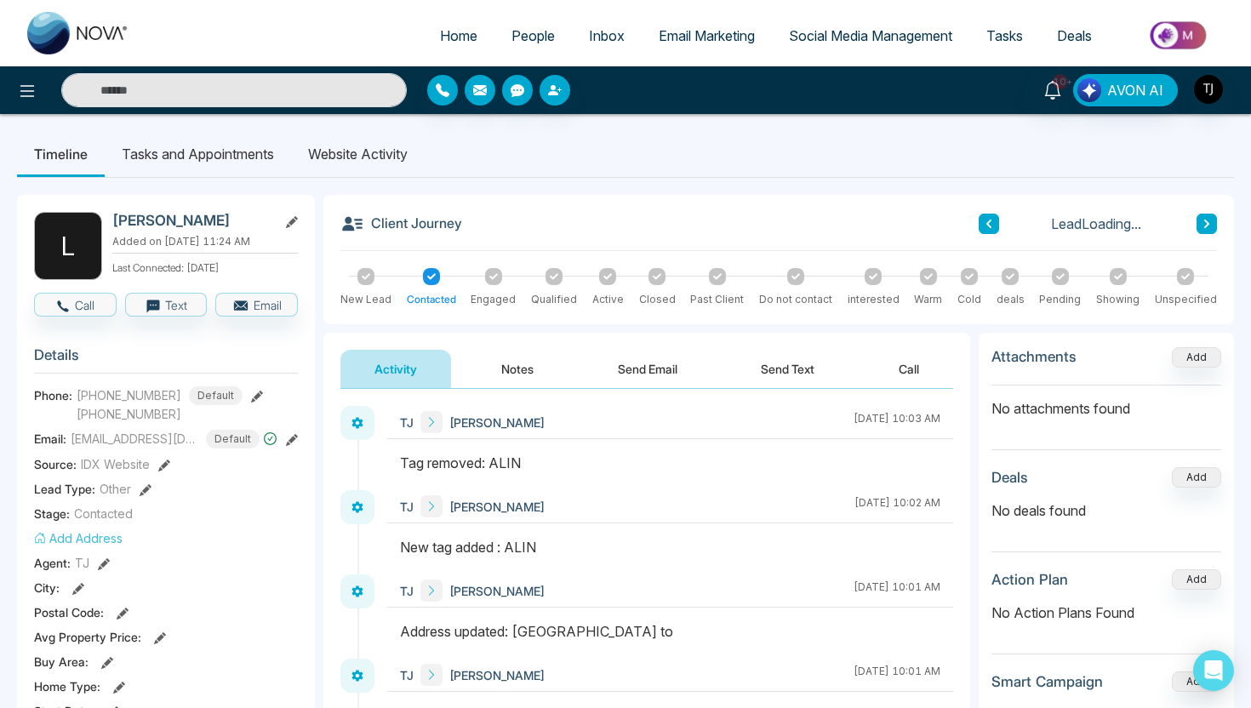
click at [336, 162] on li "Website Activity" at bounding box center [358, 154] width 134 height 46
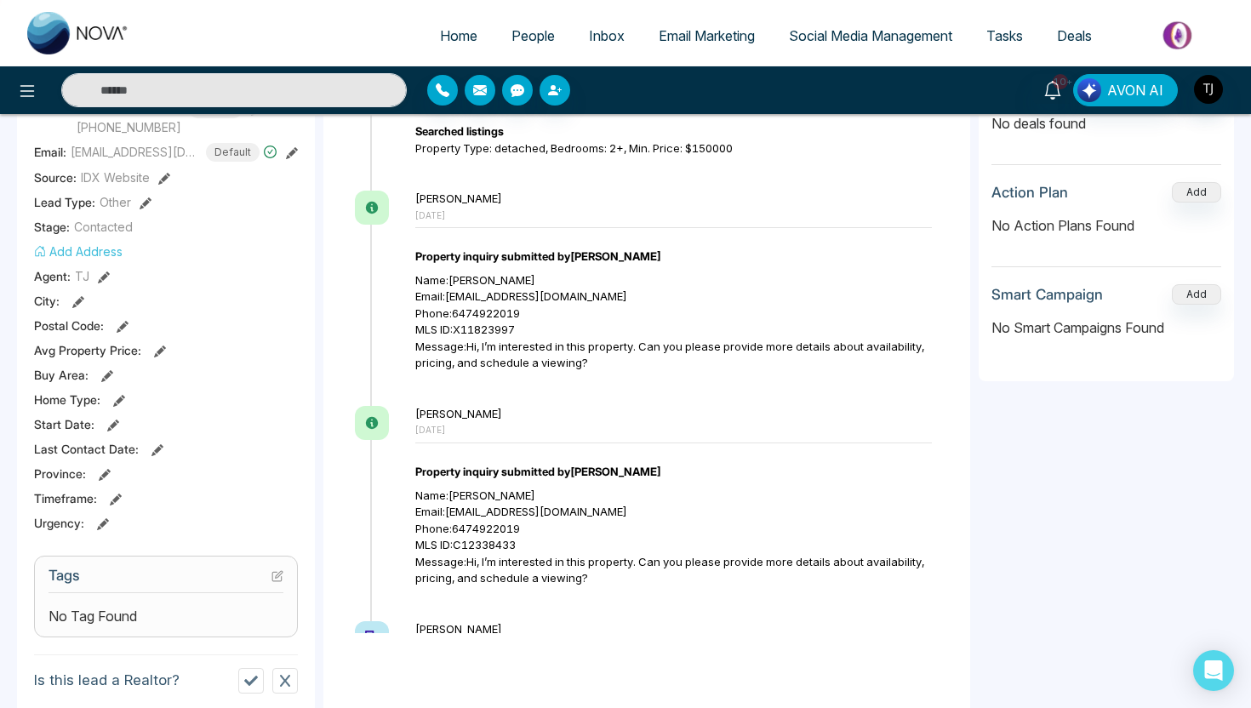
click at [687, 38] on span "Email Marketing" at bounding box center [707, 35] width 96 height 17
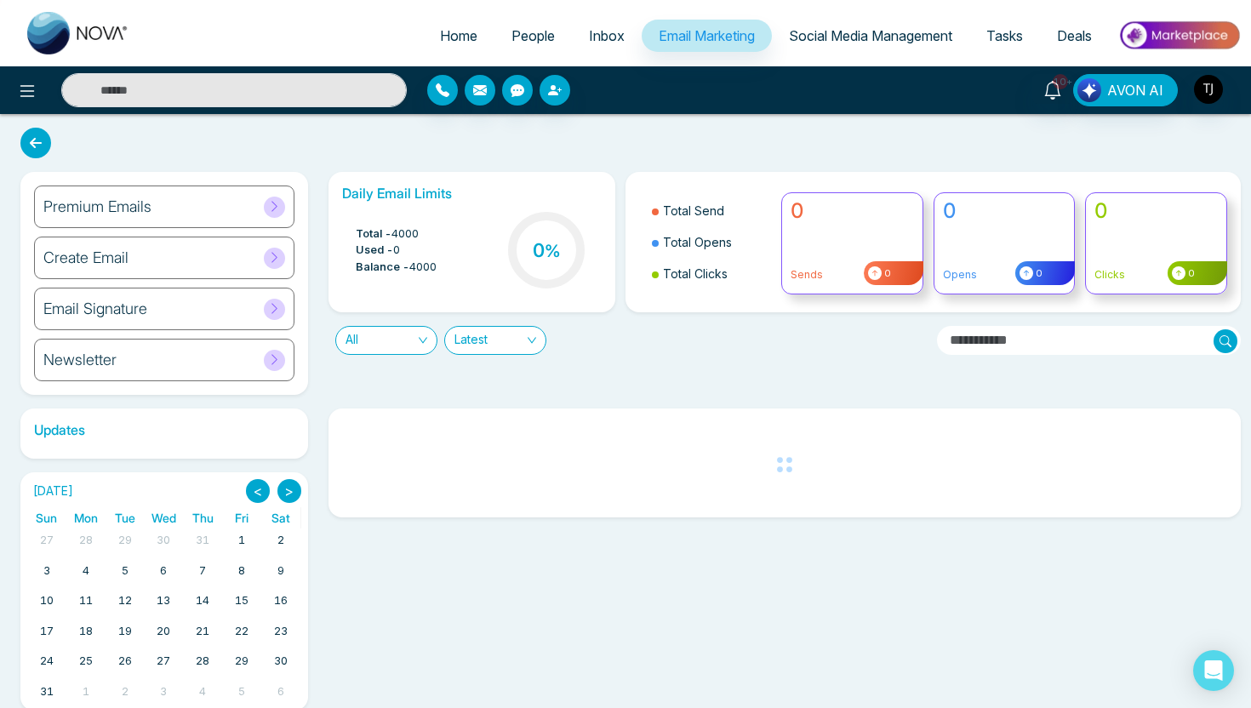
click at [112, 249] on h6 "Create Email" at bounding box center [85, 258] width 85 height 19
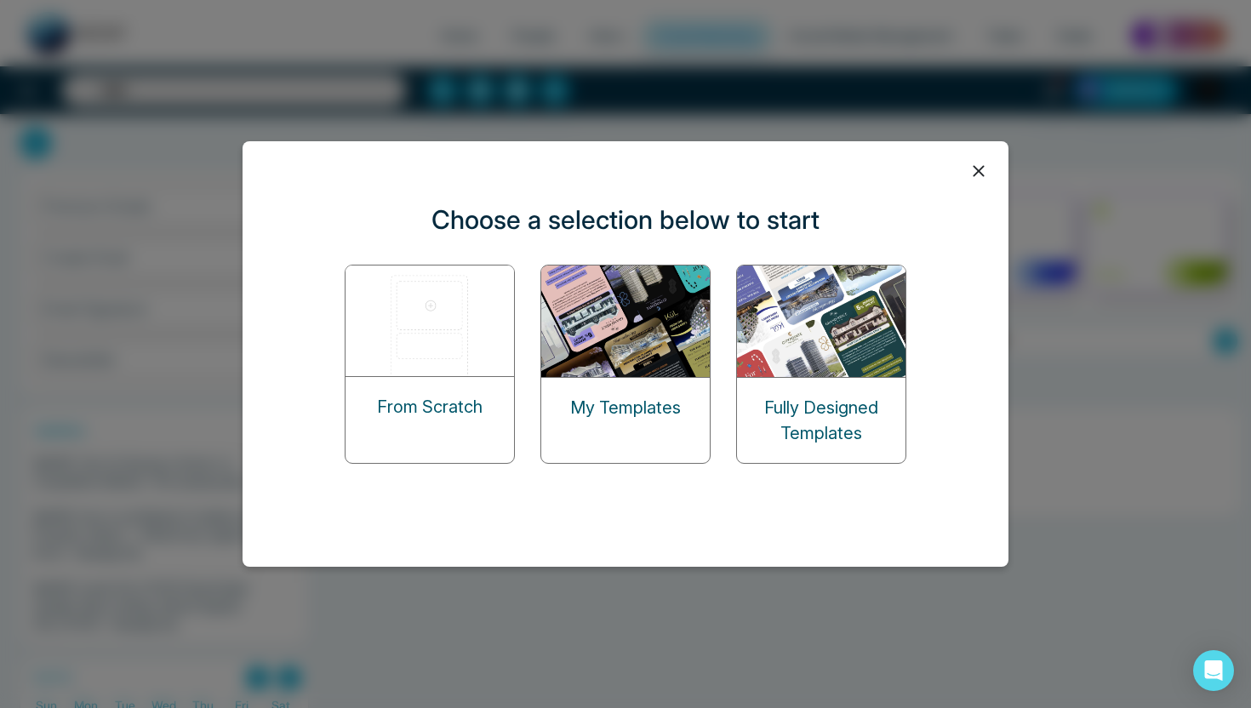
click at [980, 175] on icon at bounding box center [979, 171] width 26 height 26
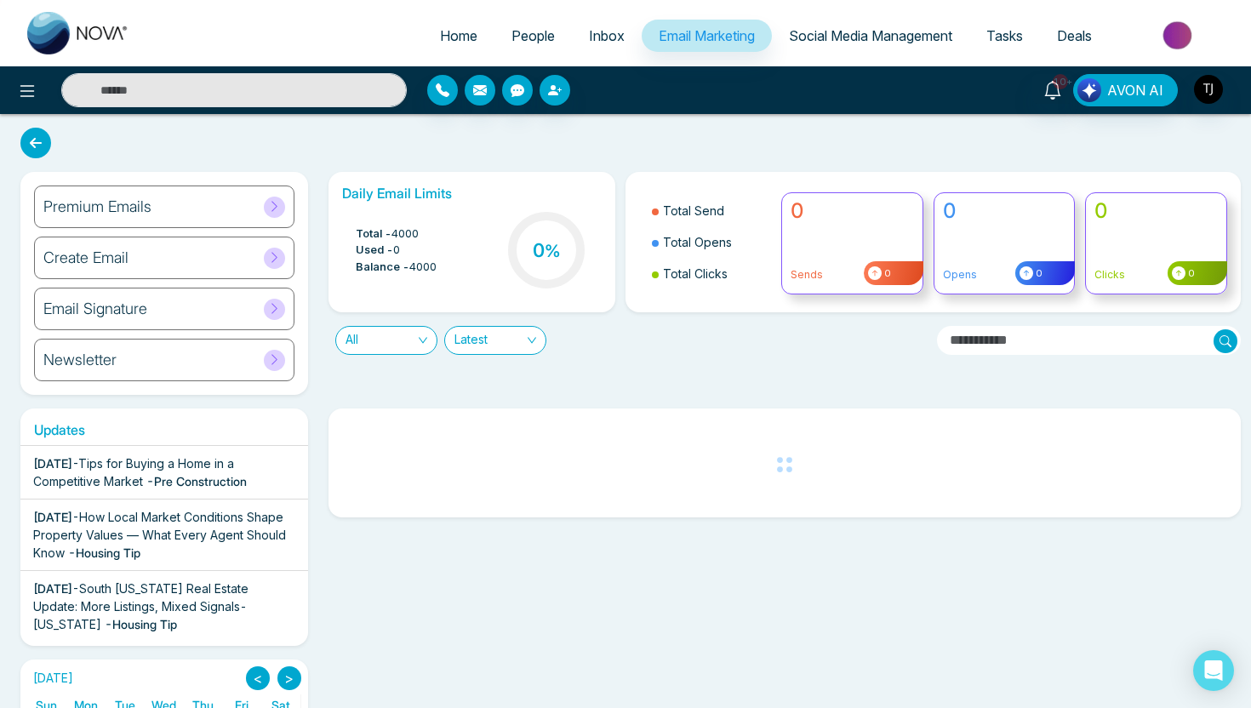
click at [813, 38] on span "Social Media Management" at bounding box center [870, 35] width 163 height 17
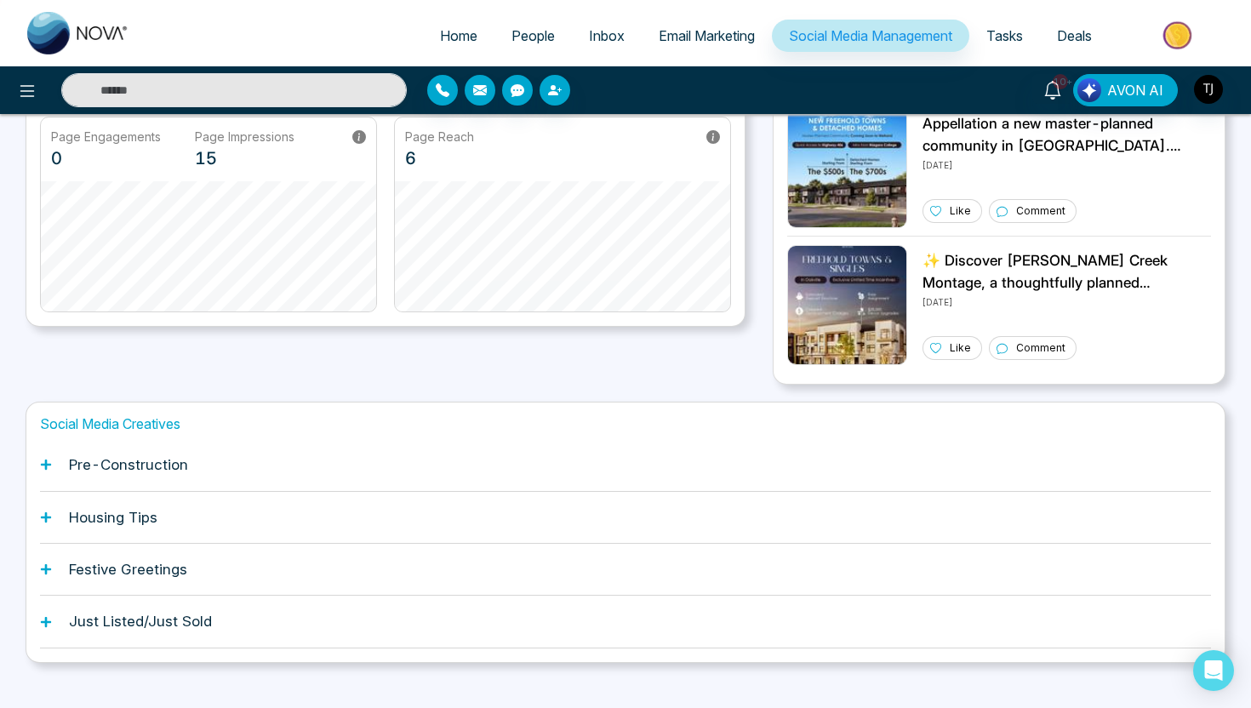
scroll to position [392, 0]
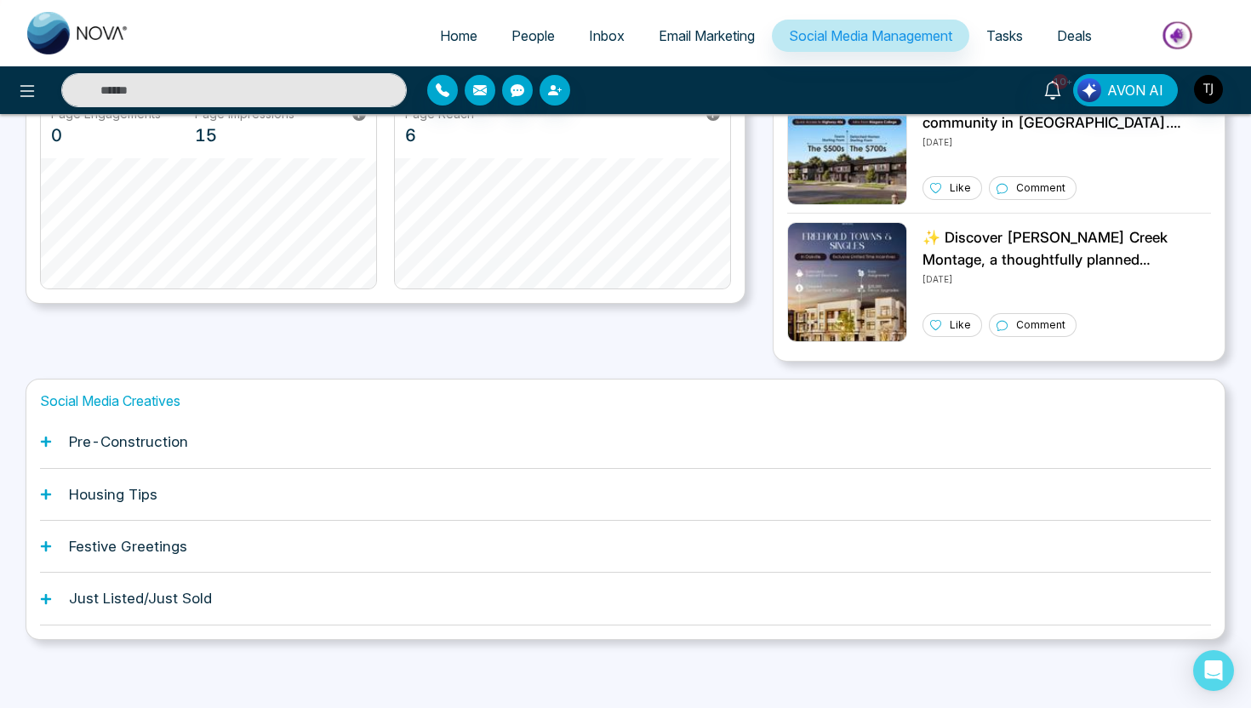
click at [104, 433] on h1 "Pre-Construction" at bounding box center [128, 441] width 119 height 17
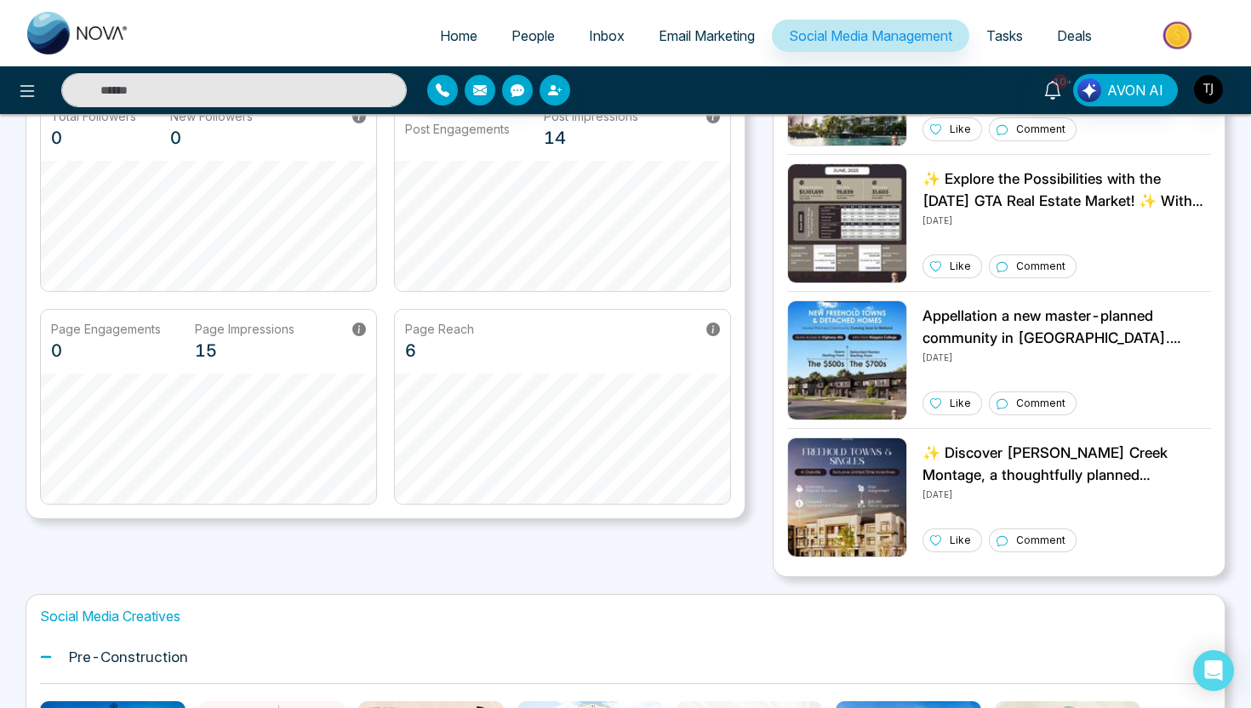
scroll to position [120, 0]
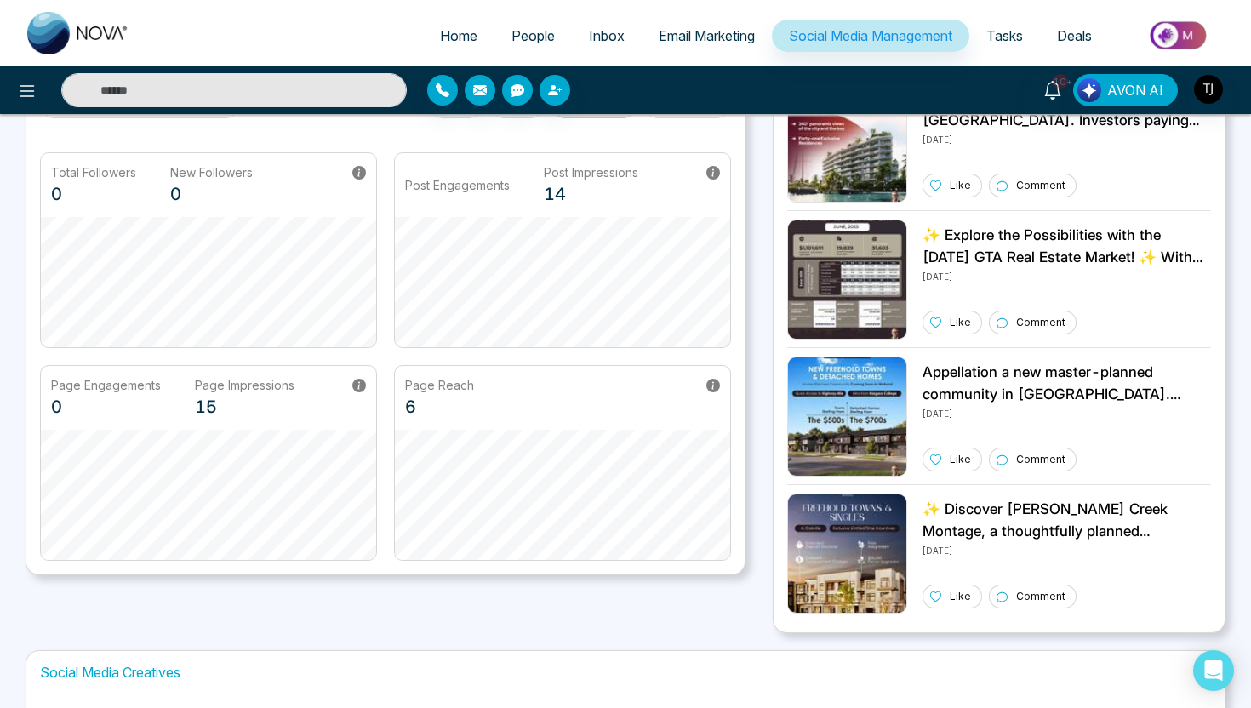
click at [685, 44] on link "Email Marketing" at bounding box center [707, 36] width 130 height 32
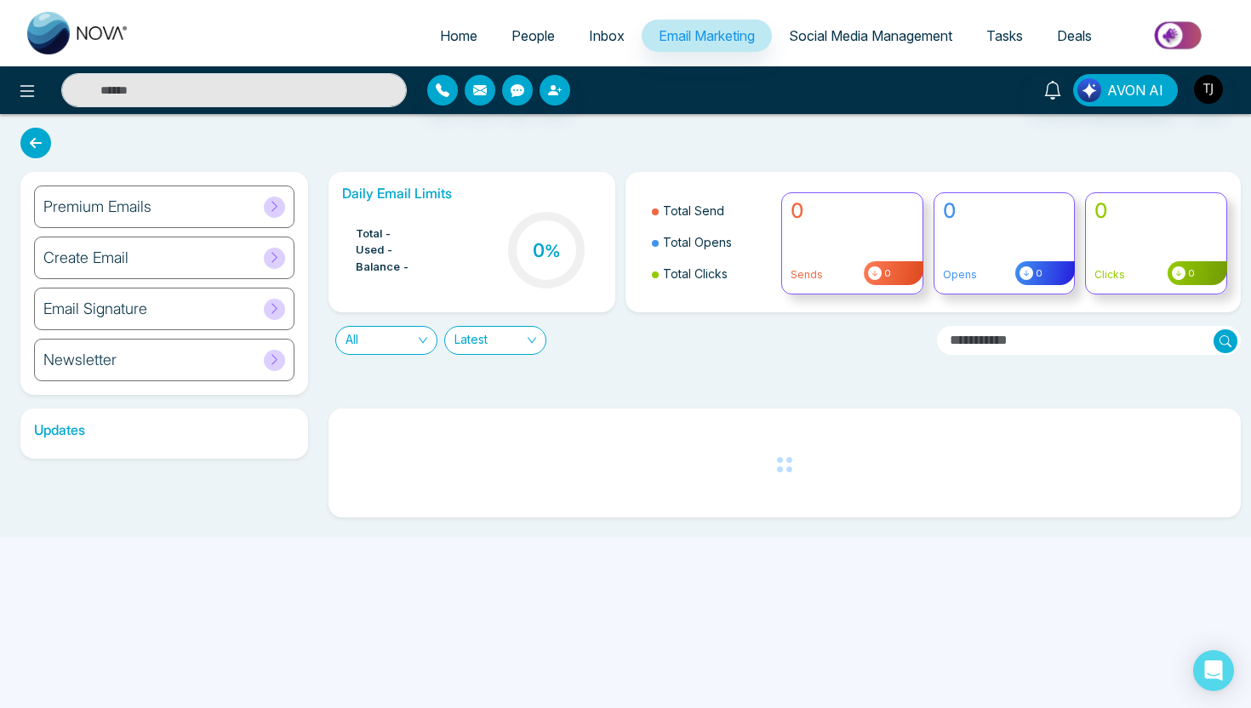
click at [173, 207] on div "Premium Emails" at bounding box center [164, 207] width 260 height 43
